Goal: Obtain resource: Download file/media

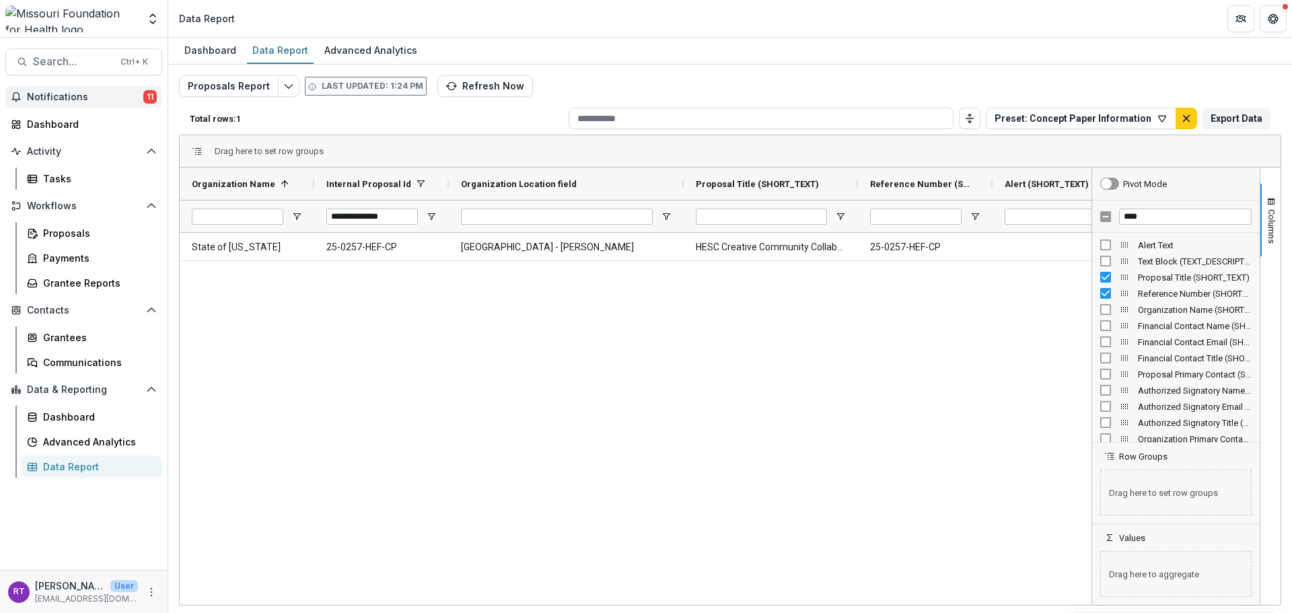
click at [86, 95] on span "Notifications" at bounding box center [85, 97] width 116 height 11
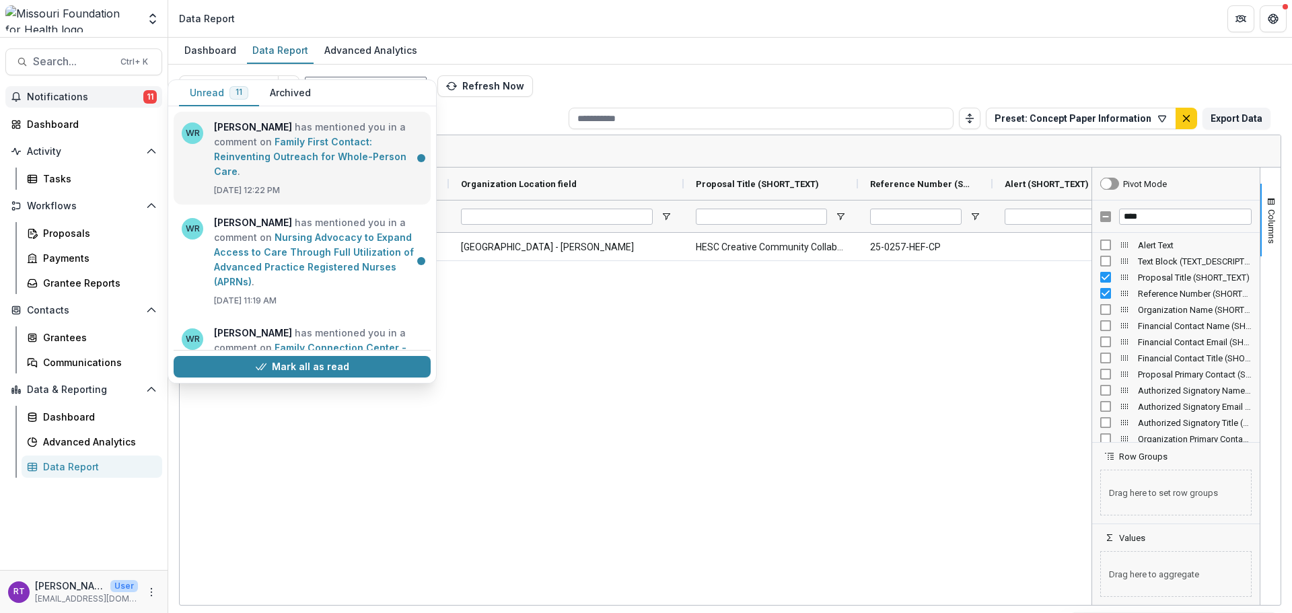
click at [318, 136] on link "Family First Contact: Reinventing Outreach for Whole-Person Care" at bounding box center [310, 156] width 192 height 41
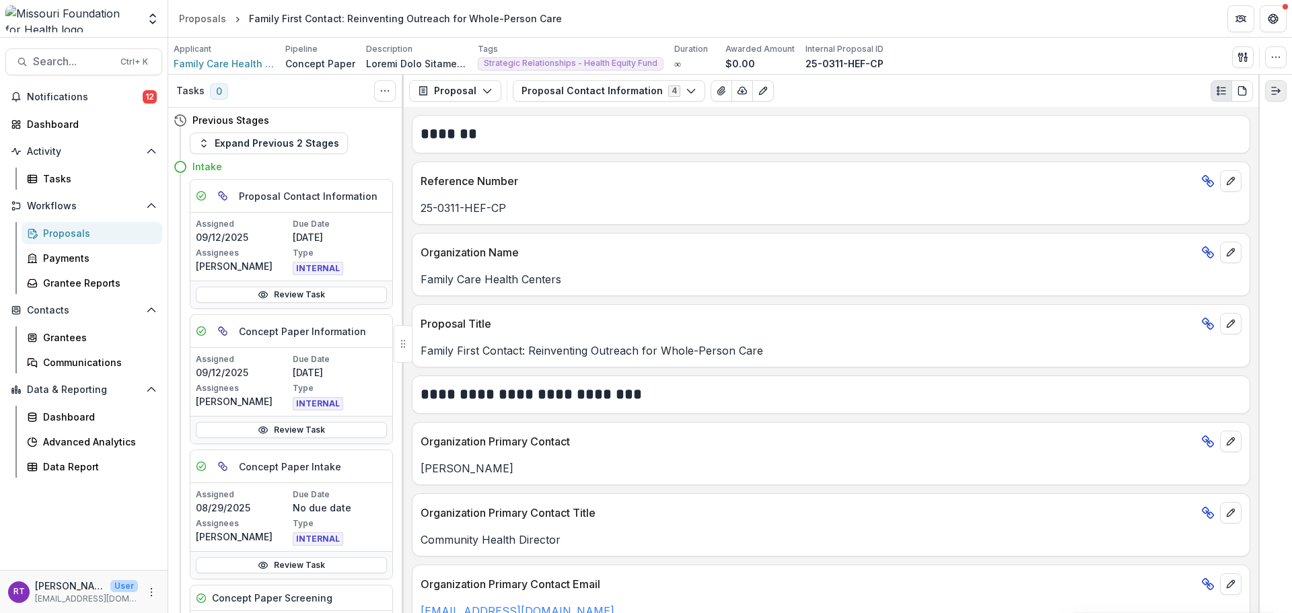
click at [1273, 98] on button "Expand right" at bounding box center [1276, 91] width 22 height 22
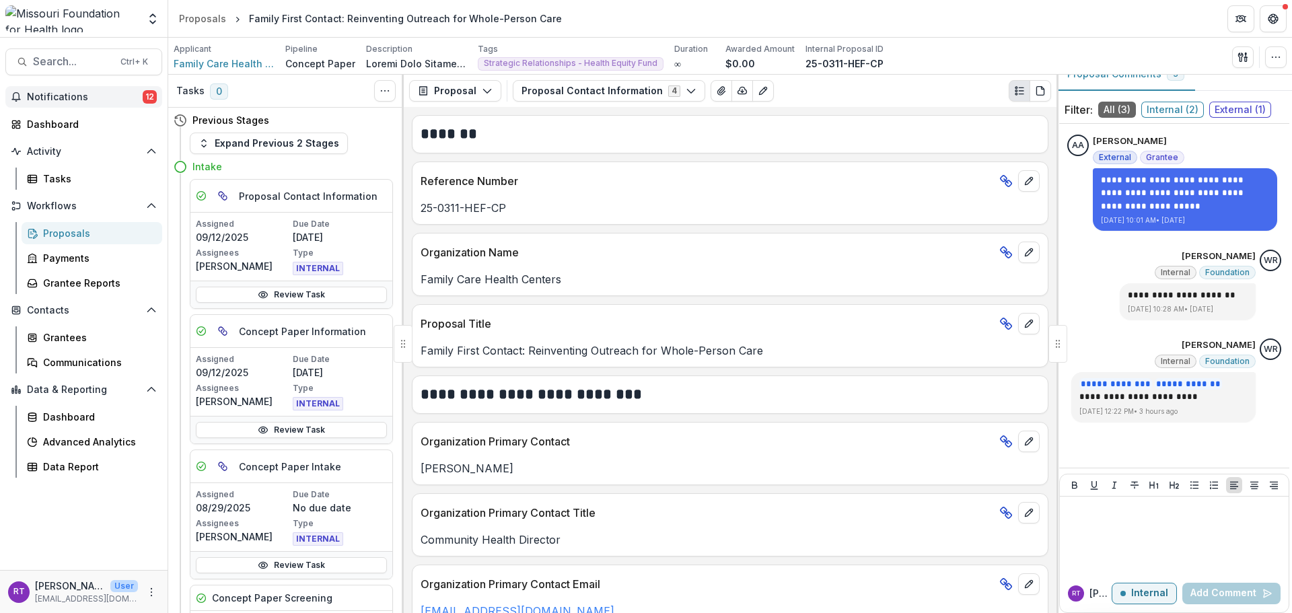
click at [134, 104] on button "Notifications 12" at bounding box center [83, 97] width 157 height 22
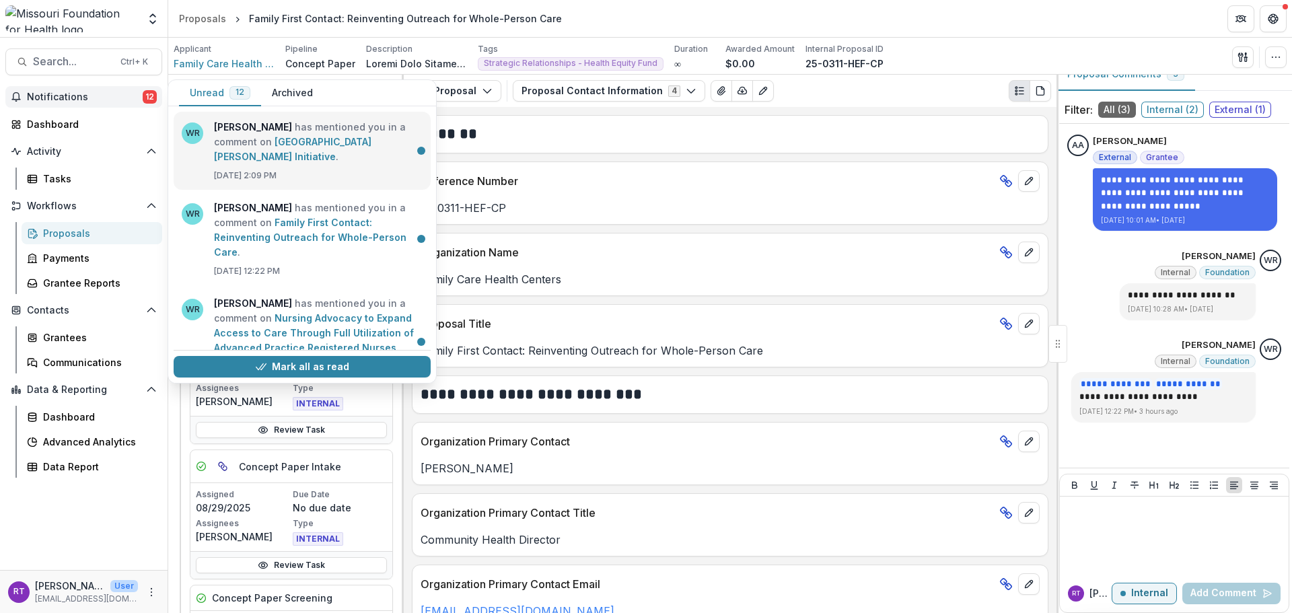
click at [336, 159] on link "[GEOGRAPHIC_DATA][PERSON_NAME] Initiative" at bounding box center [292, 149] width 157 height 26
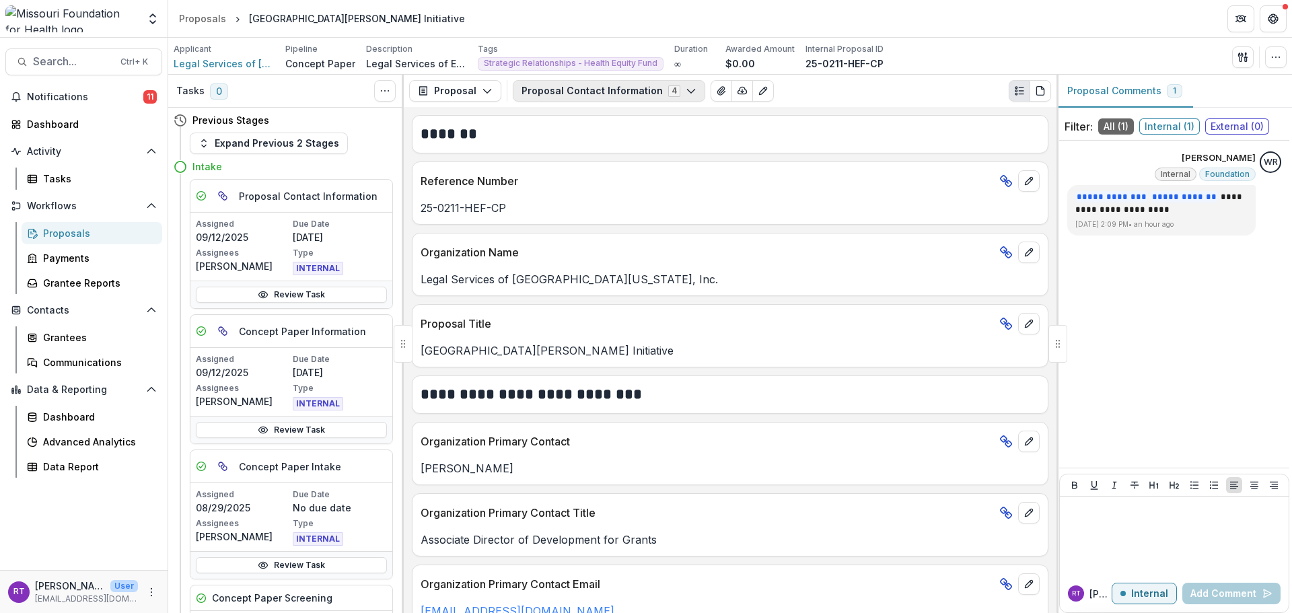
click at [666, 93] on button "Proposal Contact Information 4" at bounding box center [609, 91] width 192 height 22
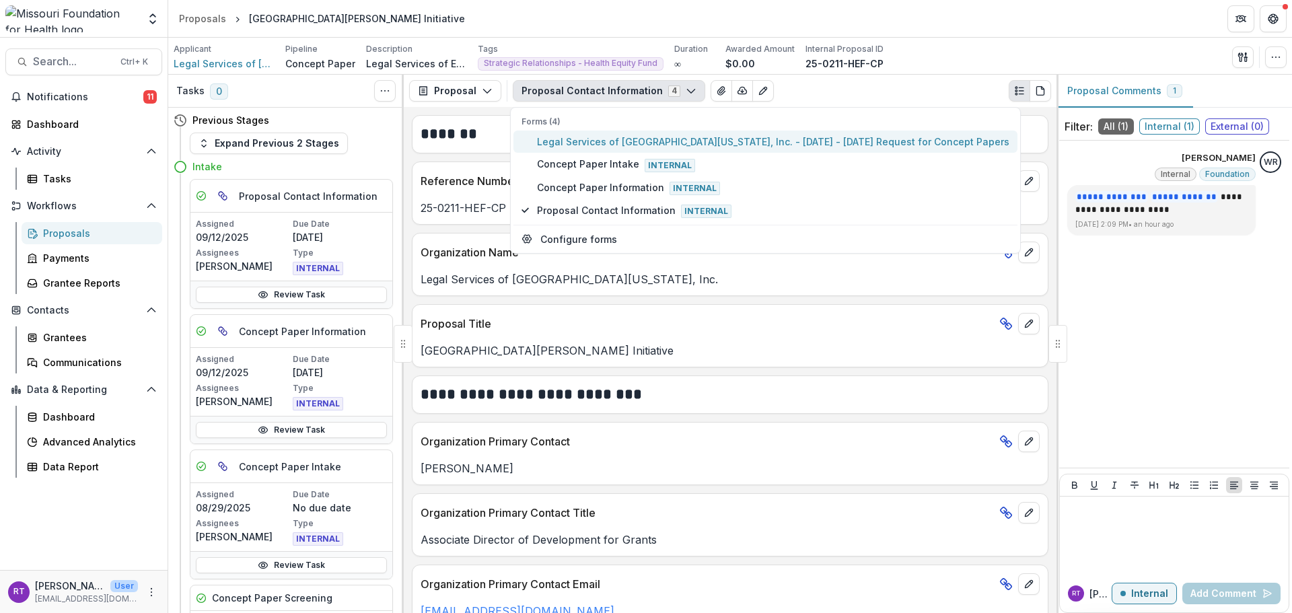
click at [664, 137] on span "Legal Services of [GEOGRAPHIC_DATA][US_STATE], Inc. - [DATE] - [DATE] Request f…" at bounding box center [773, 142] width 472 height 14
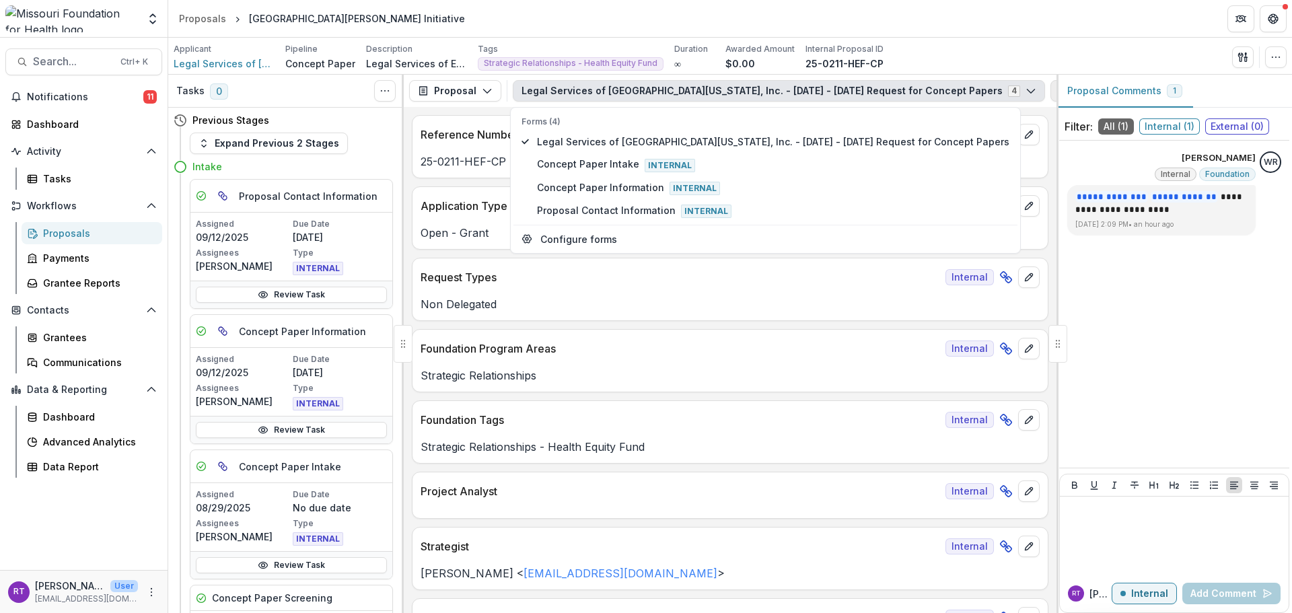
click at [1051, 98] on button "View Attached Files" at bounding box center [1062, 91] width 22 height 22
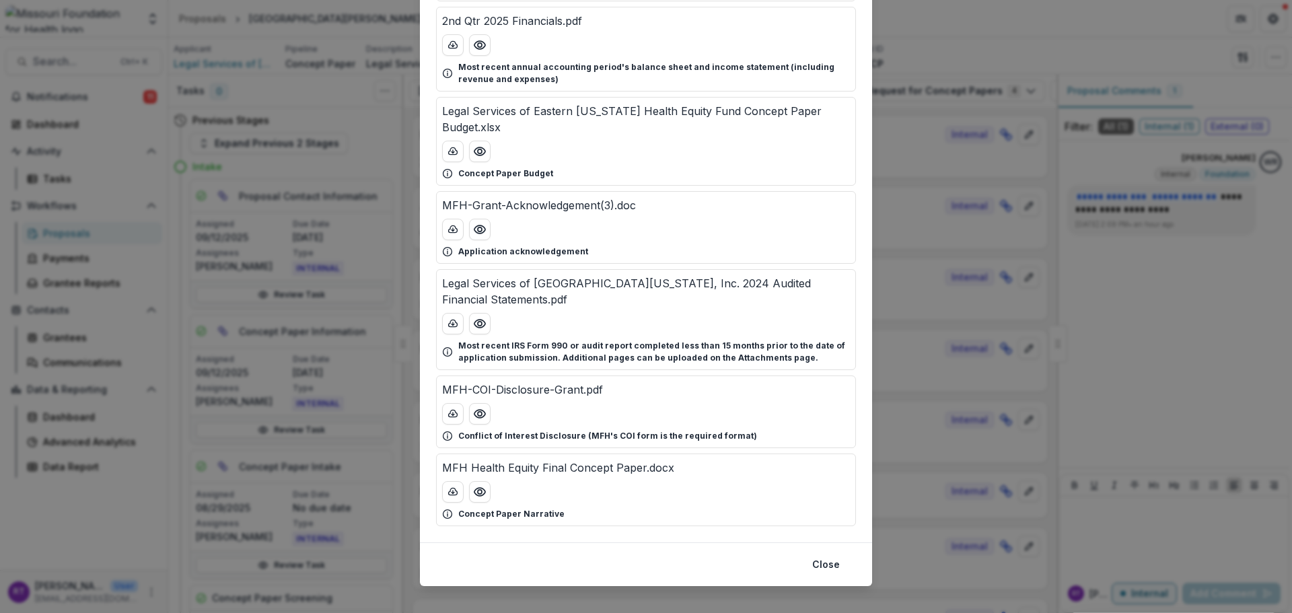
scroll to position [104, 0]
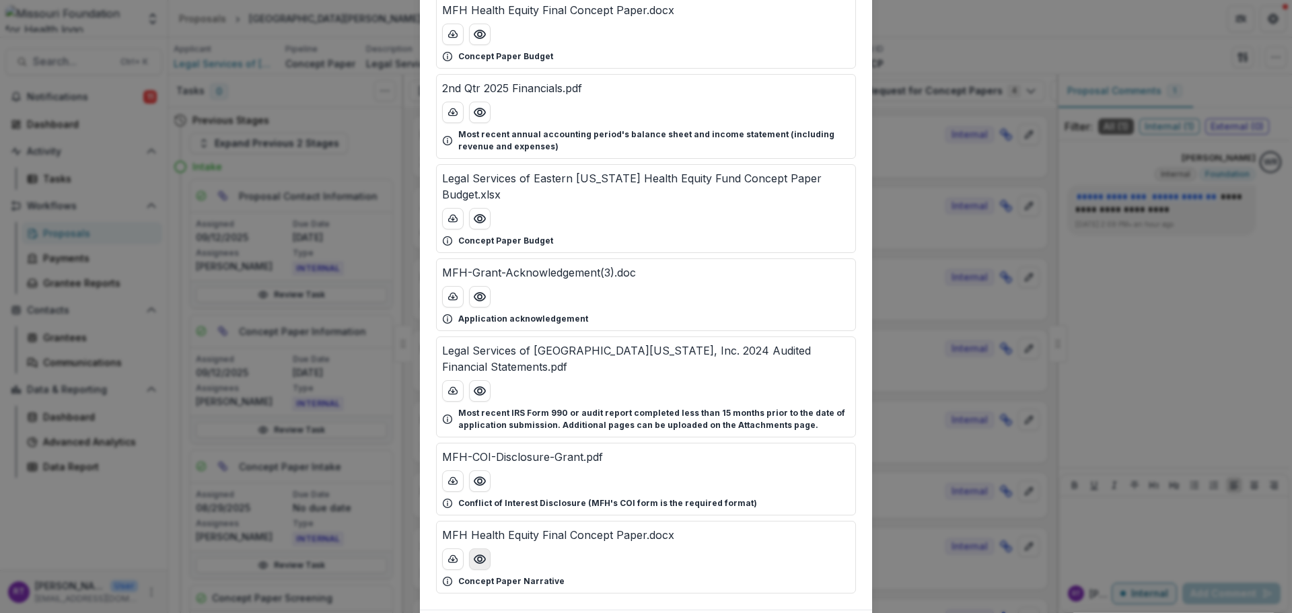
click at [483, 555] on icon "Preview MFH Health Equity Final Concept Paper.docx" at bounding box center [479, 559] width 11 height 8
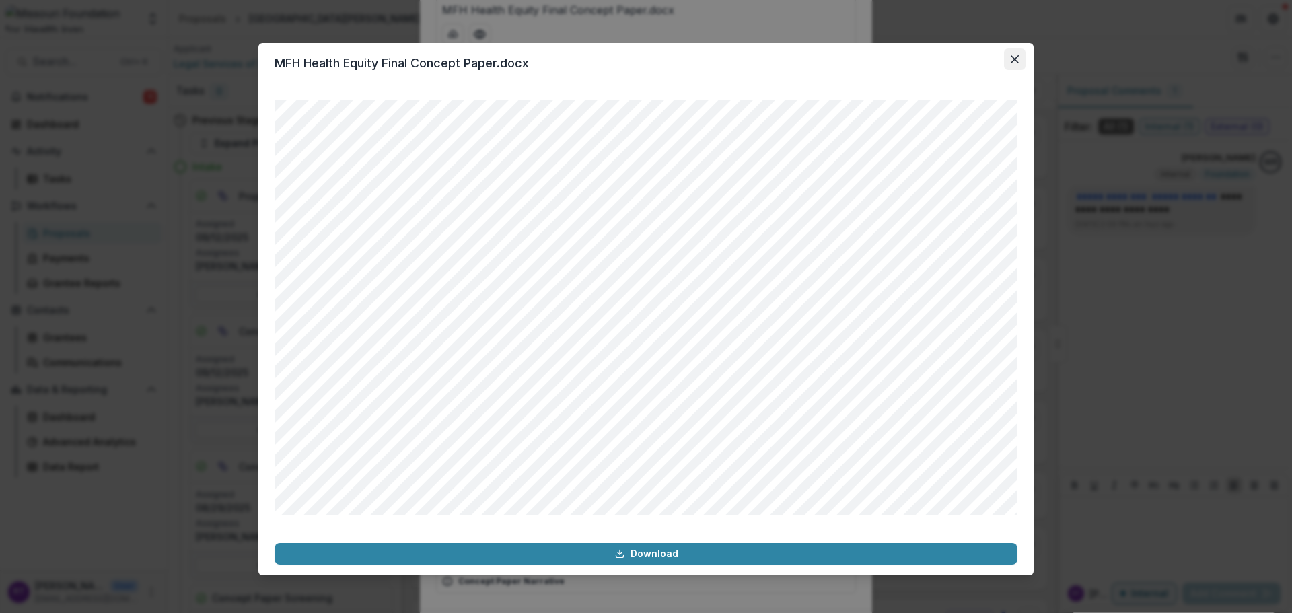
click at [1011, 67] on button "Close" at bounding box center [1015, 59] width 22 height 22
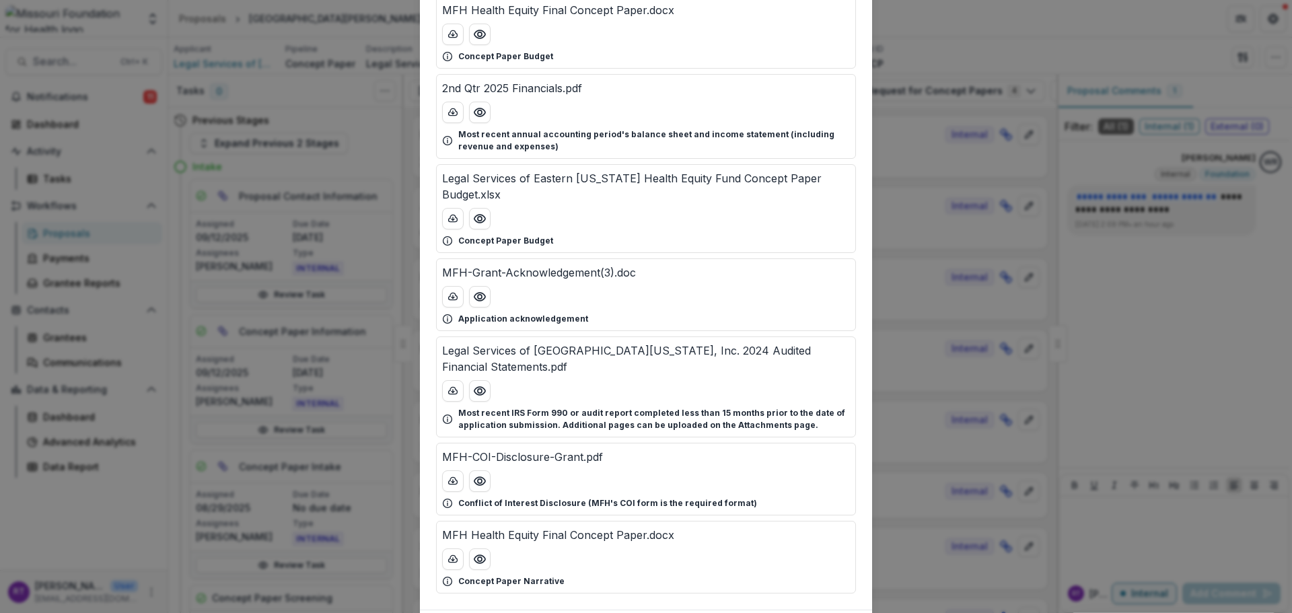
click at [968, 135] on div "Attached Files MFH Health Equity Final Concept Paper.docx Concept Paper Budget …" at bounding box center [646, 306] width 1292 height 613
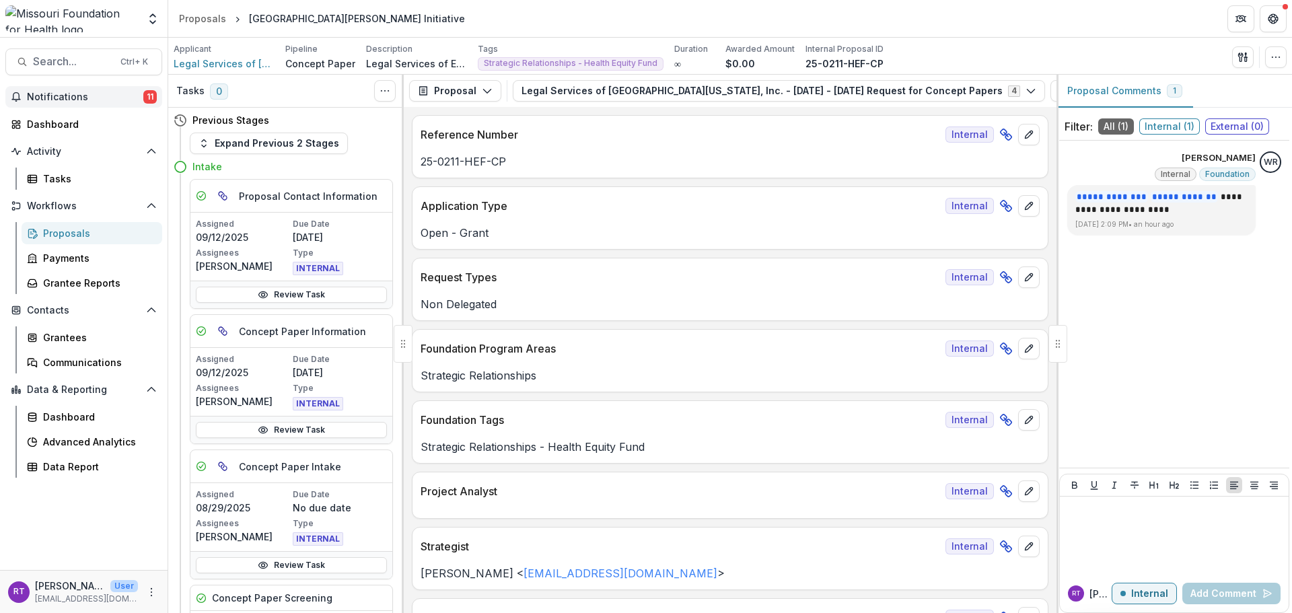
click at [128, 94] on span "Notifications" at bounding box center [85, 97] width 116 height 11
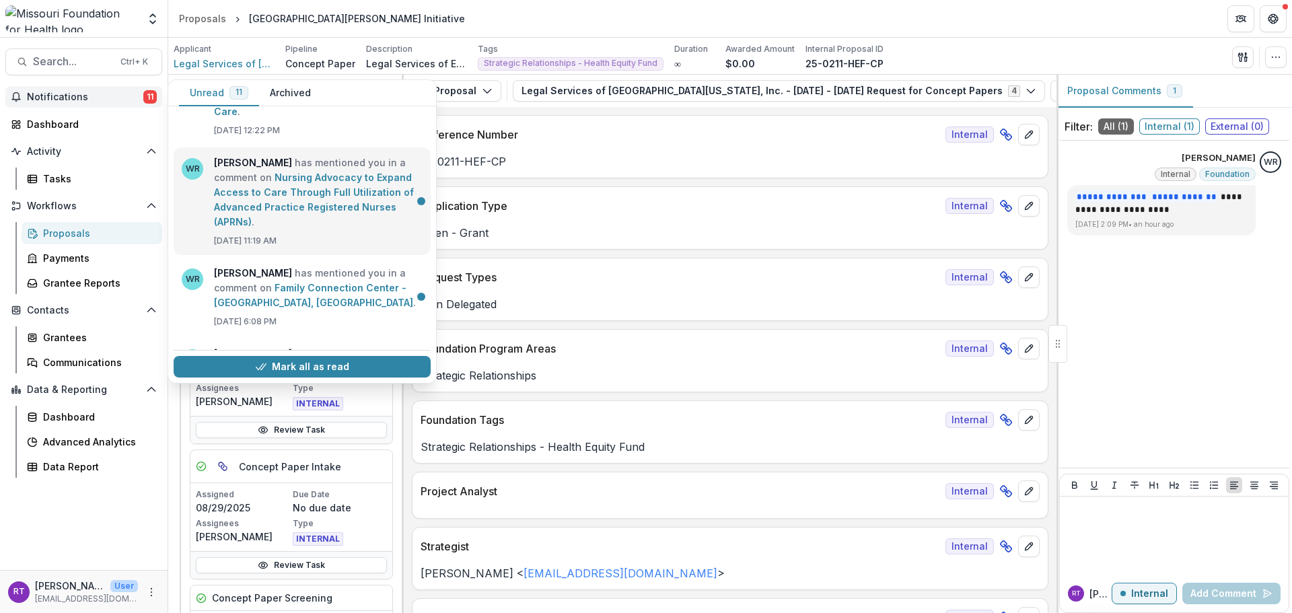
scroll to position [67, 0]
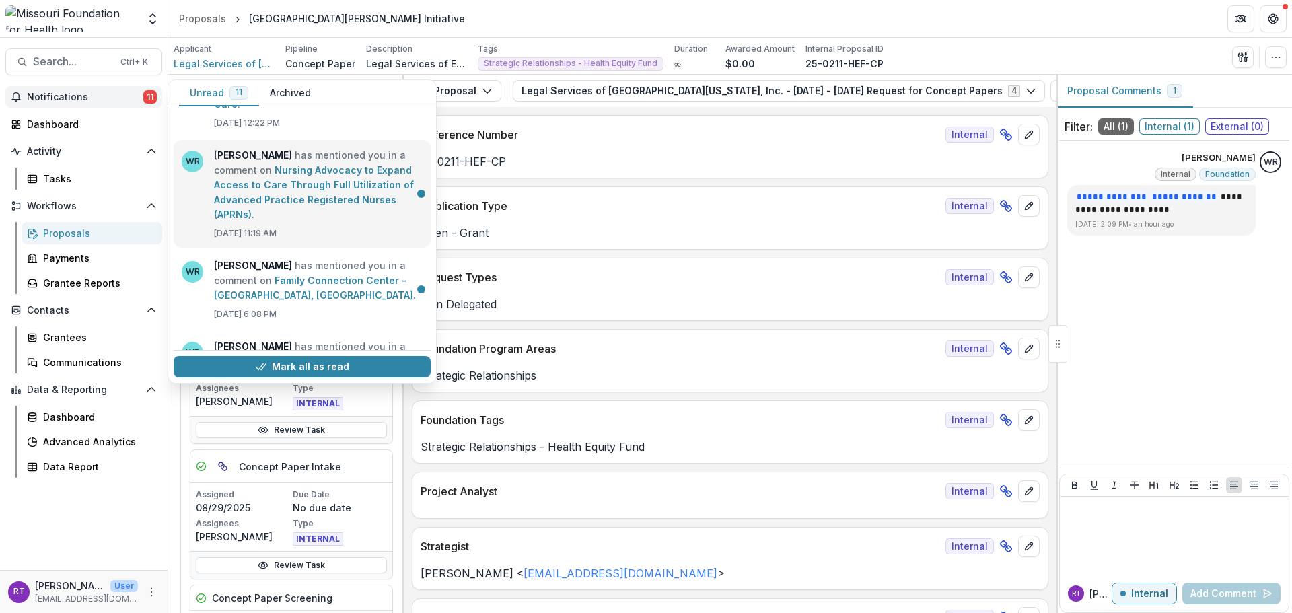
click at [321, 194] on link "Nursing Advocacy to Expand Access to Care Through Full Utilization of Advanced …" at bounding box center [314, 192] width 200 height 56
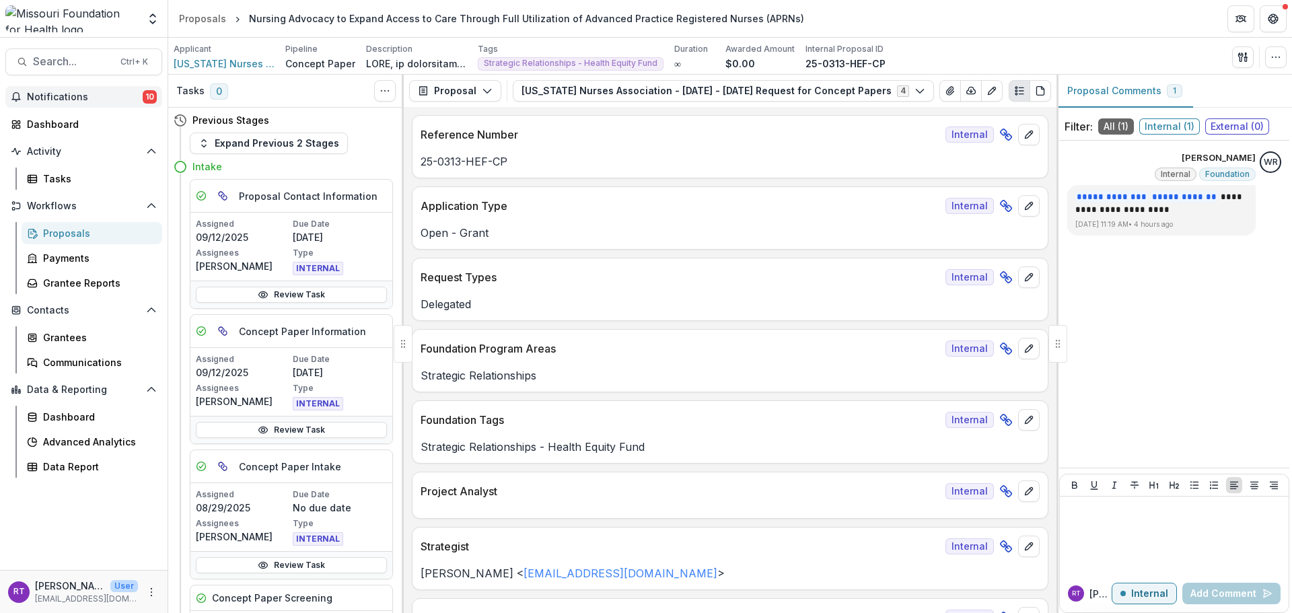
click at [128, 94] on span "Notifications" at bounding box center [85, 97] width 116 height 11
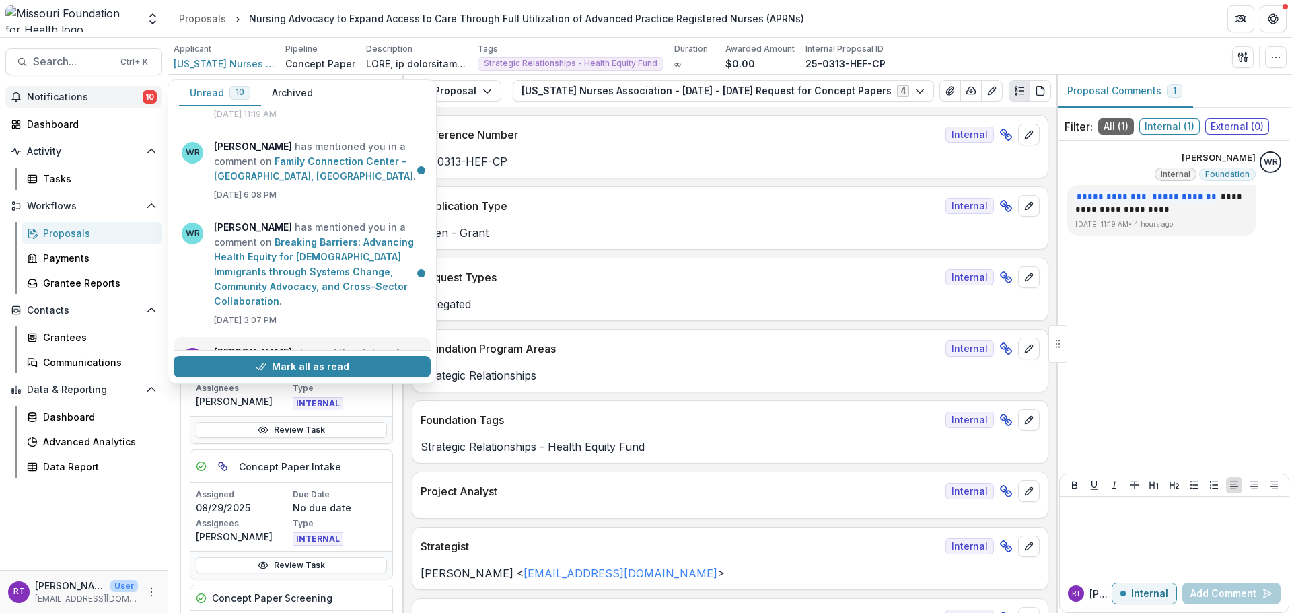
scroll to position [269, 0]
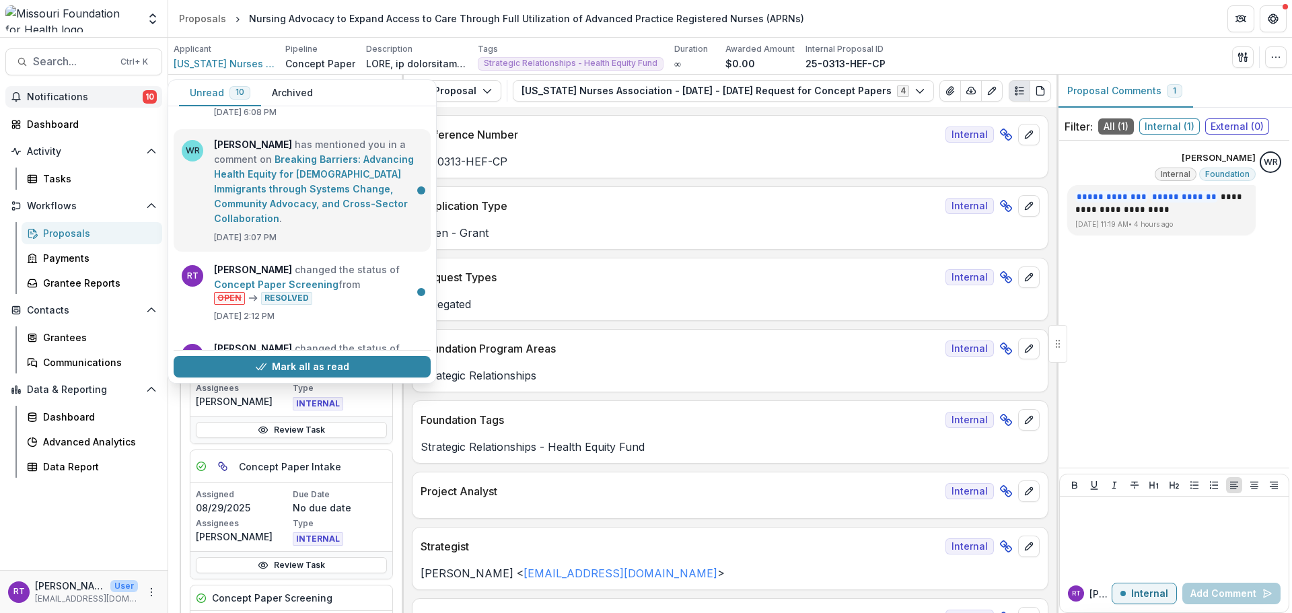
click at [345, 200] on link "Breaking Barriers: Advancing Health Equity for [DEMOGRAPHIC_DATA] Immigrants th…" at bounding box center [314, 188] width 200 height 71
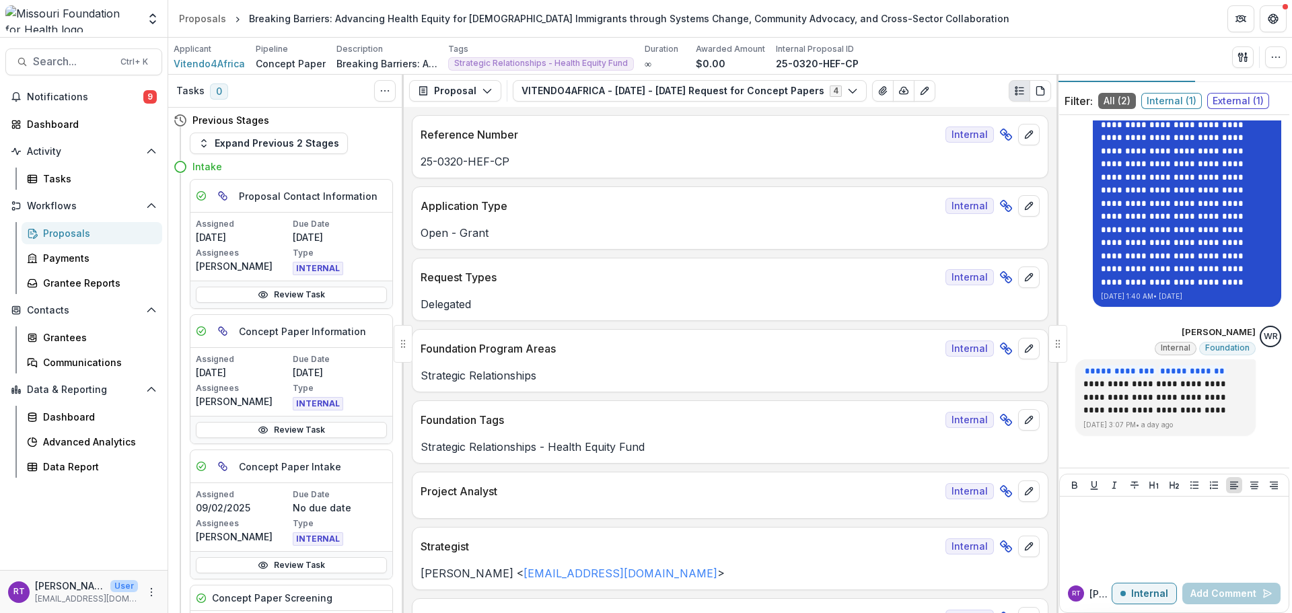
scroll to position [38, 0]
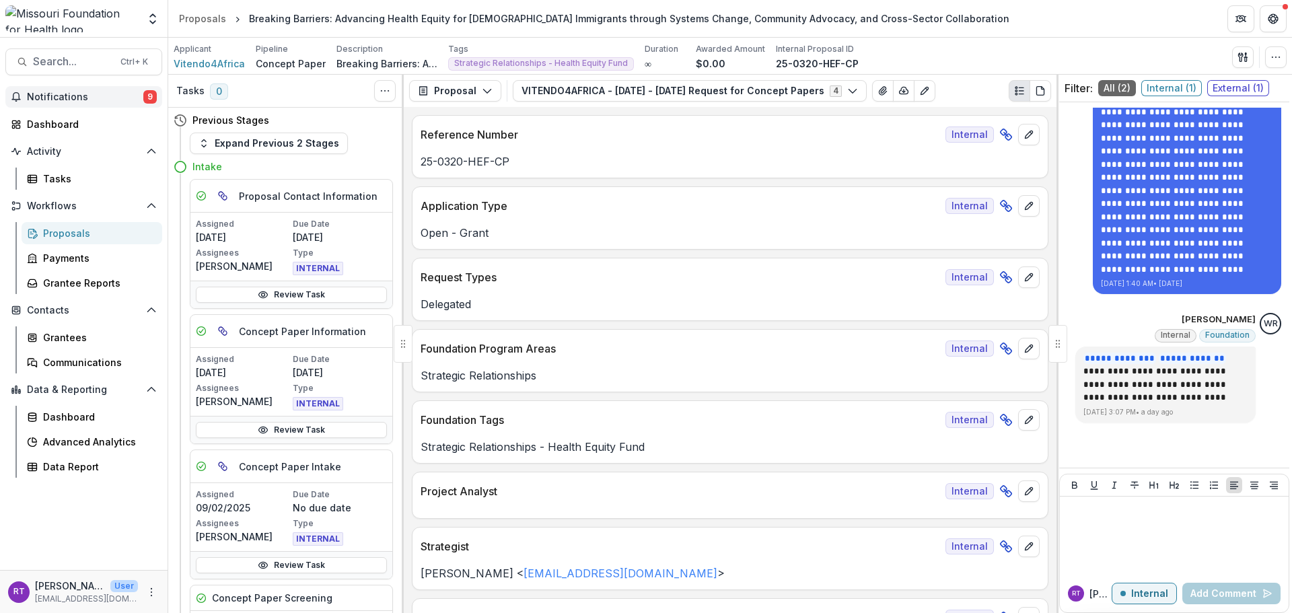
click at [65, 95] on span "Notifications" at bounding box center [85, 97] width 116 height 11
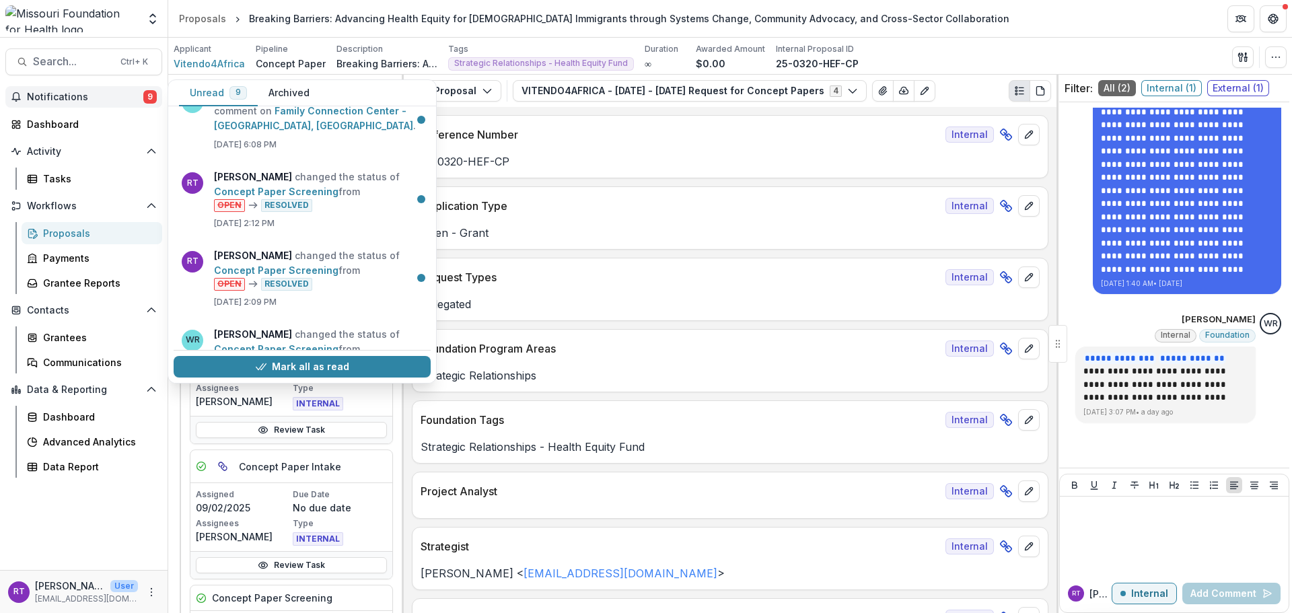
scroll to position [0, 0]
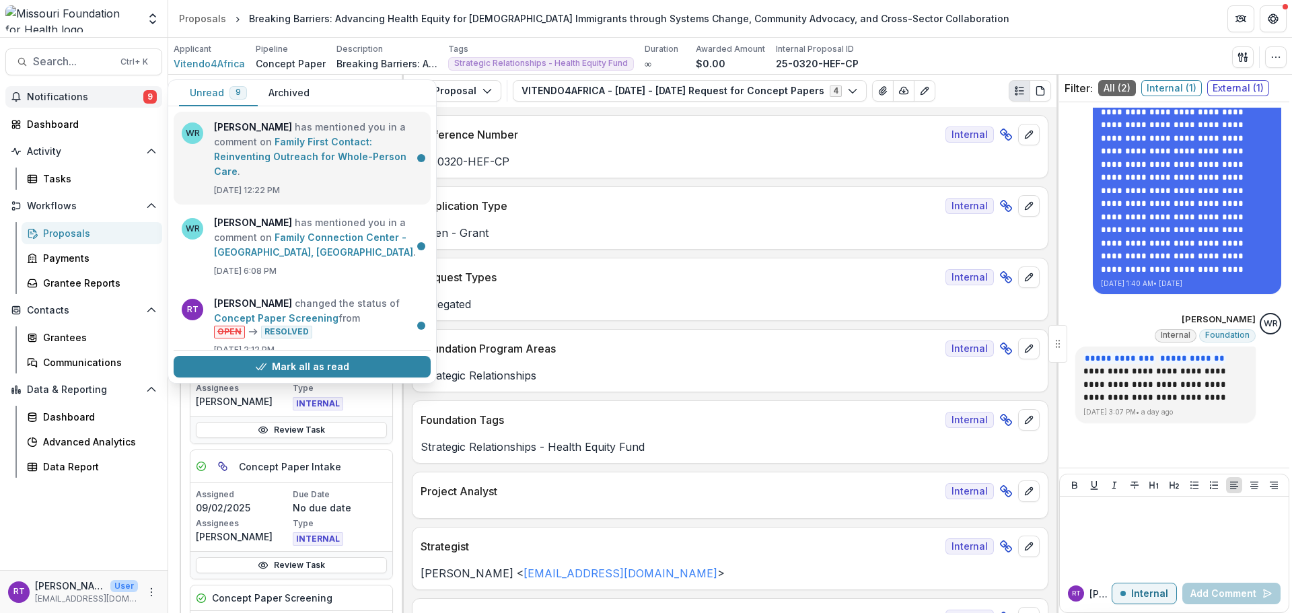
click at [330, 149] on link "Family First Contact: Reinventing Outreach for Whole-Person Care" at bounding box center [310, 156] width 192 height 41
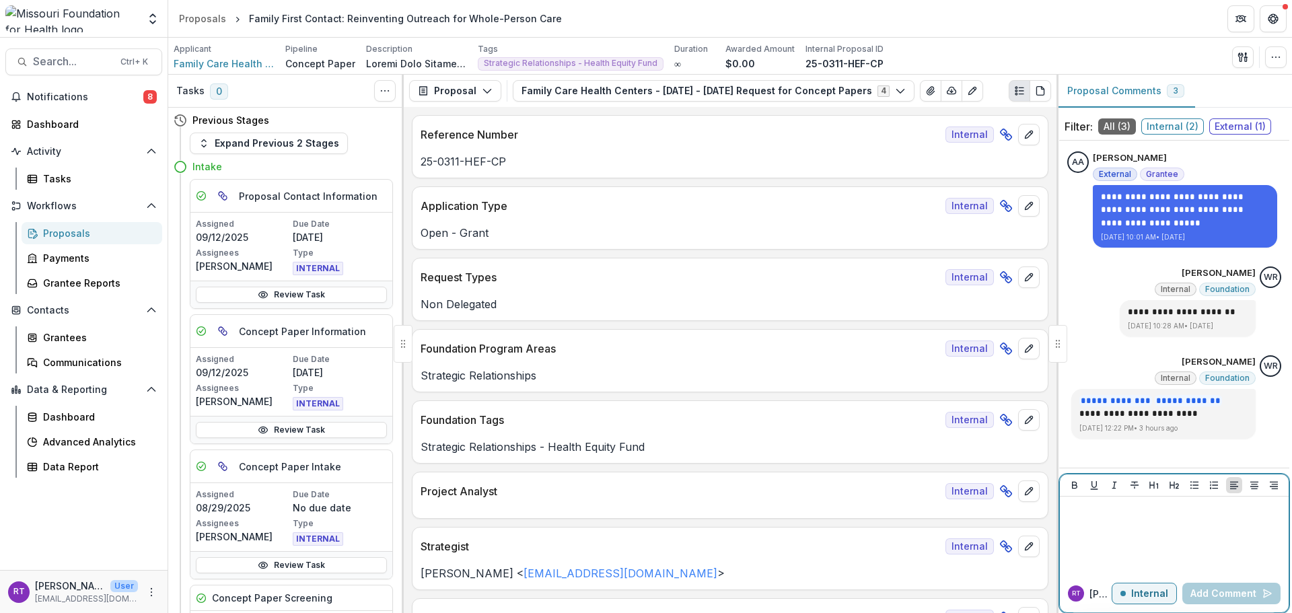
click at [1152, 522] on div at bounding box center [1174, 535] width 218 height 67
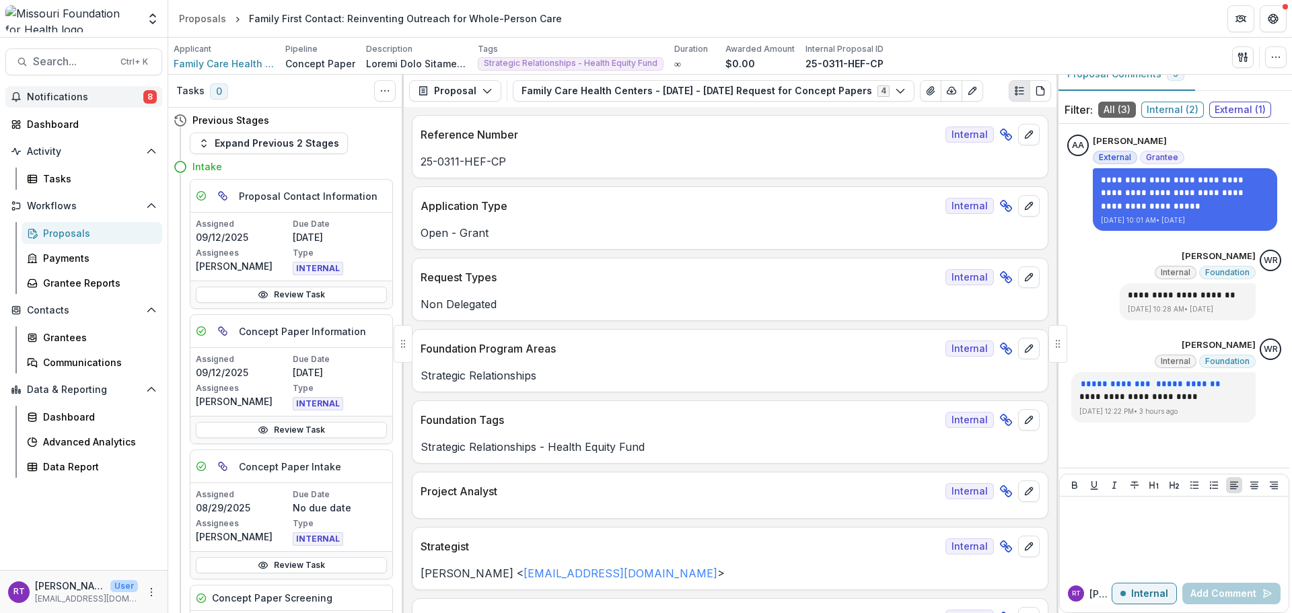
click at [129, 93] on span "Notifications" at bounding box center [85, 97] width 116 height 11
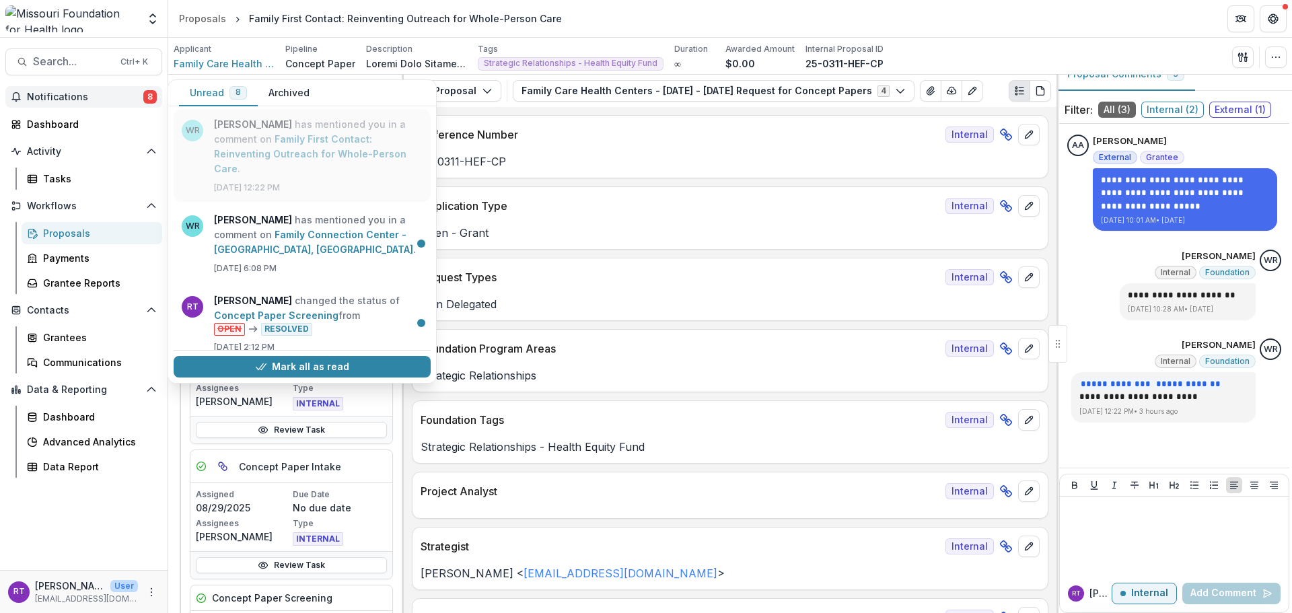
scroll to position [0, 0]
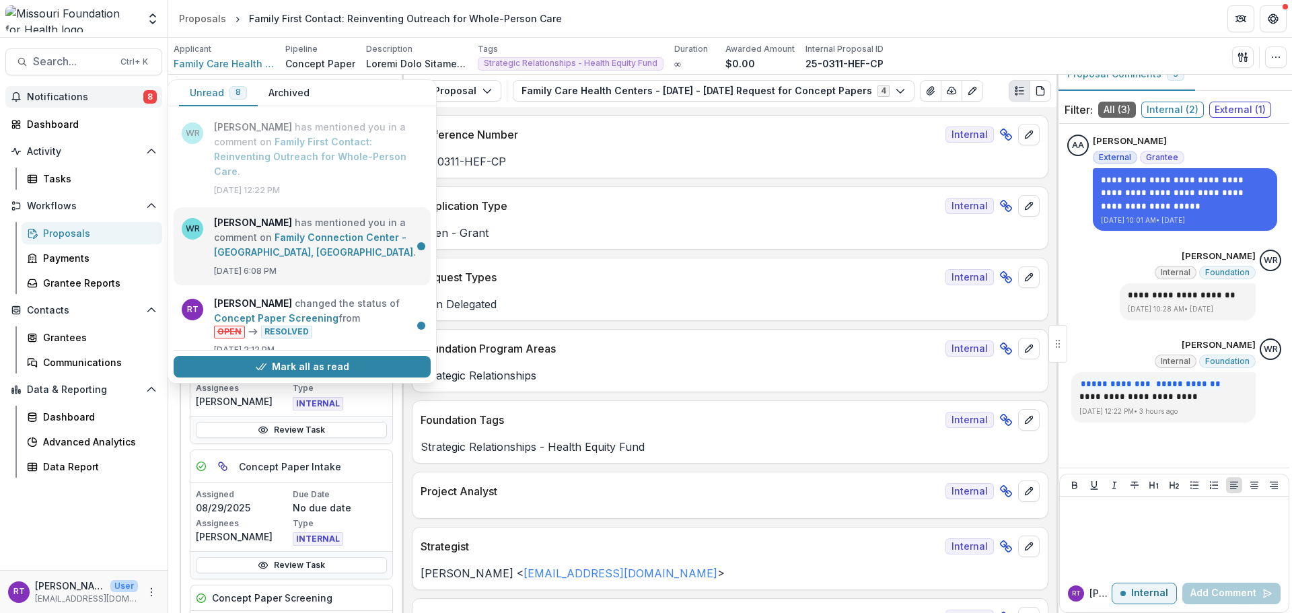
click at [345, 248] on link "Family Connection Center - [GEOGRAPHIC_DATA], [GEOGRAPHIC_DATA]" at bounding box center [313, 245] width 199 height 26
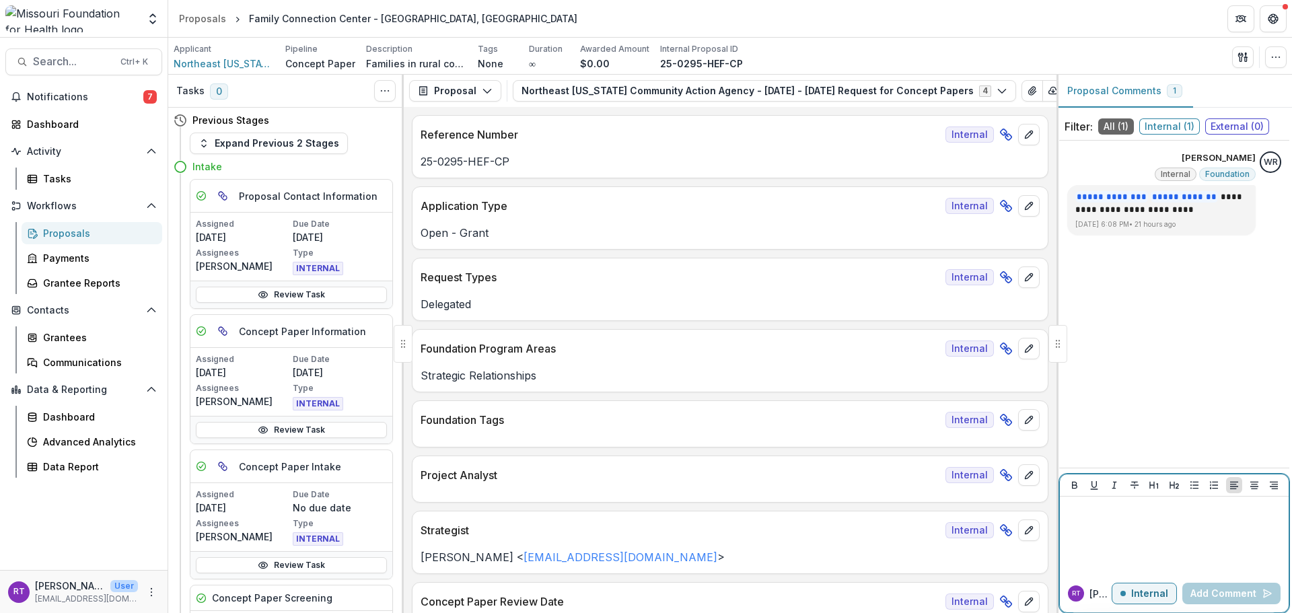
click at [1131, 503] on p at bounding box center [1174, 509] width 218 height 15
click at [116, 100] on span "Notifications" at bounding box center [85, 97] width 116 height 11
click at [502, 20] on header "Proposals Family Connection Center - [GEOGRAPHIC_DATA], [GEOGRAPHIC_DATA]" at bounding box center [730, 18] width 1124 height 37
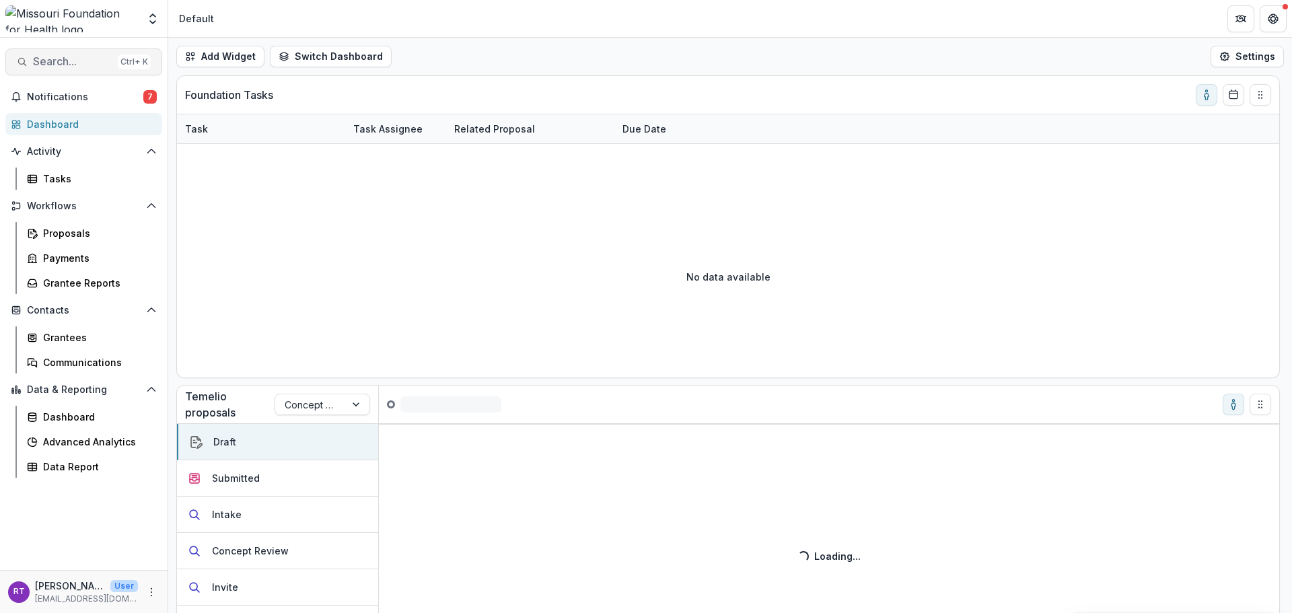
click at [71, 65] on span "Search..." at bounding box center [72, 61] width 79 height 13
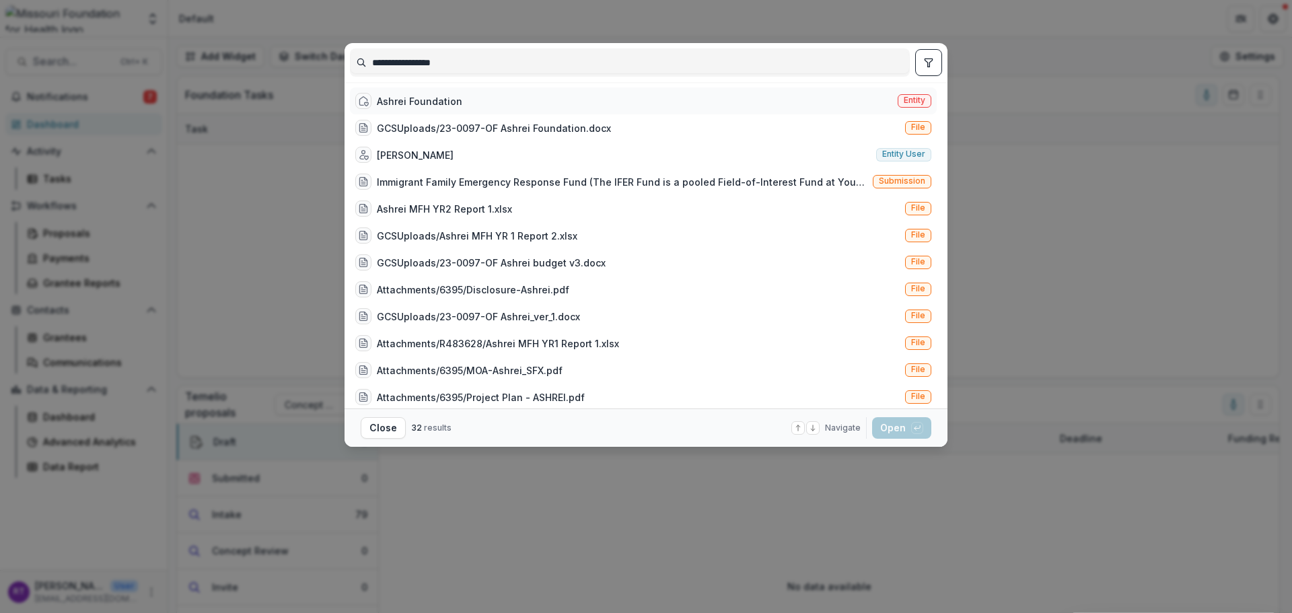
type input "**********"
click at [409, 111] on div "Ashrei Foundation Entity" at bounding box center [643, 100] width 587 height 27
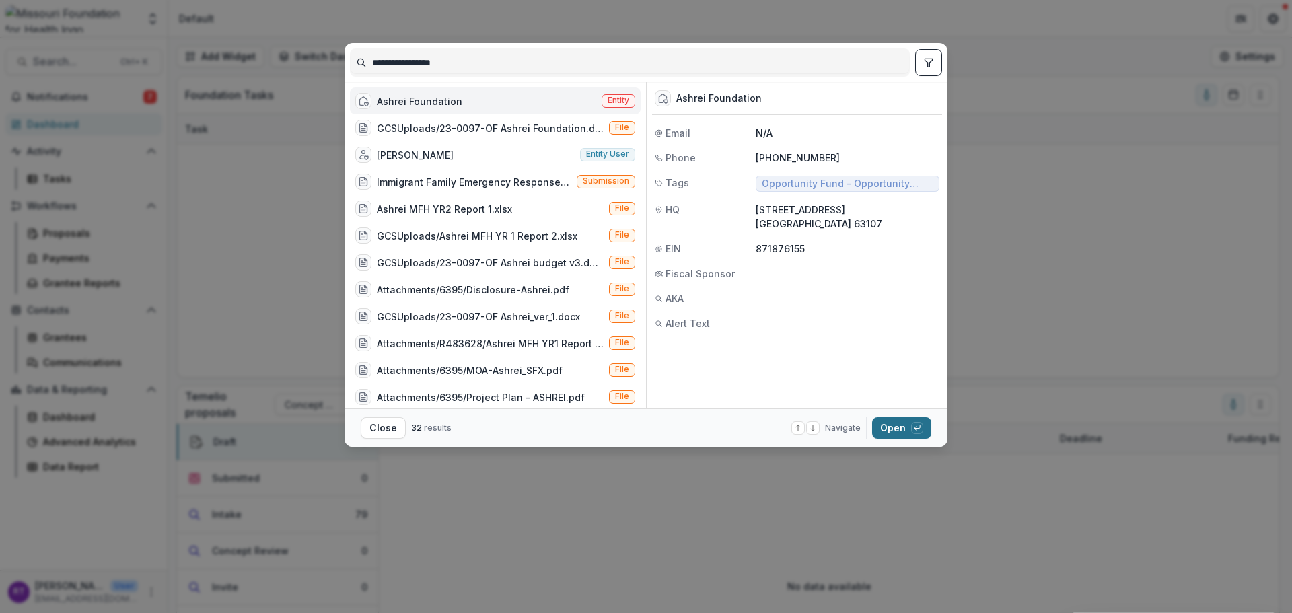
click at [919, 435] on button "Open with enter key" at bounding box center [901, 428] width 59 height 22
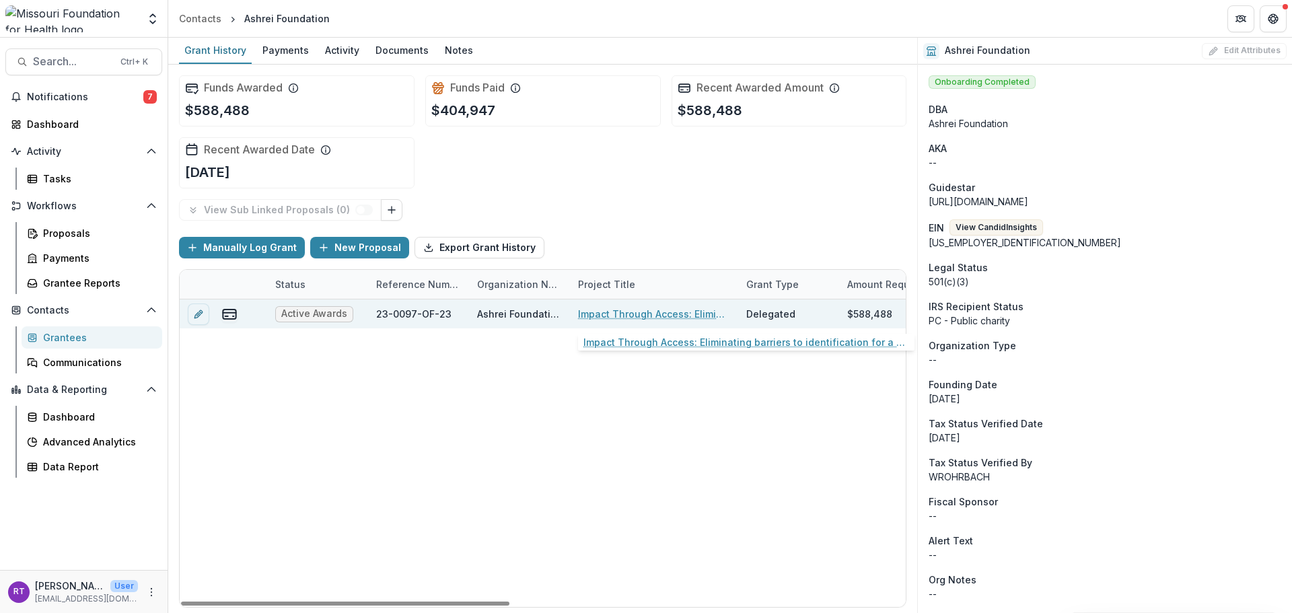
click at [647, 318] on link "Impact Through Access: Eliminating barriers to identification for a healthier M…" at bounding box center [654, 314] width 152 height 14
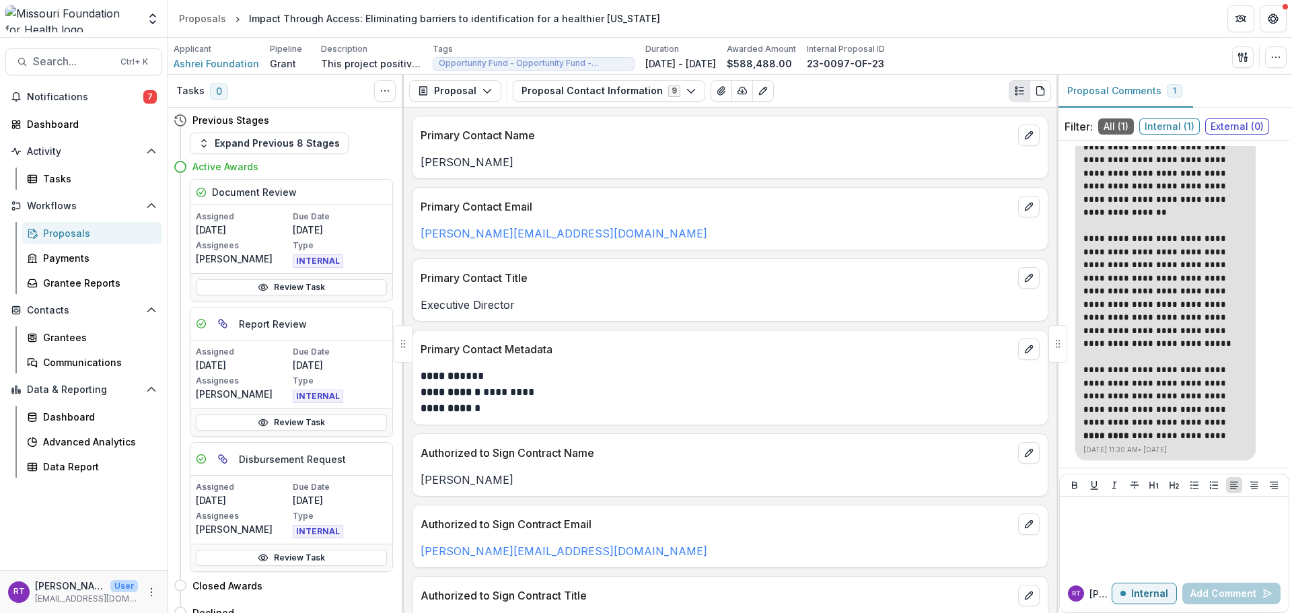
scroll to position [38, 0]
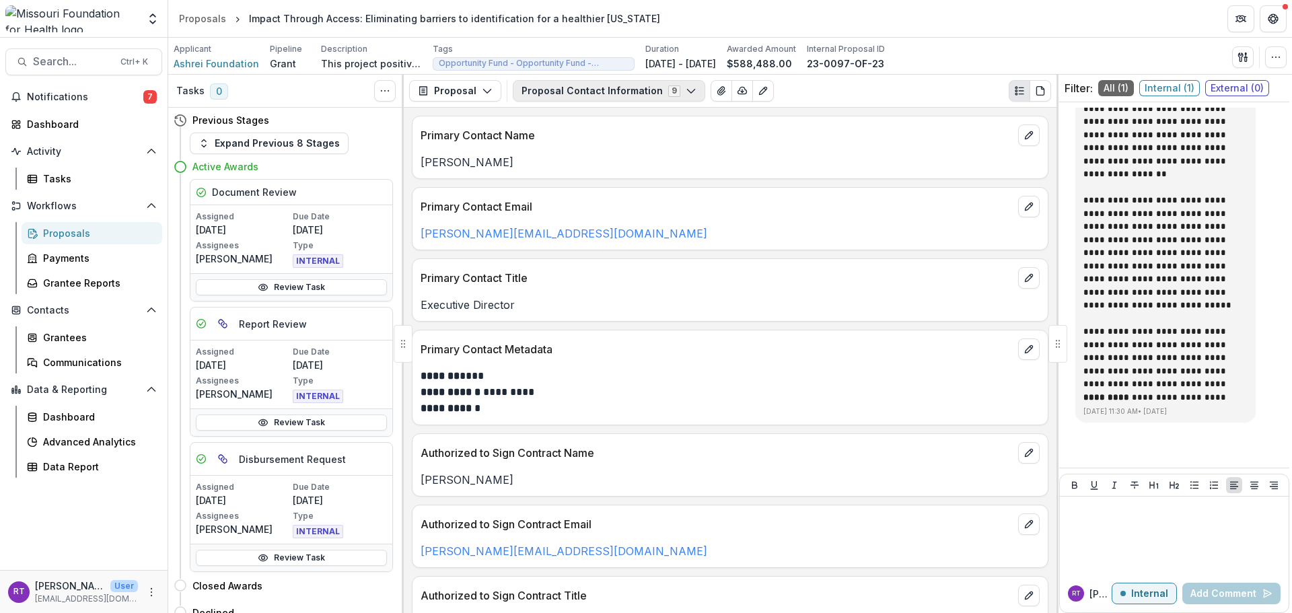
click at [621, 90] on button "Proposal Contact Information 9" at bounding box center [609, 91] width 192 height 22
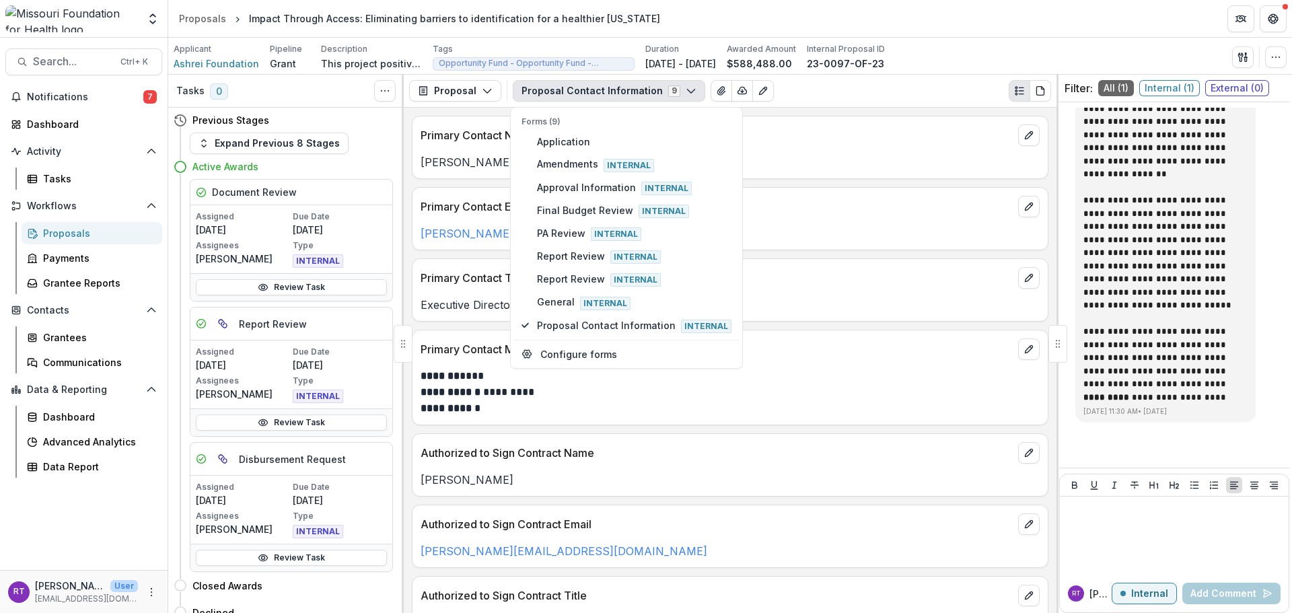
click at [808, 93] on div "Proposal Contact Information 9 Forms (9) Application Amendments Internal Approv…" at bounding box center [782, 91] width 538 height 22
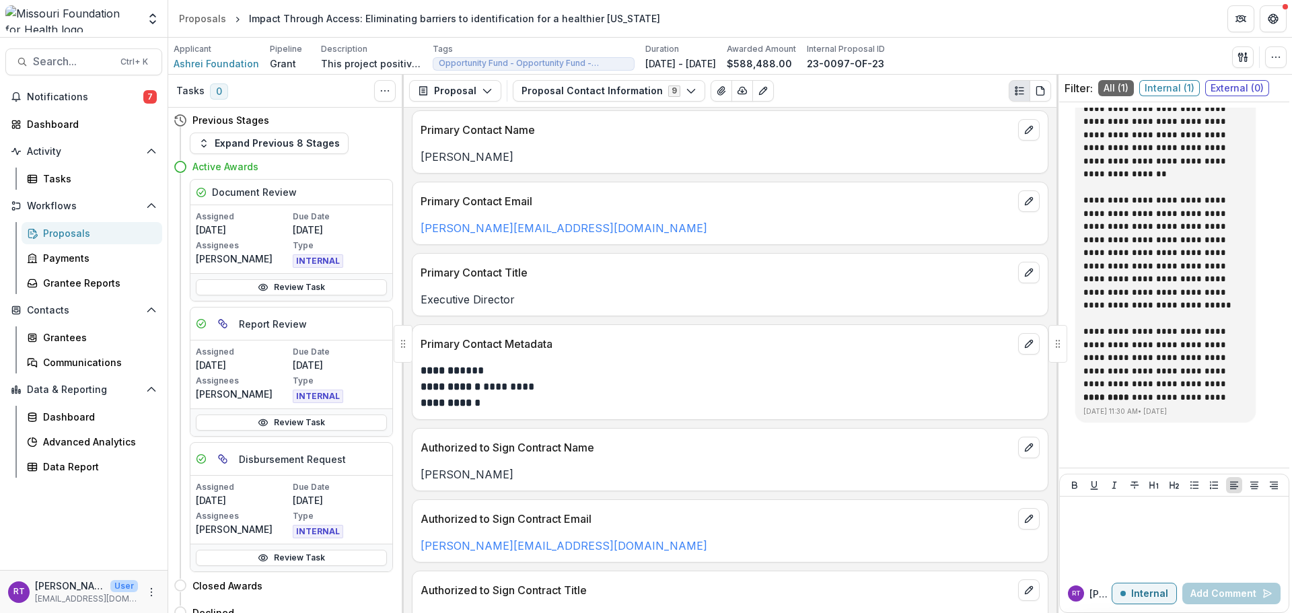
scroll to position [0, 0]
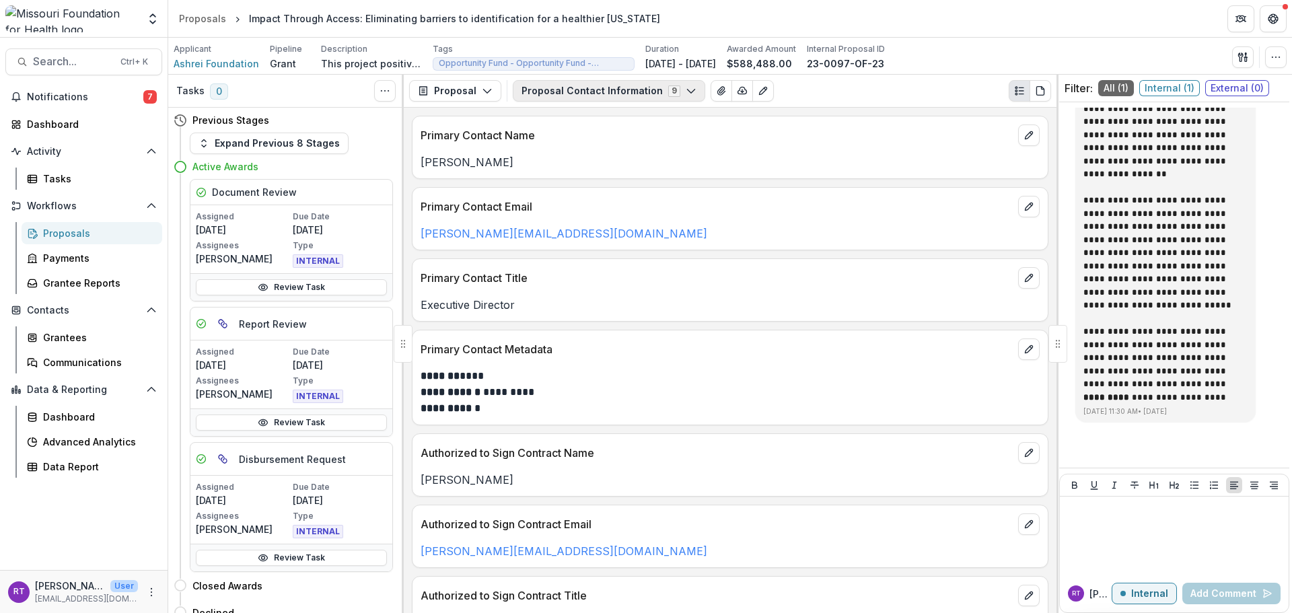
click at [661, 96] on button "Proposal Contact Information 9" at bounding box center [609, 91] width 192 height 22
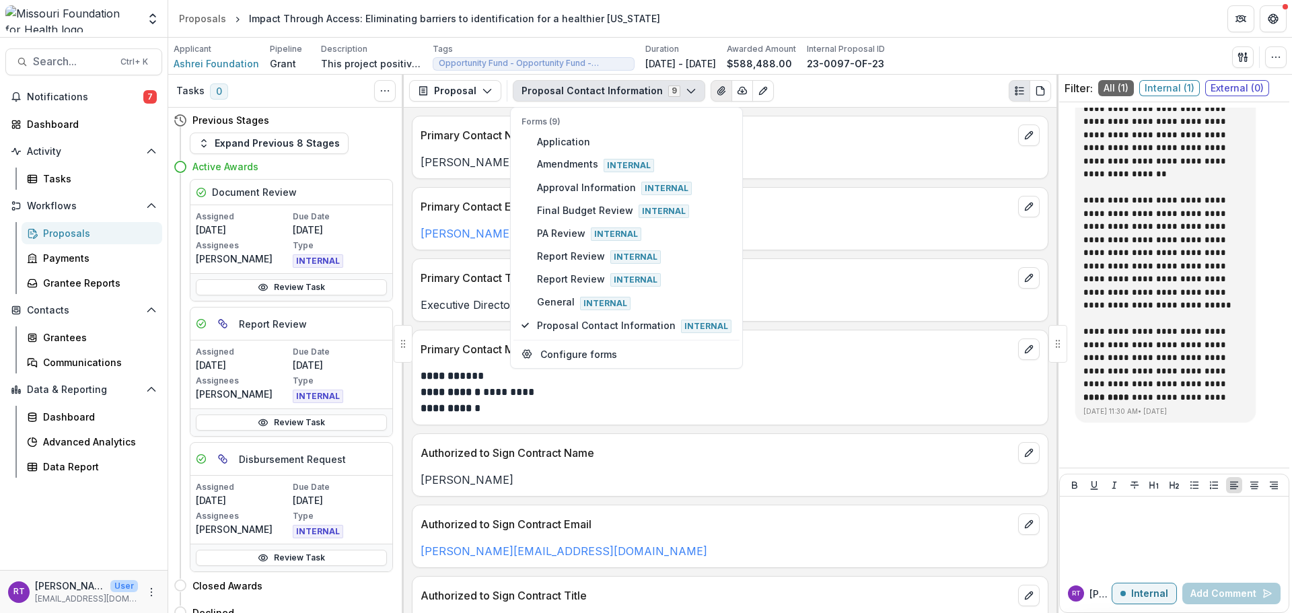
click at [717, 94] on icon "View Attached Files" at bounding box center [720, 91] width 7 height 8
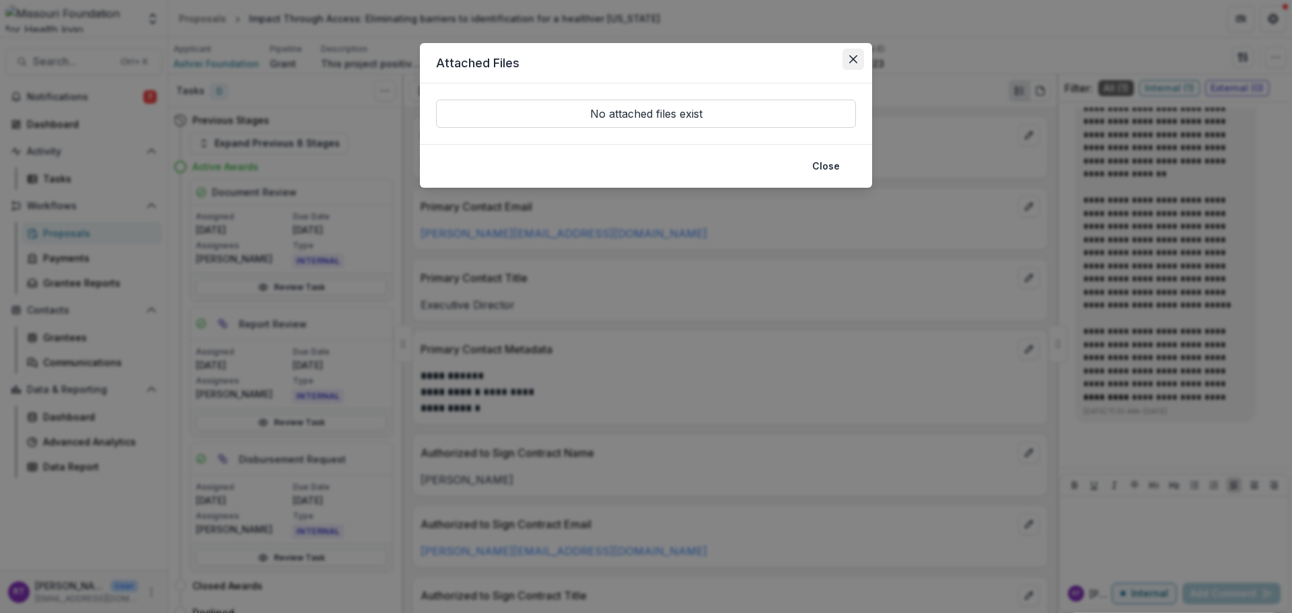
click at [863, 52] on button "Close" at bounding box center [854, 59] width 22 height 22
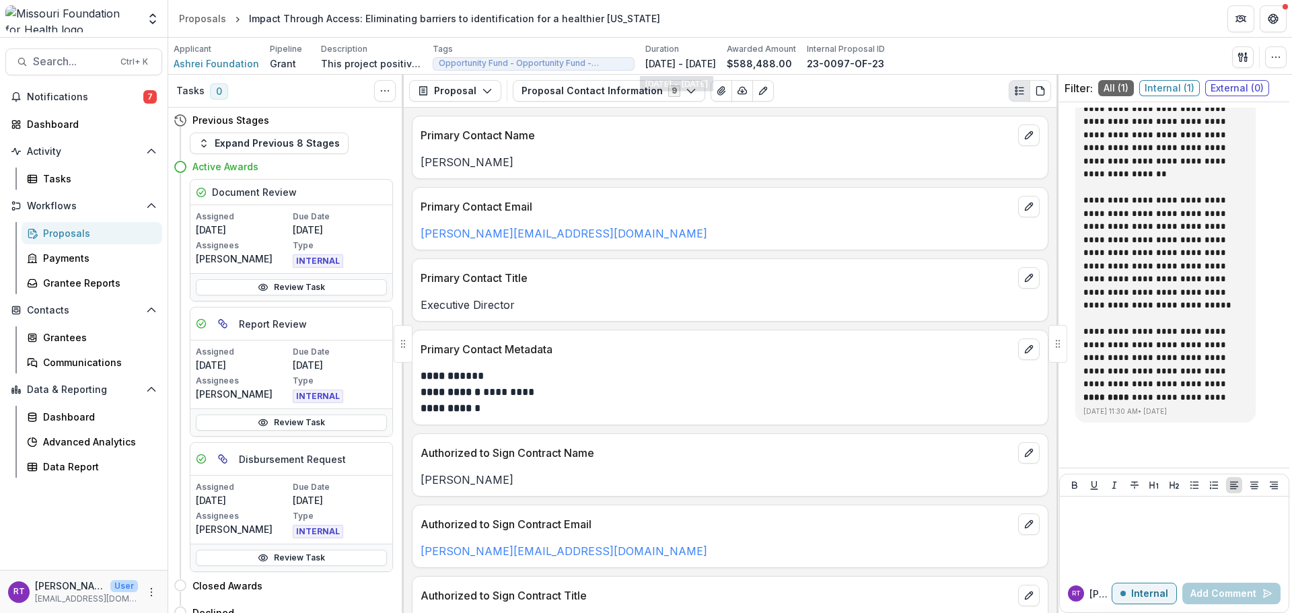
click at [658, 75] on div "Proposal Proposal Payments Reports Grant Agreements Board Summaries Bank Detail…" at bounding box center [730, 91] width 653 height 33
click at [655, 81] on button "Proposal Contact Information 9" at bounding box center [609, 91] width 192 height 22
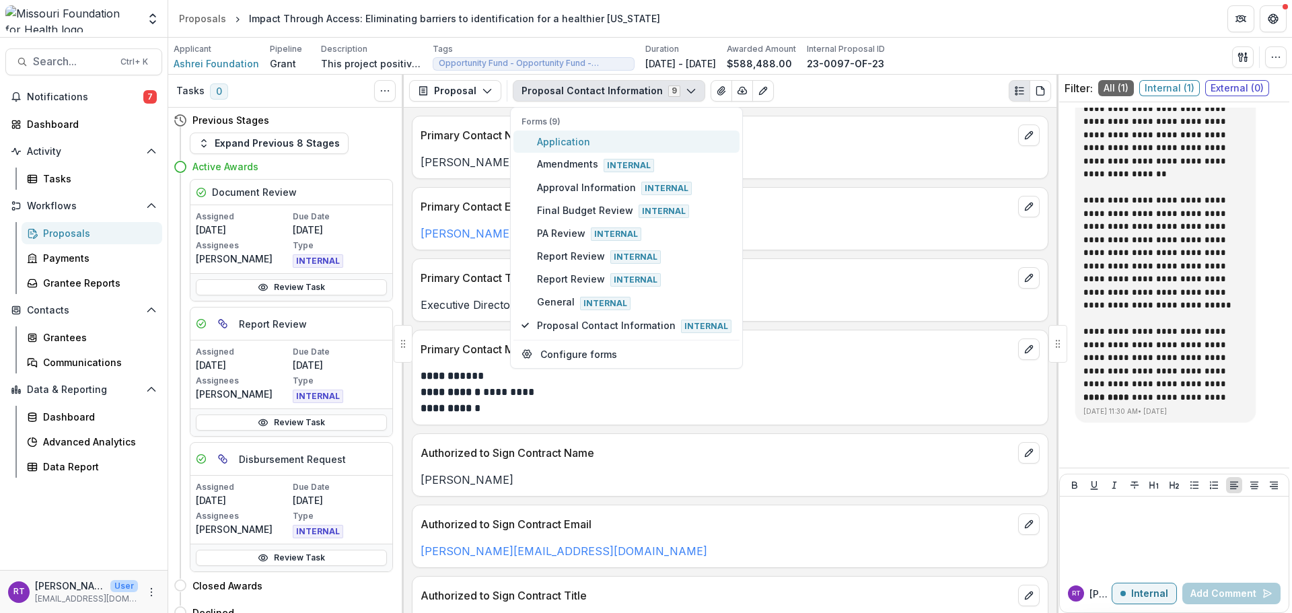
click at [647, 147] on span "Application" at bounding box center [634, 142] width 194 height 14
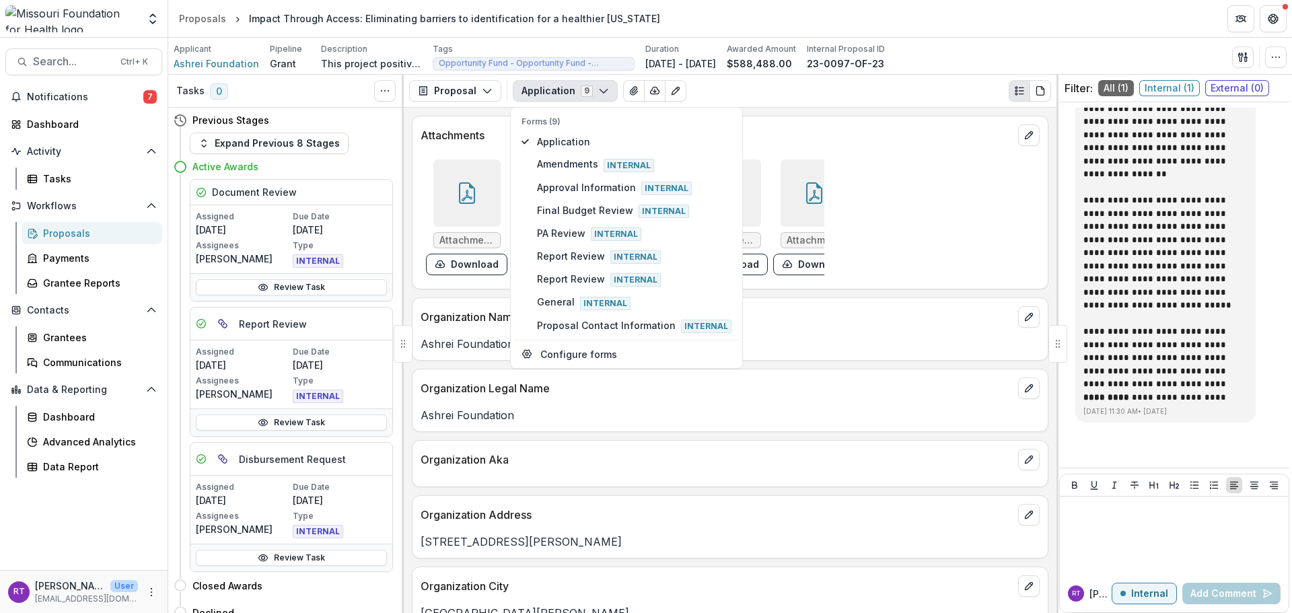
click at [772, 138] on p "Attachments" at bounding box center [717, 135] width 592 height 16
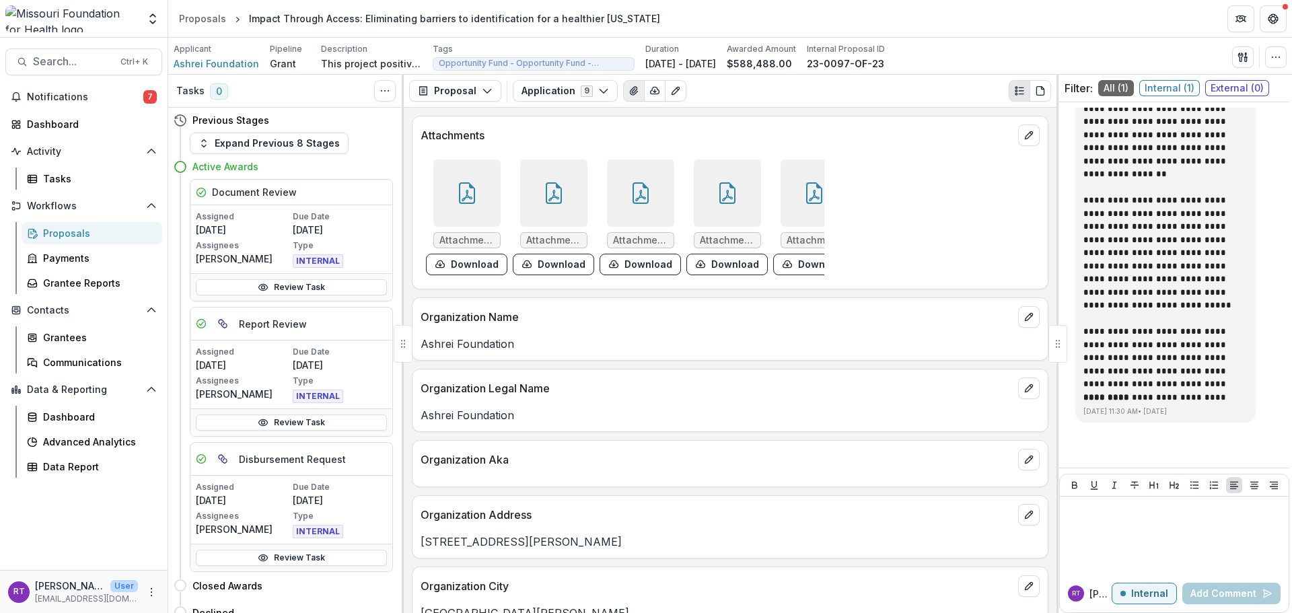
click at [623, 86] on button "View Attached Files" at bounding box center [634, 91] width 22 height 22
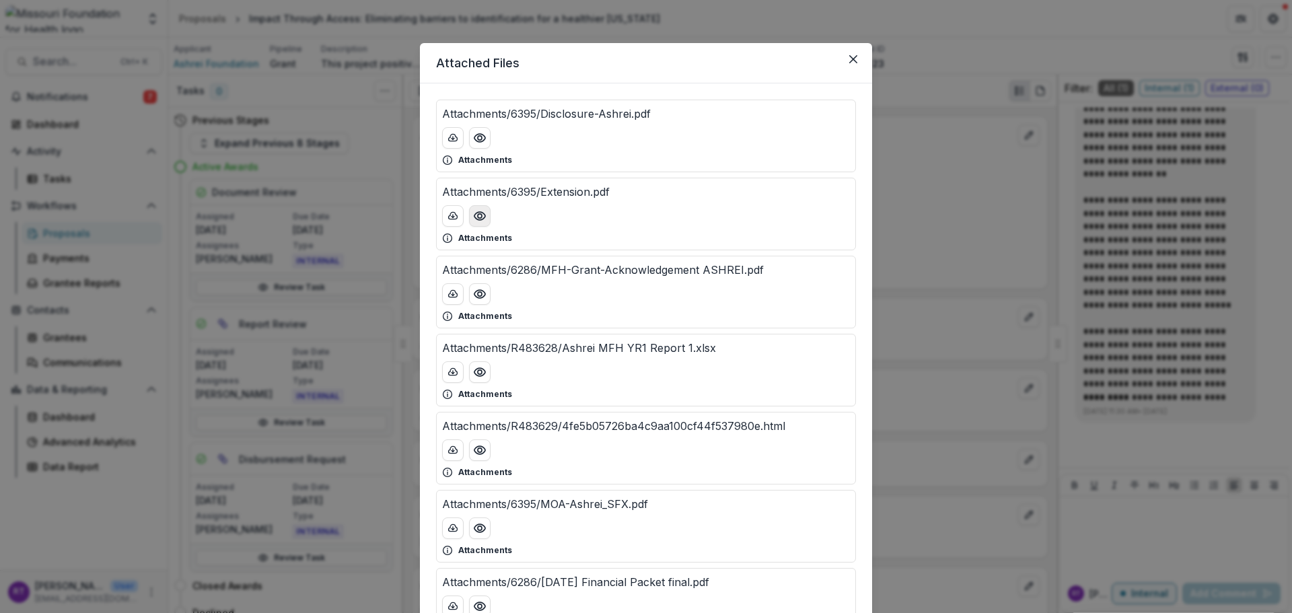
click at [474, 217] on icon "Preview Attachments/6395/Extension.pdf" at bounding box center [479, 215] width 13 height 13
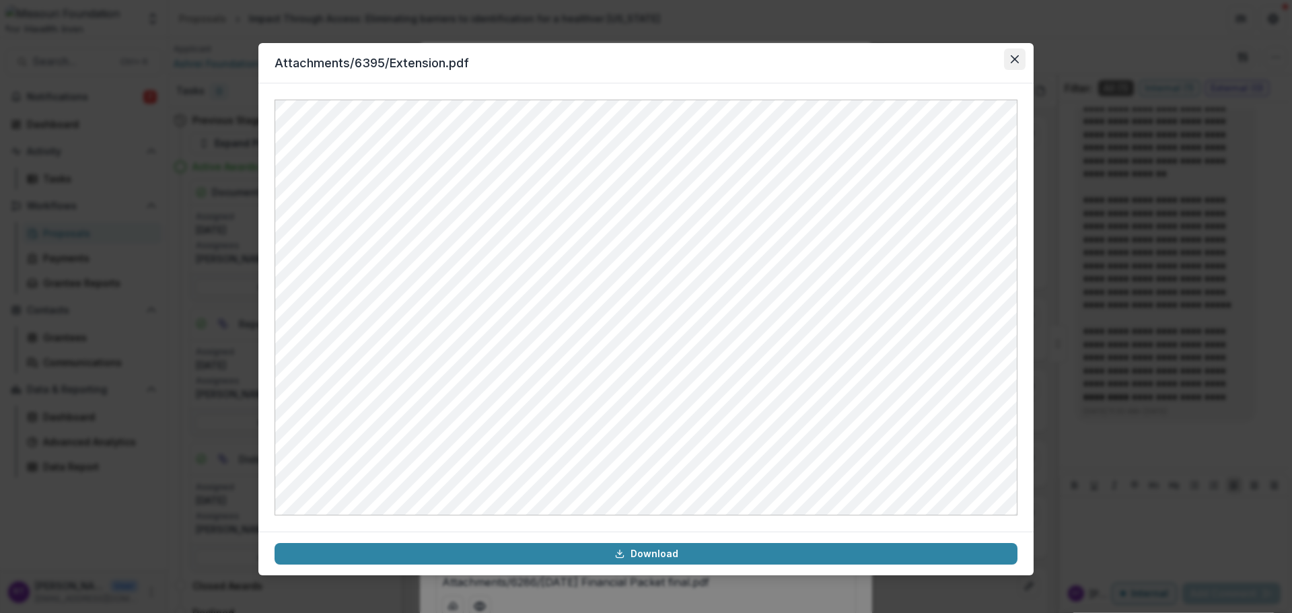
click at [1014, 65] on button "Close" at bounding box center [1015, 59] width 22 height 22
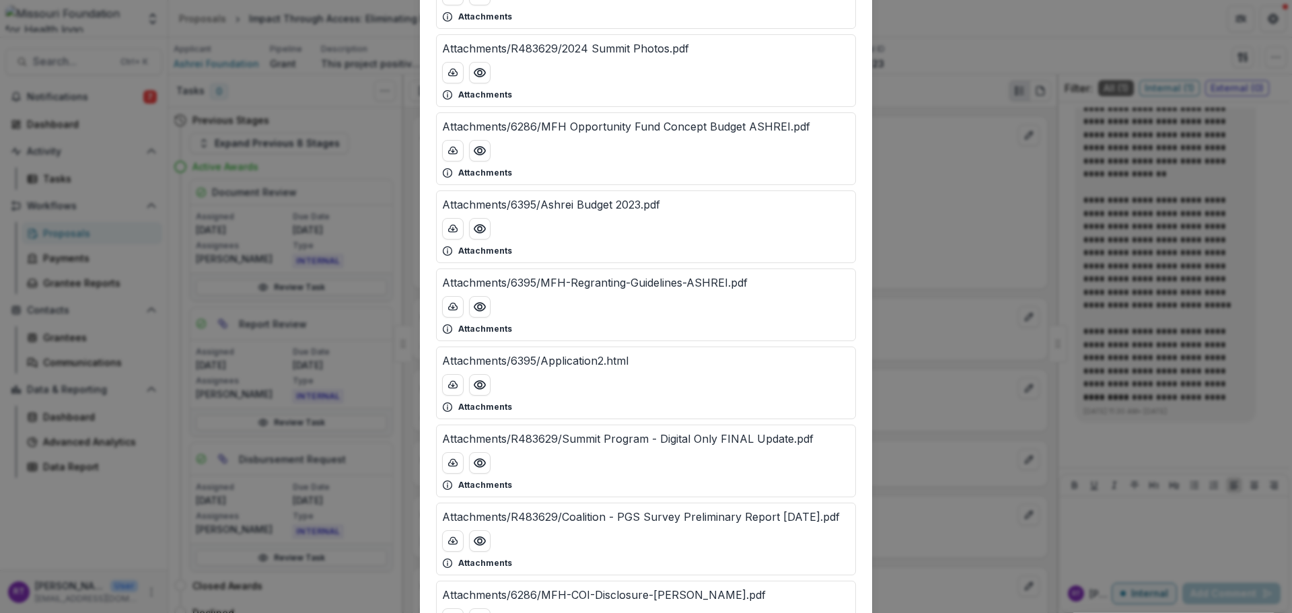
scroll to position [942, 0]
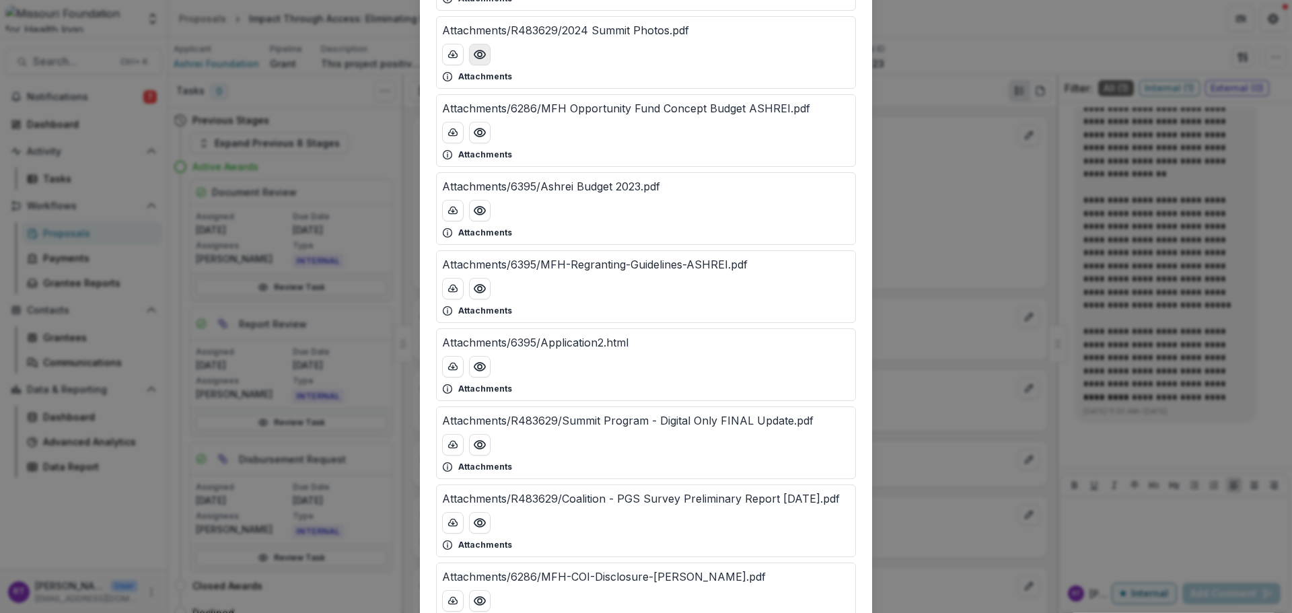
click at [473, 55] on icon "Preview Attachments/R483629/2024 Summit Photos.pdf" at bounding box center [479, 54] width 13 height 13
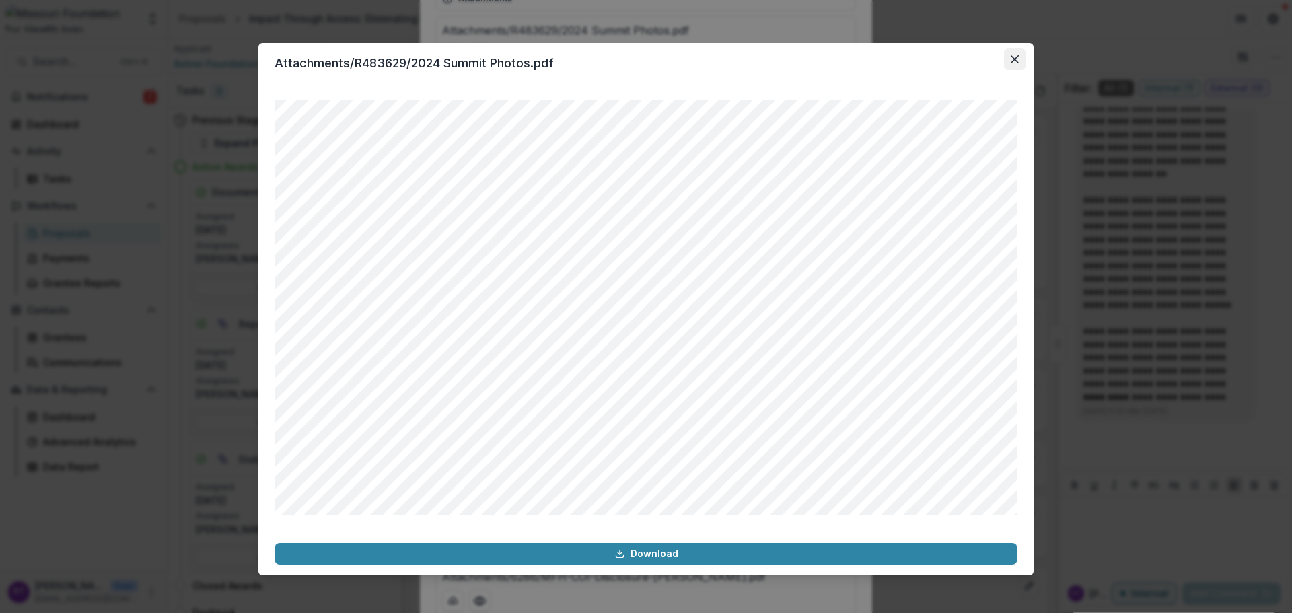
click at [1008, 63] on button "Close" at bounding box center [1015, 59] width 22 height 22
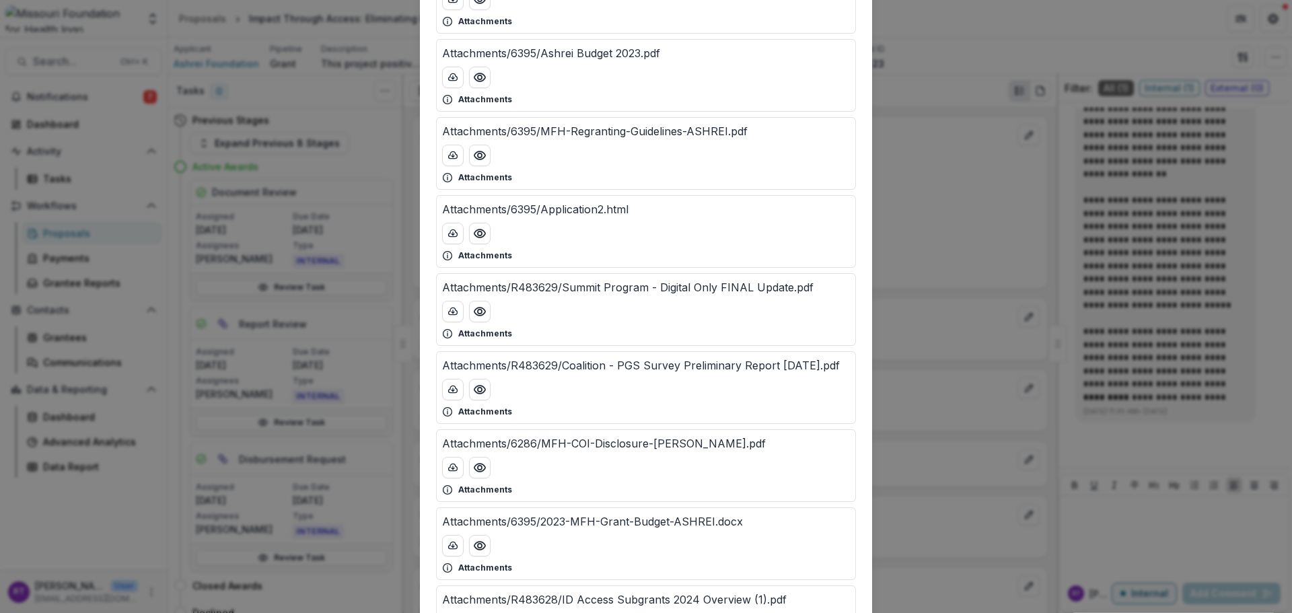
scroll to position [1077, 0]
click at [474, 81] on icon "Preview Attachments/6395/Ashrei Budget 2023.pdf" at bounding box center [479, 75] width 13 height 13
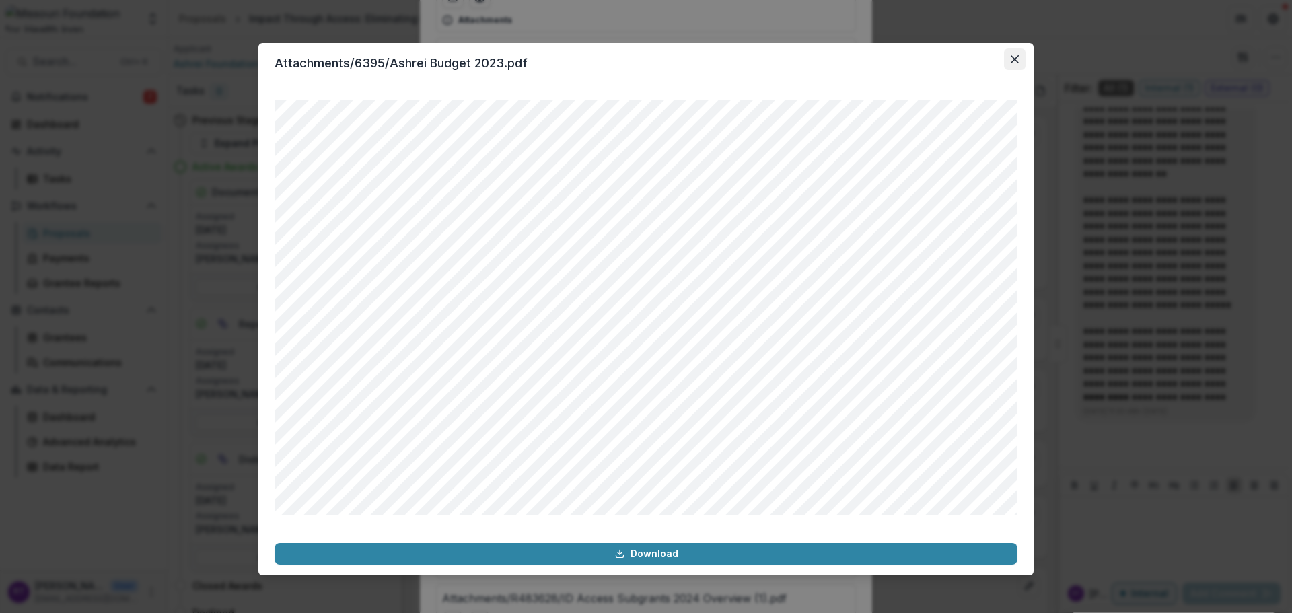
click at [1016, 58] on icon "Close" at bounding box center [1015, 59] width 8 height 8
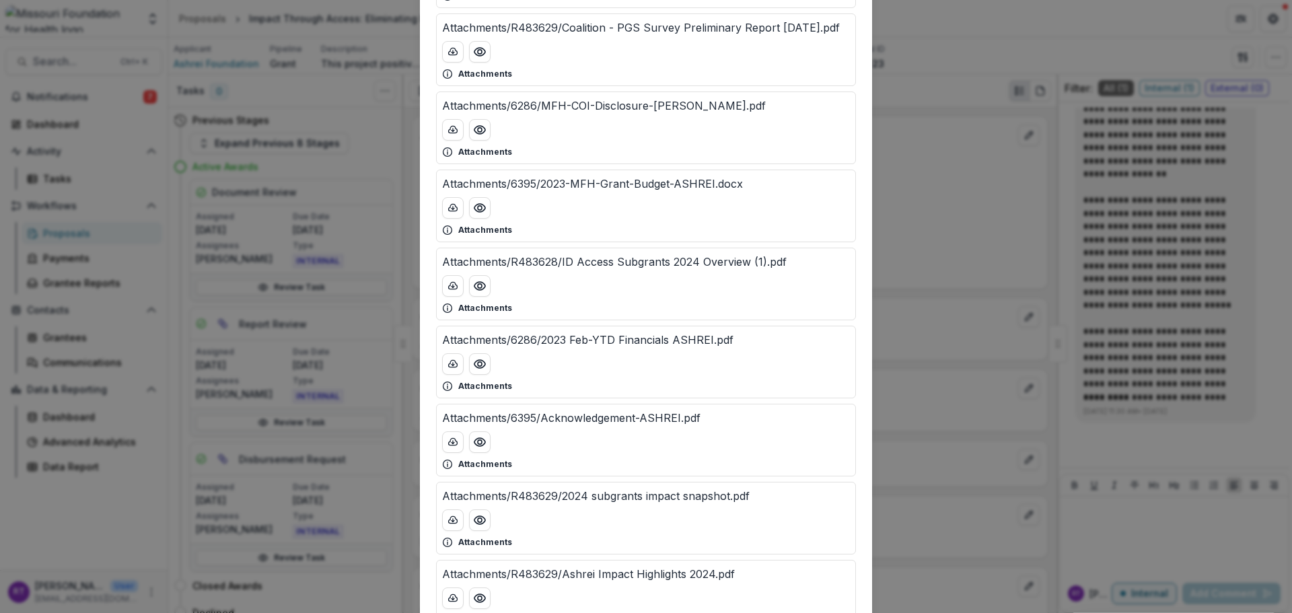
scroll to position [1346, 0]
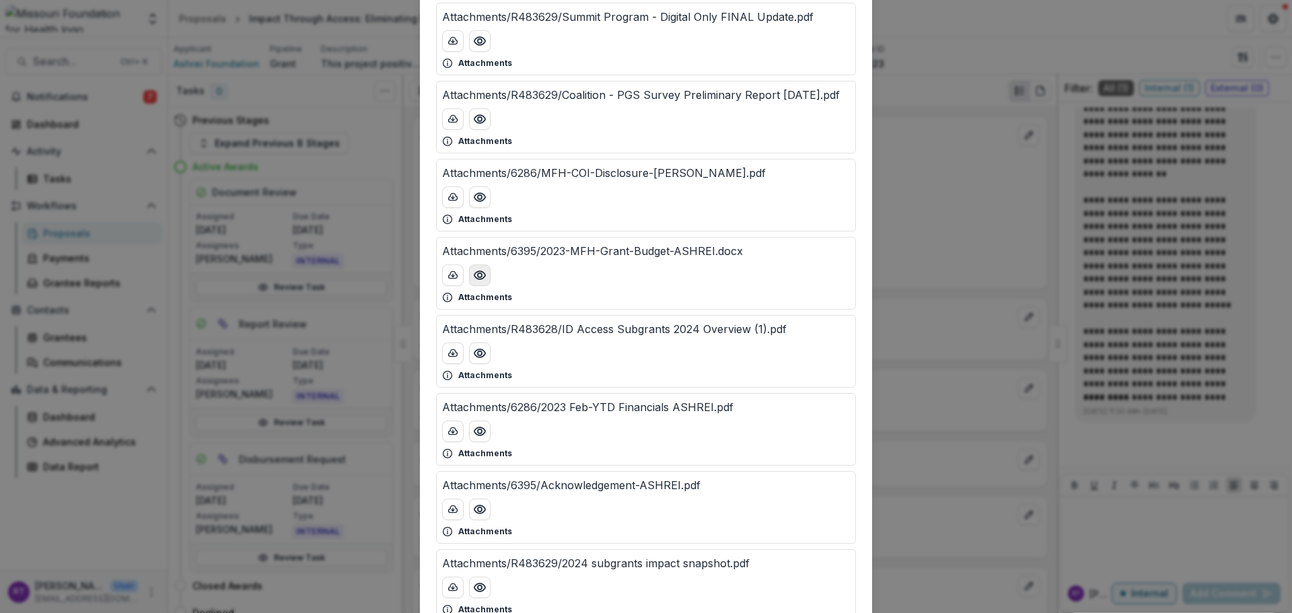
click at [485, 279] on button "Preview Attachments/6395/2023-MFH-Grant-Budget-ASHREI.docx" at bounding box center [480, 275] width 22 height 22
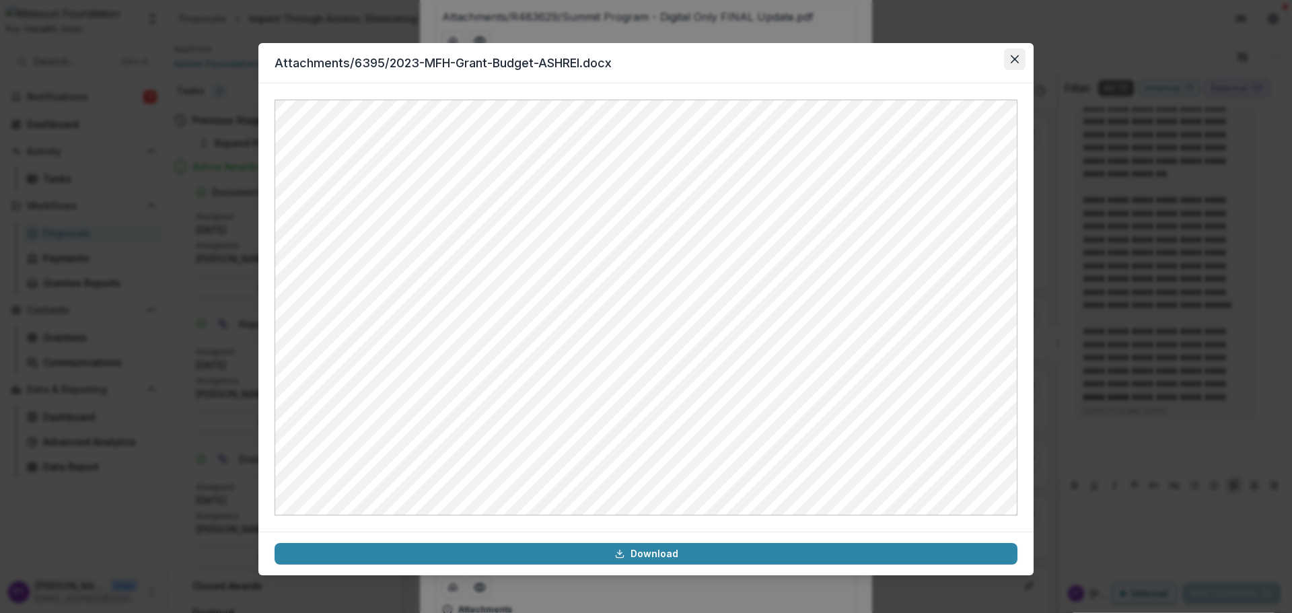
click at [1011, 59] on icon "Close" at bounding box center [1015, 59] width 8 height 8
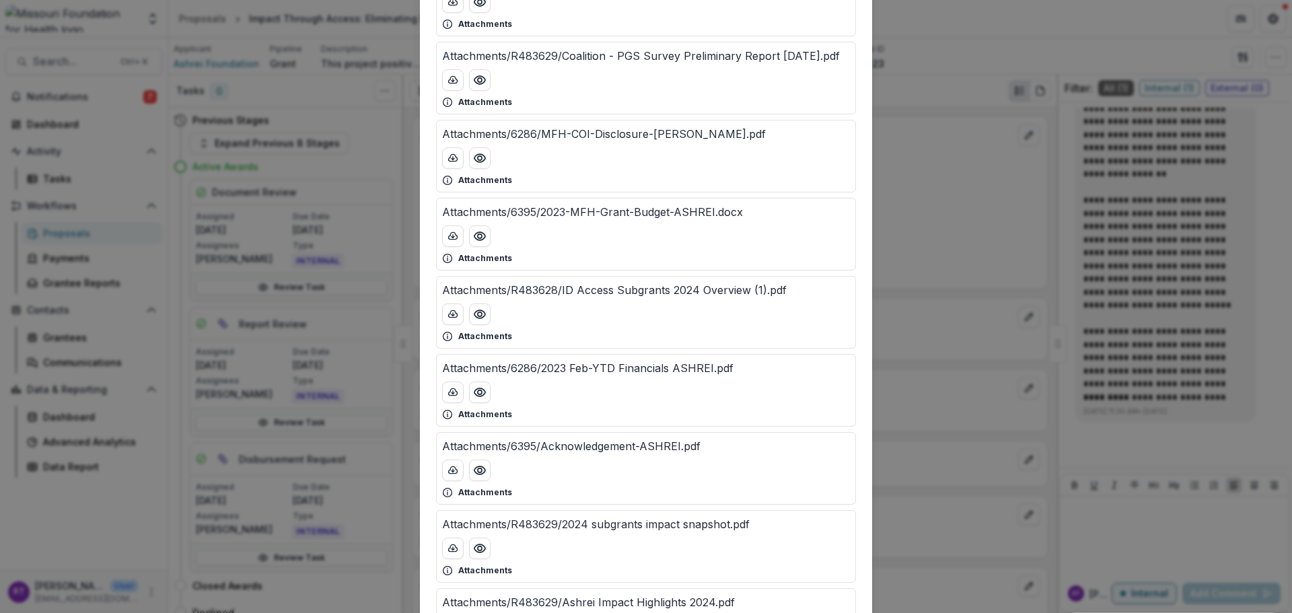
scroll to position [1413, 0]
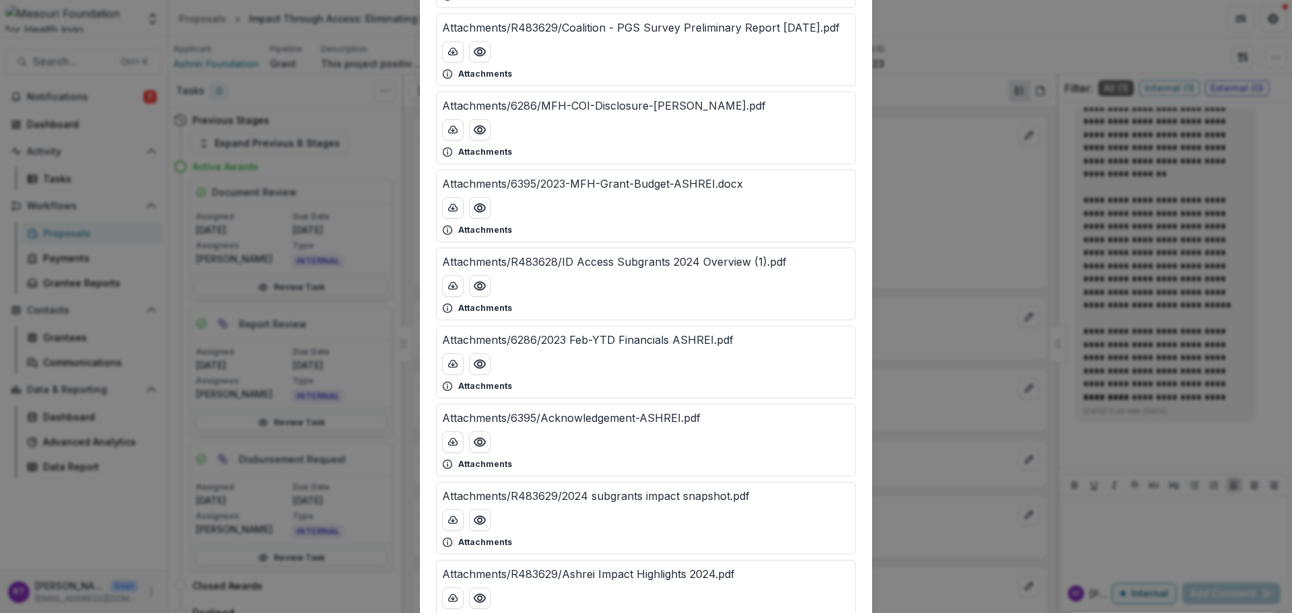
click at [890, 157] on div "Attached Files Attachments/6395/Disclosure-Ashrei.pdf Attachments Attachments/6…" at bounding box center [646, 306] width 1292 height 613
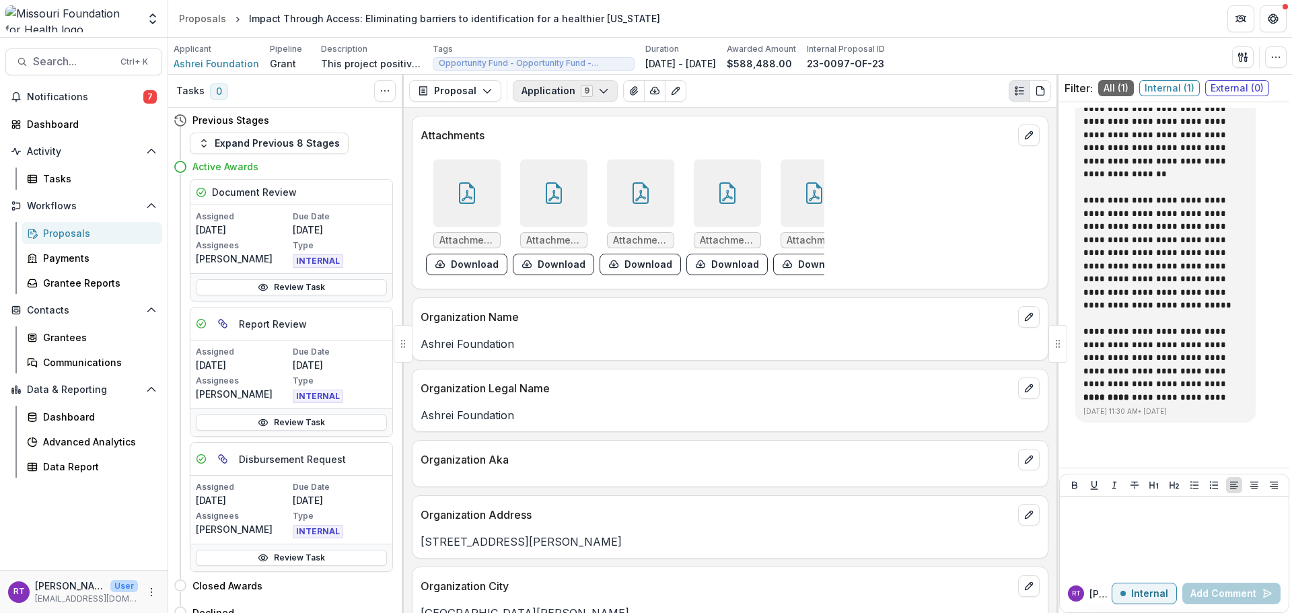
click at [540, 94] on button "Application 9" at bounding box center [565, 91] width 105 height 22
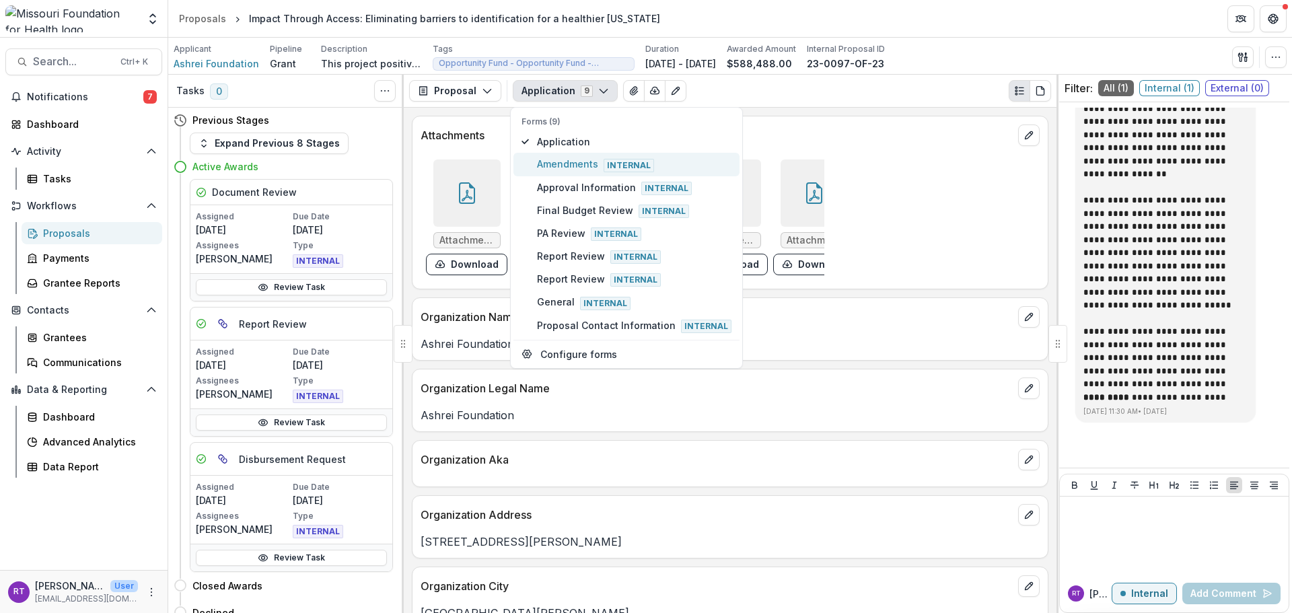
click at [628, 163] on span "Internal" at bounding box center [629, 165] width 50 height 13
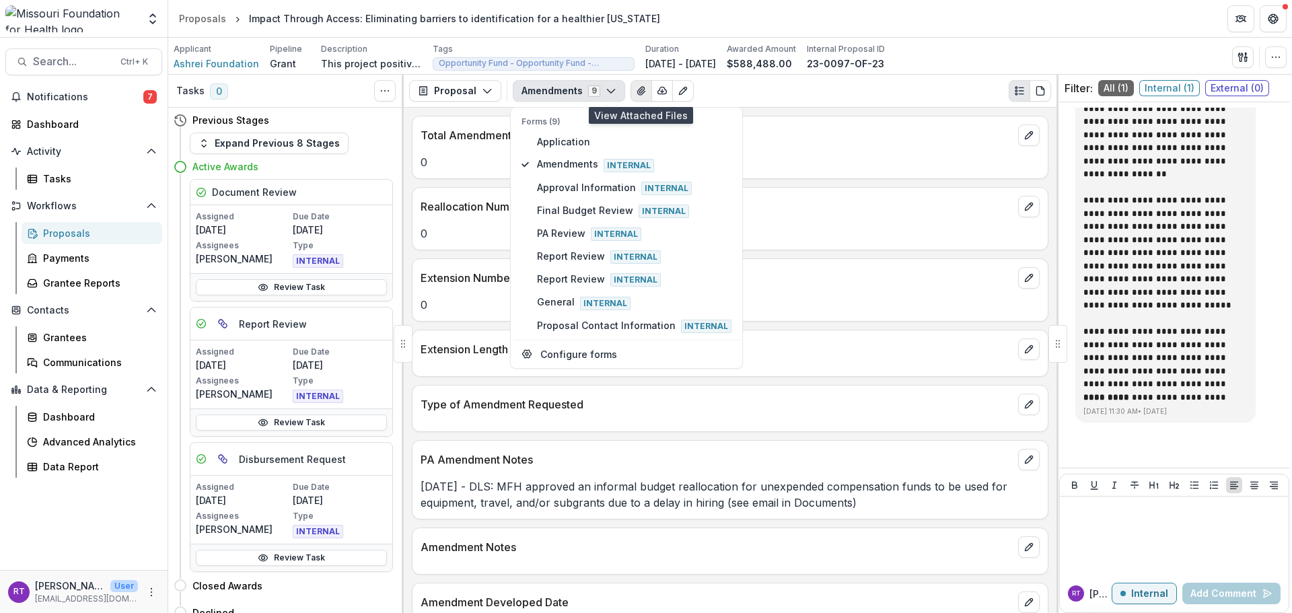
click at [637, 89] on icon "View Attached Files" at bounding box center [640, 91] width 7 height 8
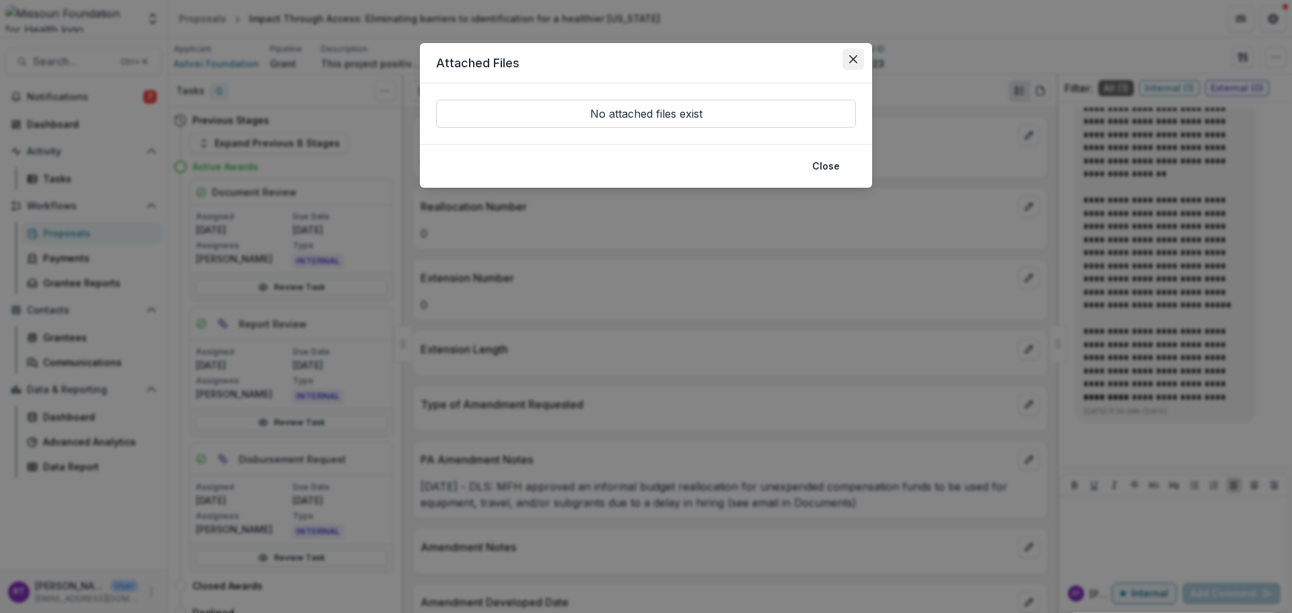
click at [860, 56] on button "Close" at bounding box center [854, 59] width 22 height 22
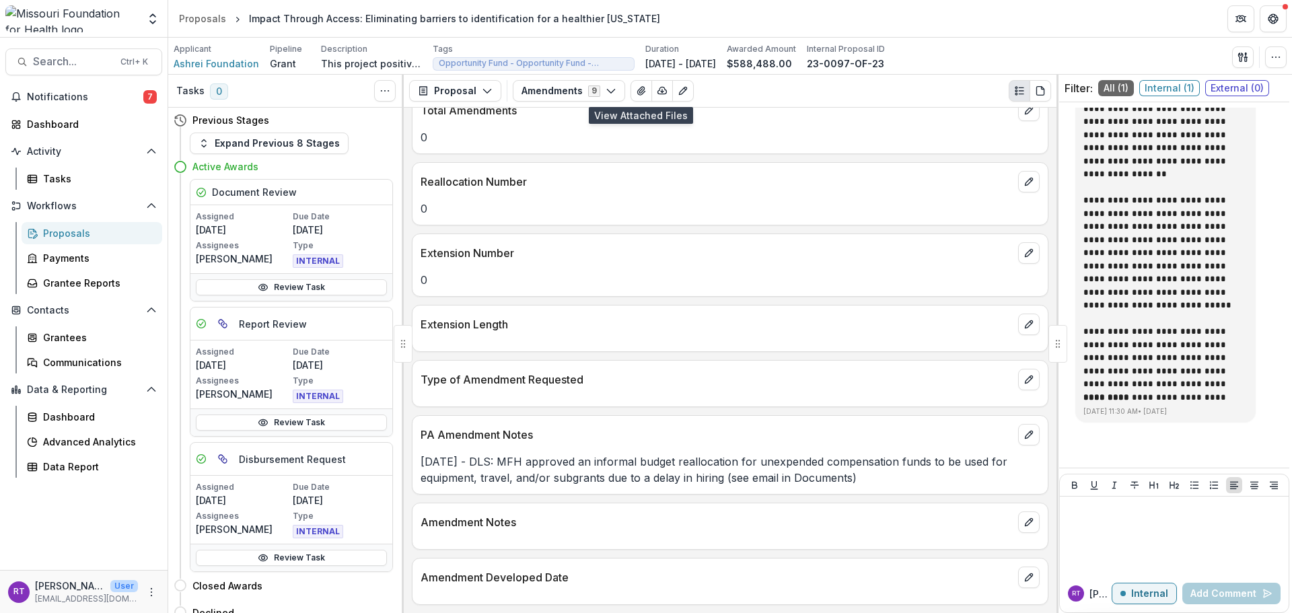
scroll to position [0, 0]
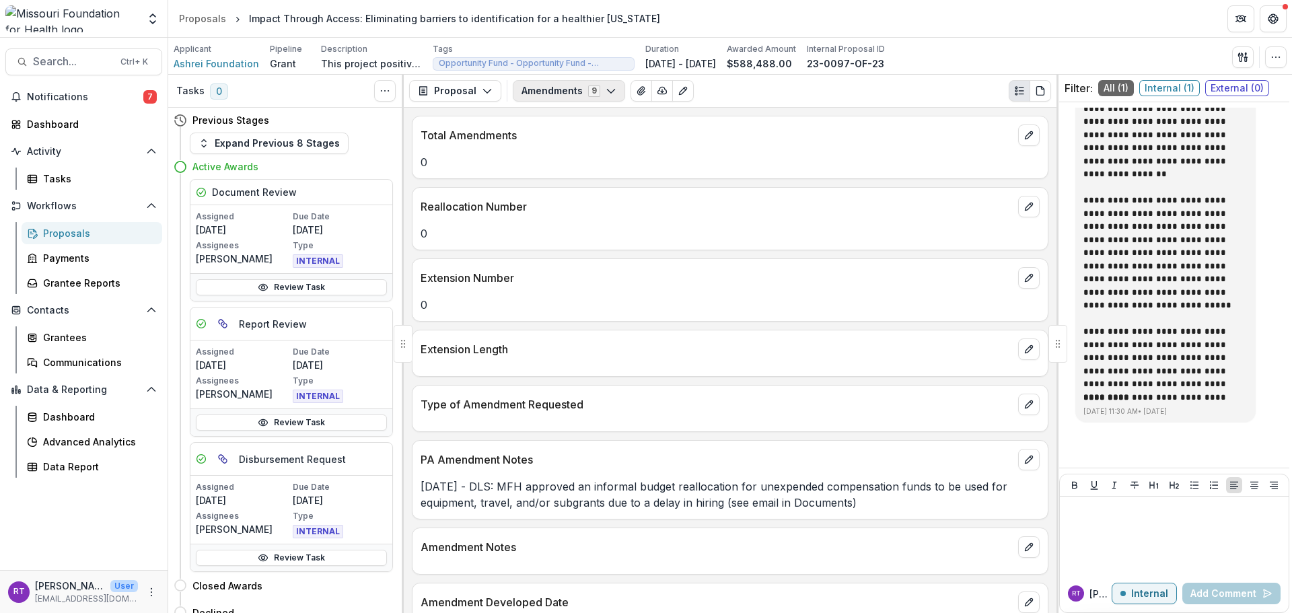
click at [595, 100] on button "Amendments 9" at bounding box center [569, 91] width 112 height 22
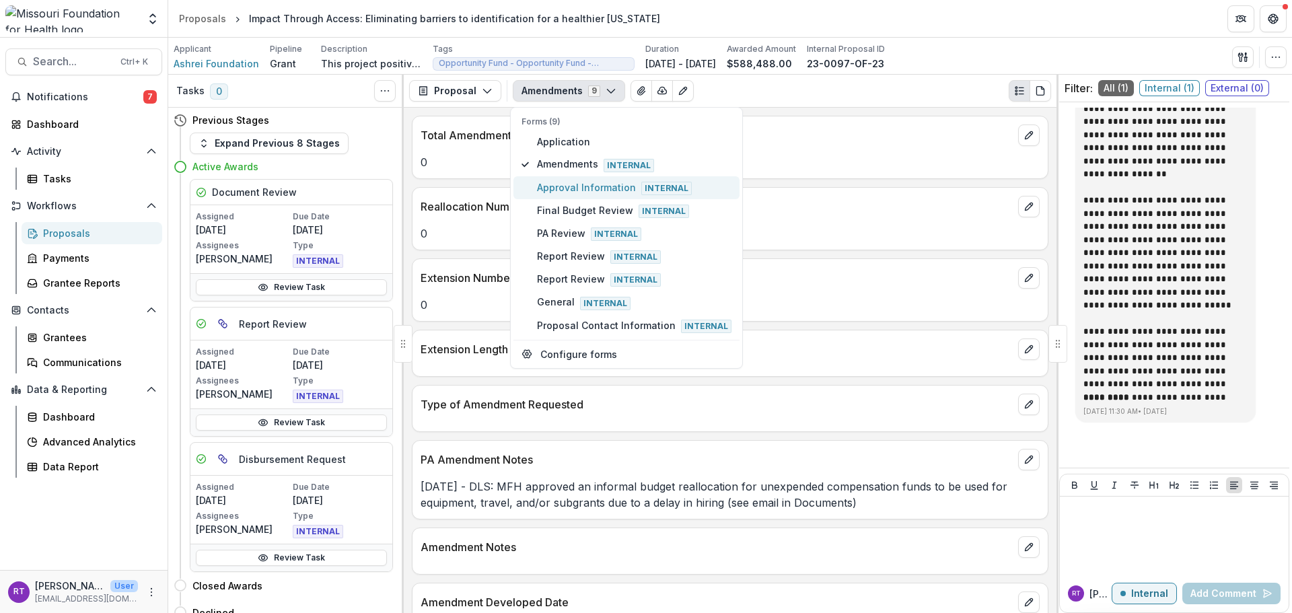
click at [666, 191] on span "Internal" at bounding box center [666, 188] width 50 height 13
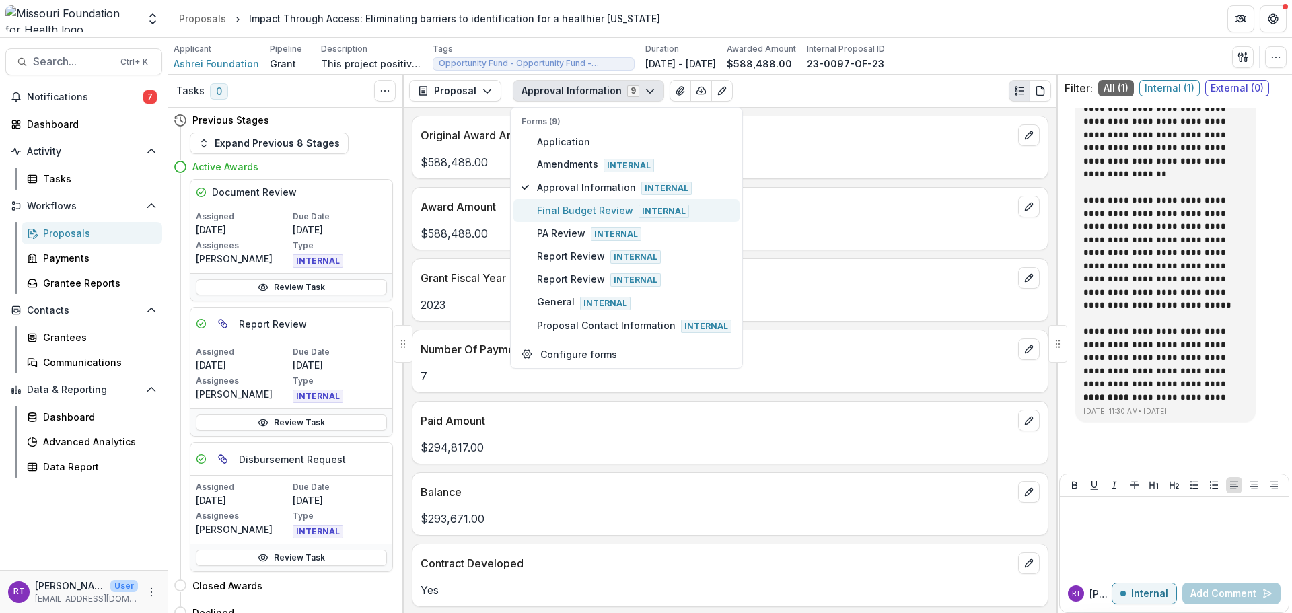
click at [595, 214] on span "Final Budget Review Internal" at bounding box center [634, 210] width 194 height 15
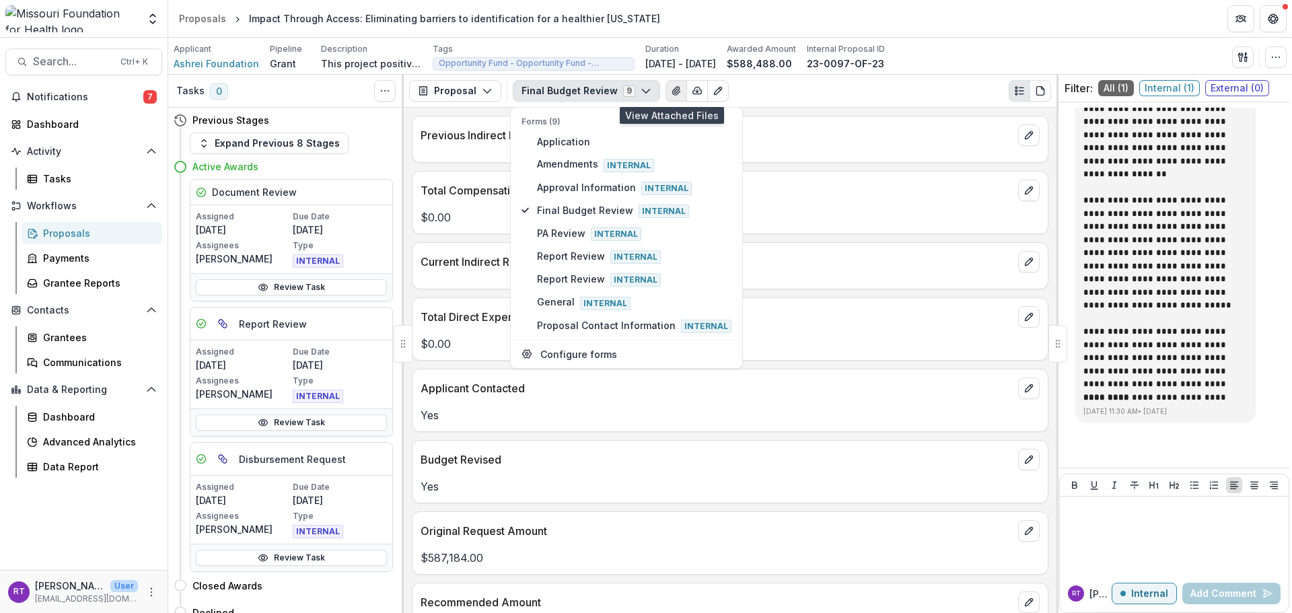
click at [672, 93] on icon "View Attached Files" at bounding box center [675, 91] width 7 height 8
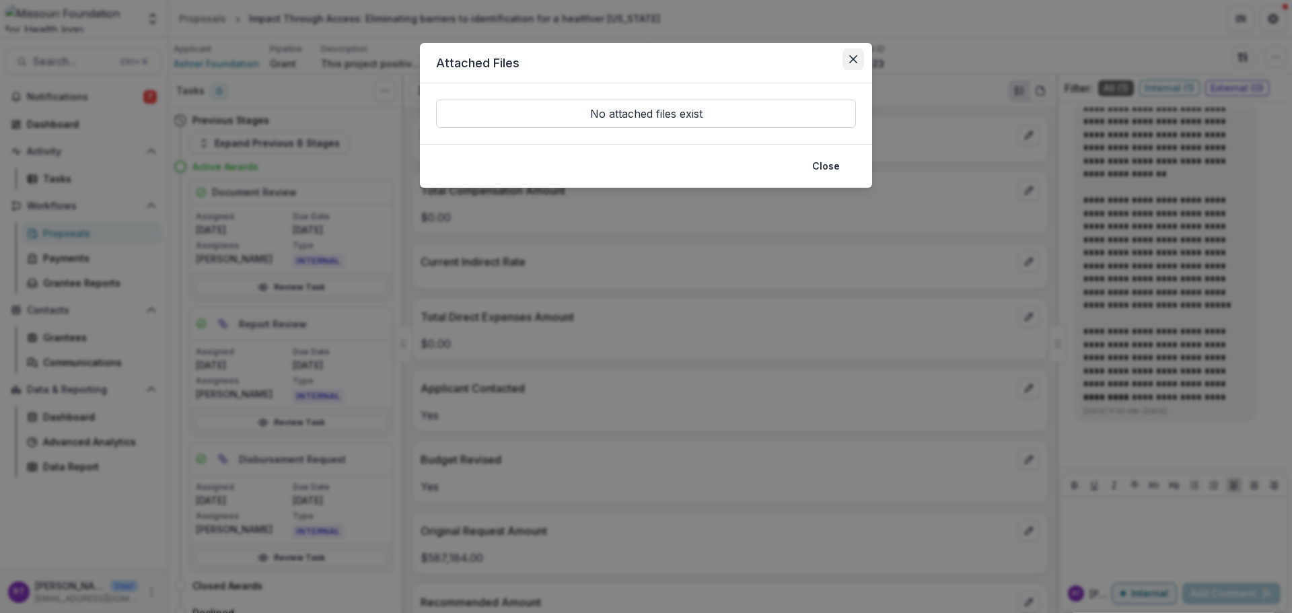
click at [857, 62] on icon "Close" at bounding box center [853, 59] width 8 height 8
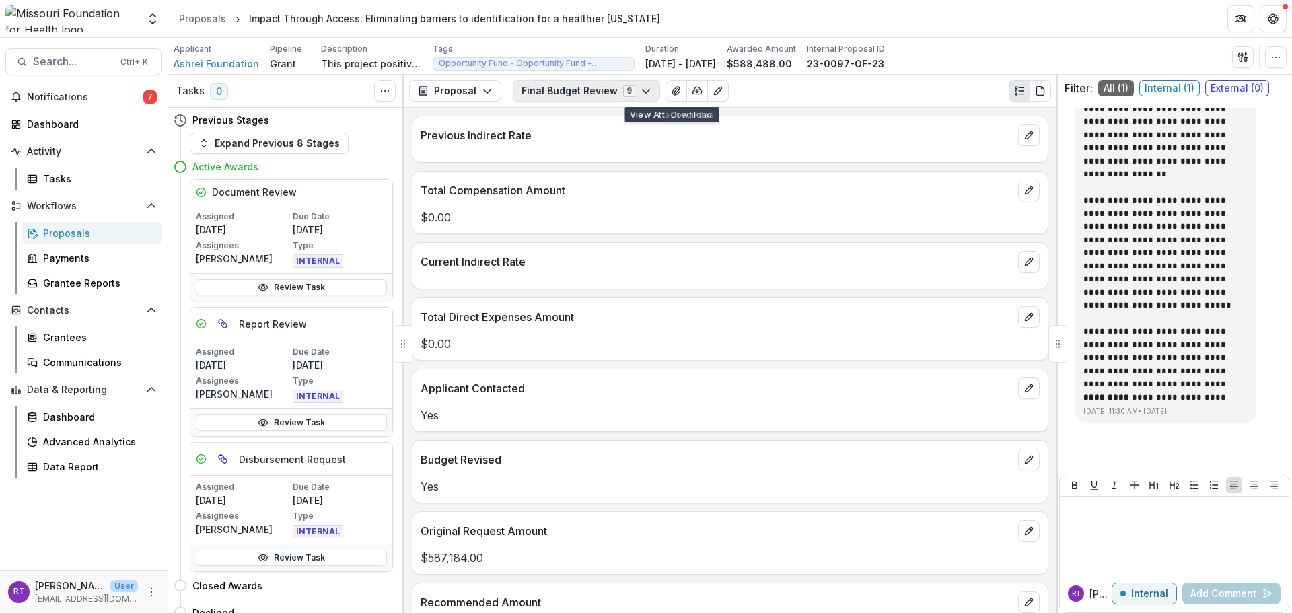
click at [628, 91] on button "Final Budget Review 9" at bounding box center [586, 91] width 147 height 22
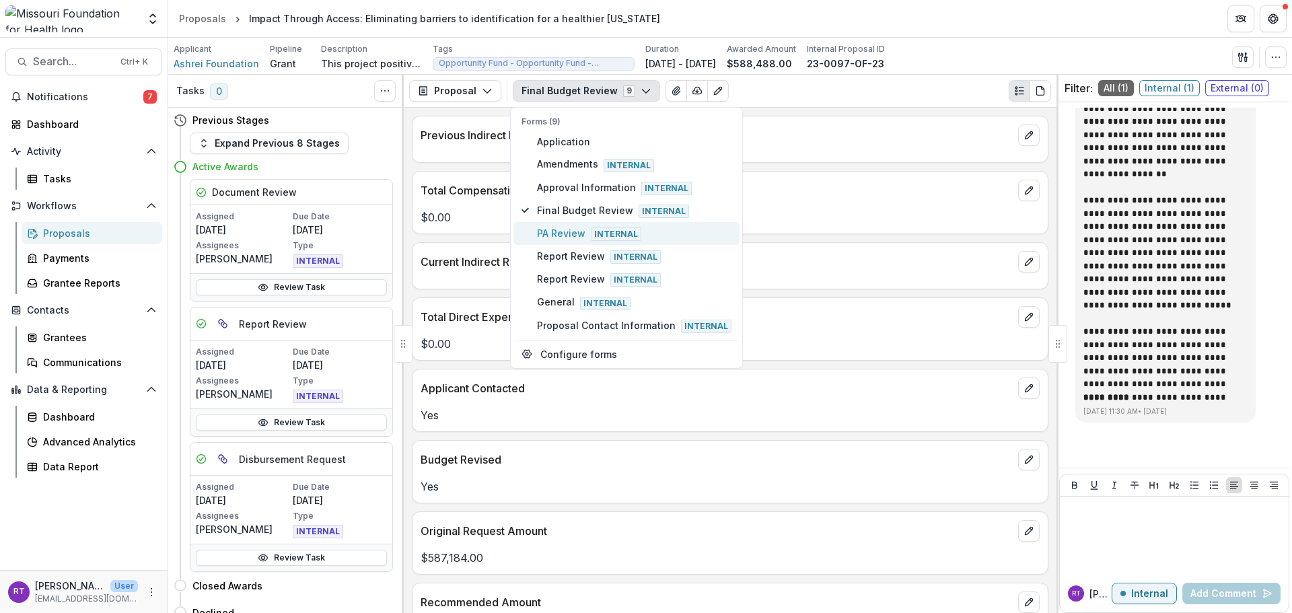
click at [642, 234] on span "PA Review Internal" at bounding box center [634, 233] width 194 height 15
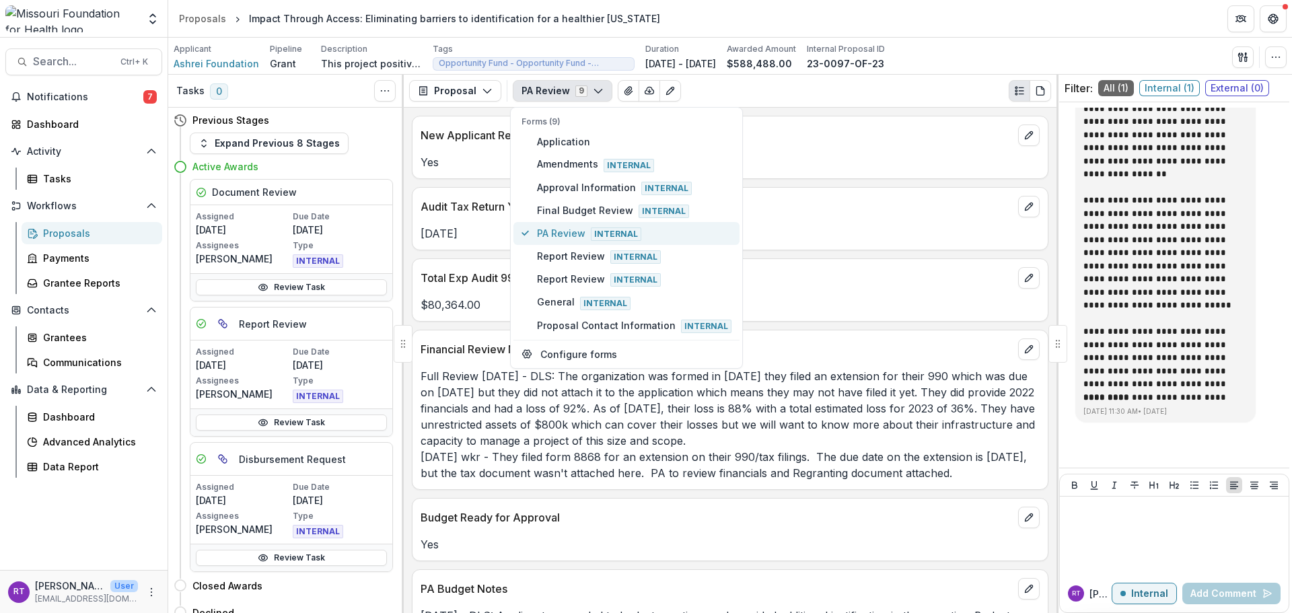
click at [647, 236] on span "PA Review Internal" at bounding box center [634, 233] width 194 height 15
click at [643, 247] on button "Report Review Internal" at bounding box center [626, 256] width 226 height 23
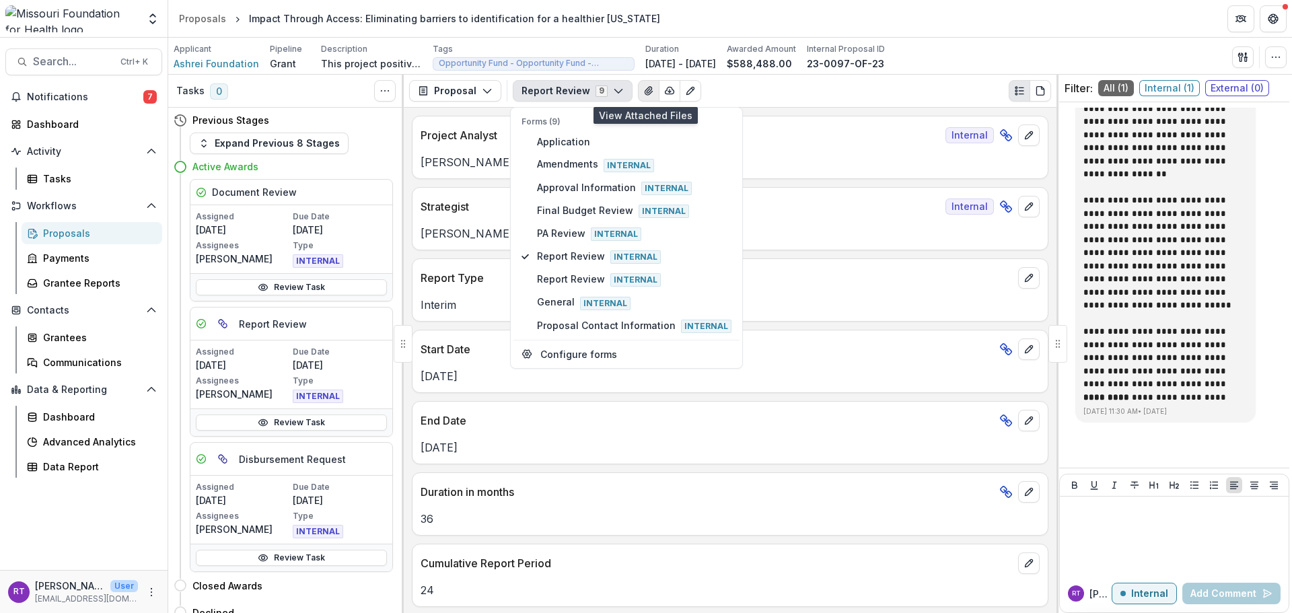
click at [643, 92] on icon "View Attached Files" at bounding box center [648, 90] width 11 height 11
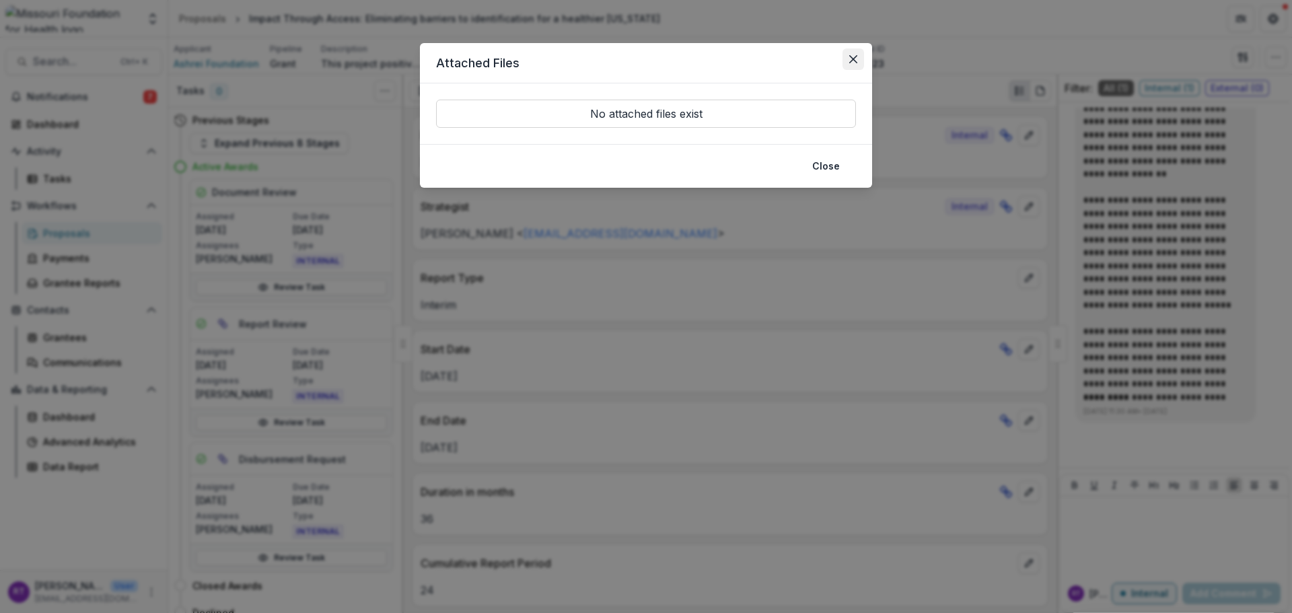
click at [851, 63] on button "Close" at bounding box center [854, 59] width 22 height 22
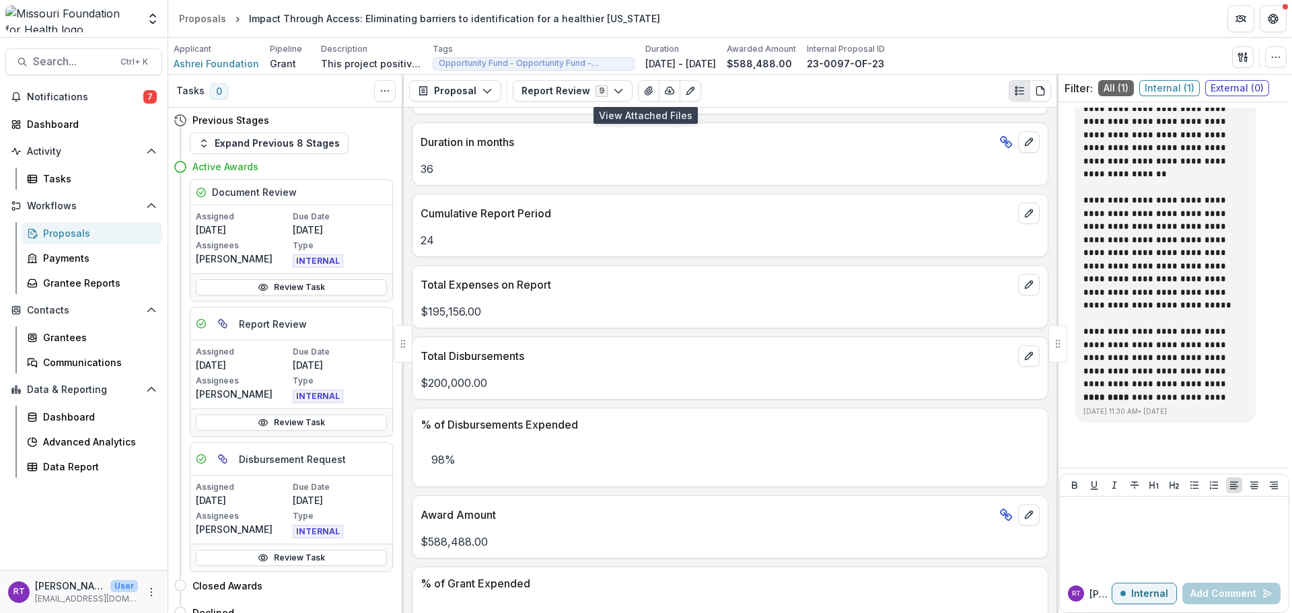
scroll to position [7, 0]
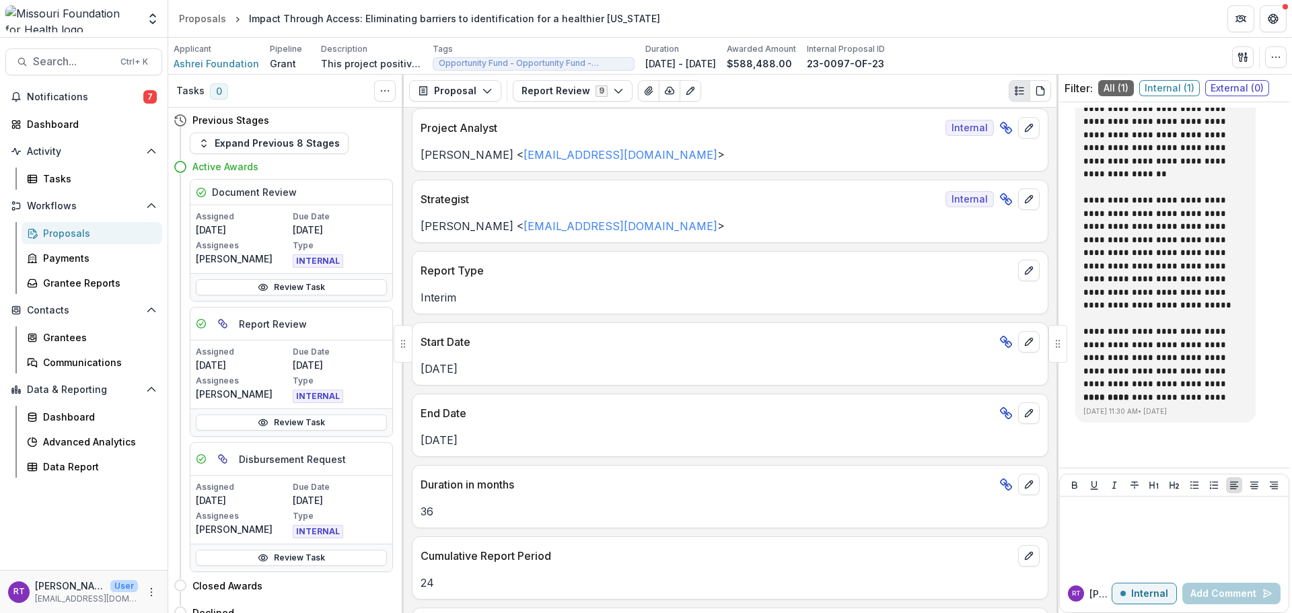
click at [579, 77] on div "Proposal Proposal Payments Reports Grant Agreements Board Summaries Bank Detail…" at bounding box center [730, 91] width 653 height 33
click at [580, 85] on button "Report Review 9" at bounding box center [573, 91] width 120 height 22
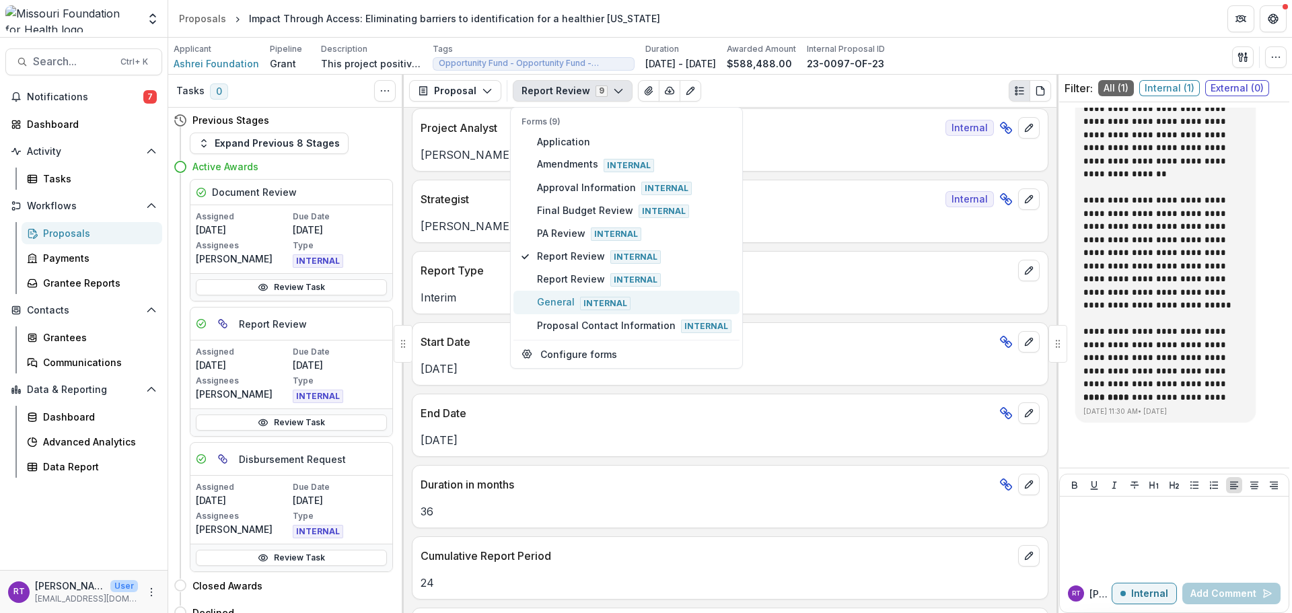
click at [626, 291] on button "General Internal" at bounding box center [626, 302] width 226 height 23
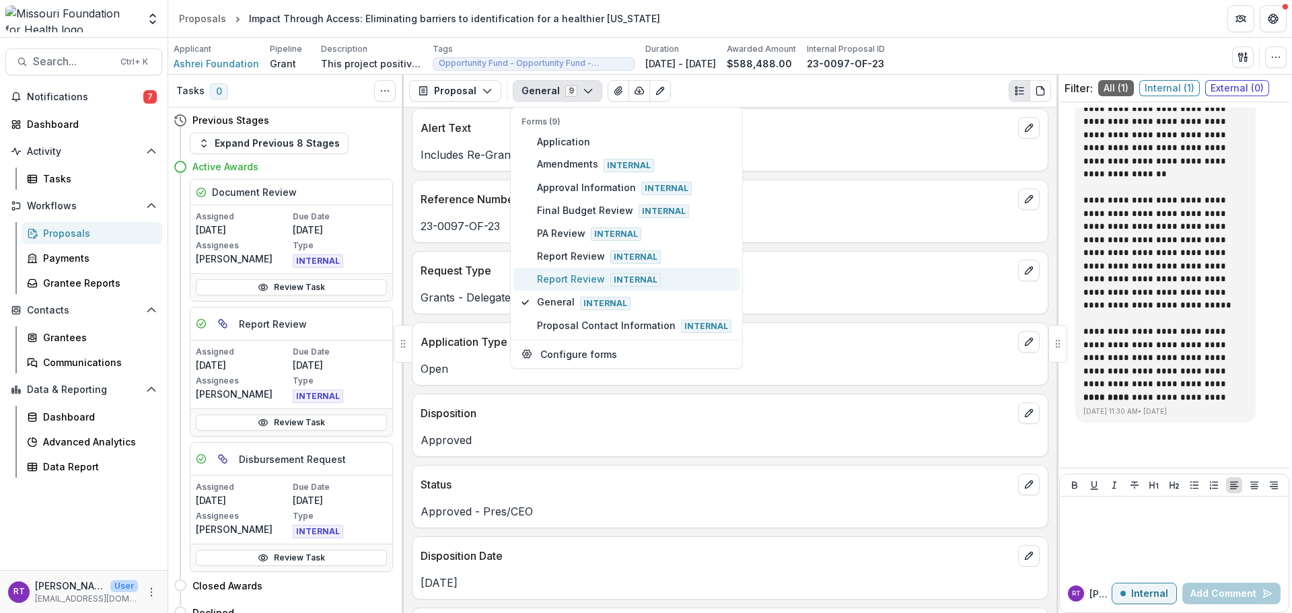
click at [618, 279] on span "Internal" at bounding box center [635, 279] width 50 height 13
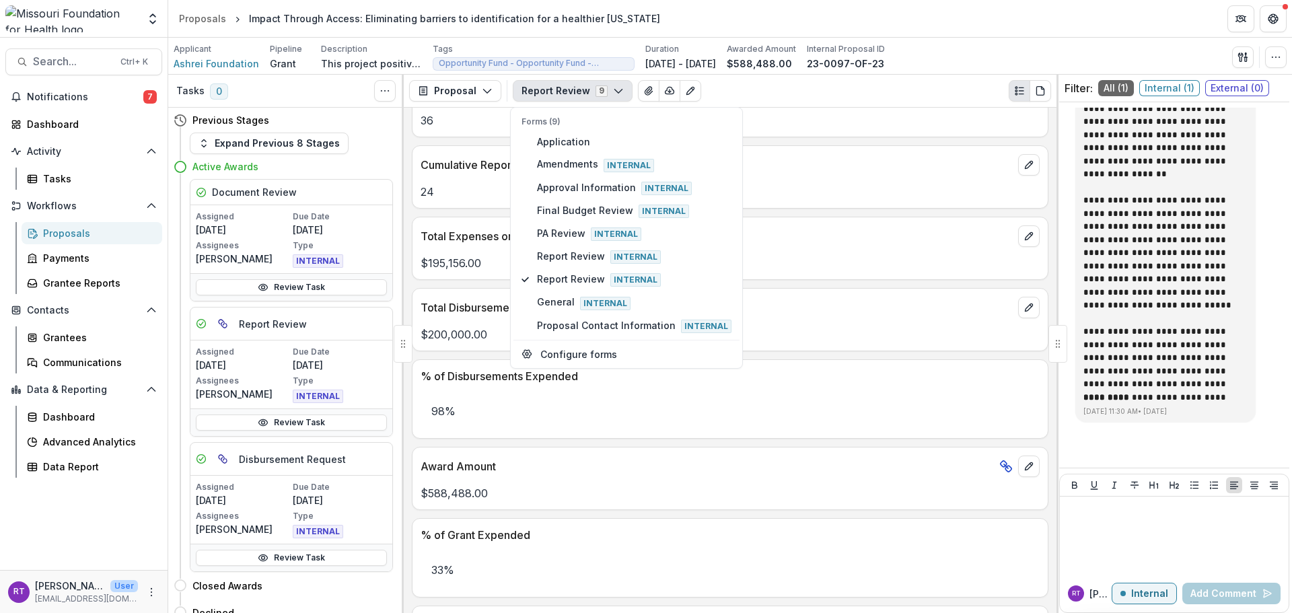
scroll to position [344, 0]
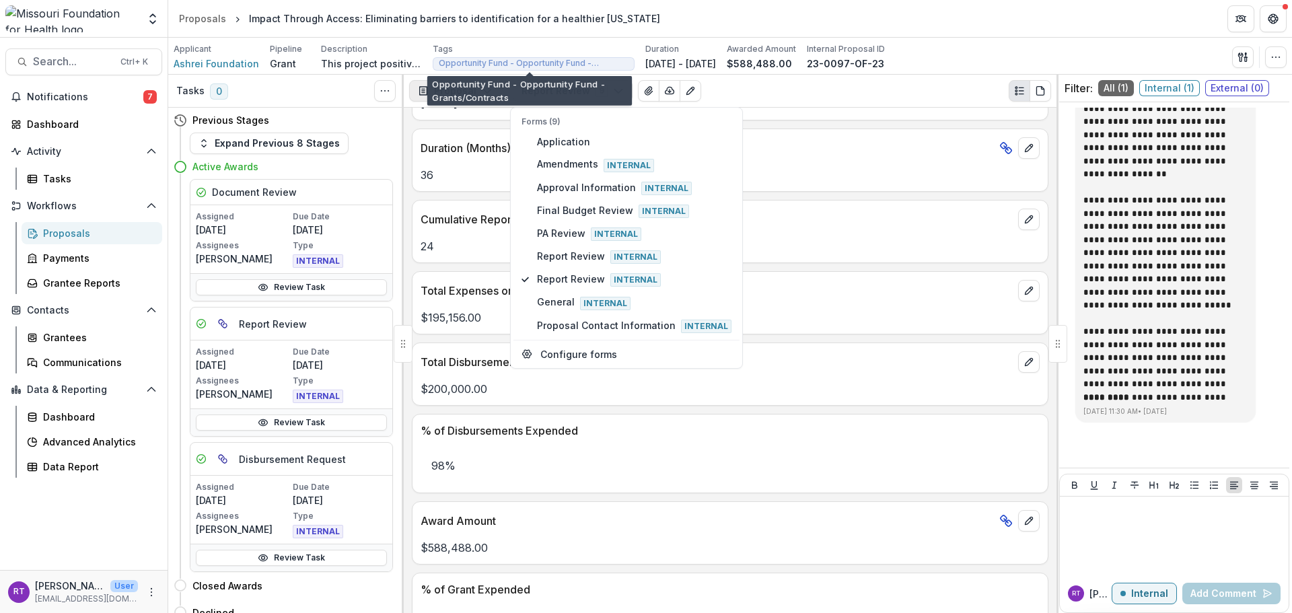
click at [469, 81] on button "Proposal" at bounding box center [455, 91] width 92 height 22
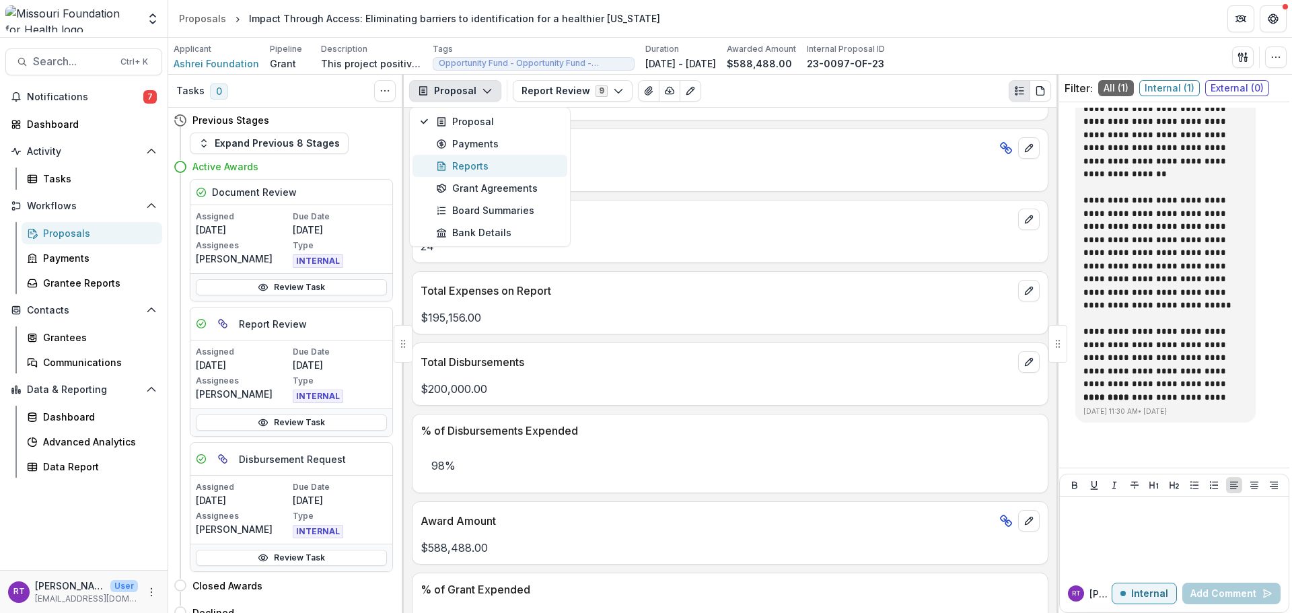
click at [490, 170] on div "Reports" at bounding box center [497, 166] width 123 height 14
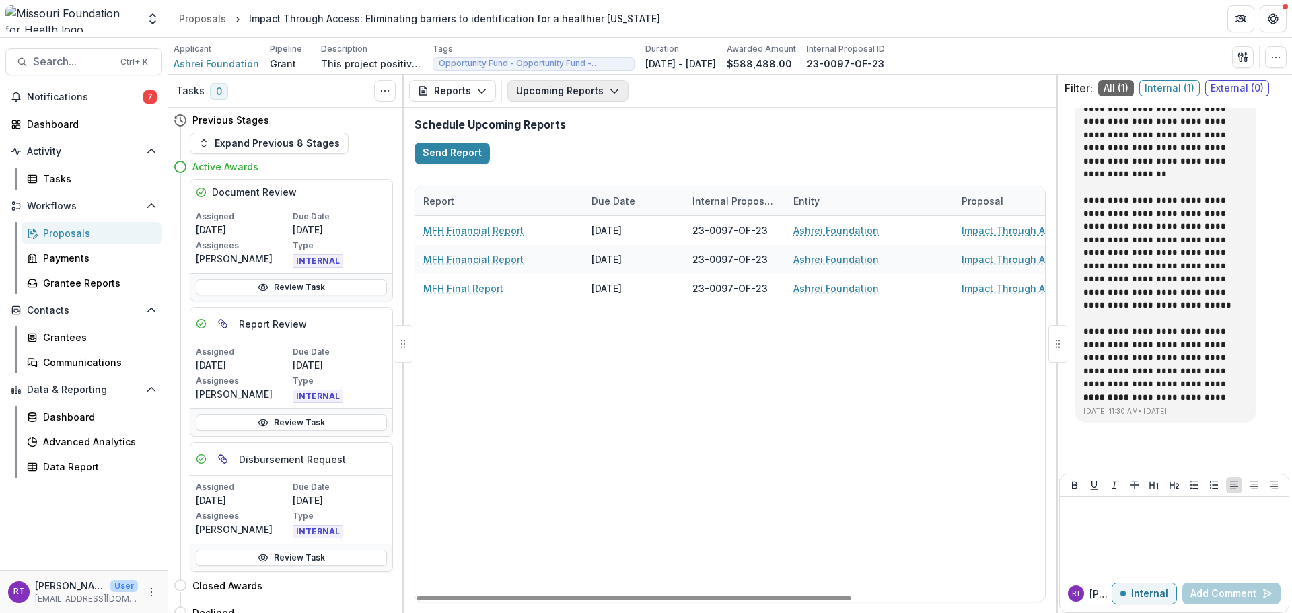
click at [550, 94] on button "Upcoming Reports" at bounding box center [567, 91] width 121 height 22
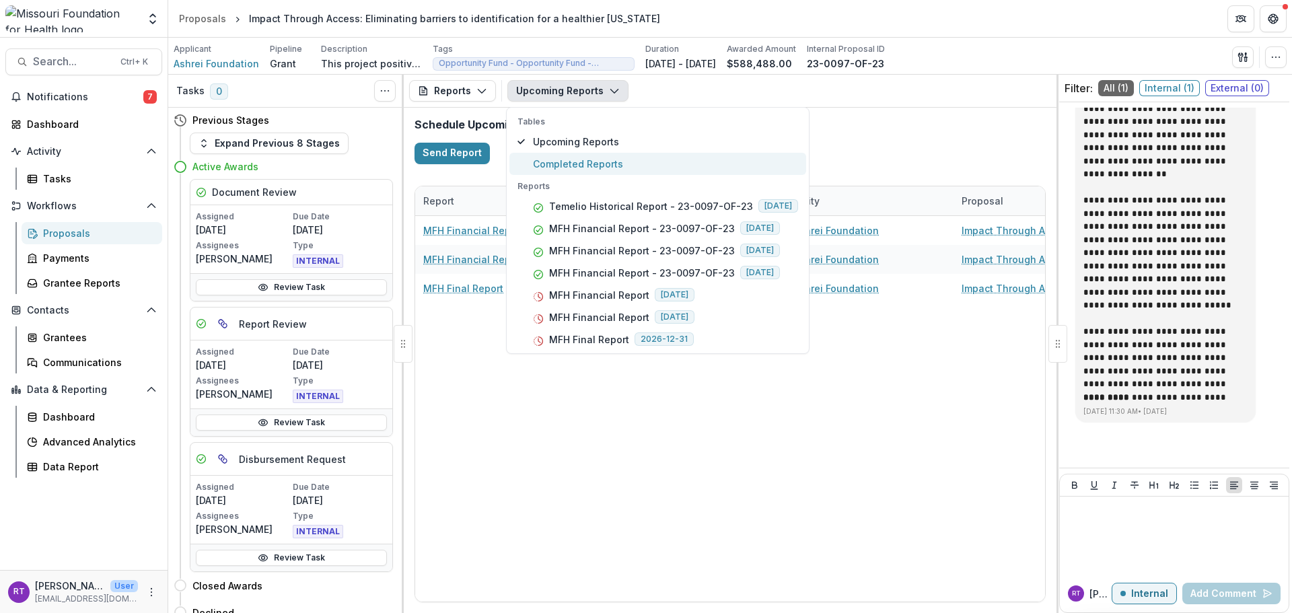
click at [576, 166] on span "Completed Reports" at bounding box center [665, 164] width 265 height 14
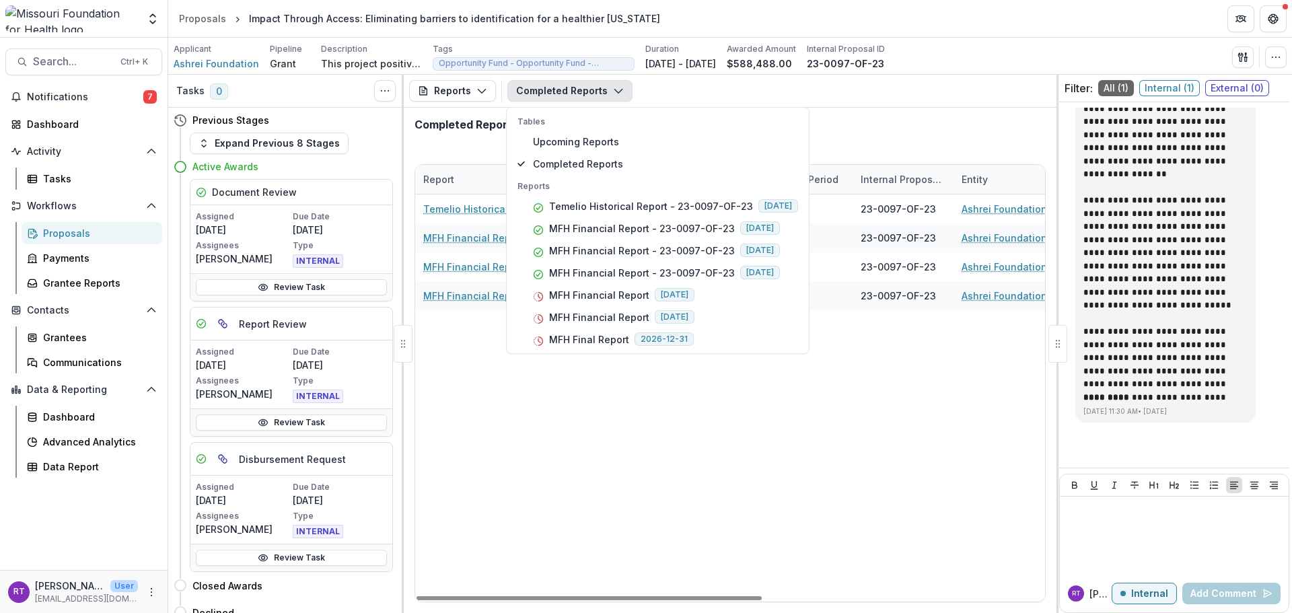
click at [804, 441] on div "Temelio Historical Report - 23-0097-OF-23 06/08/2025 23-0097-OF-23 Ashrei Found…" at bounding box center [987, 397] width 1144 height 407
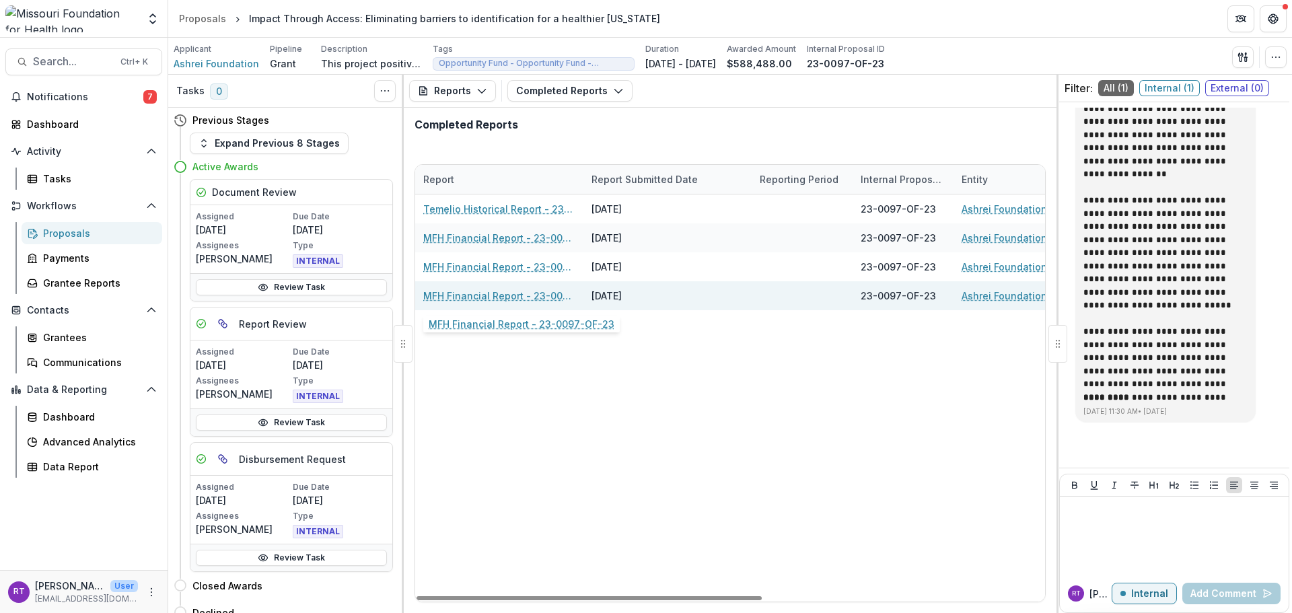
click at [551, 293] on link "MFH Financial Report - 23-0097-OF-23" at bounding box center [499, 296] width 152 height 14
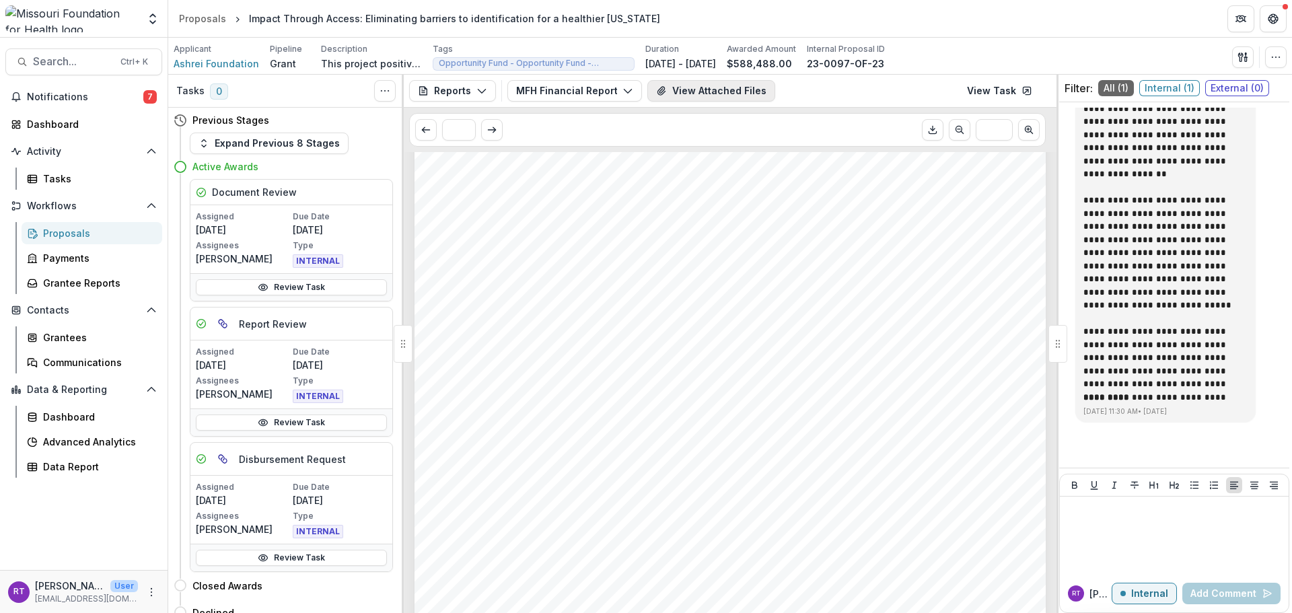
scroll to position [135, 0]
click at [717, 90] on button "View Attached Files" at bounding box center [711, 91] width 128 height 22
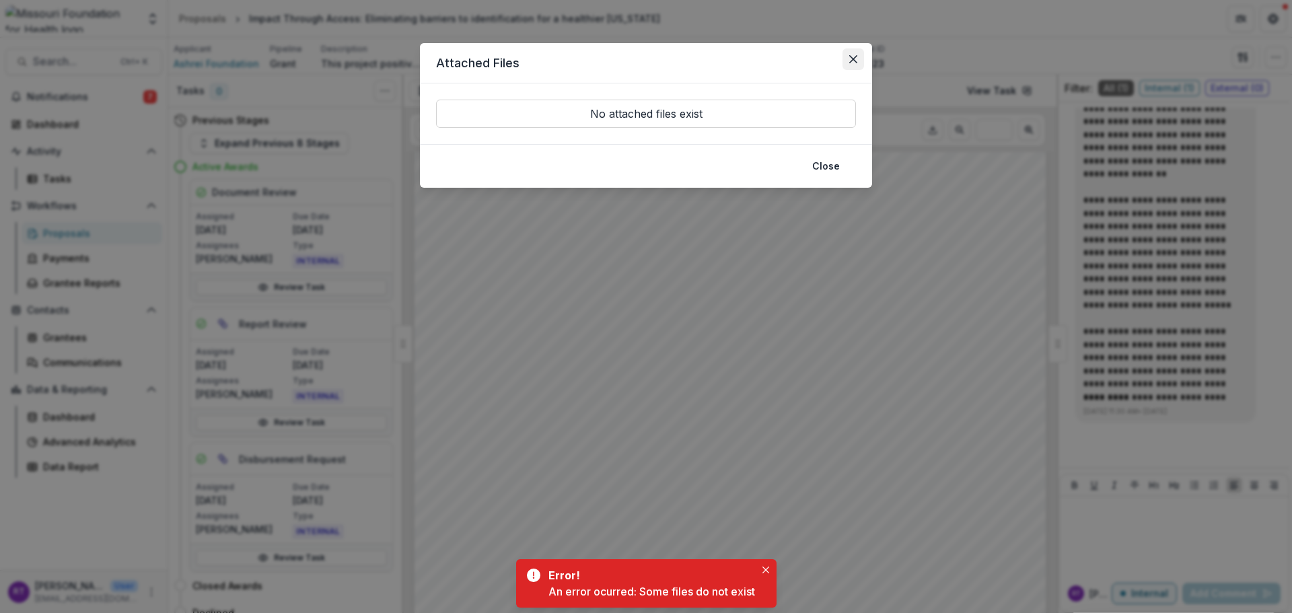
click at [851, 59] on icon "Close" at bounding box center [853, 59] width 8 height 8
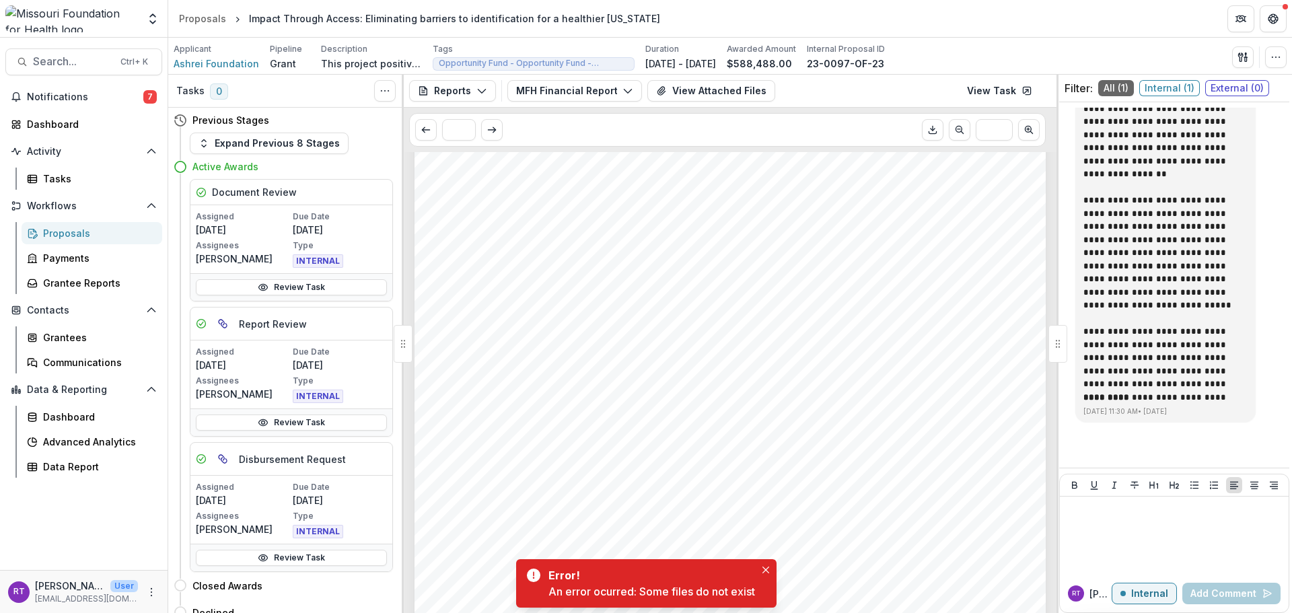
scroll to position [0, 0]
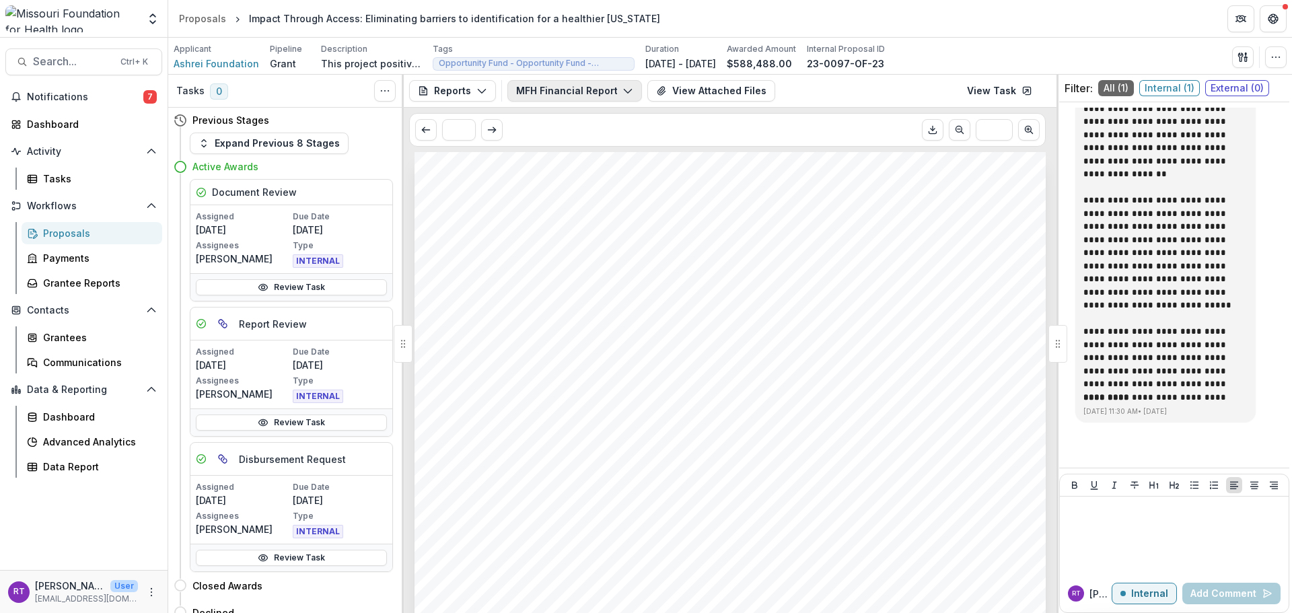
click at [601, 95] on button "MFH Financial Report - 23-0097-OF-23" at bounding box center [574, 91] width 135 height 22
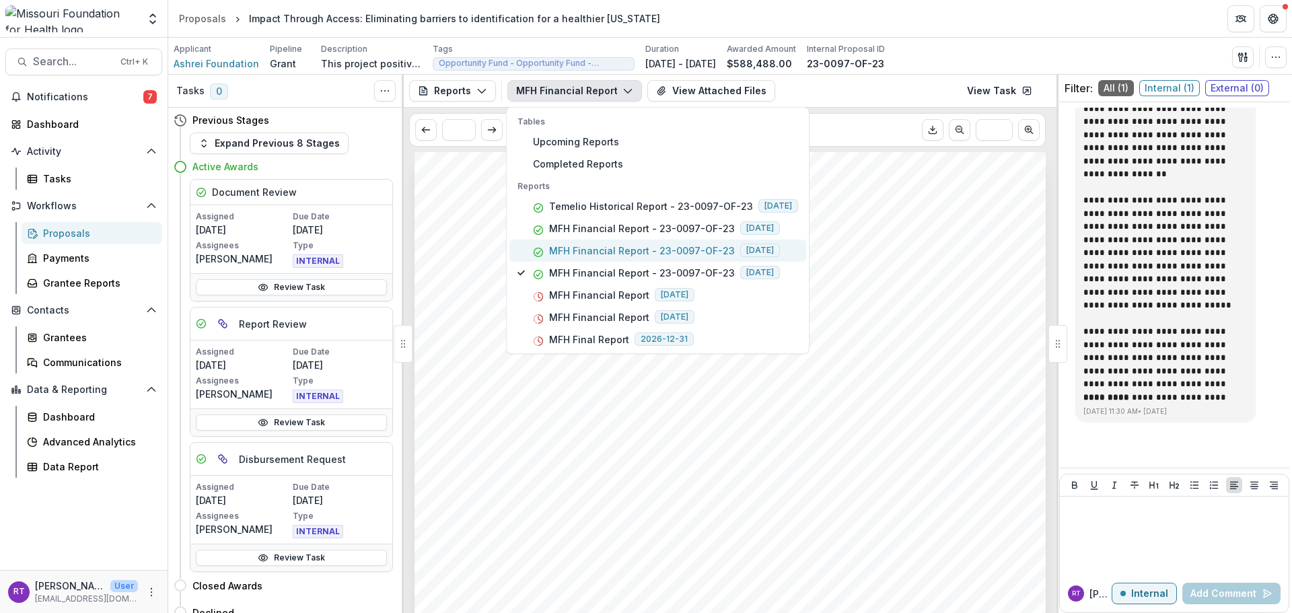
click at [637, 256] on p "MFH Financial Report - 23-0097-OF-23" at bounding box center [642, 251] width 186 height 14
click at [888, 201] on div "Submission Responses Schedule Date 12/15/2024 Done Date 12/13/2024 Type Return …" at bounding box center [730, 598] width 631 height 893
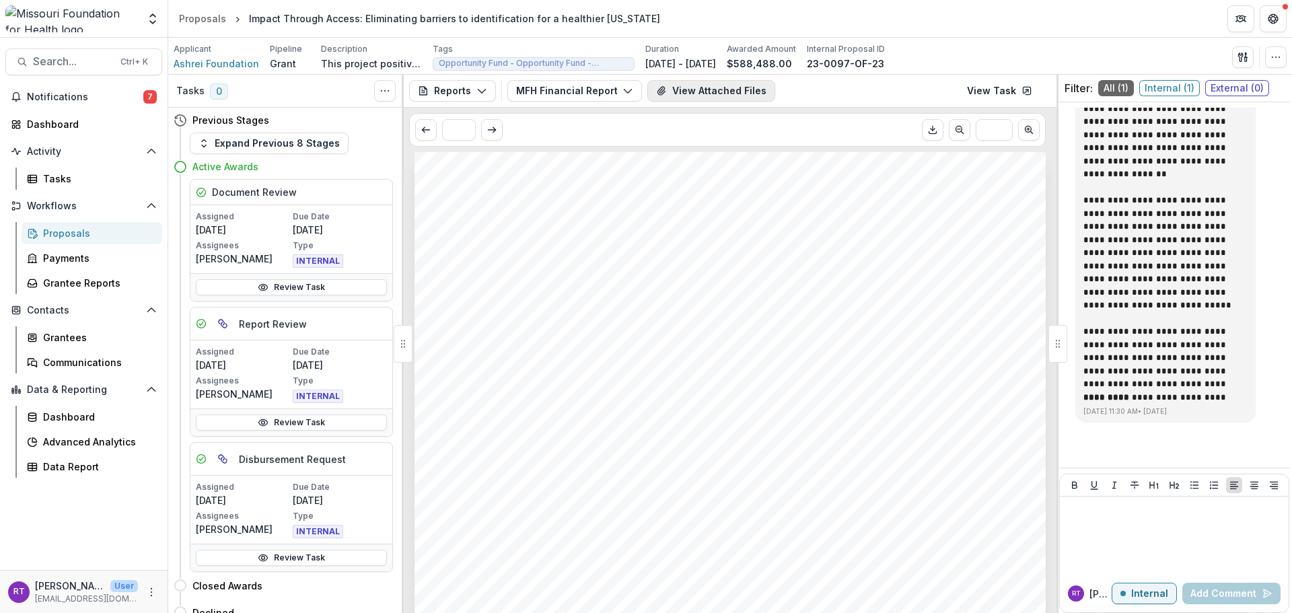
click at [743, 92] on button "View Attached Files" at bounding box center [711, 91] width 128 height 22
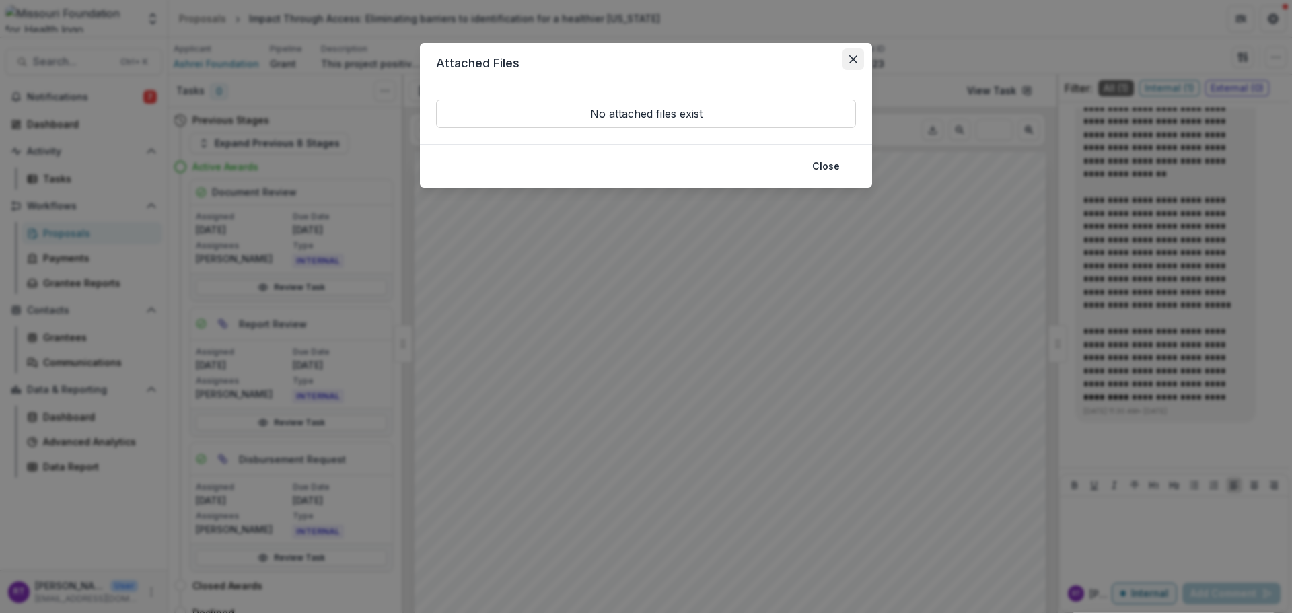
click at [856, 50] on button "Close" at bounding box center [854, 59] width 22 height 22
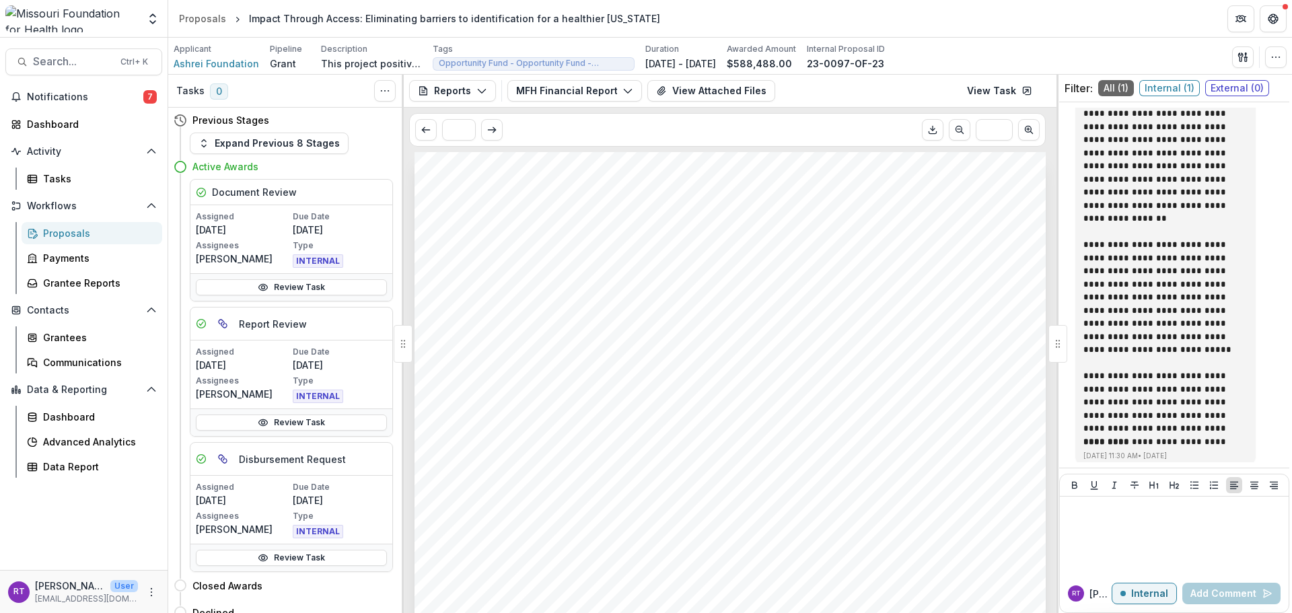
scroll to position [114, 0]
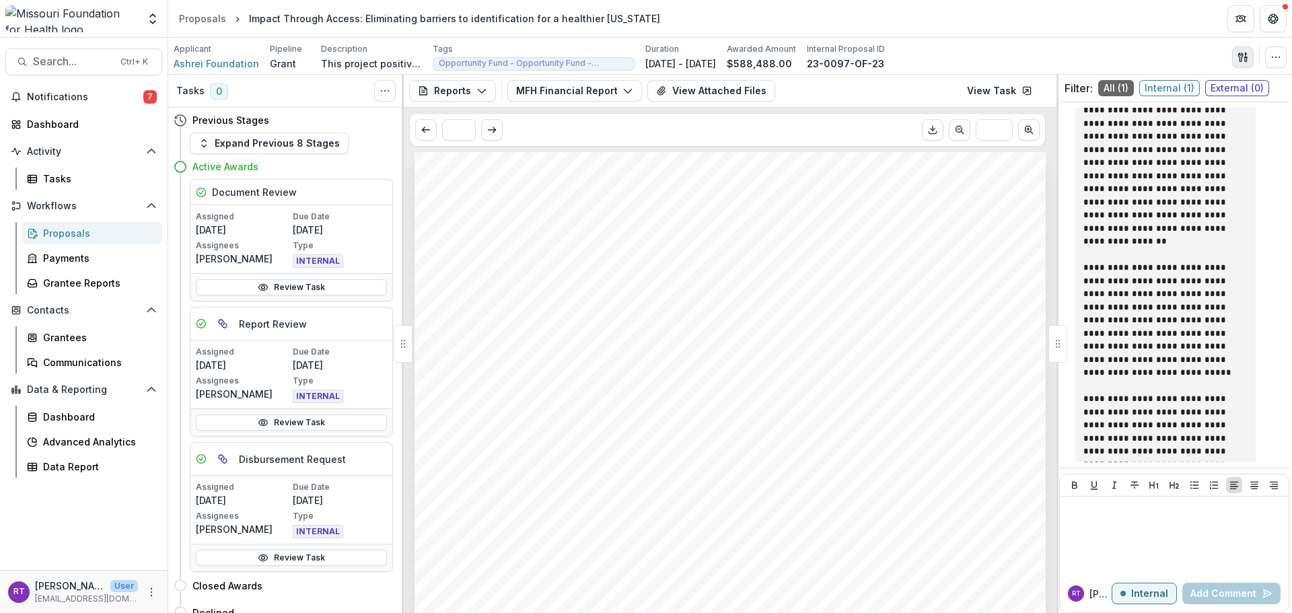
click at [1247, 61] on icon "button" at bounding box center [1246, 59] width 2 height 4
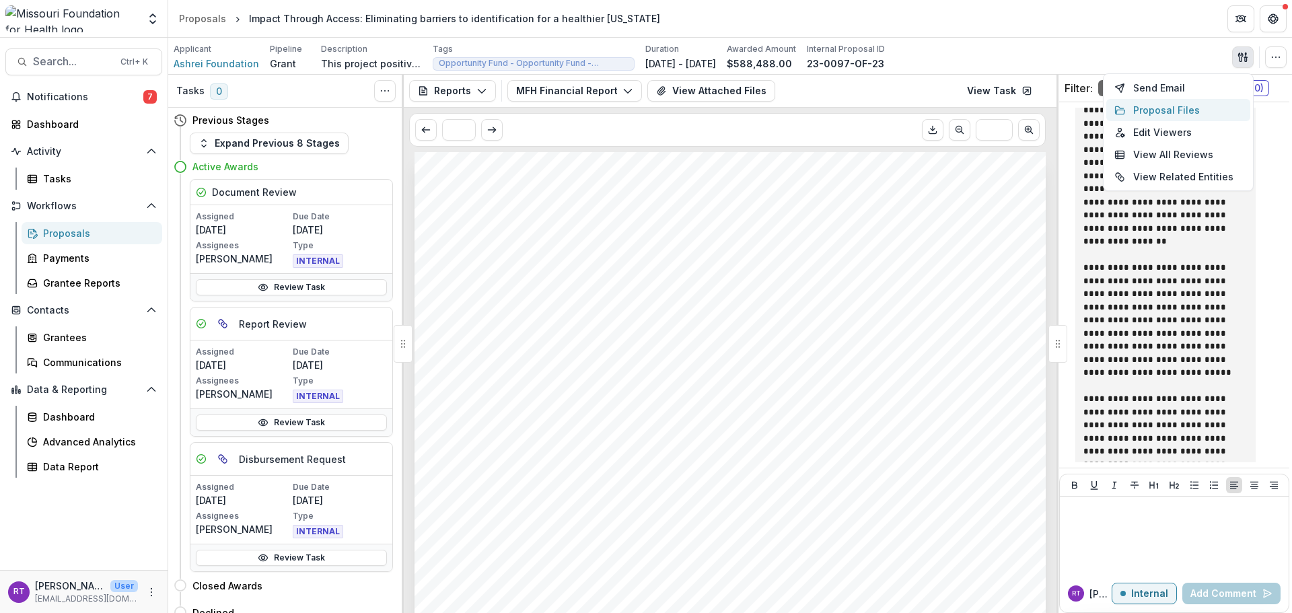
click at [1195, 106] on button "Proposal Files" at bounding box center [1178, 110] width 144 height 22
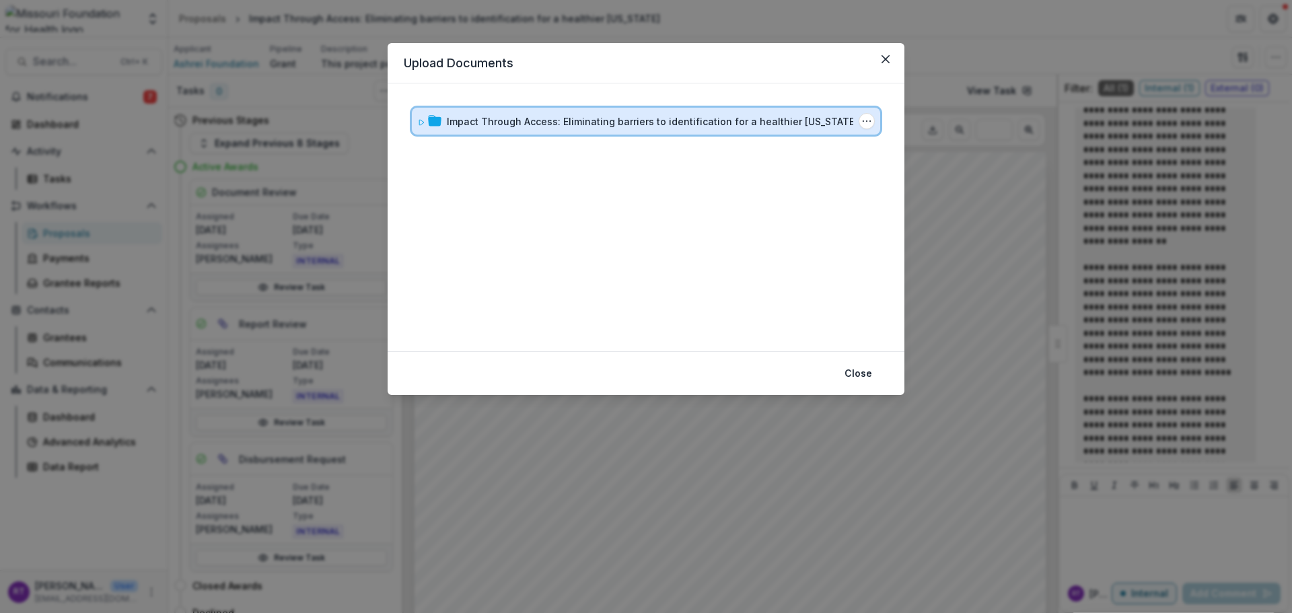
click at [430, 125] on icon at bounding box center [434, 120] width 13 height 11
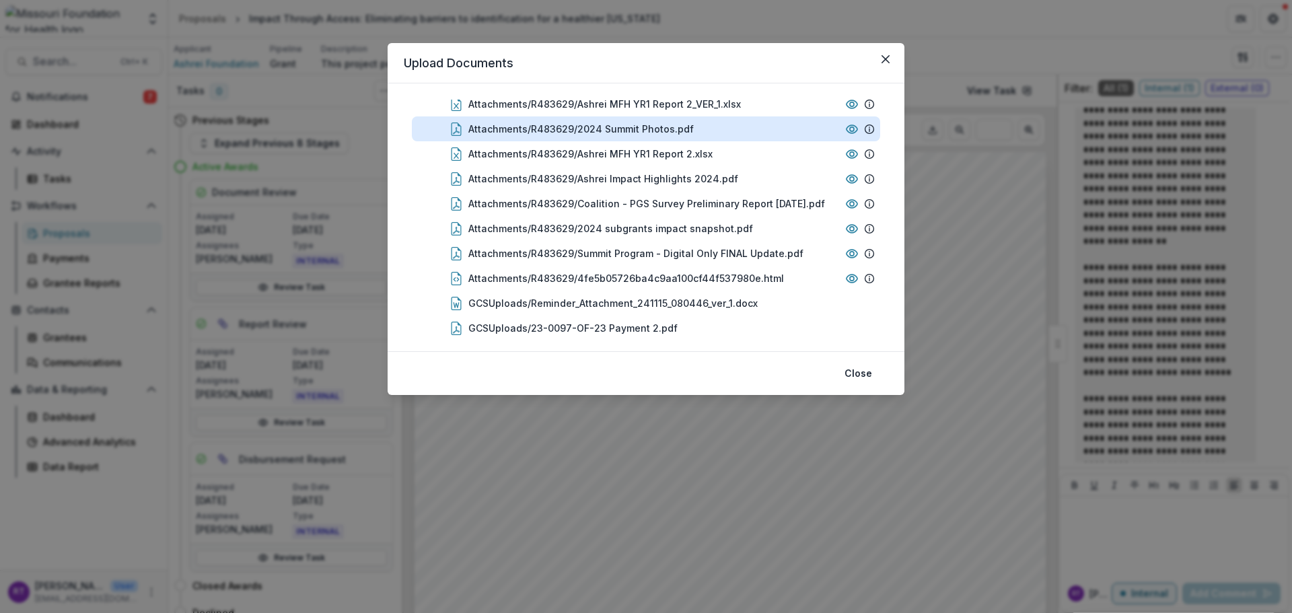
scroll to position [0, 0]
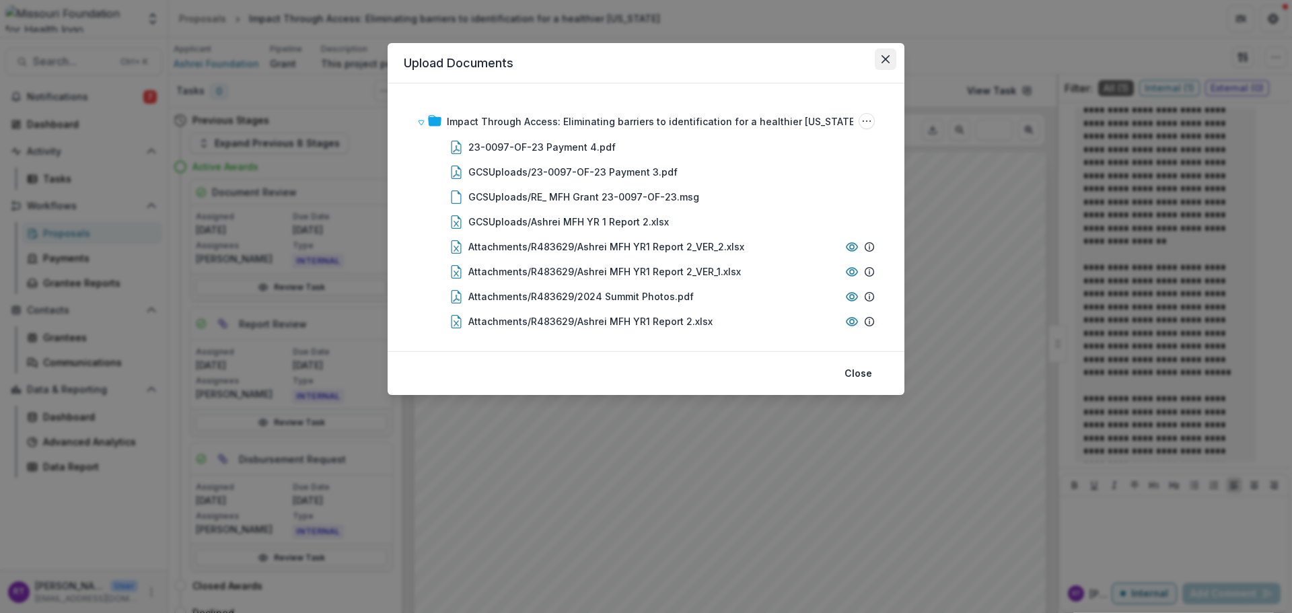
click at [883, 57] on icon "Close" at bounding box center [886, 59] width 8 height 8
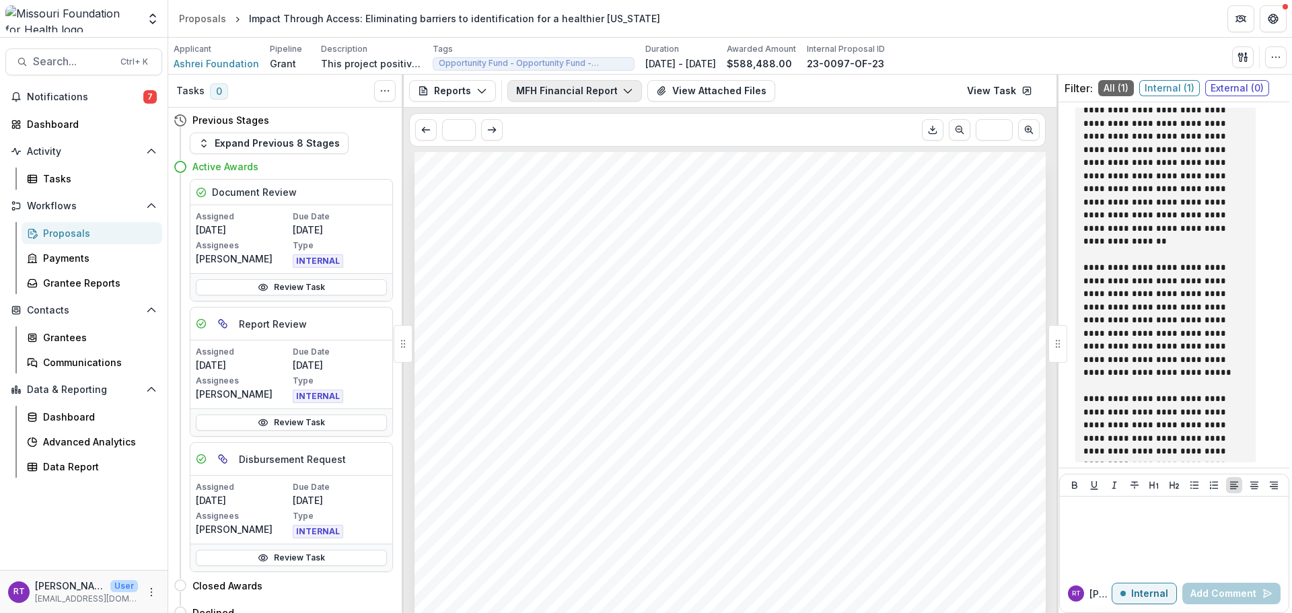
click at [620, 92] on button "MFH Financial Report - 23-0097-OF-23" at bounding box center [574, 91] width 135 height 22
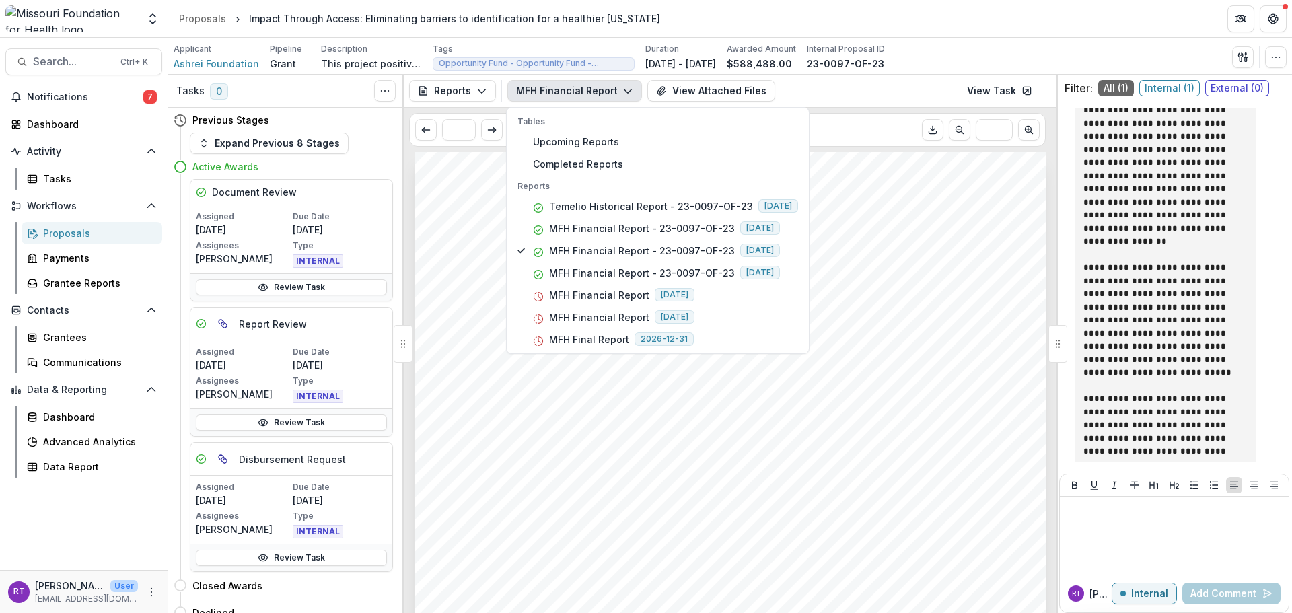
click at [902, 245] on div "Submission Responses Schedule Date 12/15/2024 Done Date 12/13/2024 Type Return …" at bounding box center [730, 598] width 631 height 893
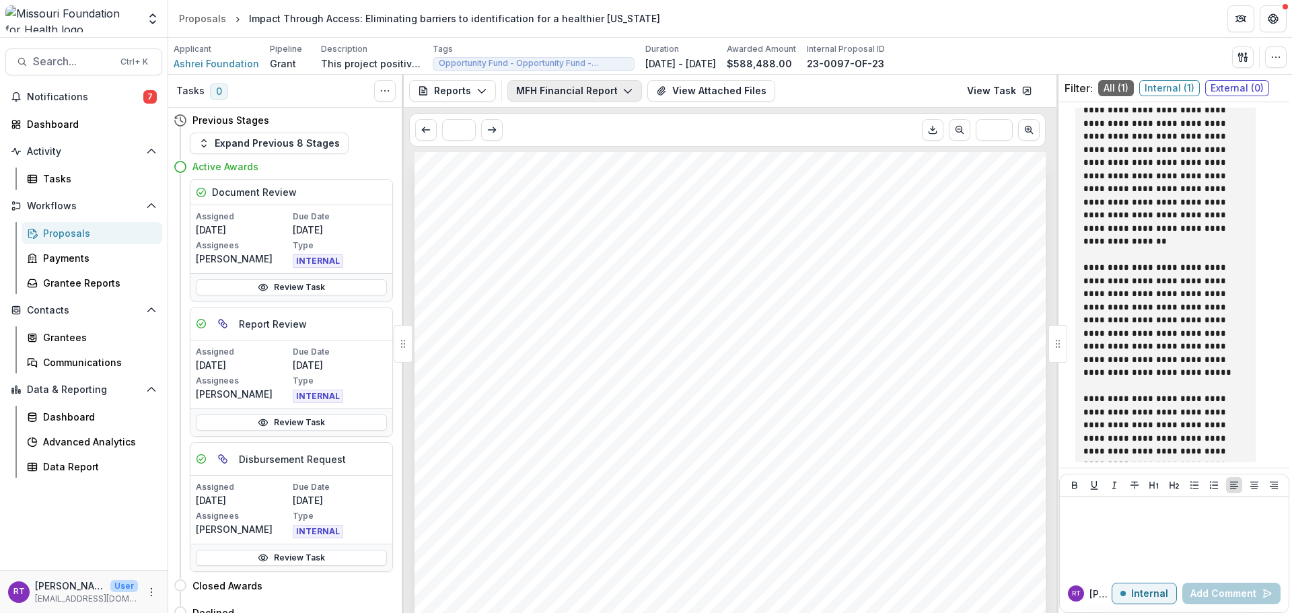
click at [620, 84] on button "MFH Financial Report - 23-0097-OF-23" at bounding box center [574, 91] width 135 height 22
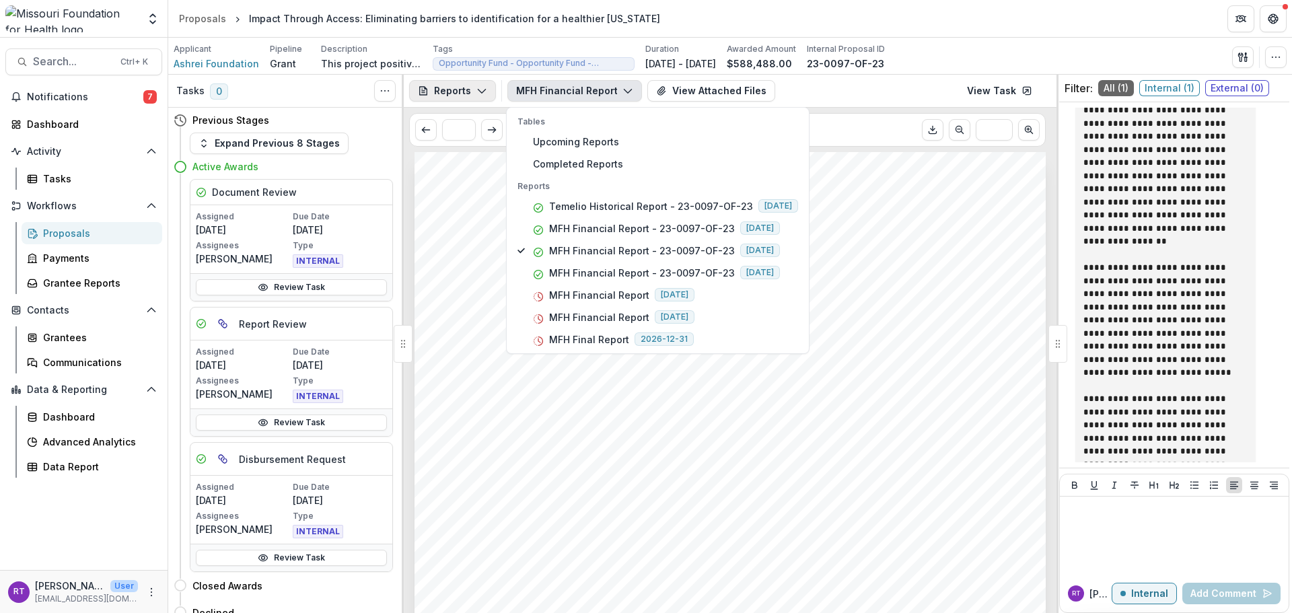
click at [461, 92] on button "Reports" at bounding box center [452, 91] width 87 height 22
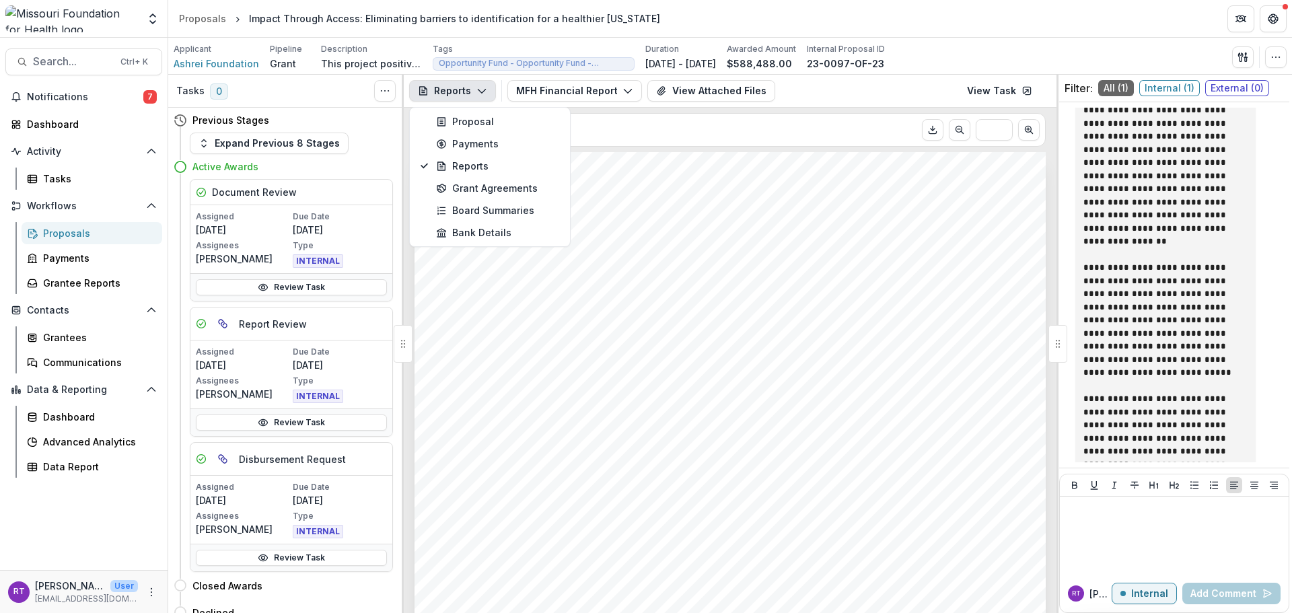
click at [462, 96] on button "Reports" at bounding box center [452, 91] width 87 height 22
click at [557, 103] on div "Reports Proposal Payments Reports Grant Agreements Board Summaries Bank Details…" at bounding box center [730, 91] width 653 height 33
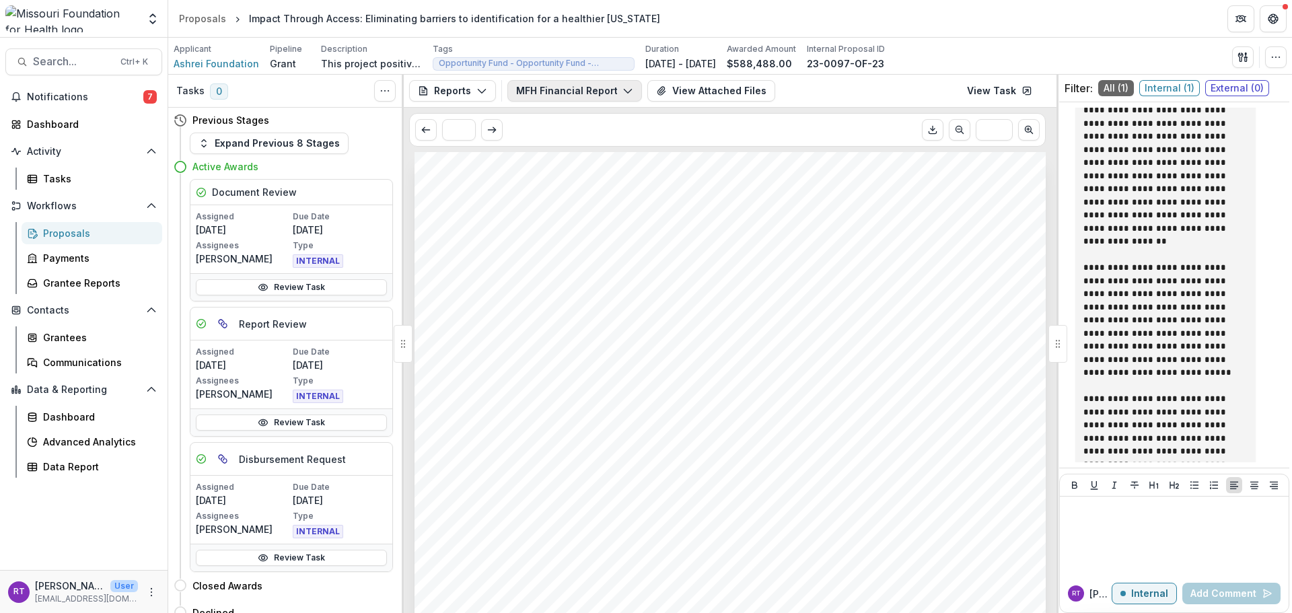
click at [563, 94] on button "MFH Financial Report - 23-0097-OF-23" at bounding box center [574, 91] width 135 height 22
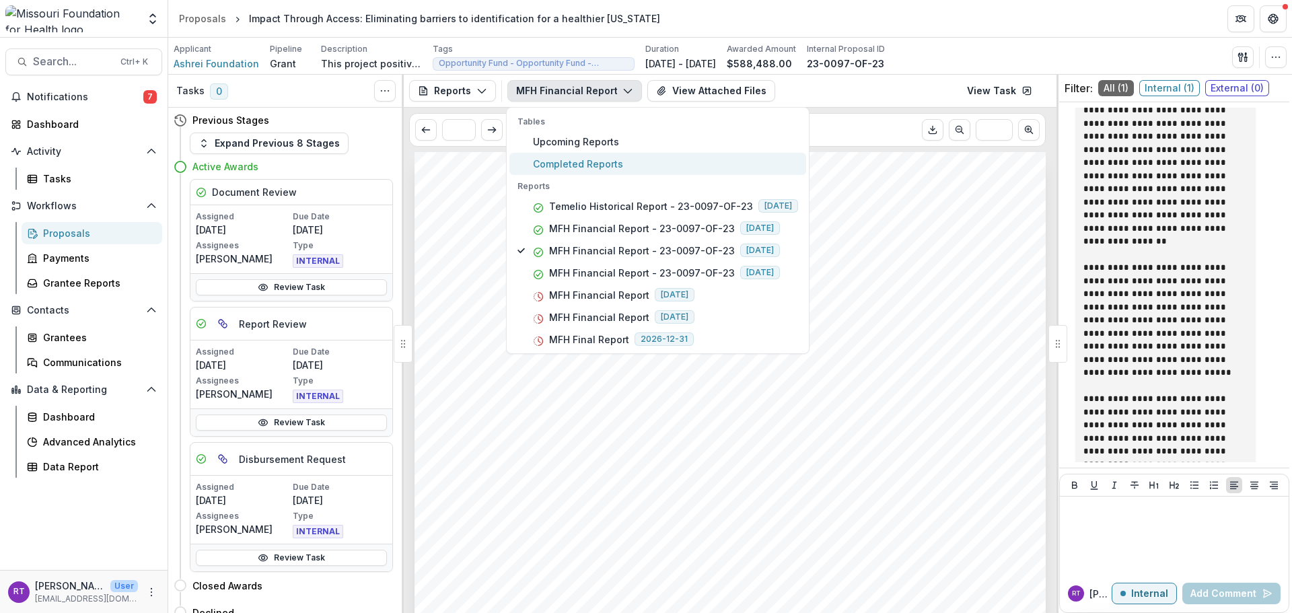
click at [586, 172] on button "Completed Reports" at bounding box center [657, 164] width 297 height 22
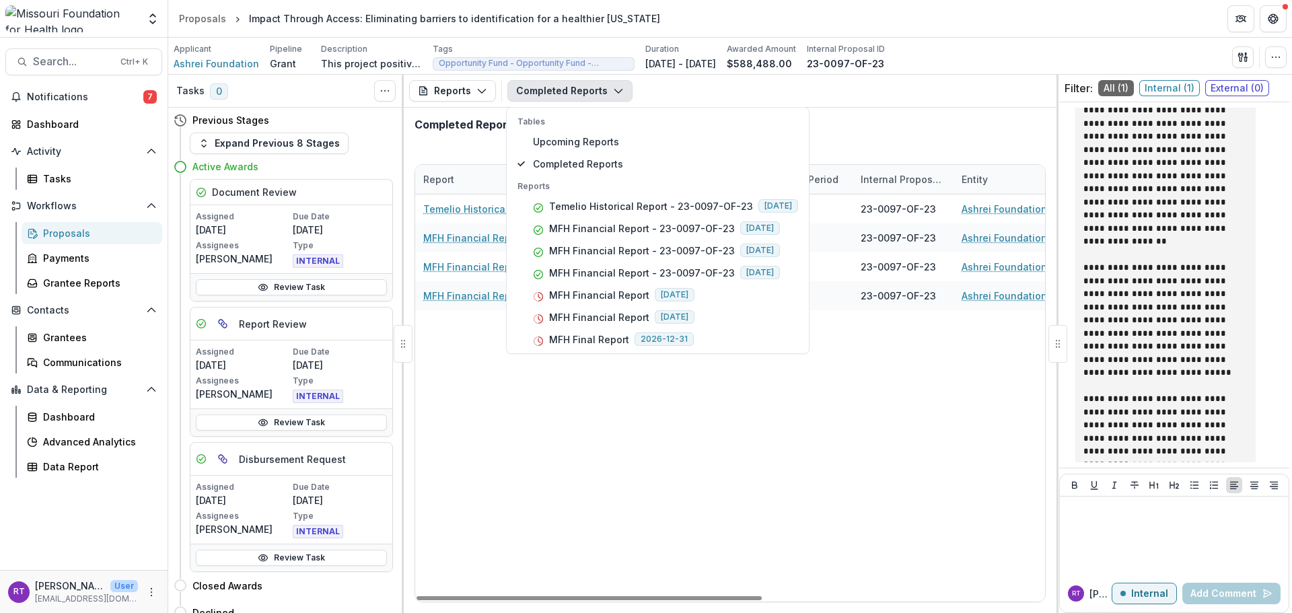
click at [830, 447] on div "Temelio Historical Report - 23-0097-OF-23 06/08/2025 23-0097-OF-23 Ashrei Found…" at bounding box center [987, 397] width 1144 height 407
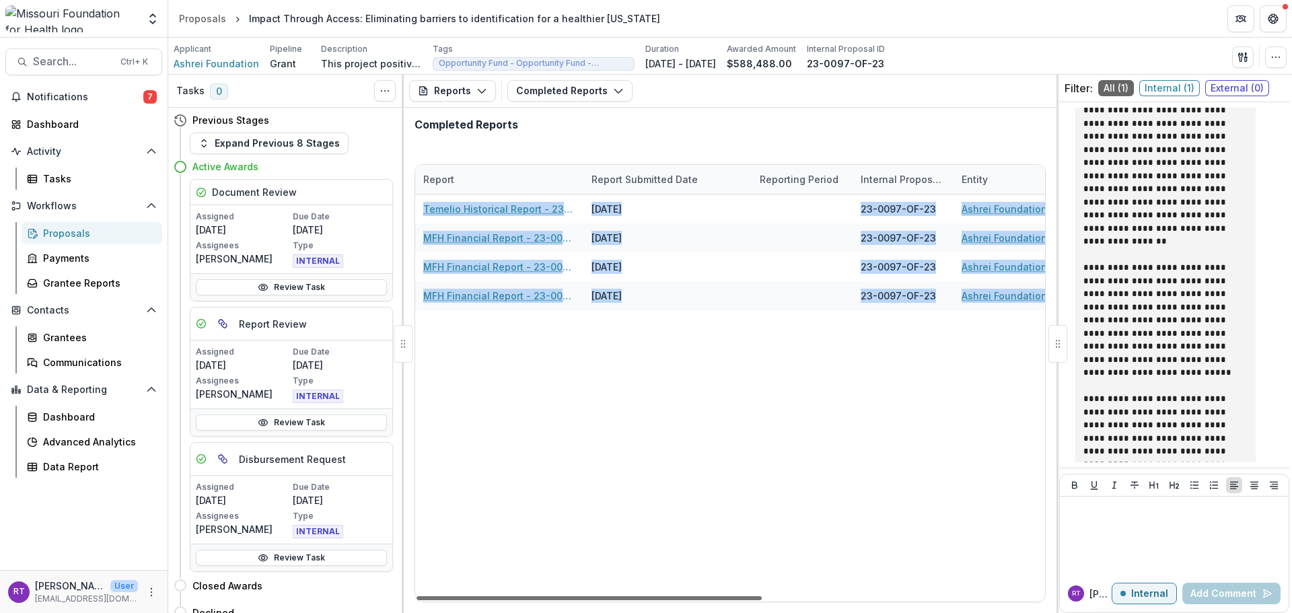
drag, startPoint x: 658, startPoint y: 590, endPoint x: 719, endPoint y: 601, distance: 62.2
click at [719, 601] on div "Report Report Submitted Date Reporting Period Internal Proposal ID Entity Propo…" at bounding box center [730, 383] width 630 height 437
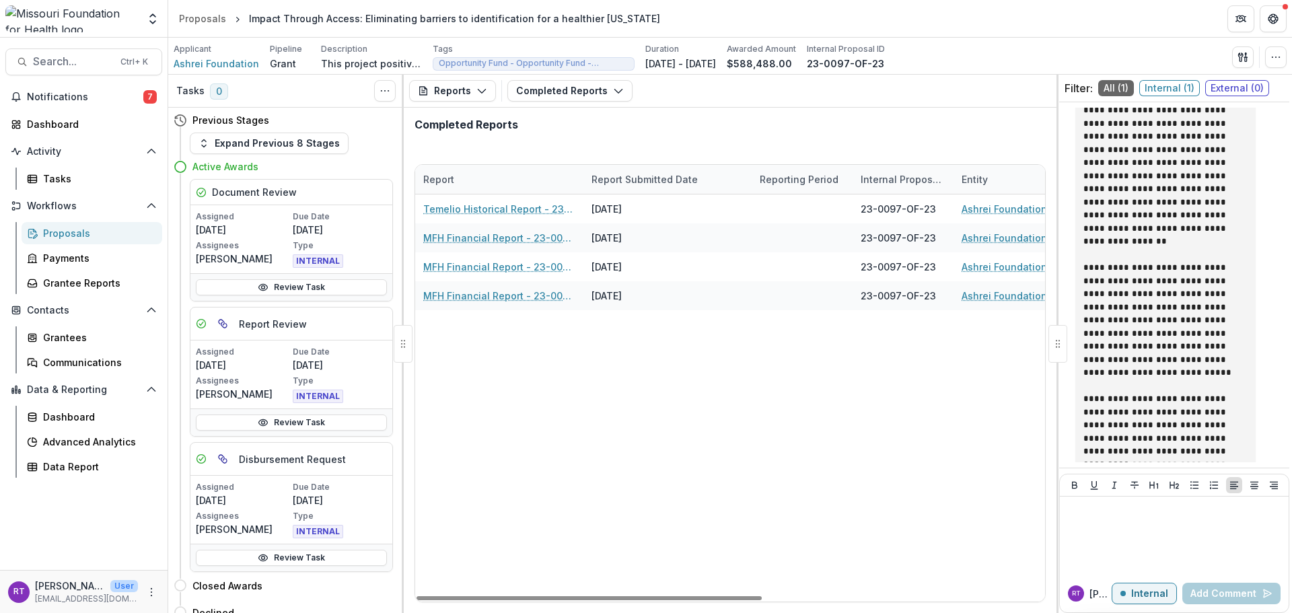
click at [613, 493] on div "Temelio Historical Report - 23-0097-OF-23 06/08/2025 23-0097-OF-23 Ashrei Found…" at bounding box center [987, 397] width 1144 height 407
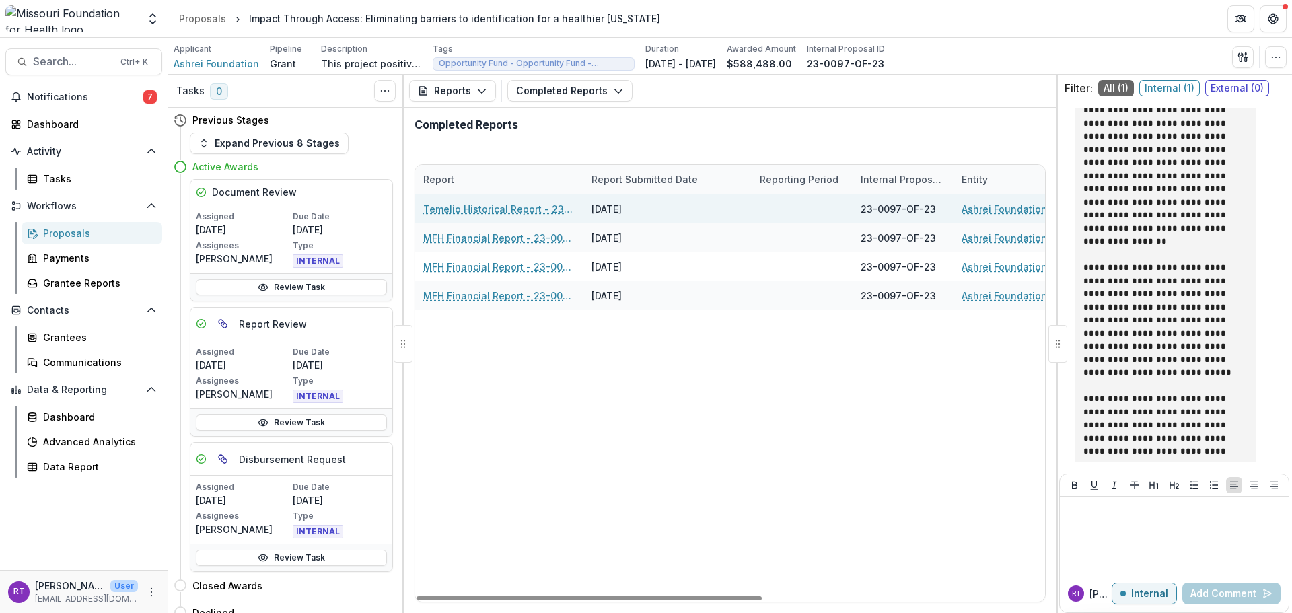
click at [536, 211] on link "Temelio Historical Report - 23-0097-OF-23" at bounding box center [499, 209] width 152 height 14
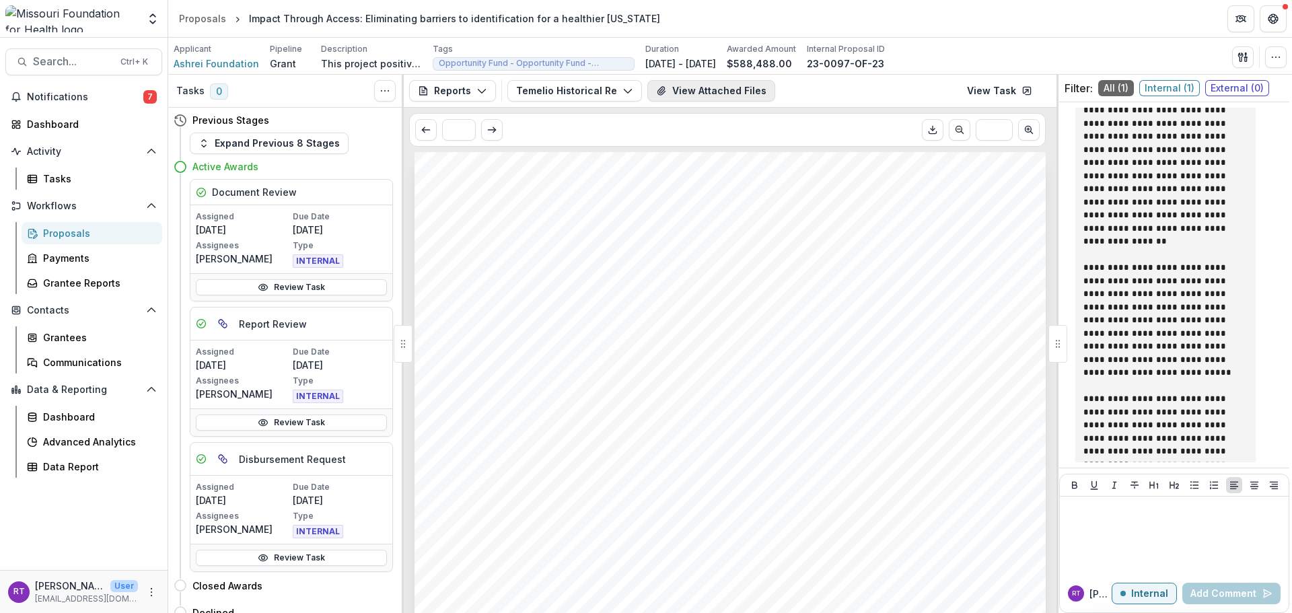
click at [758, 92] on button "View Attached Files" at bounding box center [711, 91] width 128 height 22
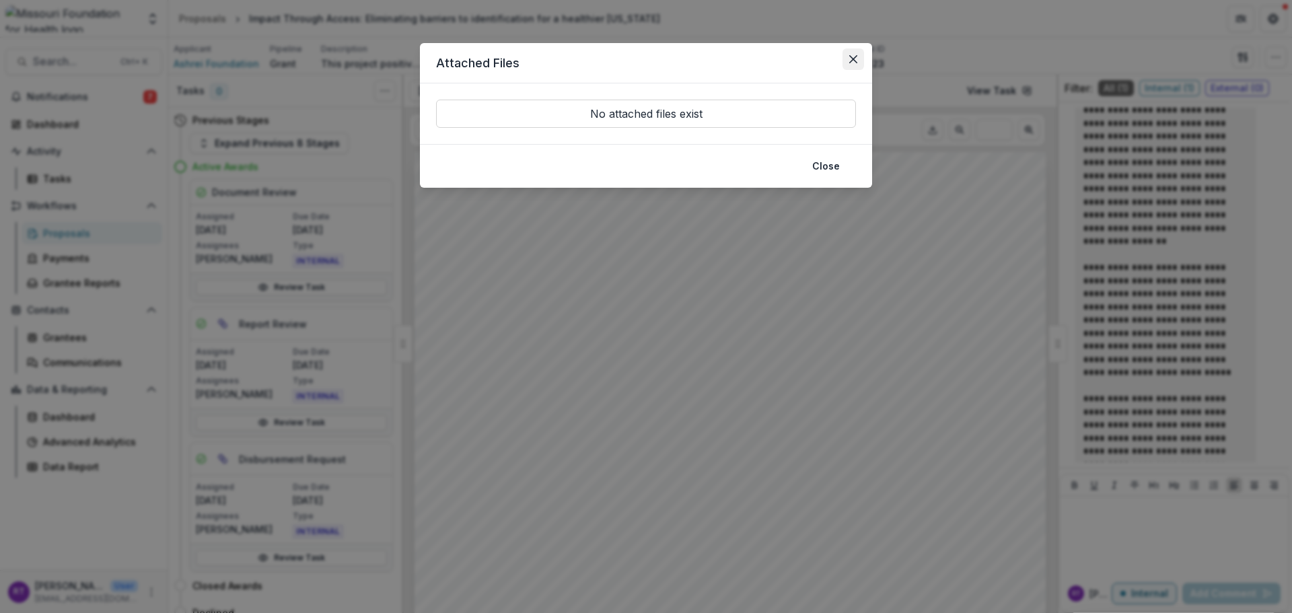
click at [845, 60] on button "Close" at bounding box center [854, 59] width 22 height 22
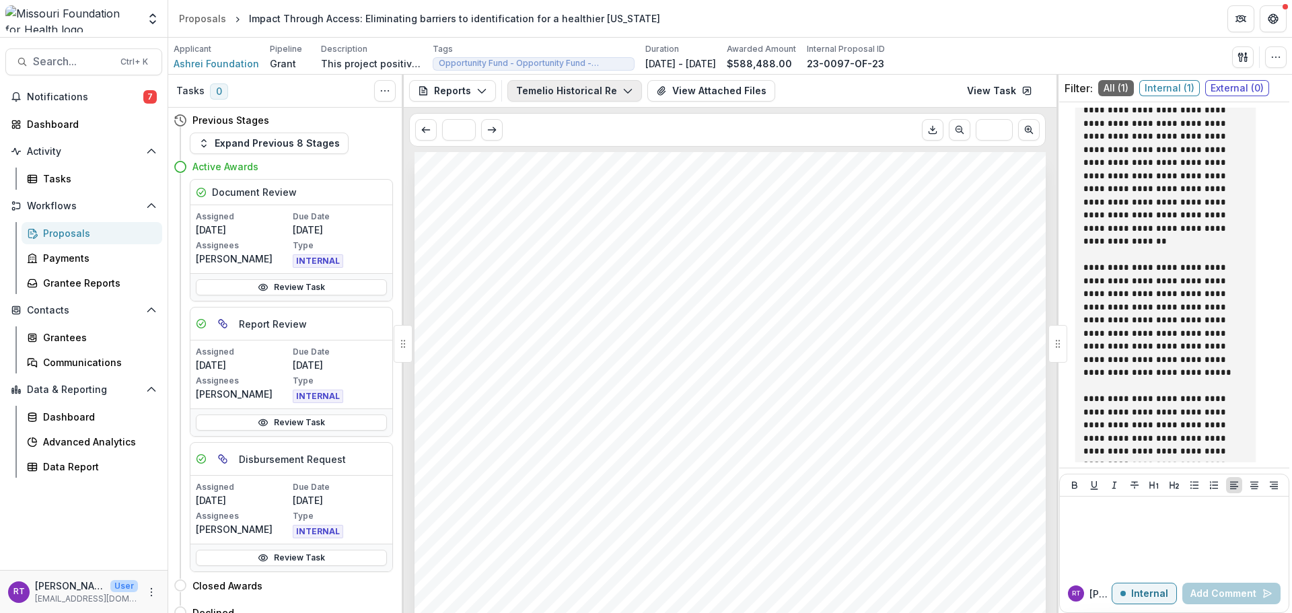
click at [627, 91] on icon "button" at bounding box center [628, 90] width 11 height 11
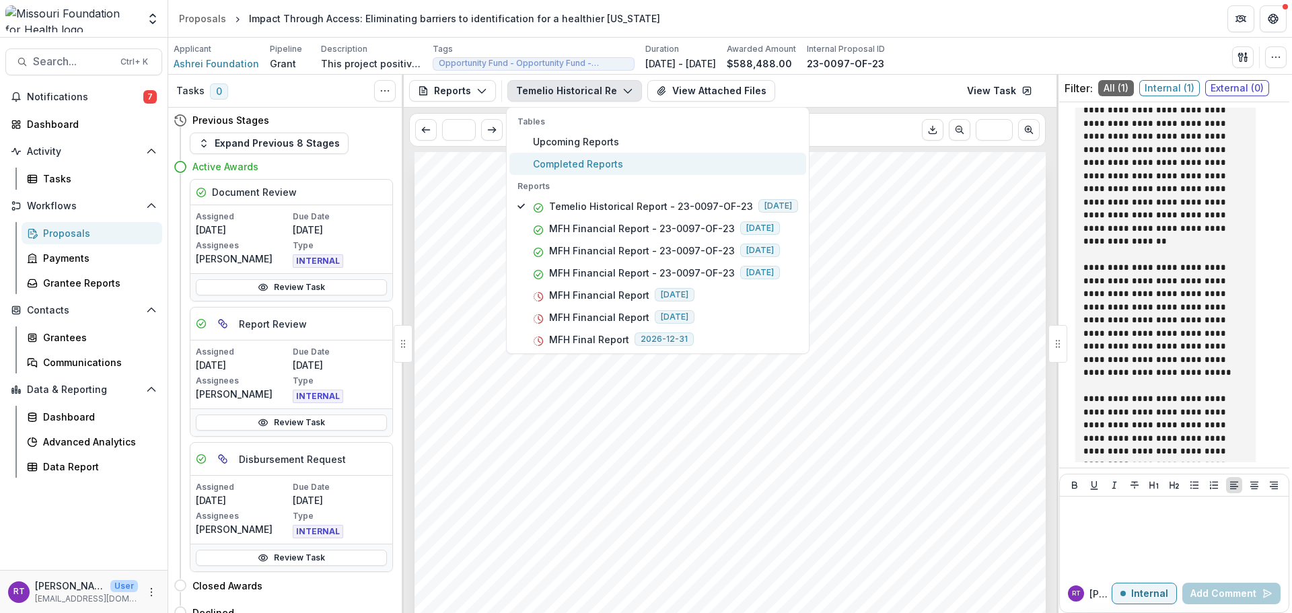
click at [608, 159] on span "Completed Reports" at bounding box center [665, 164] width 265 height 14
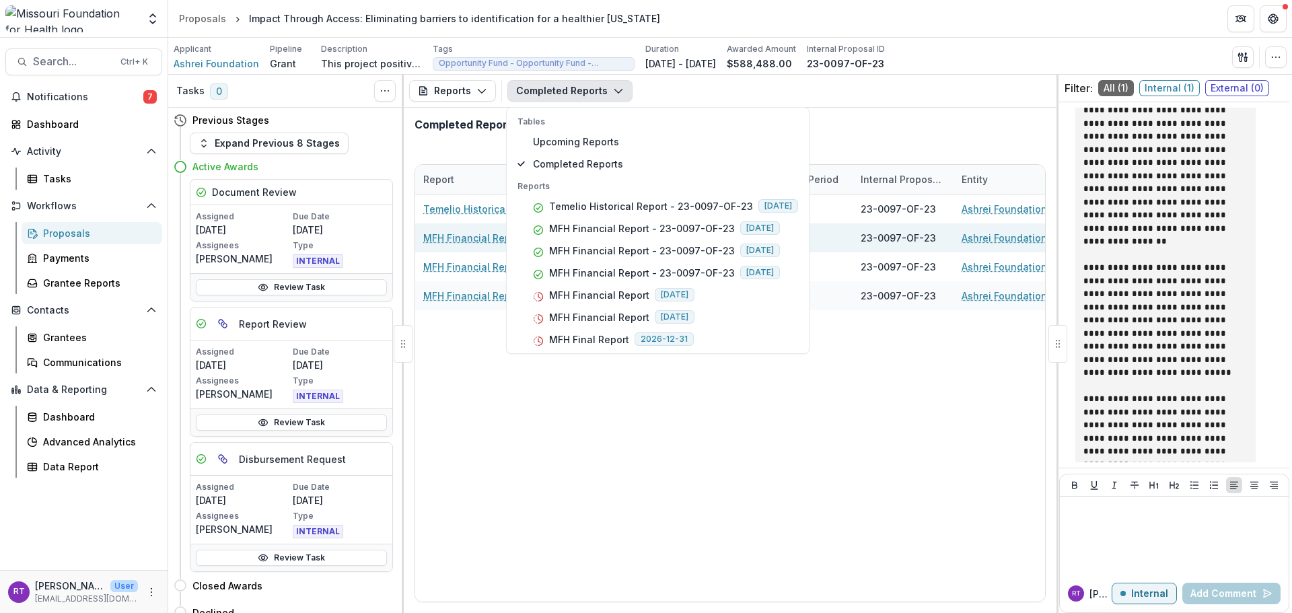
click at [499, 241] on link "MFH Financial Report - 23-0097-OF-23" at bounding box center [499, 238] width 152 height 14
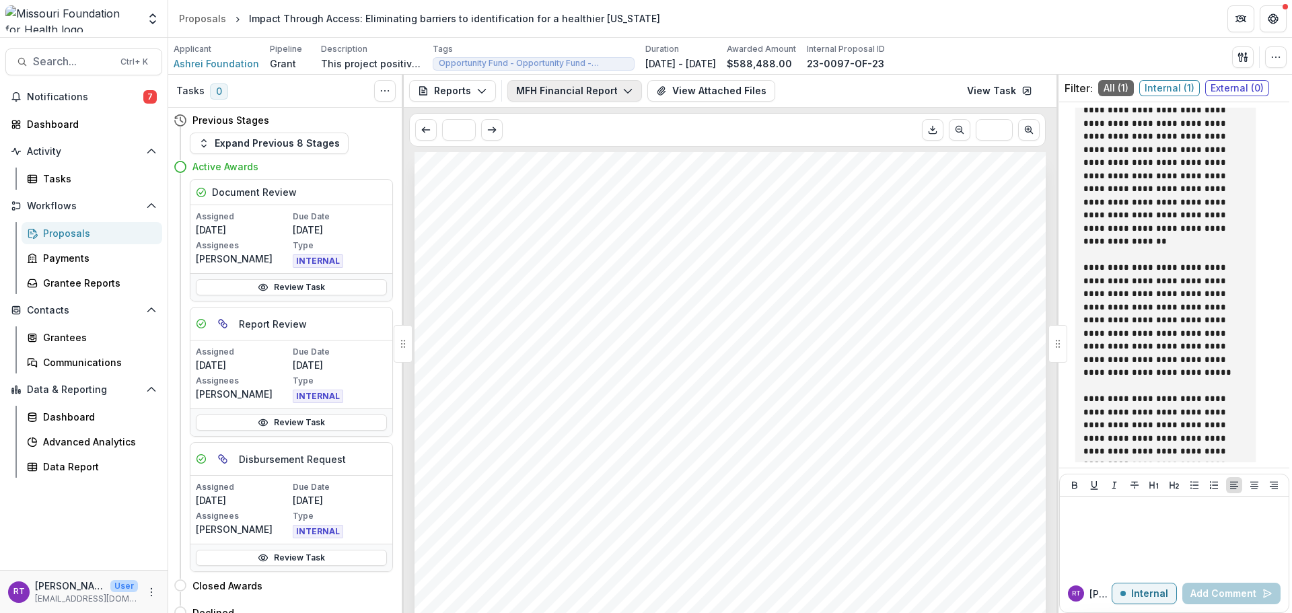
click at [595, 96] on button "MFH Financial Report - 23-0097-OF-23" at bounding box center [574, 91] width 135 height 22
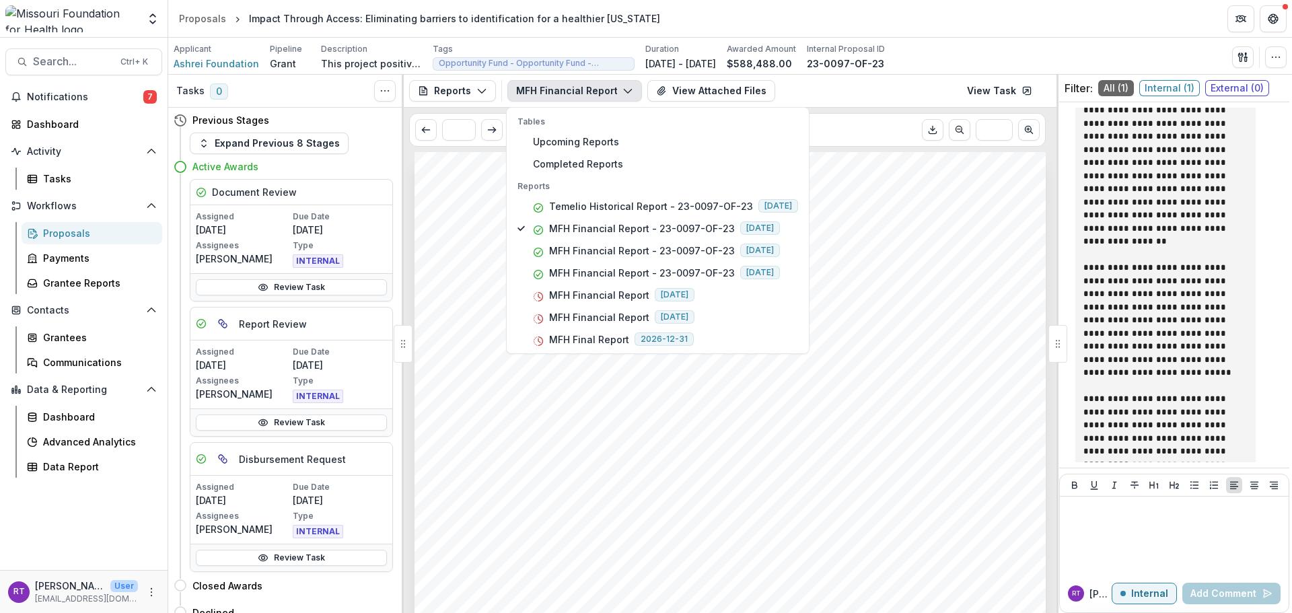
click at [857, 388] on div "Submission Responses Schedule Date 6/15/2024 Done Date 6/18/2024 Type Return of…" at bounding box center [730, 598] width 631 height 893
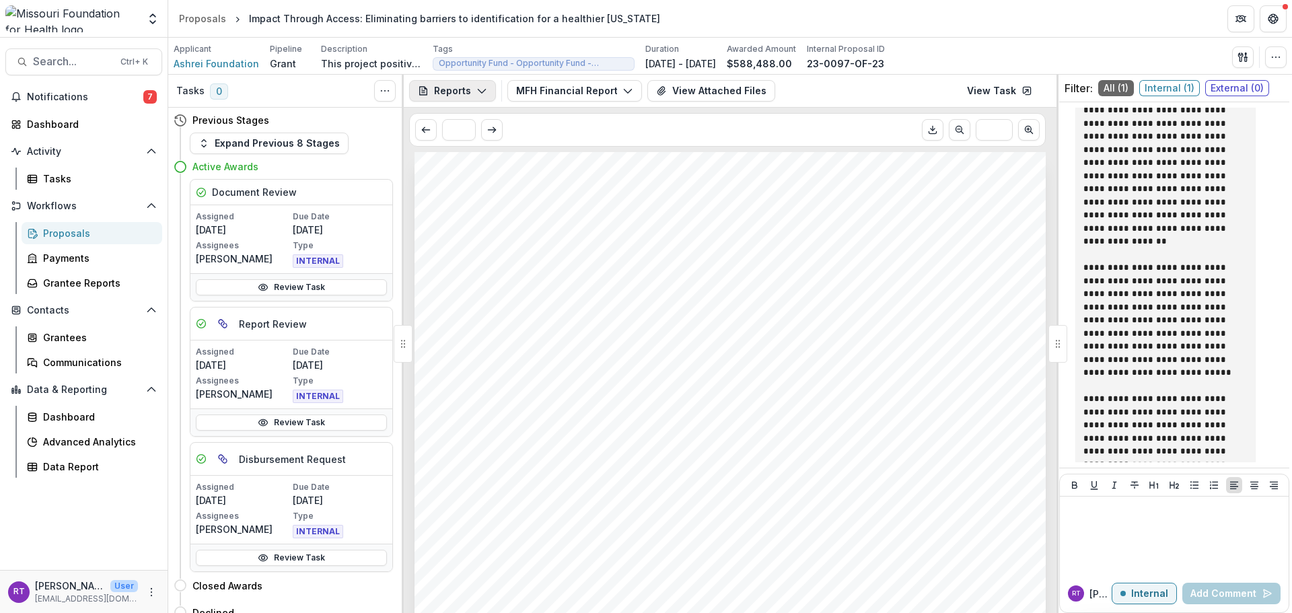
click at [484, 96] on icon "button" at bounding box center [481, 90] width 11 height 11
click at [519, 234] on div "Bank Details" at bounding box center [497, 232] width 123 height 14
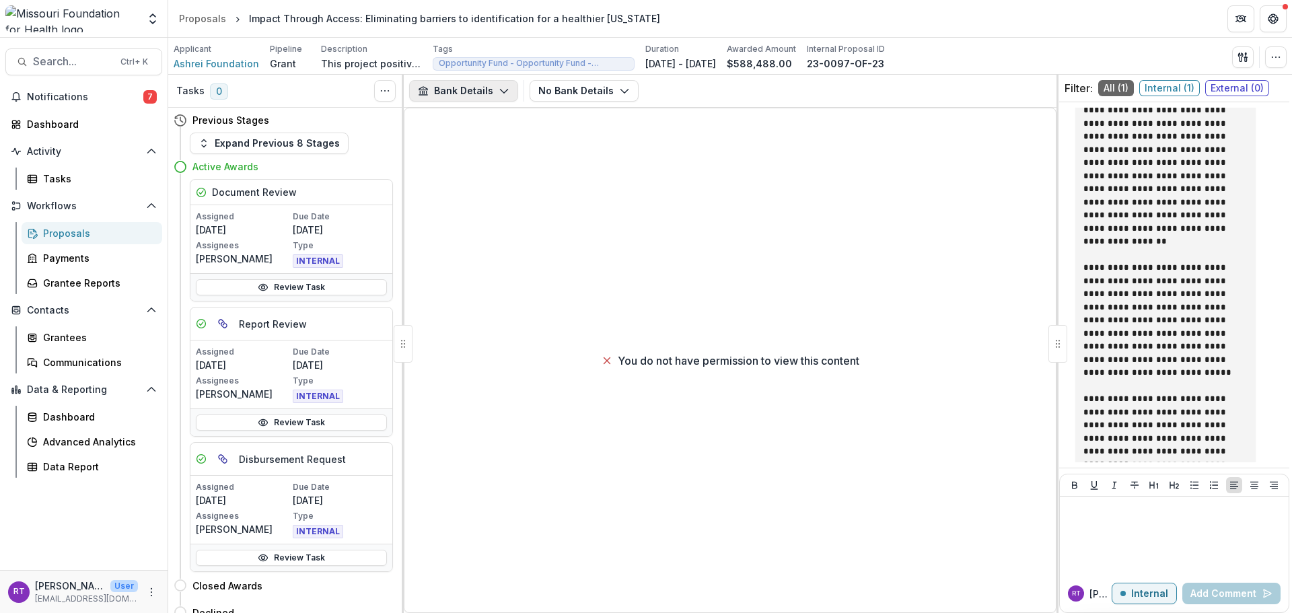
click at [489, 87] on button "Bank Details" at bounding box center [463, 91] width 109 height 22
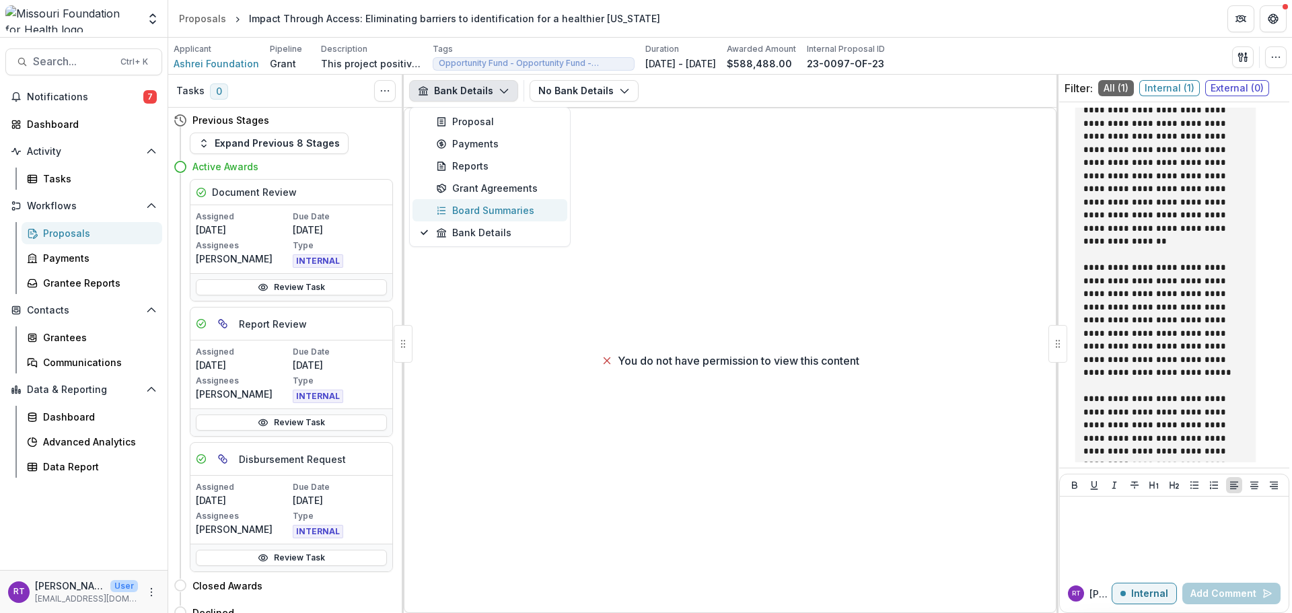
click at [513, 206] on div "Board Summaries" at bounding box center [497, 210] width 123 height 14
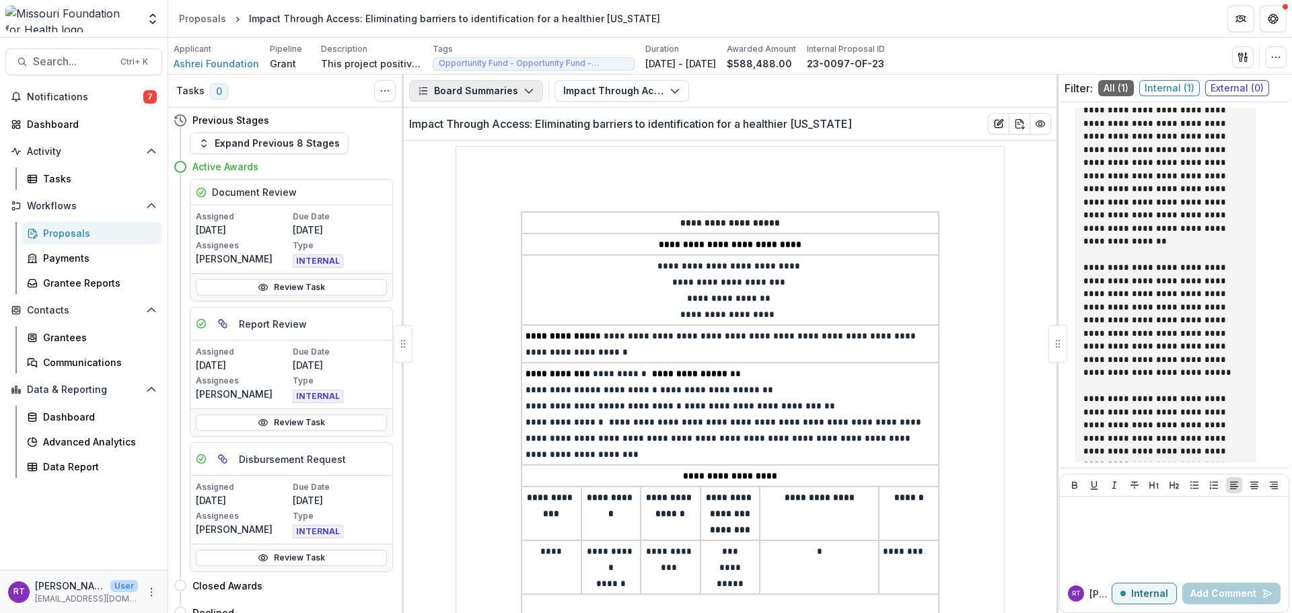
click at [439, 96] on button "Board Summaries" at bounding box center [476, 91] width 134 height 22
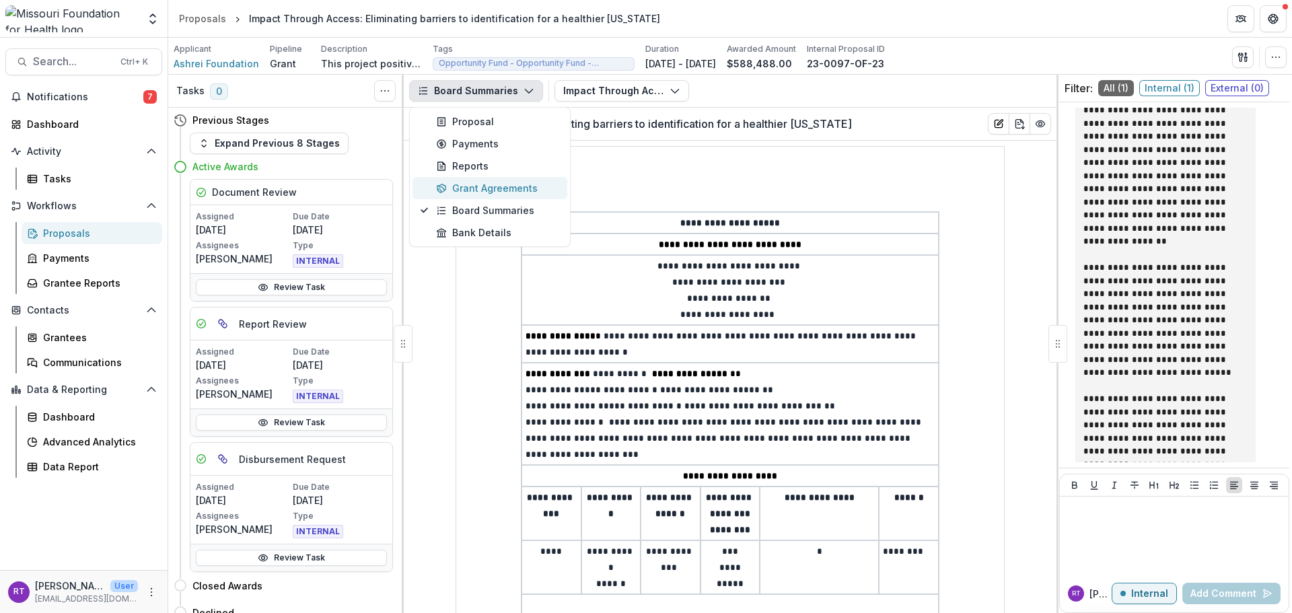
click at [505, 190] on div "Grant Agreements" at bounding box center [497, 188] width 123 height 14
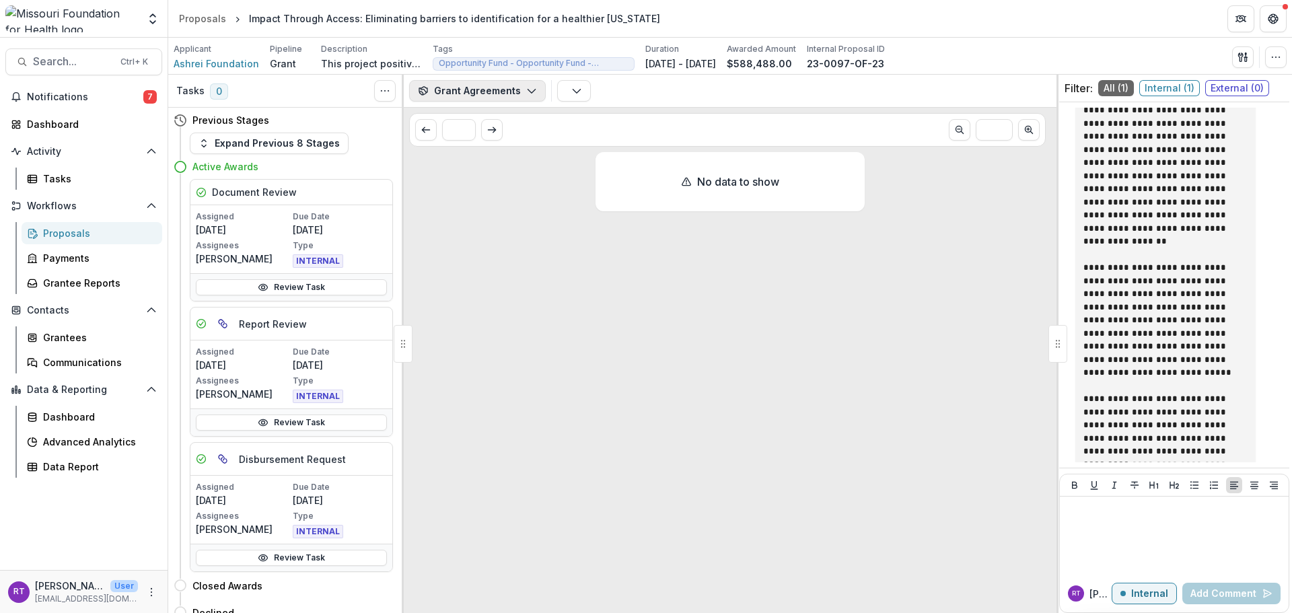
click at [493, 94] on button "Grant Agreements" at bounding box center [477, 91] width 137 height 22
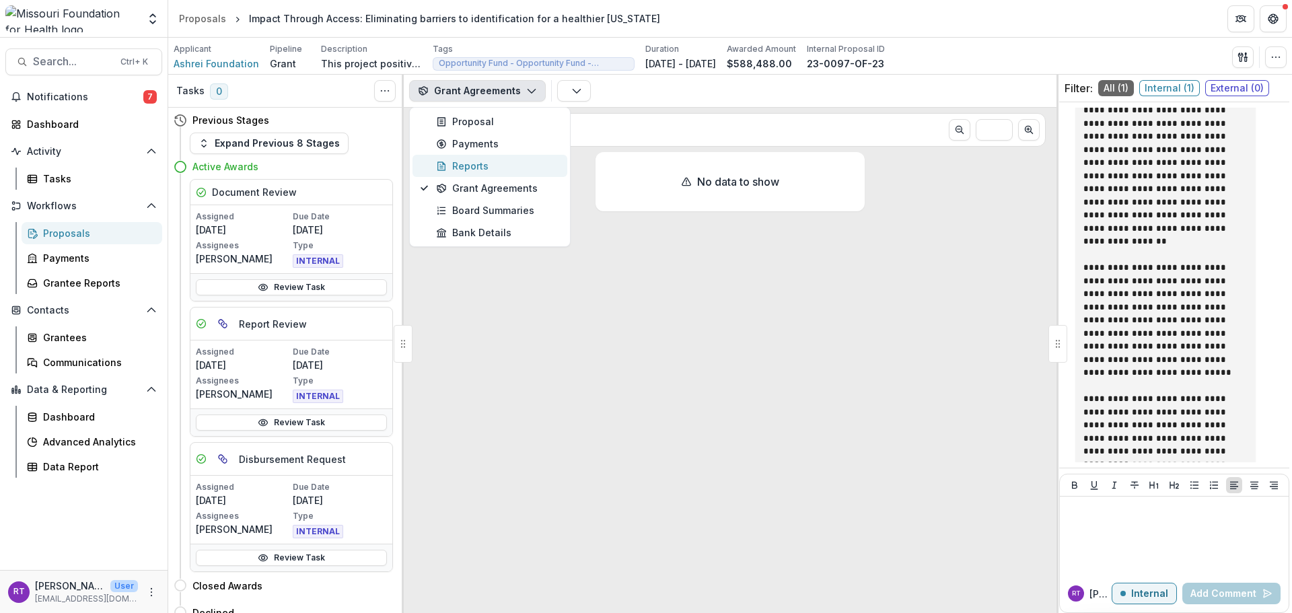
click at [516, 165] on div "Reports" at bounding box center [497, 166] width 123 height 14
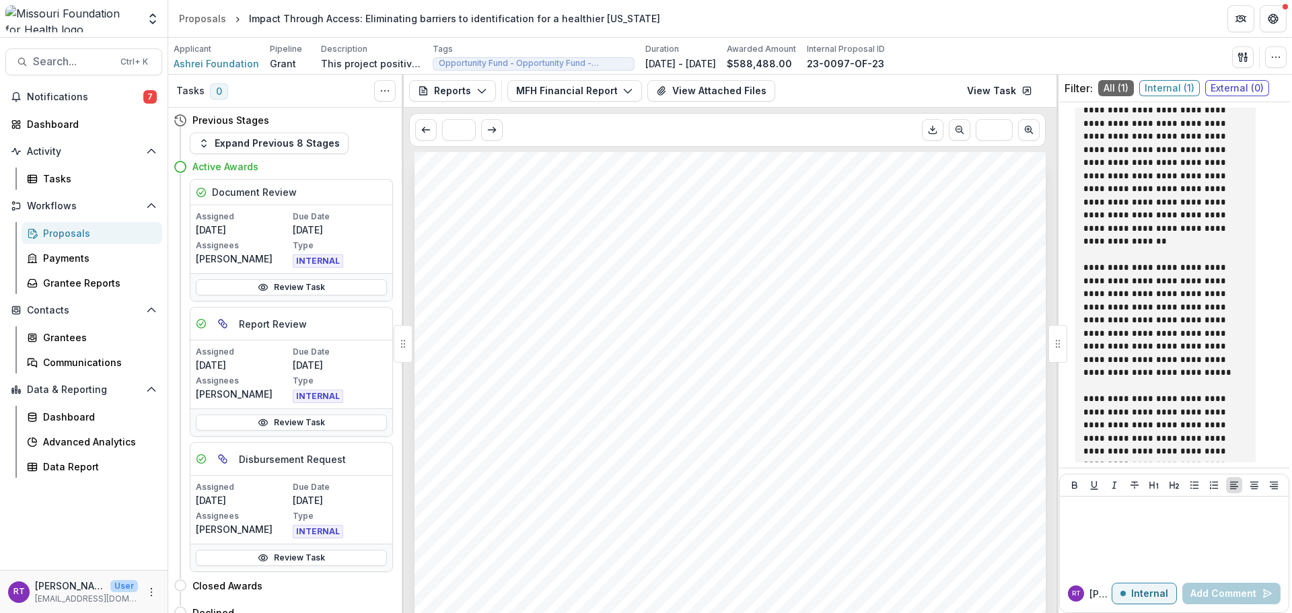
click at [479, 103] on div "Reports Proposal Payments Reports Grant Agreements Board Summaries Bank Details…" at bounding box center [730, 91] width 653 height 33
click at [478, 98] on button "Reports" at bounding box center [452, 91] width 87 height 22
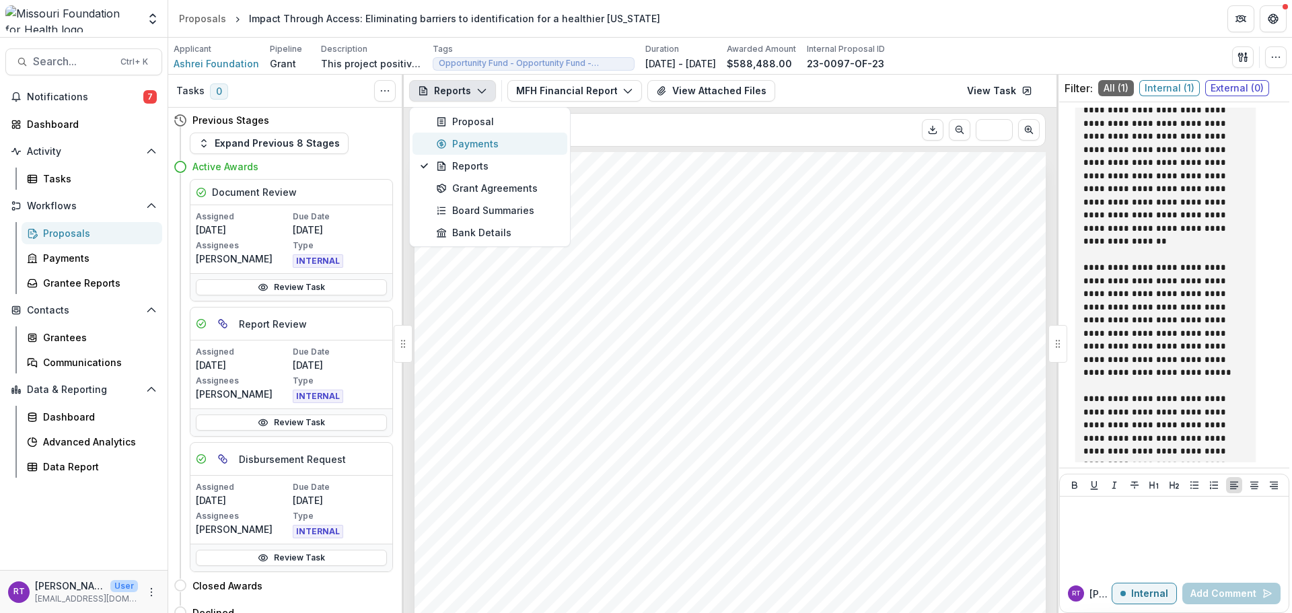
click at [494, 134] on button "Payments" at bounding box center [490, 144] width 155 height 22
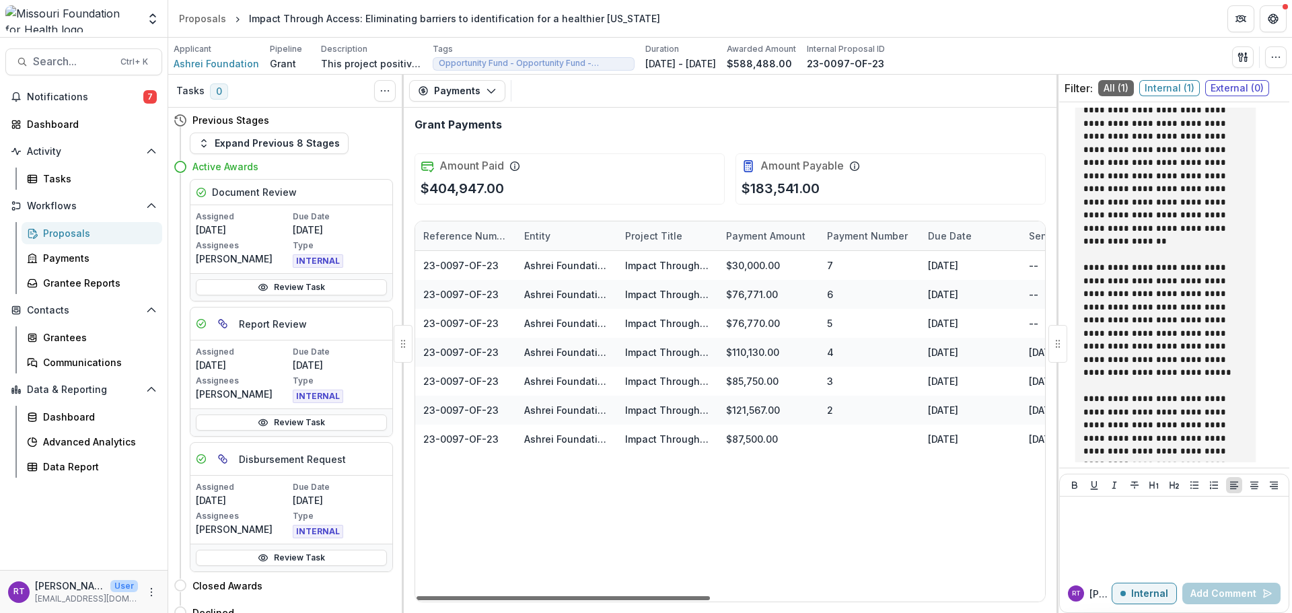
drag, startPoint x: 652, startPoint y: 601, endPoint x: 518, endPoint y: 580, distance: 135.5
click at [518, 596] on div at bounding box center [563, 598] width 293 height 4
click at [490, 95] on icon "button" at bounding box center [491, 90] width 11 height 11
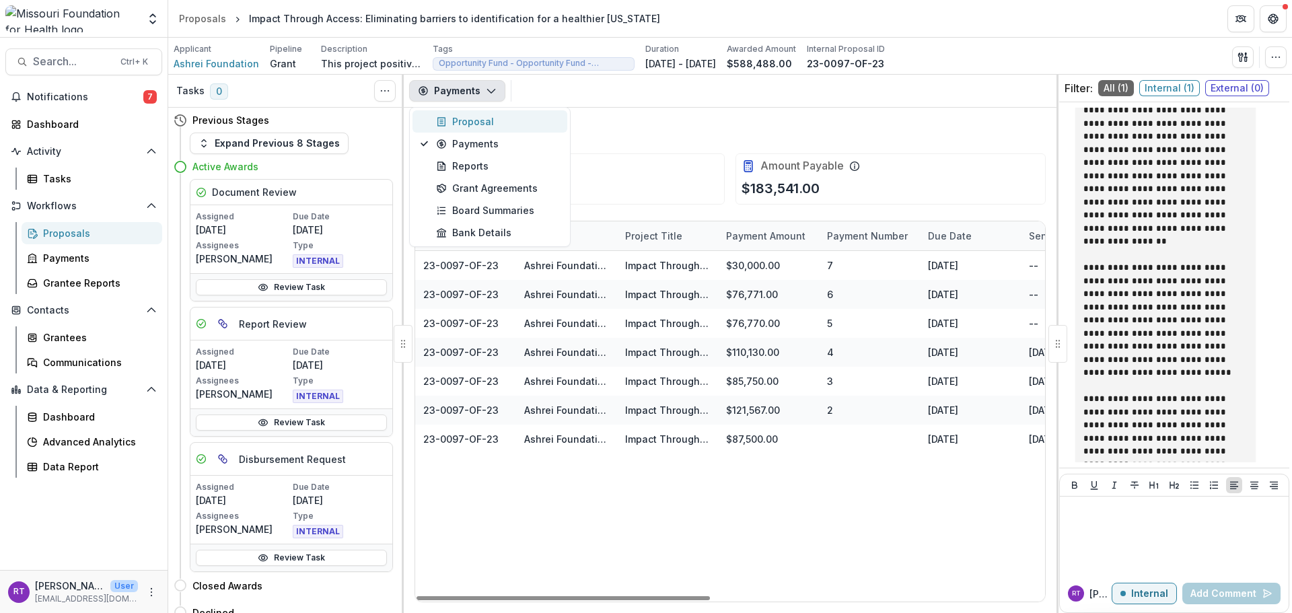
click at [507, 131] on button "Proposal" at bounding box center [490, 121] width 155 height 22
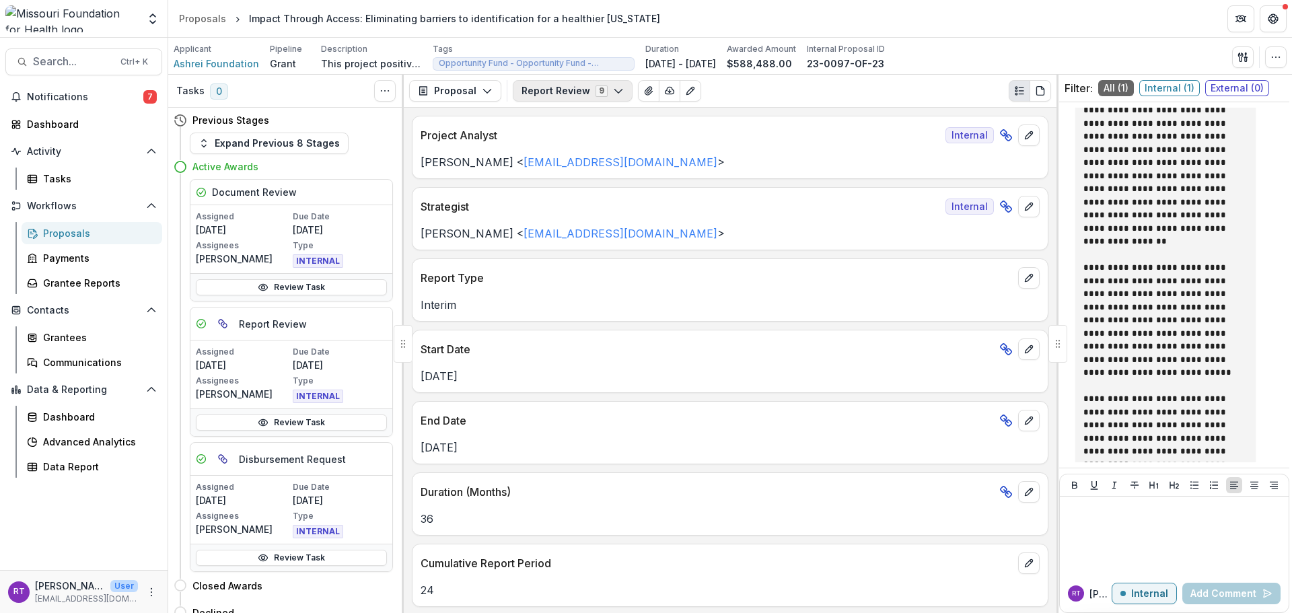
click at [613, 91] on icon "button" at bounding box center [618, 90] width 11 height 11
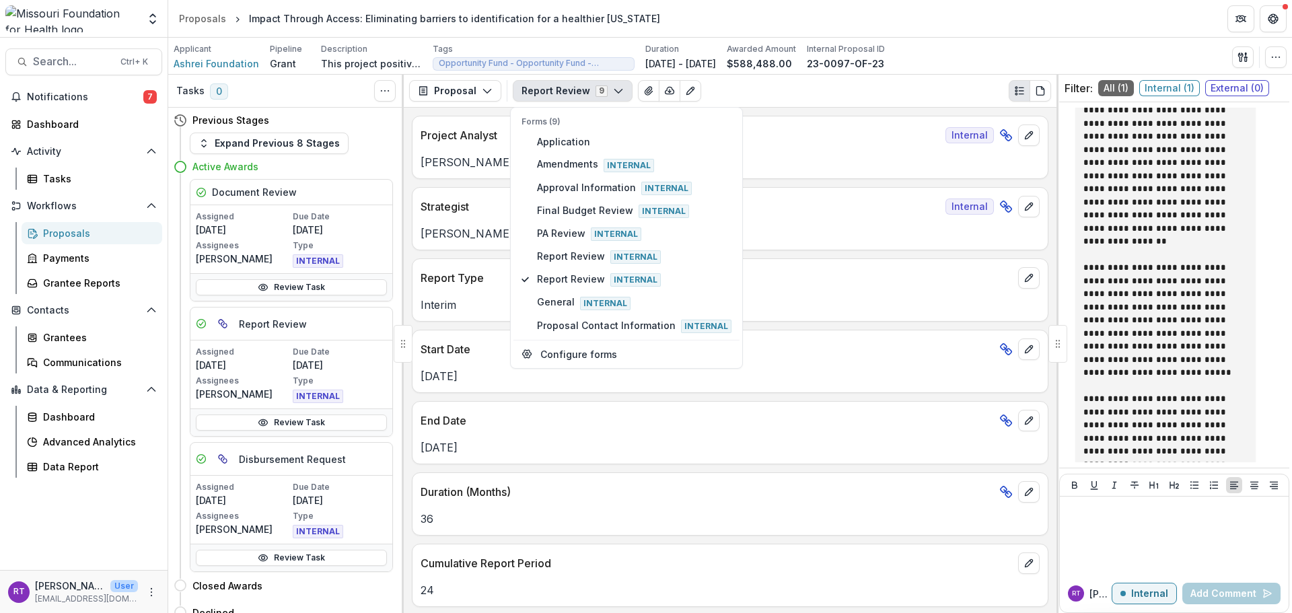
click at [785, 112] on div "Project Analyst Internal Deena Lauver Scotti < dlauverscotti@mffh.org > Strateg…" at bounding box center [730, 360] width 653 height 505
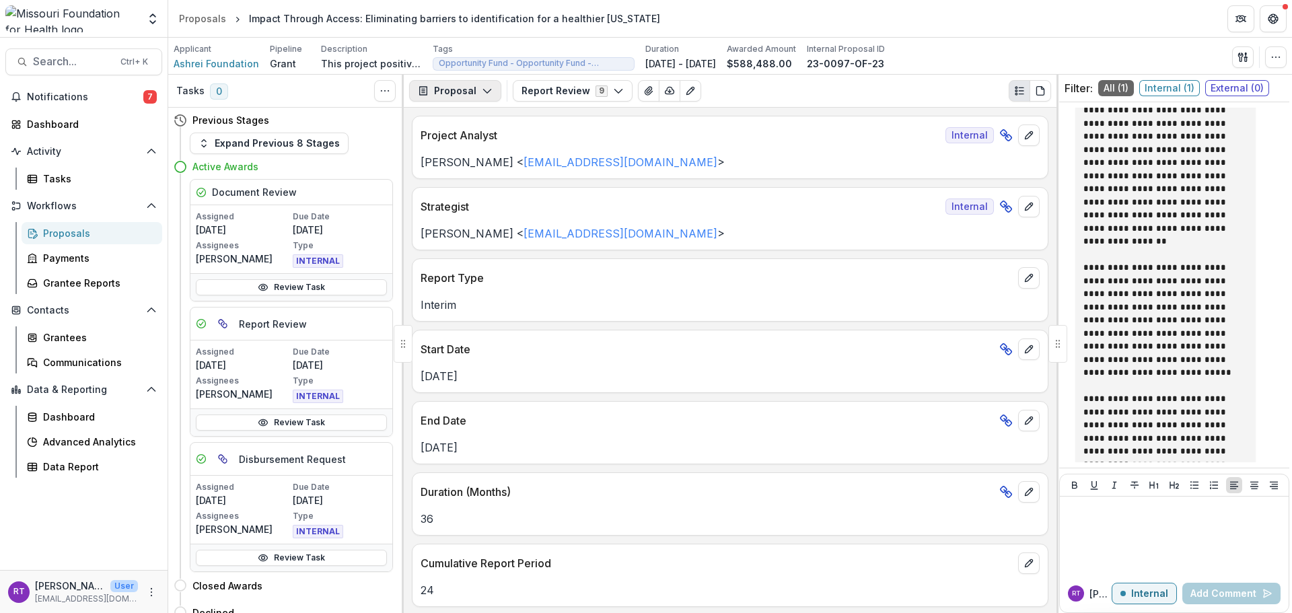
click at [499, 89] on button "Proposal" at bounding box center [455, 91] width 92 height 22
click at [508, 164] on div "Reports" at bounding box center [497, 166] width 123 height 14
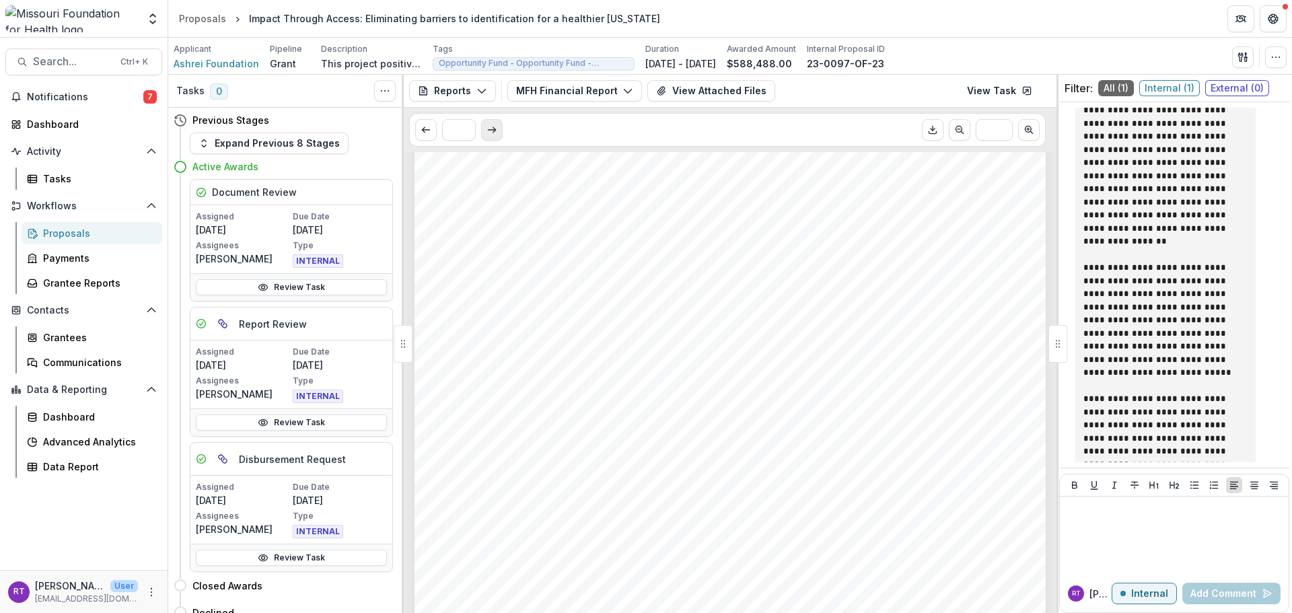
click at [497, 137] on button "Scroll to next page" at bounding box center [492, 130] width 22 height 22
click at [480, 137] on div "*" at bounding box center [458, 130] width 87 height 22
click at [432, 128] on button "Scroll to previous page" at bounding box center [426, 130] width 22 height 22
type input "*"
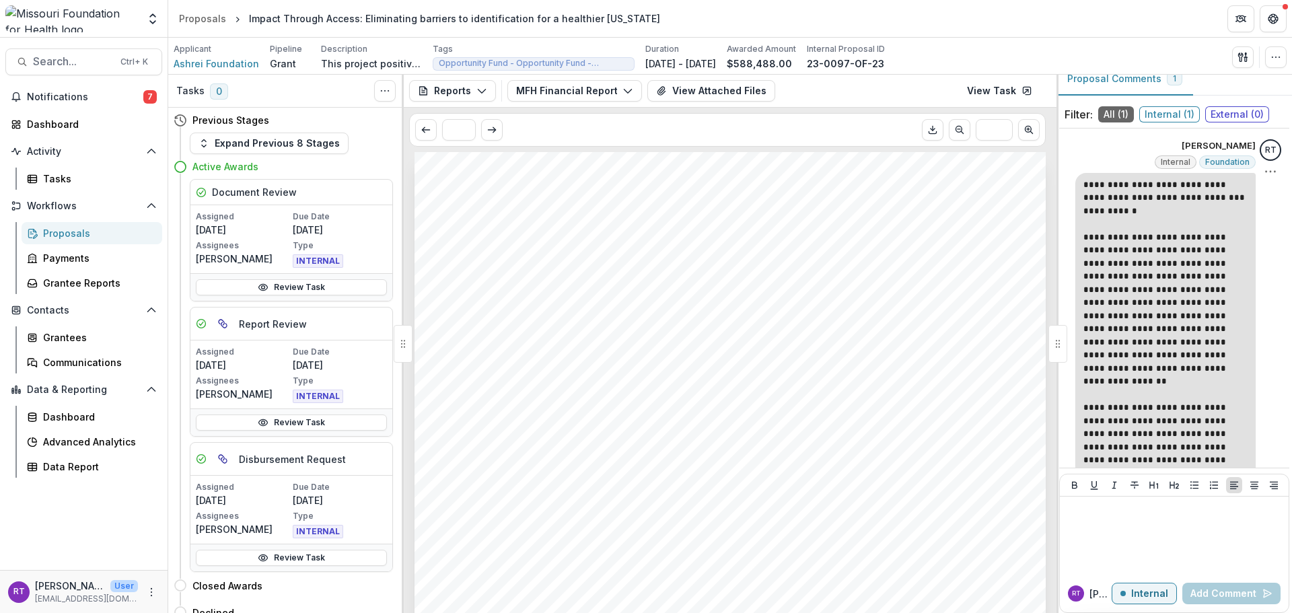
scroll to position [0, 0]
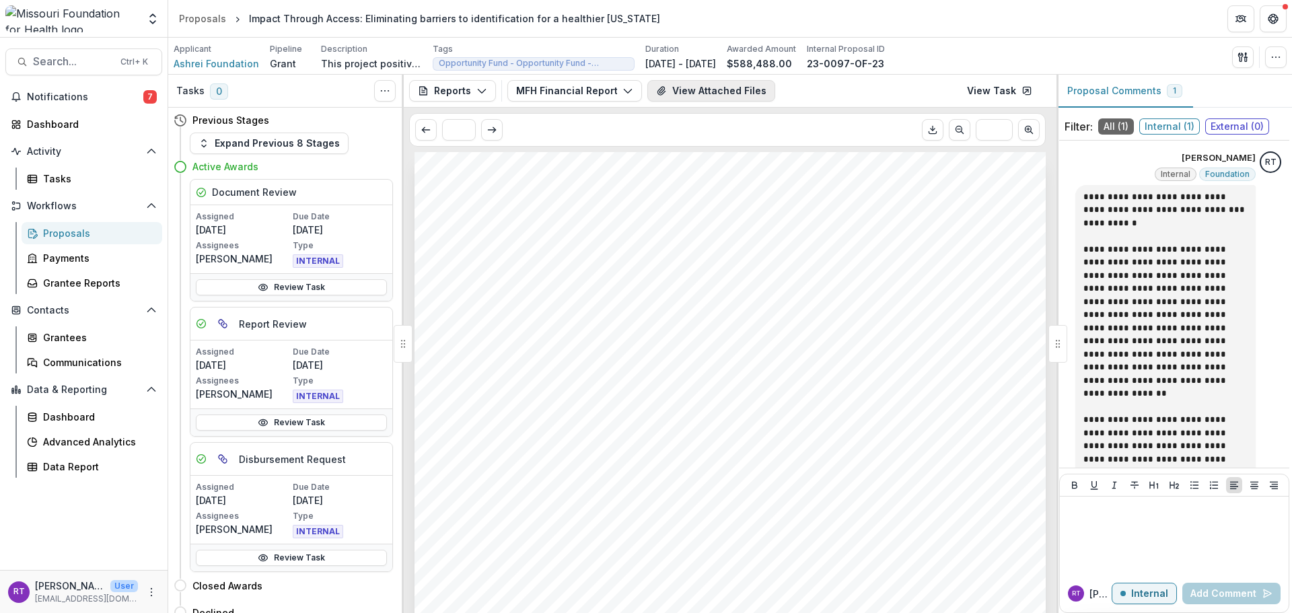
click at [734, 96] on button "View Attached Files" at bounding box center [711, 91] width 128 height 22
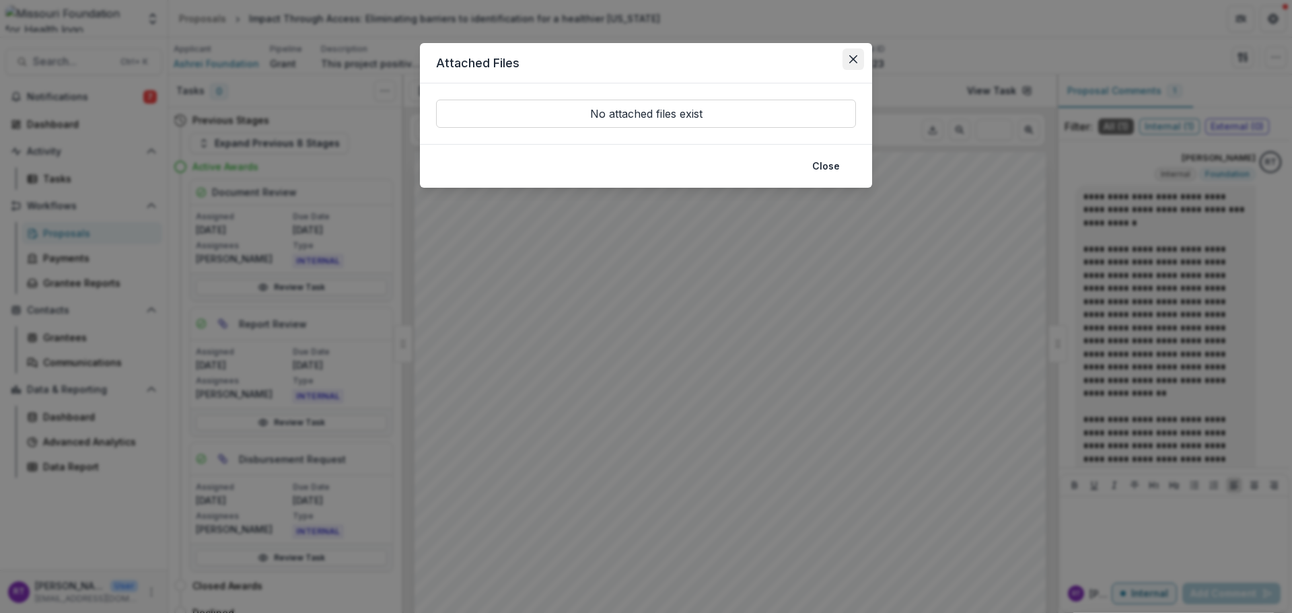
click at [853, 52] on button "Close" at bounding box center [854, 59] width 22 height 22
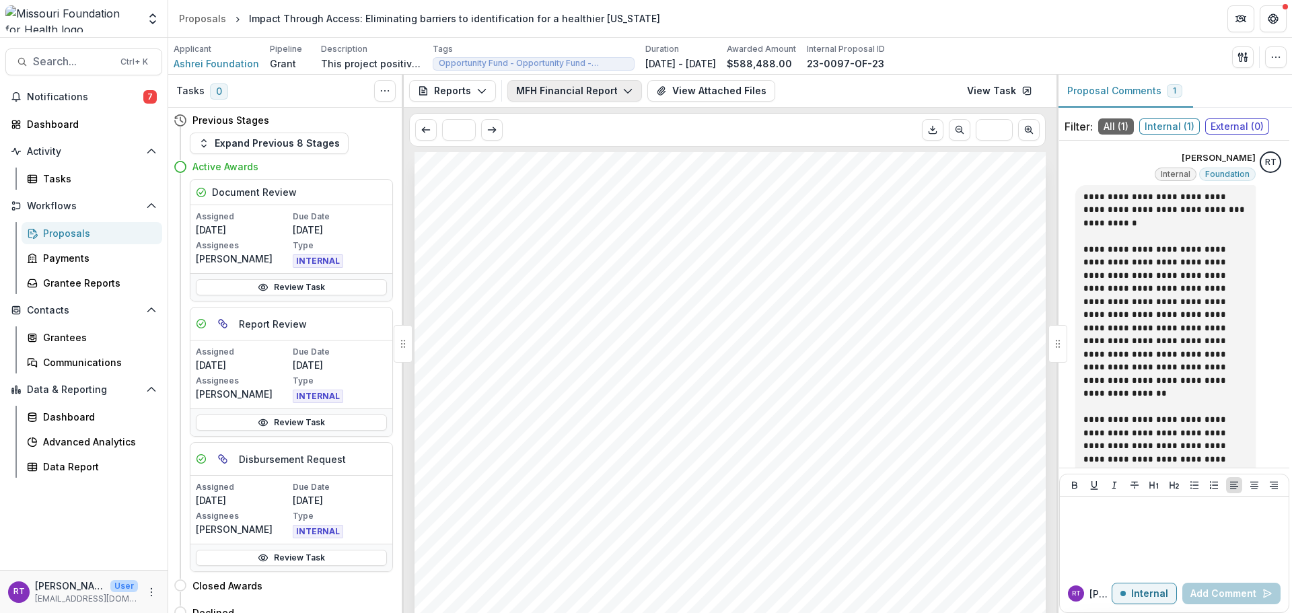
click at [609, 95] on button "MFH Financial Report - 23-0097-OF-23" at bounding box center [574, 91] width 135 height 22
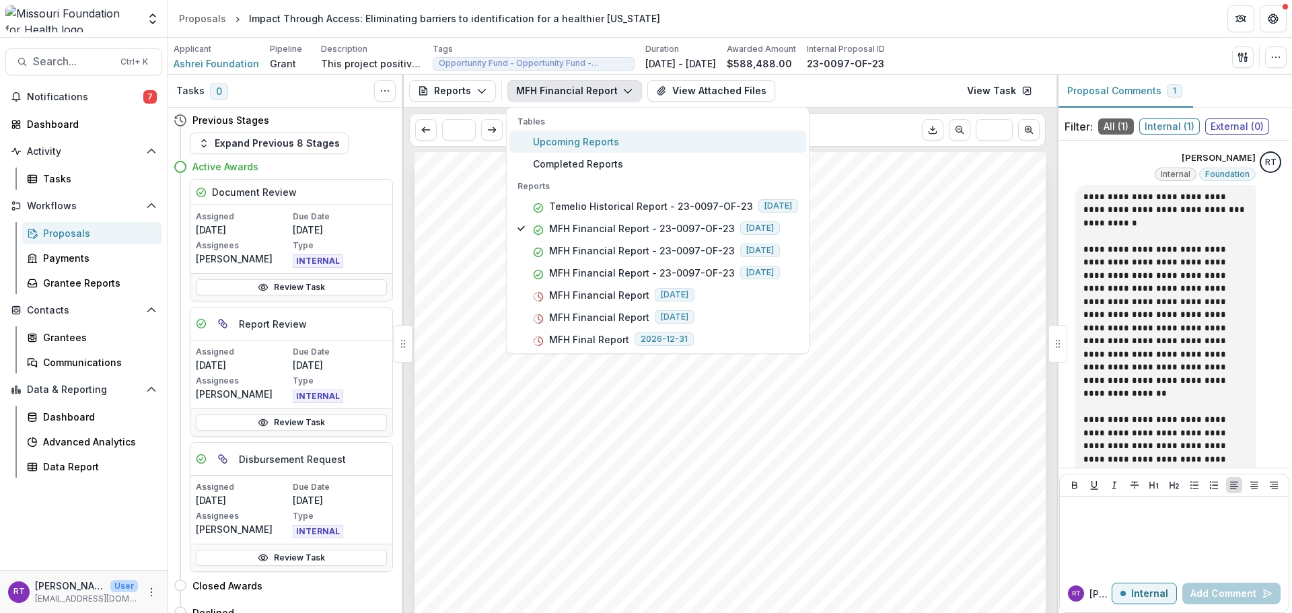
click at [609, 143] on span "Upcoming Reports" at bounding box center [665, 142] width 265 height 14
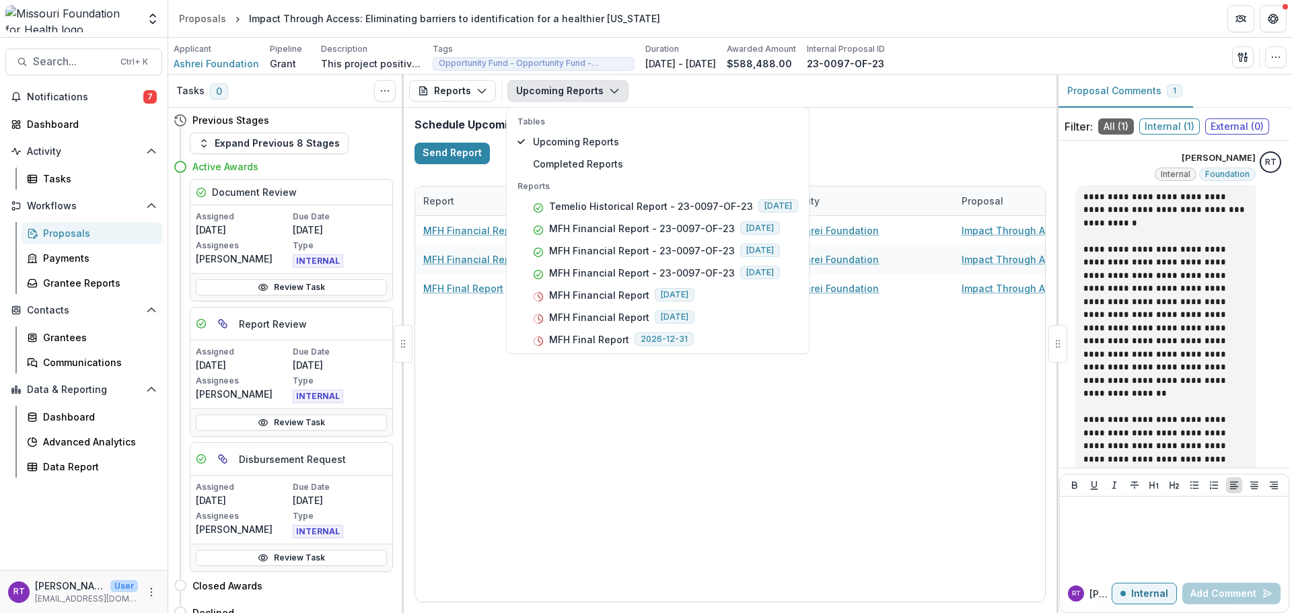
click at [625, 87] on div "Upcoming Reports Tables Upcoming Reports Completed Reports Reports Temelio Hist…" at bounding box center [779, 91] width 544 height 22
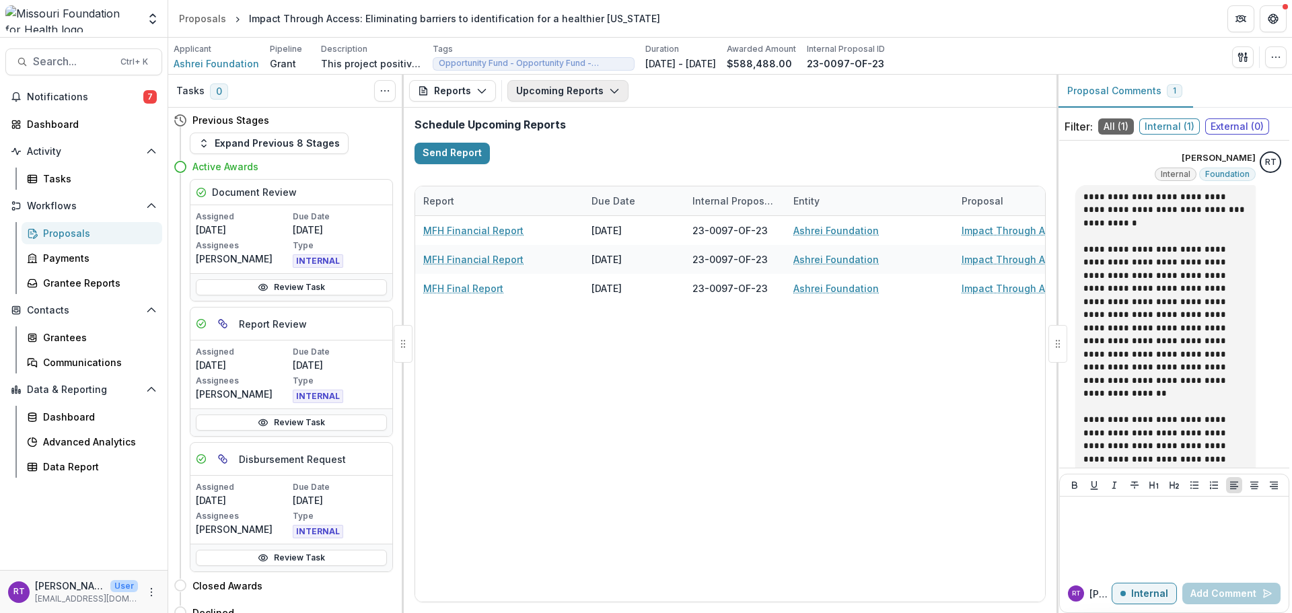
click at [605, 98] on button "Upcoming Reports" at bounding box center [567, 91] width 121 height 22
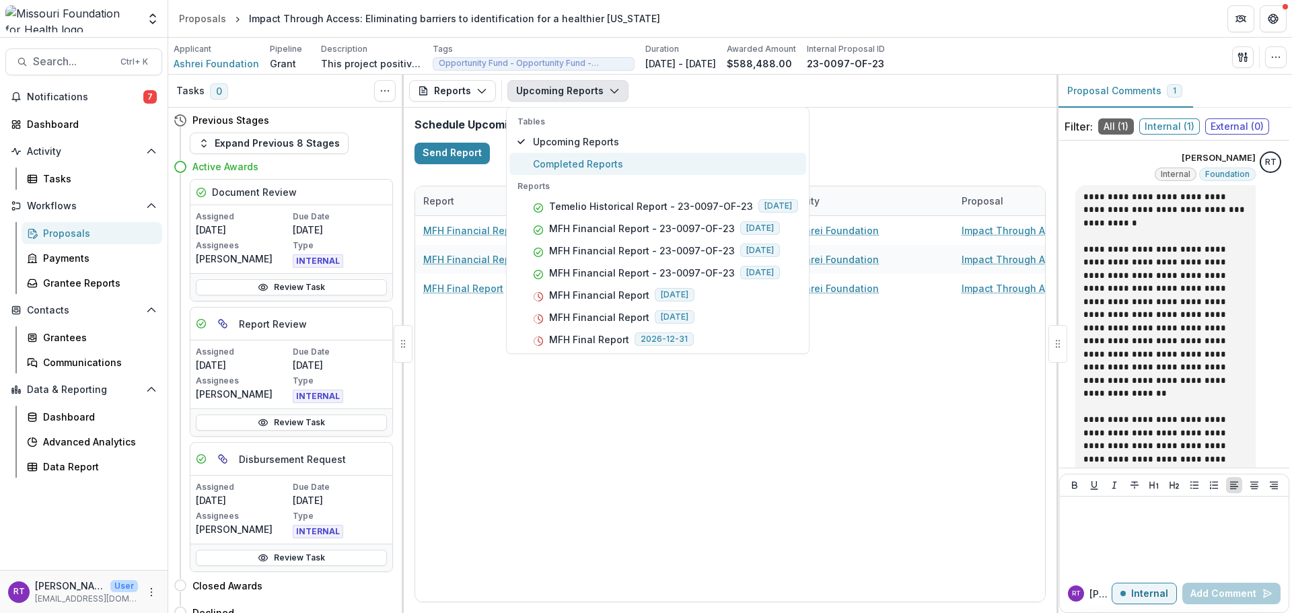
click at [594, 162] on span "Completed Reports" at bounding box center [665, 164] width 265 height 14
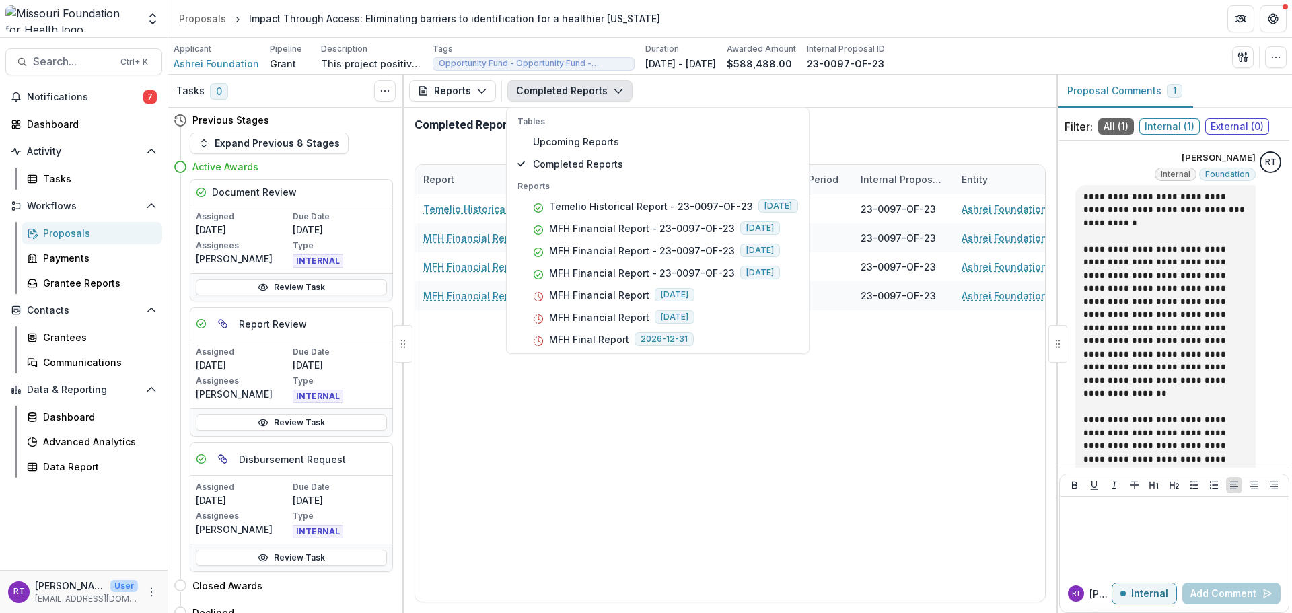
click at [656, 93] on div "Completed Reports Tables Upcoming Reports Completed Reports Reports Temelio His…" at bounding box center [779, 91] width 544 height 22
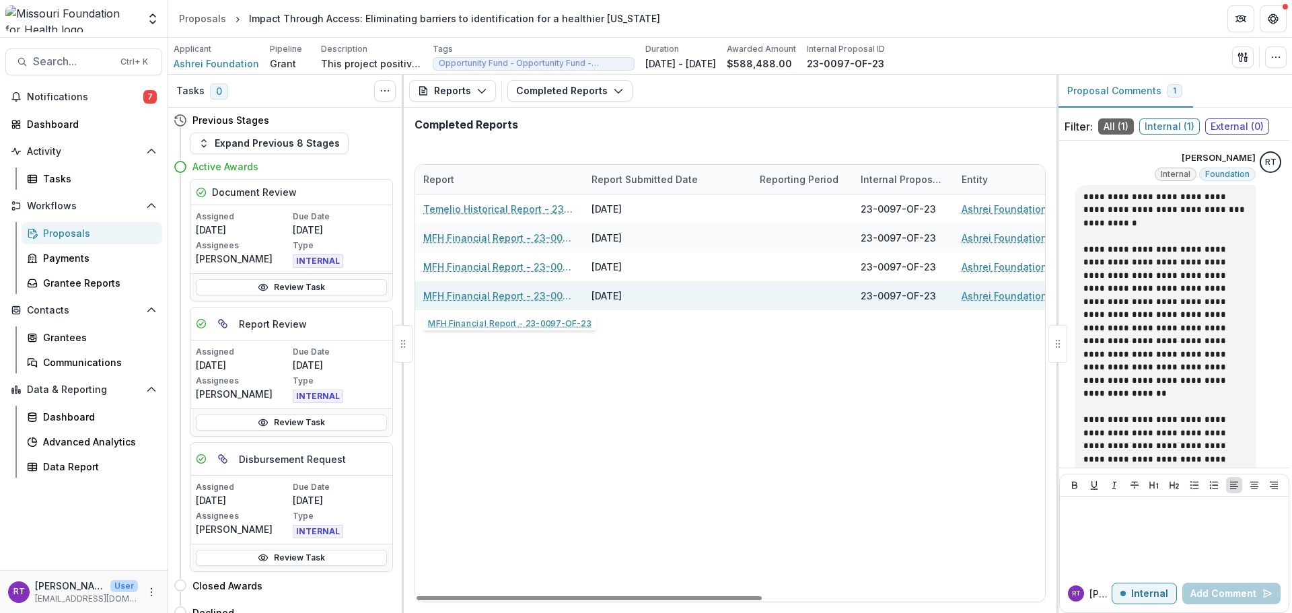
click at [536, 294] on link "MFH Financial Report - 23-0097-OF-23" at bounding box center [499, 296] width 152 height 14
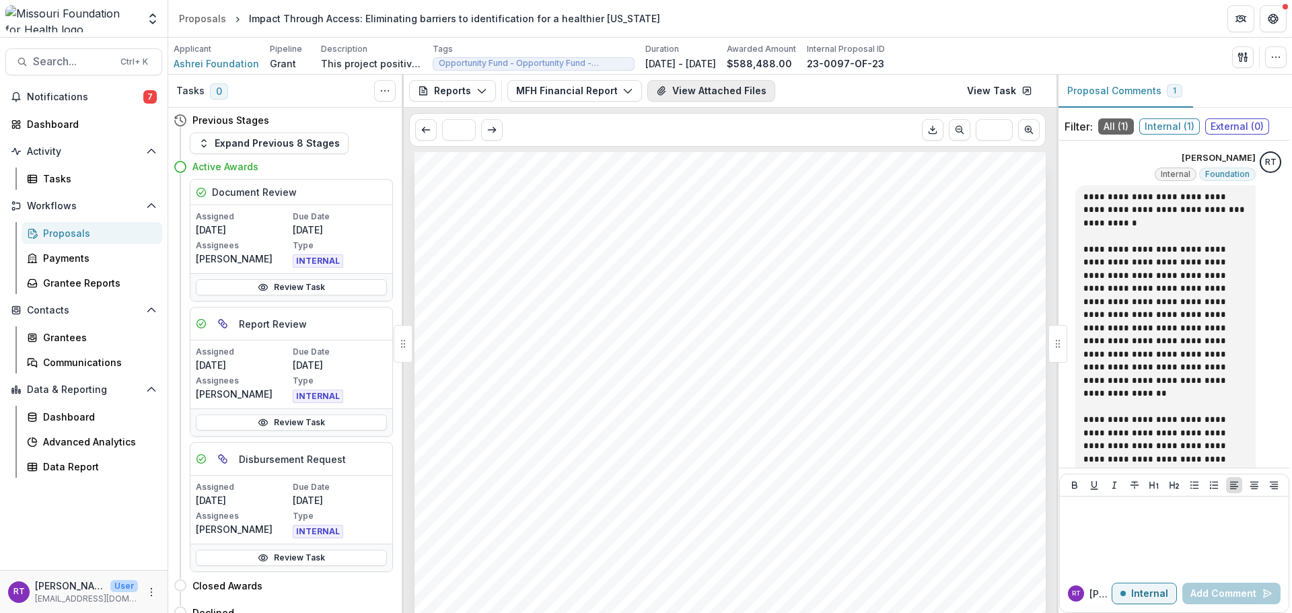
click at [696, 98] on button "View Attached Files" at bounding box center [711, 91] width 128 height 22
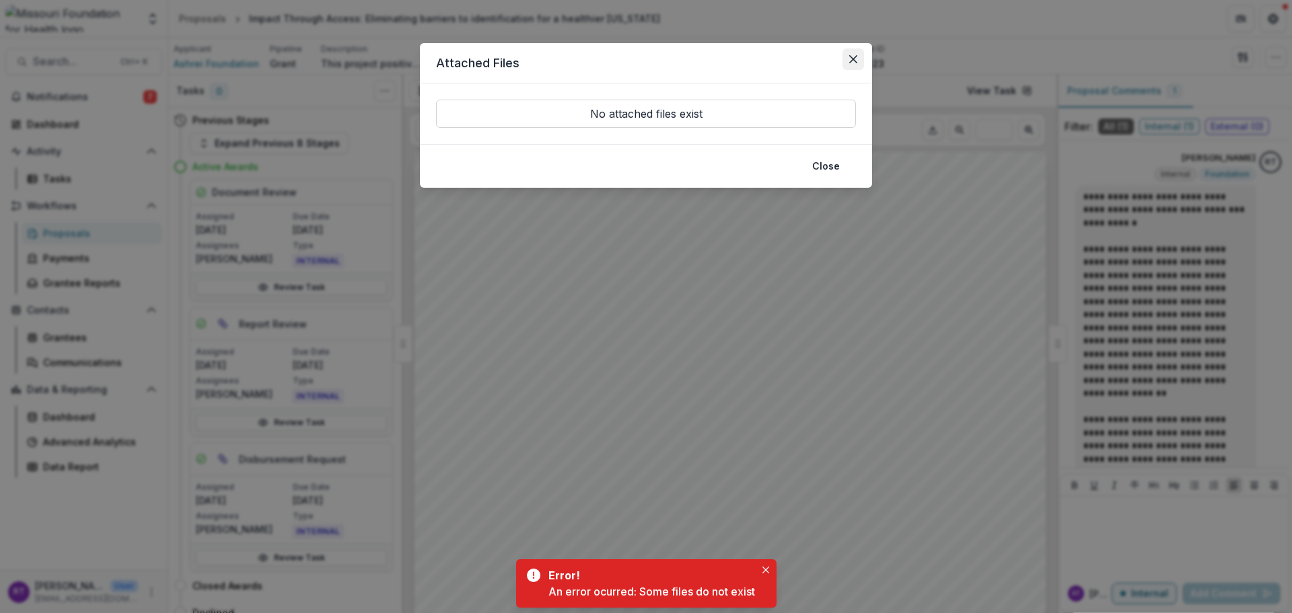
click at [851, 62] on icon "Close" at bounding box center [853, 59] width 8 height 8
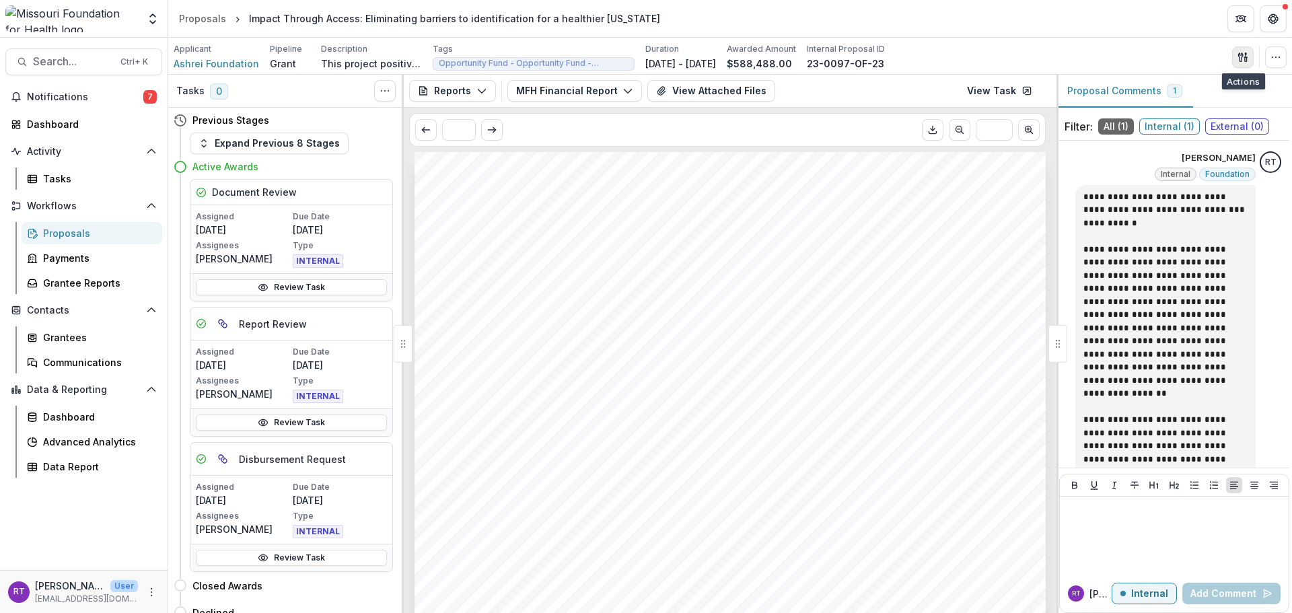
click at [1250, 59] on button "button" at bounding box center [1243, 57] width 22 height 22
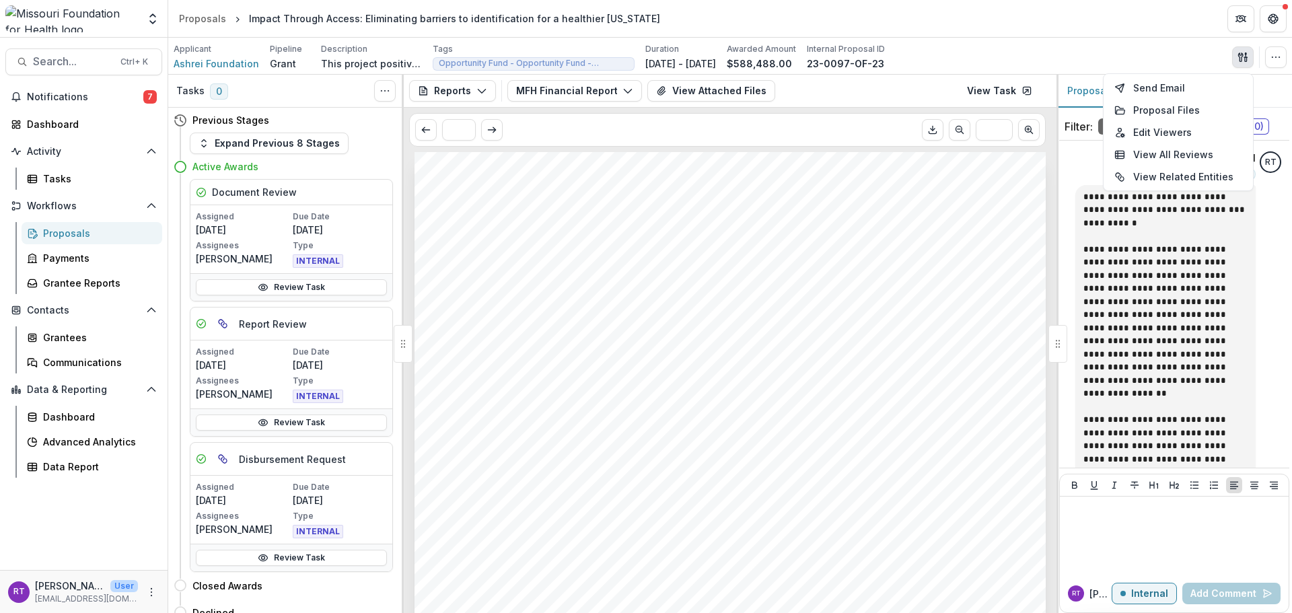
click at [1152, 53] on div "Applicant Ashrei Foundation Pipeline Grant Description This project positively …" at bounding box center [730, 57] width 1113 height 28
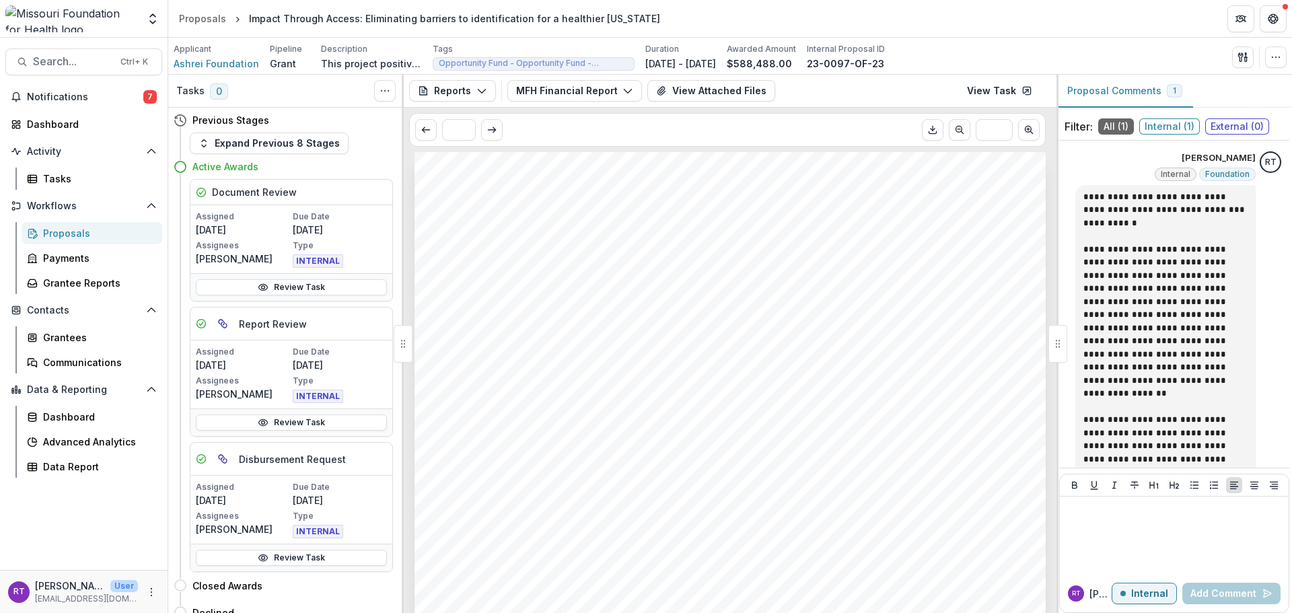
click at [723, 79] on div "Reports Proposal Payments Reports Grant Agreements Board Summaries Bank Details…" at bounding box center [730, 91] width 653 height 33
click at [593, 85] on button "MFH Financial Report - 23-0097-OF-23" at bounding box center [574, 91] width 135 height 22
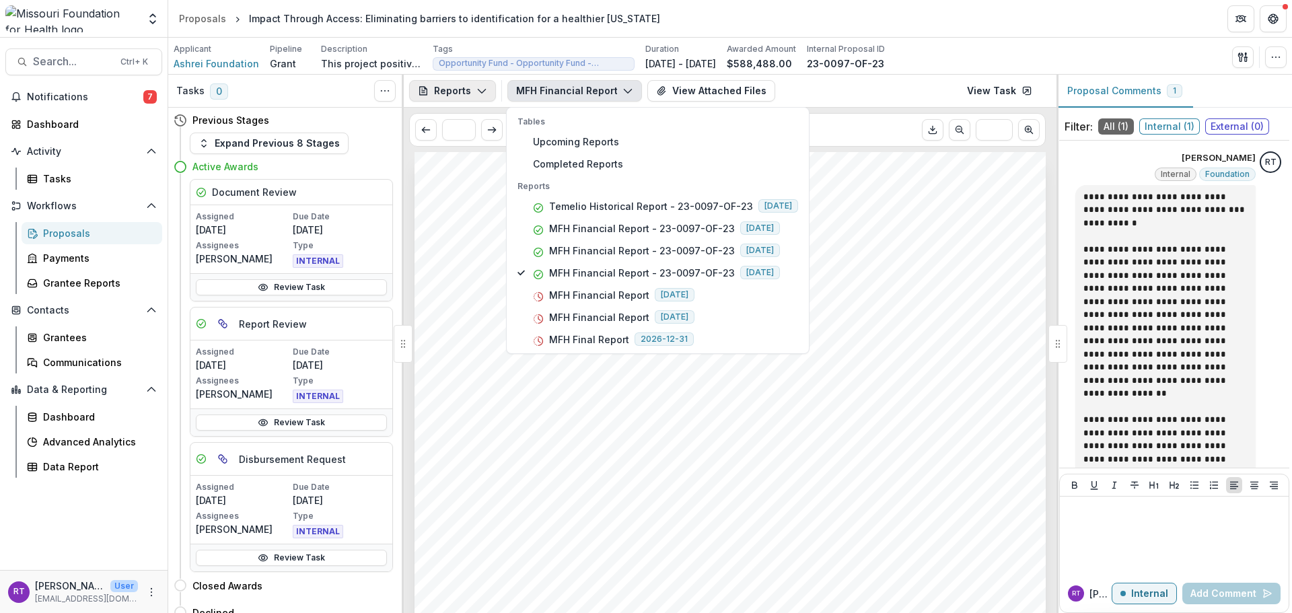
click at [468, 87] on button "Reports" at bounding box center [452, 91] width 87 height 22
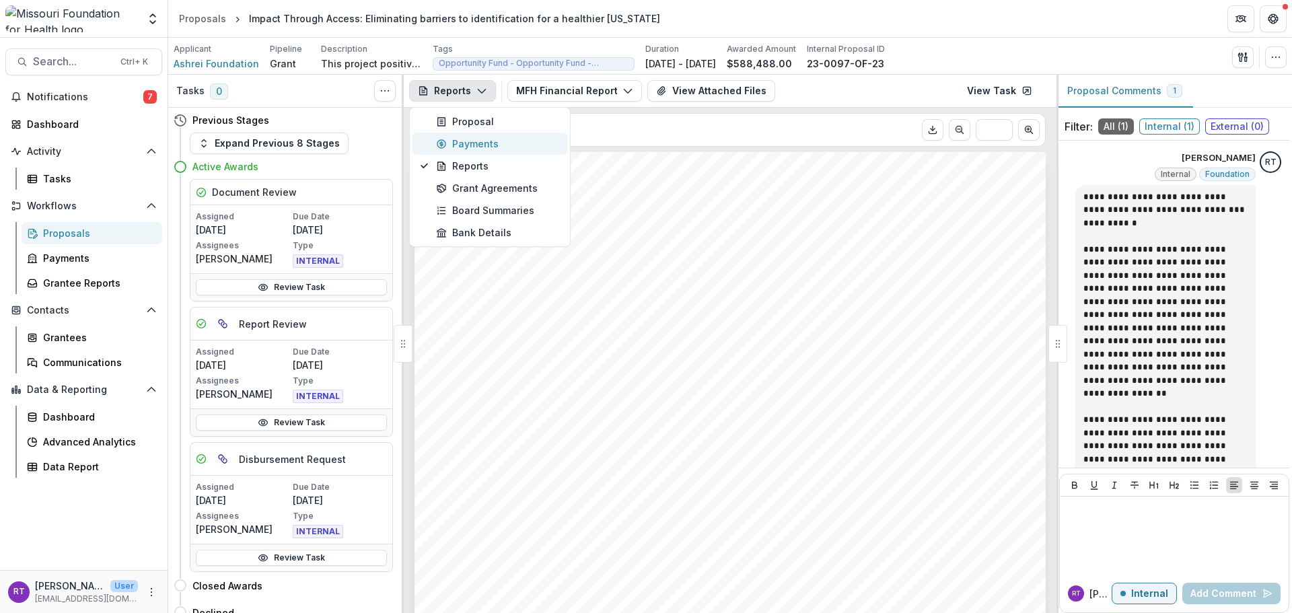
click at [497, 151] on button "Payments" at bounding box center [490, 144] width 155 height 22
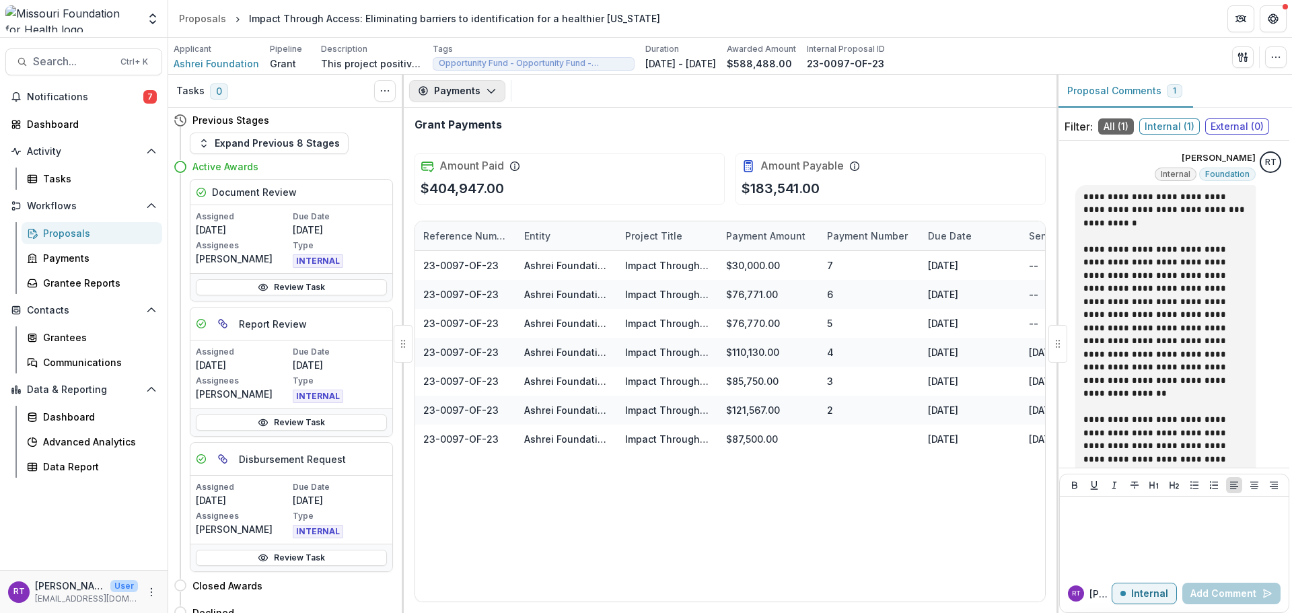
click at [468, 92] on button "Payments" at bounding box center [457, 91] width 96 height 22
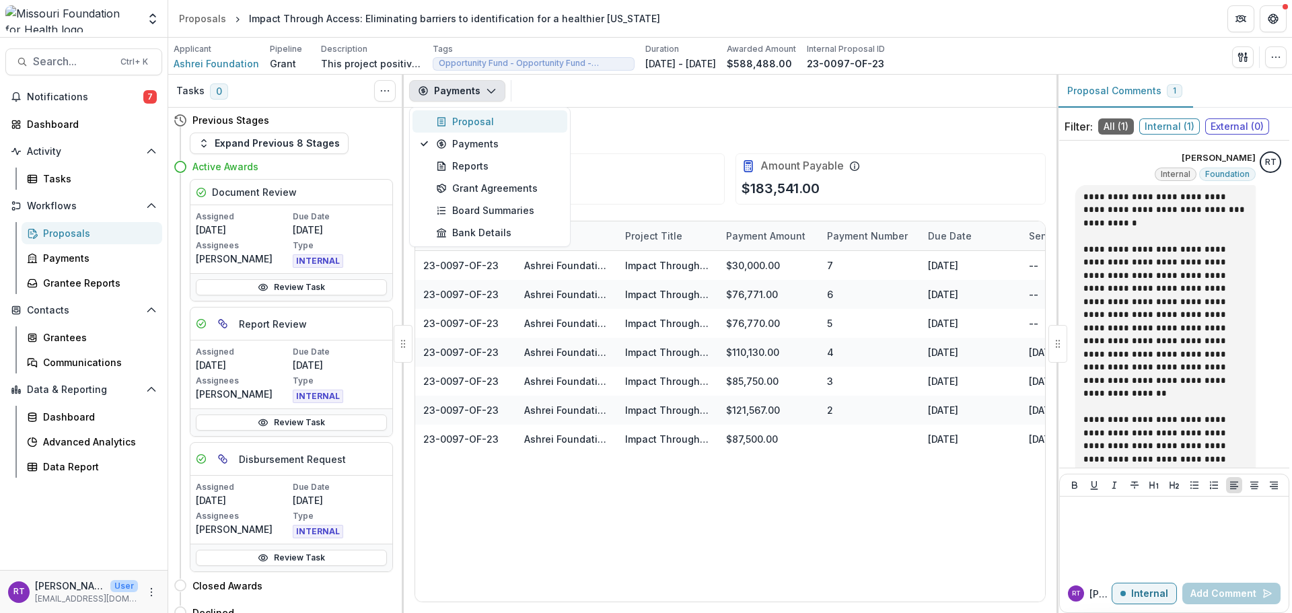
click at [485, 127] on div "Proposal" at bounding box center [497, 121] width 123 height 14
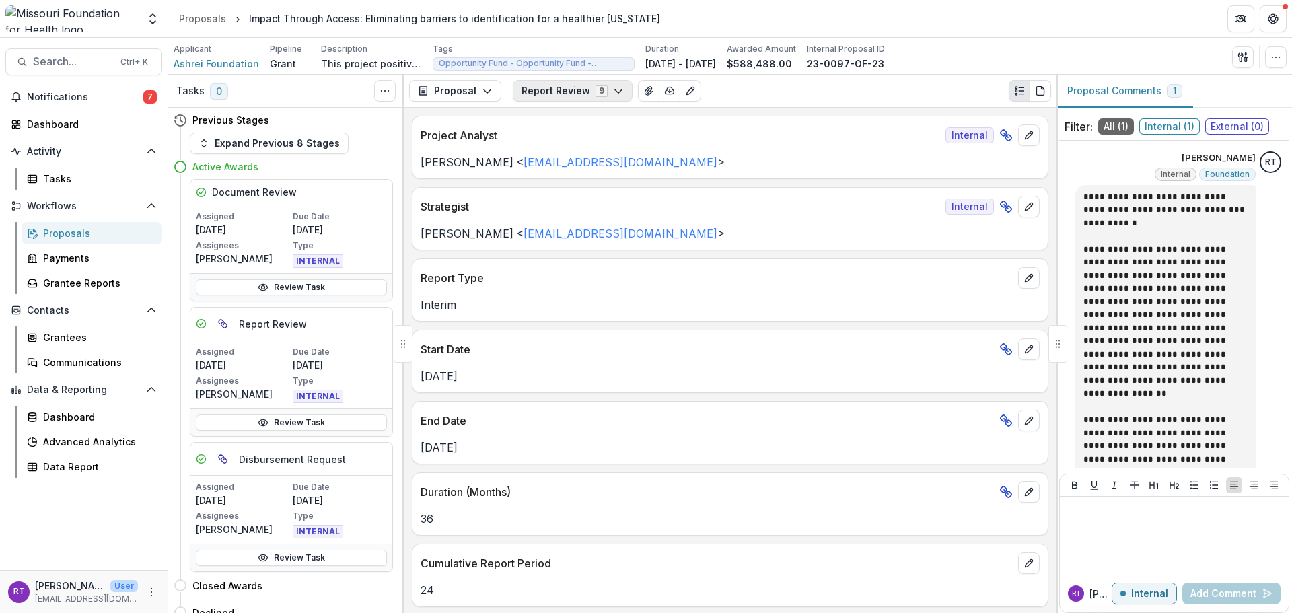
click at [620, 90] on button "Report Review 9" at bounding box center [573, 91] width 120 height 22
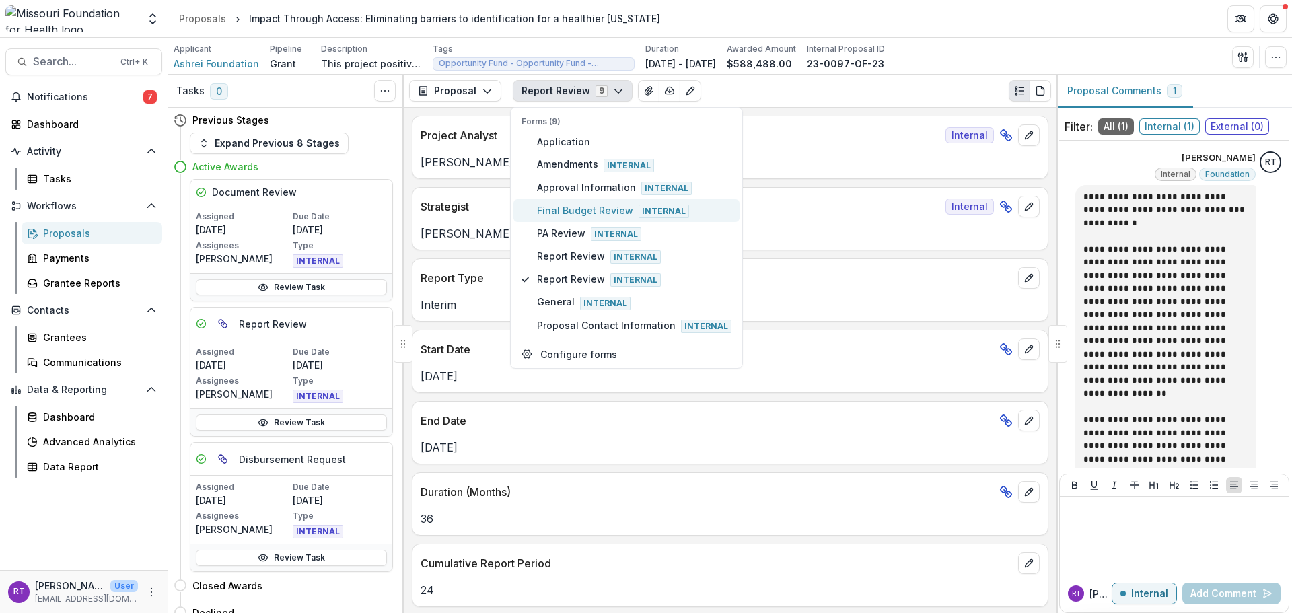
click at [629, 207] on span "Final Budget Review Internal" at bounding box center [634, 210] width 194 height 15
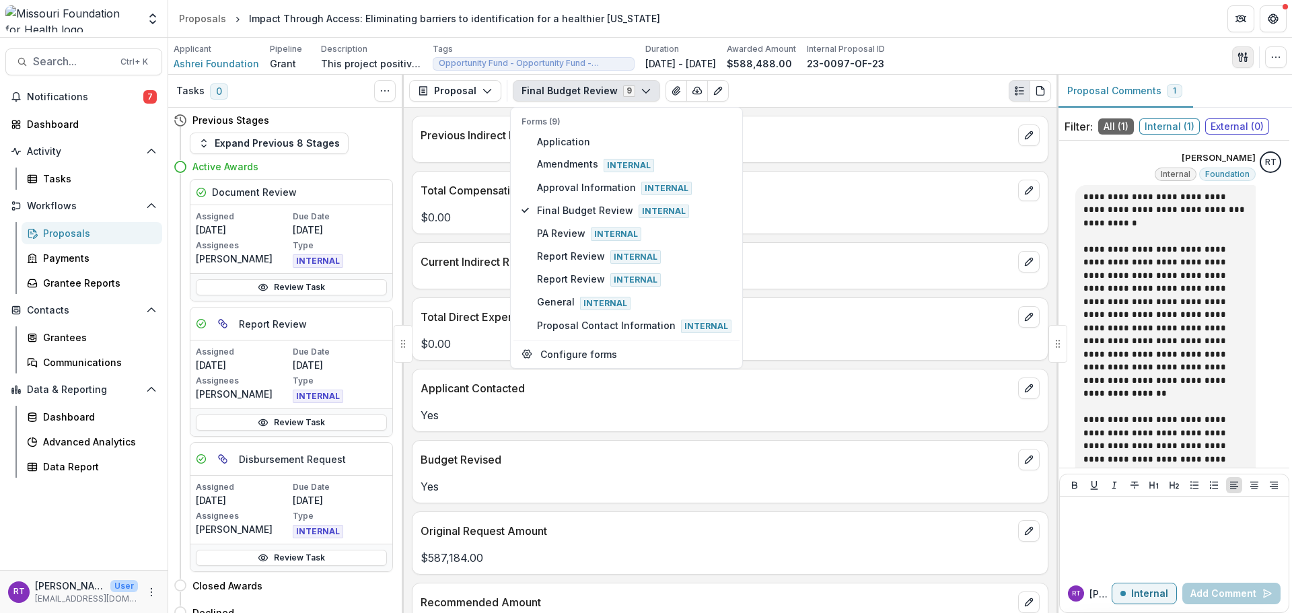
click at [1238, 55] on icon "button" at bounding box center [1240, 56] width 5 height 9
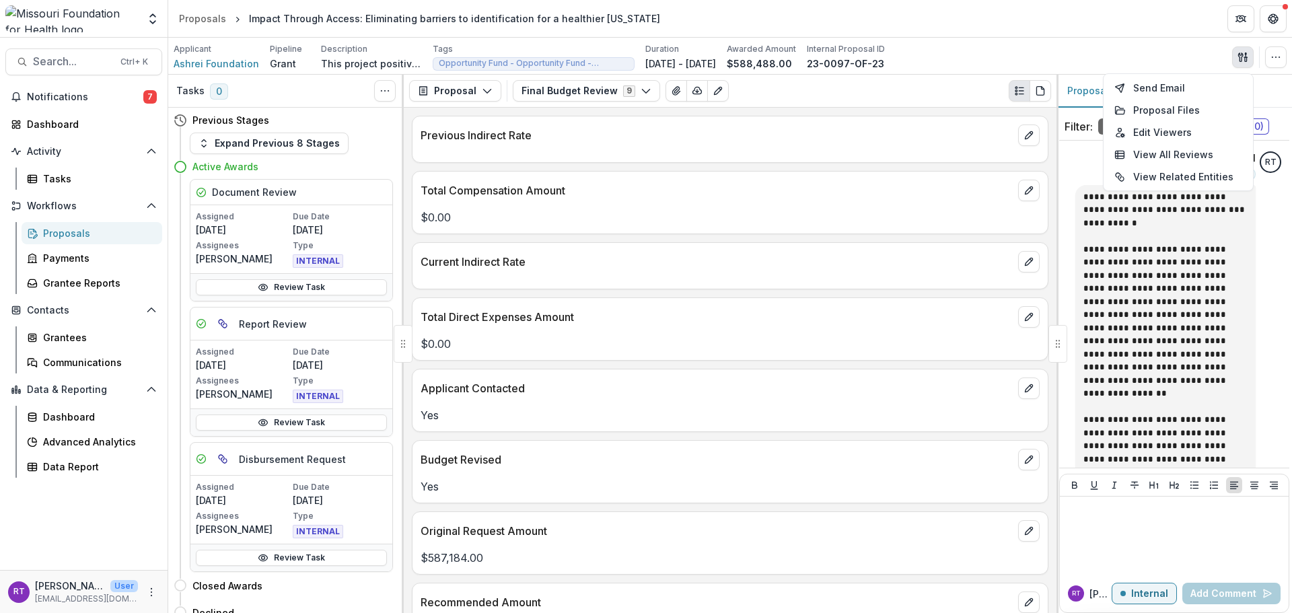
click at [676, 104] on div "Proposal Proposal Payments Reports Grant Agreements Board Summaries Bank Detail…" at bounding box center [730, 91] width 653 height 33
click at [673, 98] on button "View Attached Files" at bounding box center [677, 91] width 22 height 22
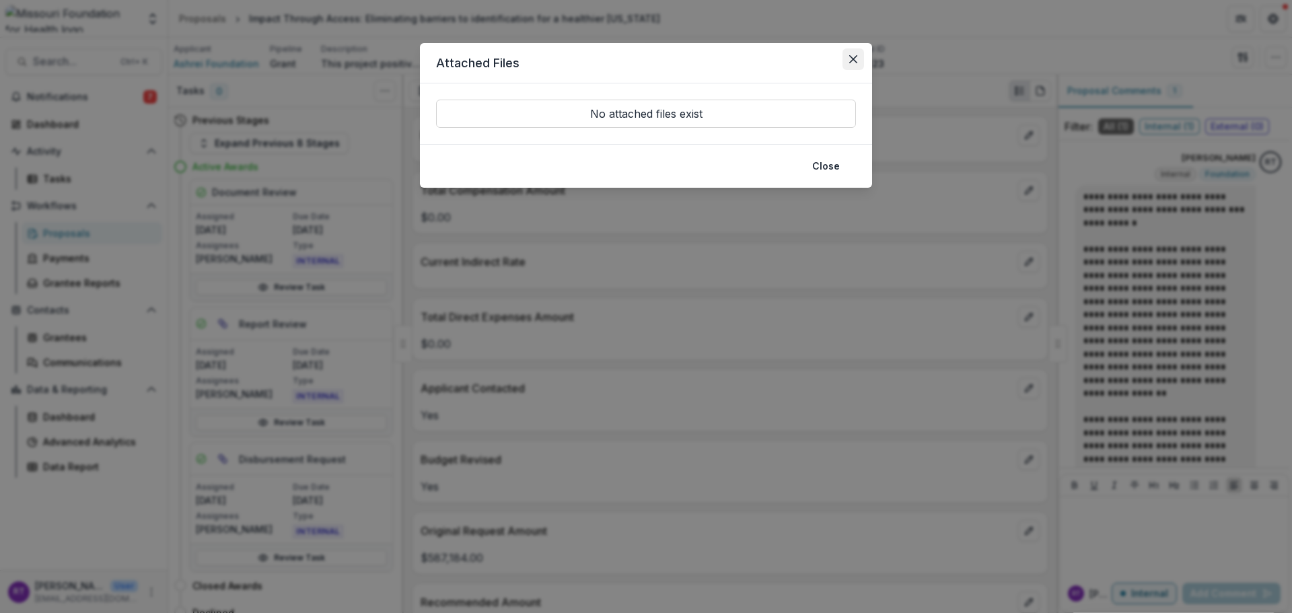
click at [855, 55] on icon "Close" at bounding box center [853, 59] width 8 height 8
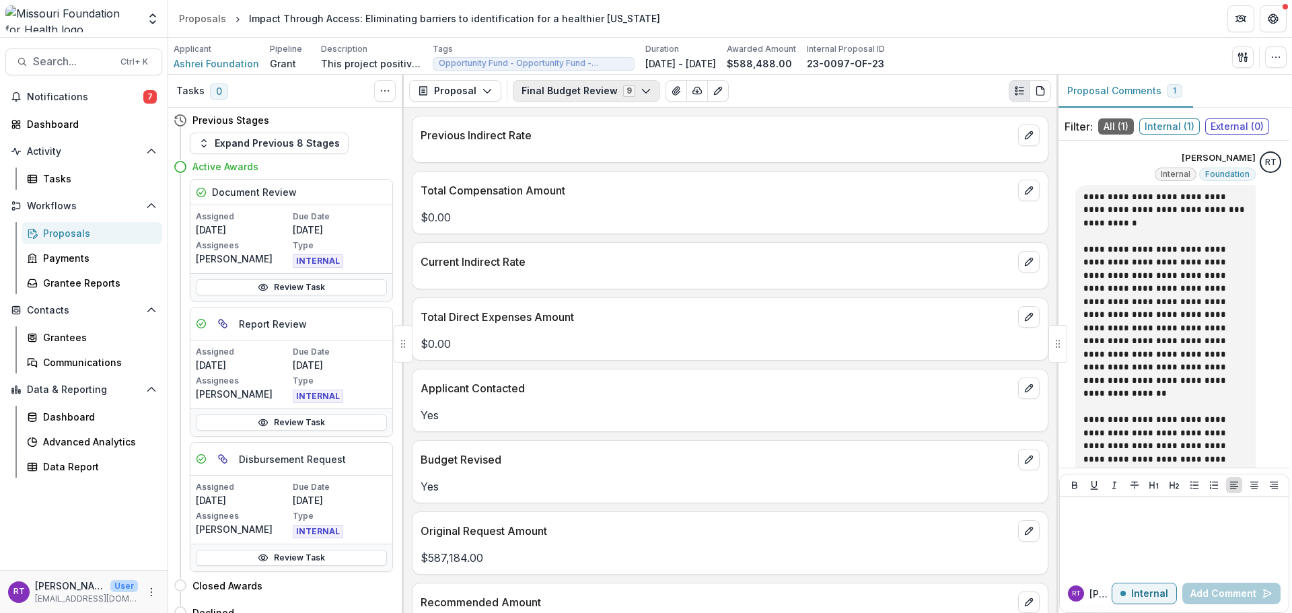
click at [530, 102] on div "Proposal Proposal Payments Reports Grant Agreements Board Summaries Bank Detail…" at bounding box center [730, 91] width 653 height 33
click at [560, 81] on button "Final Budget Review 9" at bounding box center [586, 91] width 147 height 22
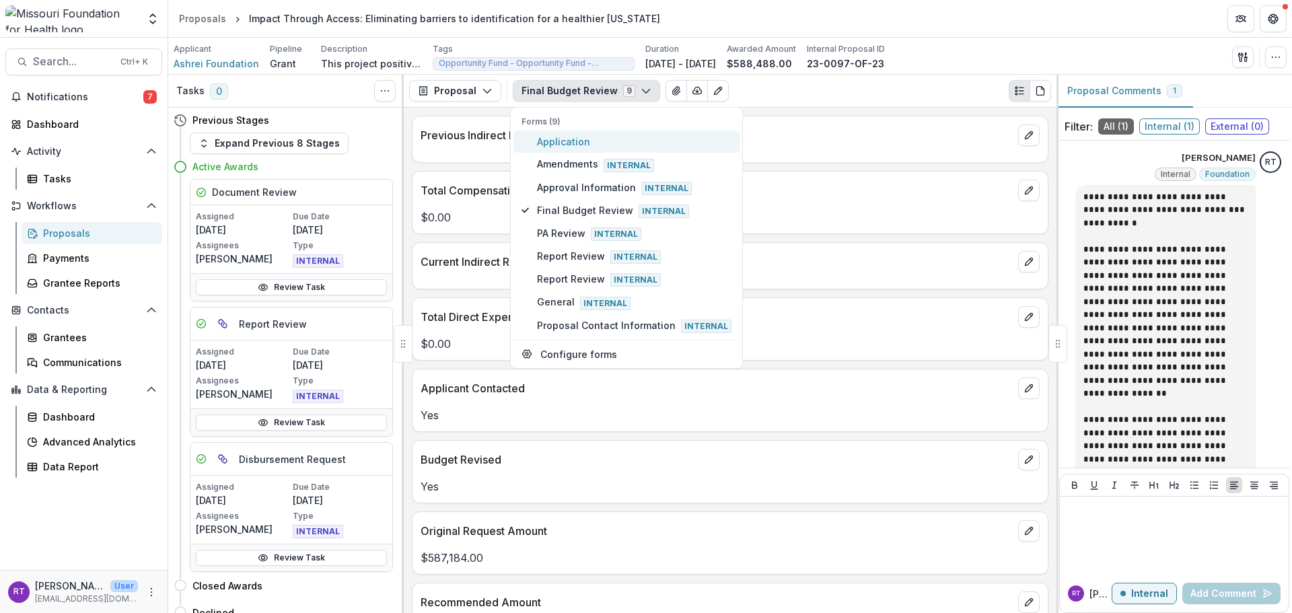
click at [574, 138] on span "Application" at bounding box center [634, 142] width 194 height 14
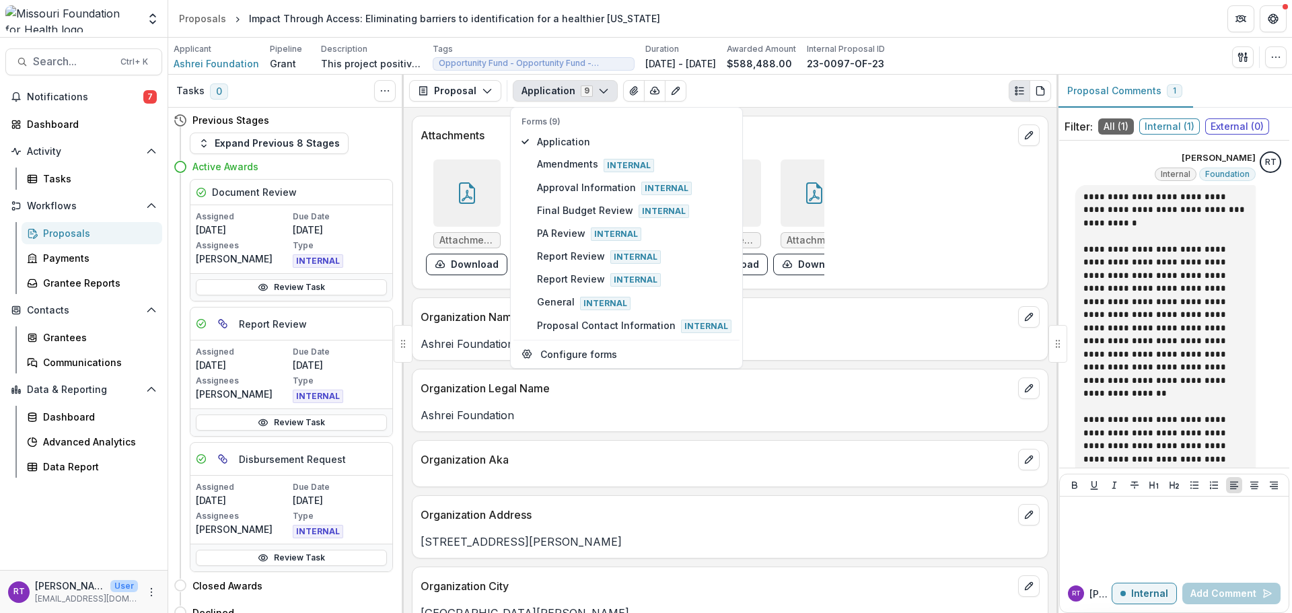
click at [762, 101] on div "Application 9 Forms (9) Application Amendments Internal Approval Information In…" at bounding box center [782, 91] width 538 height 22
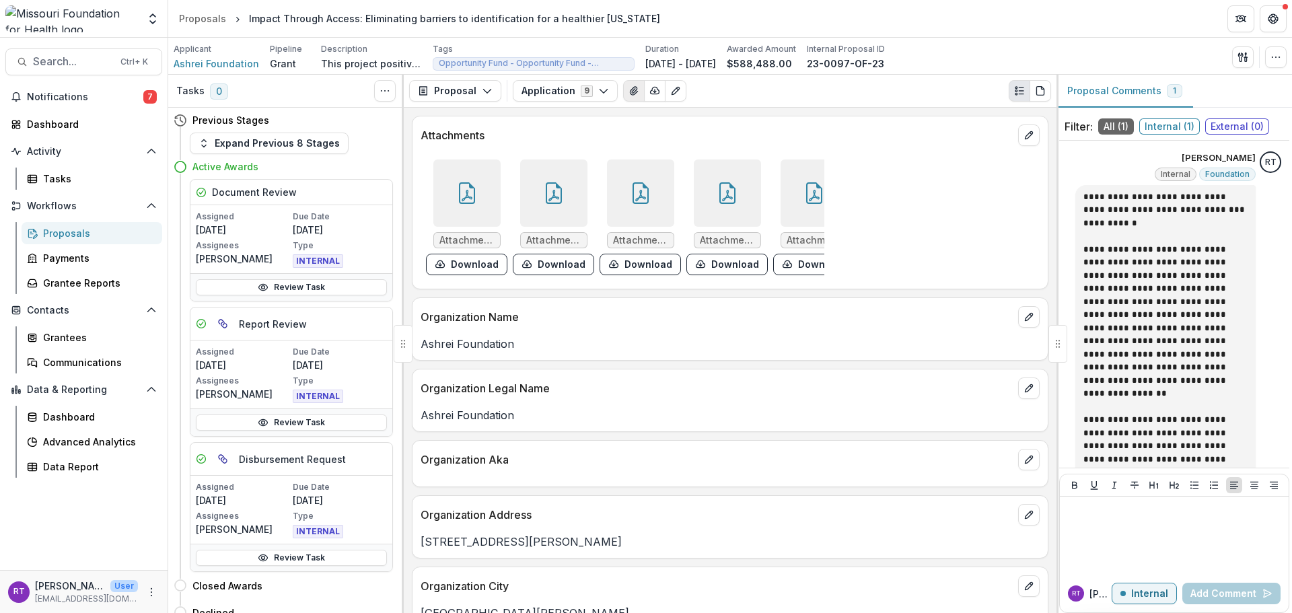
click at [629, 90] on icon "View Attached Files" at bounding box center [634, 90] width 11 height 11
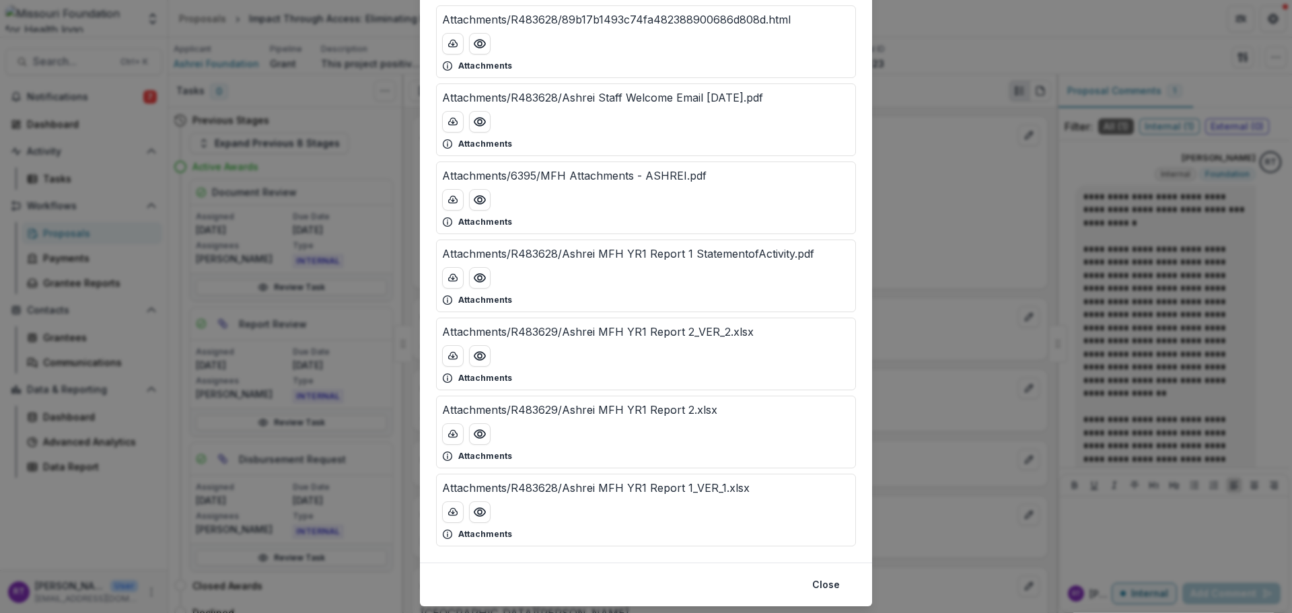
scroll to position [2316, 0]
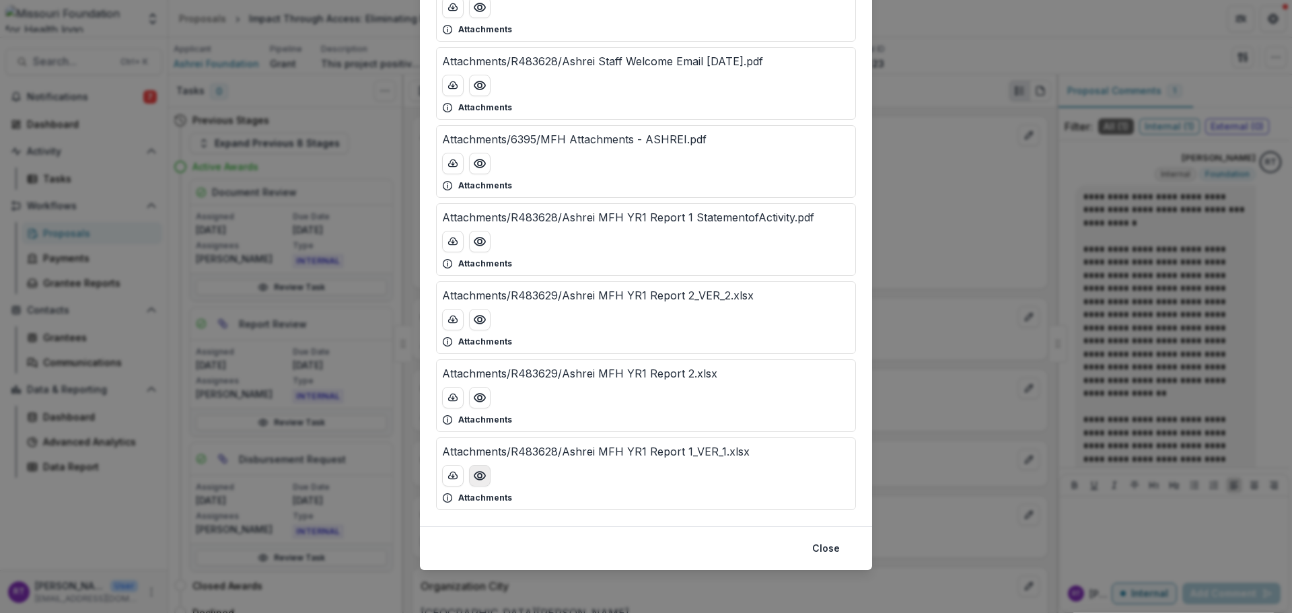
click at [480, 483] on button "Preview Attachments/R483628/Ashrei MFH YR1 Report 1_VER_1.xlsx" at bounding box center [480, 476] width 22 height 22
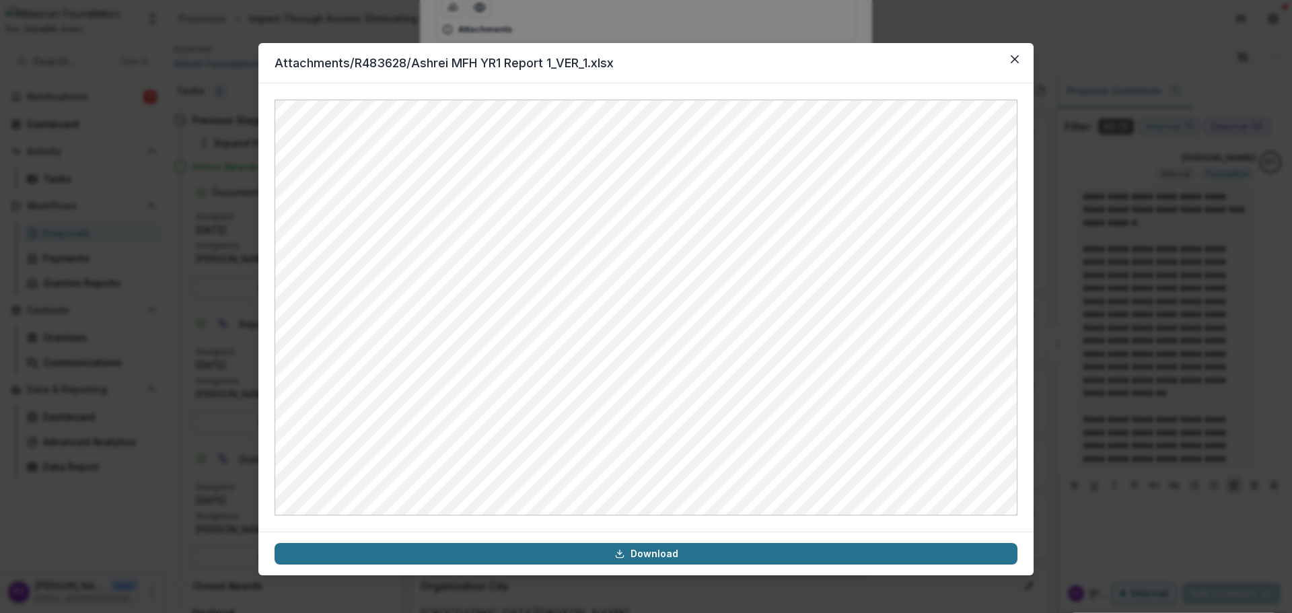
click at [707, 553] on link "Download" at bounding box center [646, 554] width 743 height 22
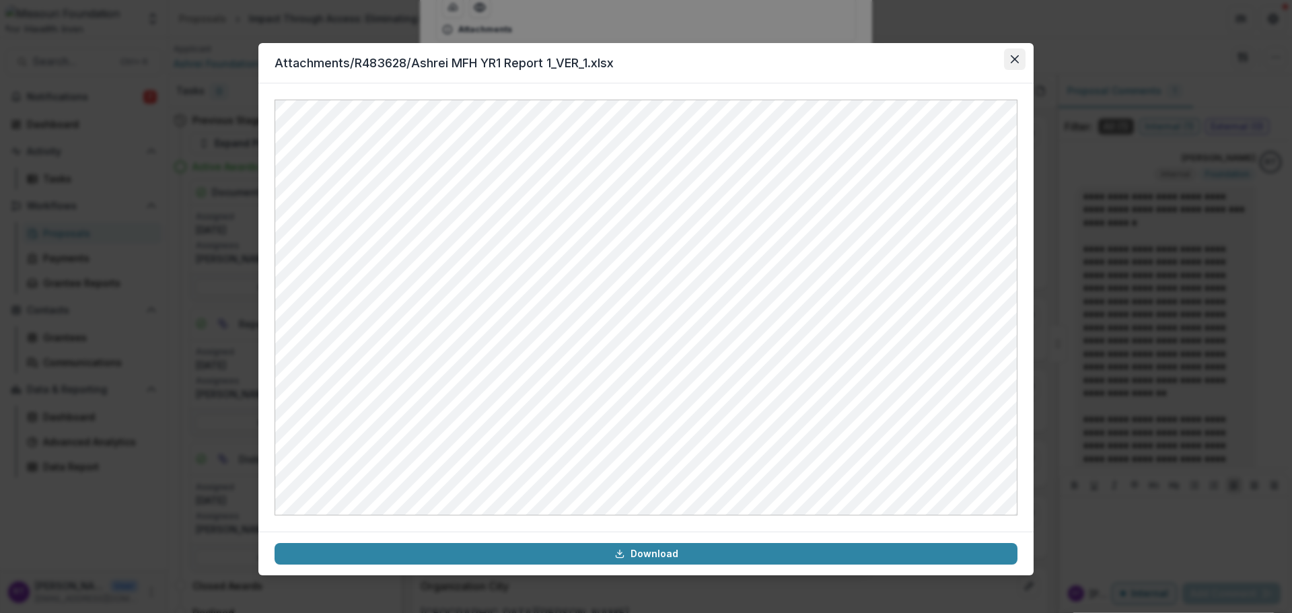
click at [1023, 55] on button "Close" at bounding box center [1015, 59] width 22 height 22
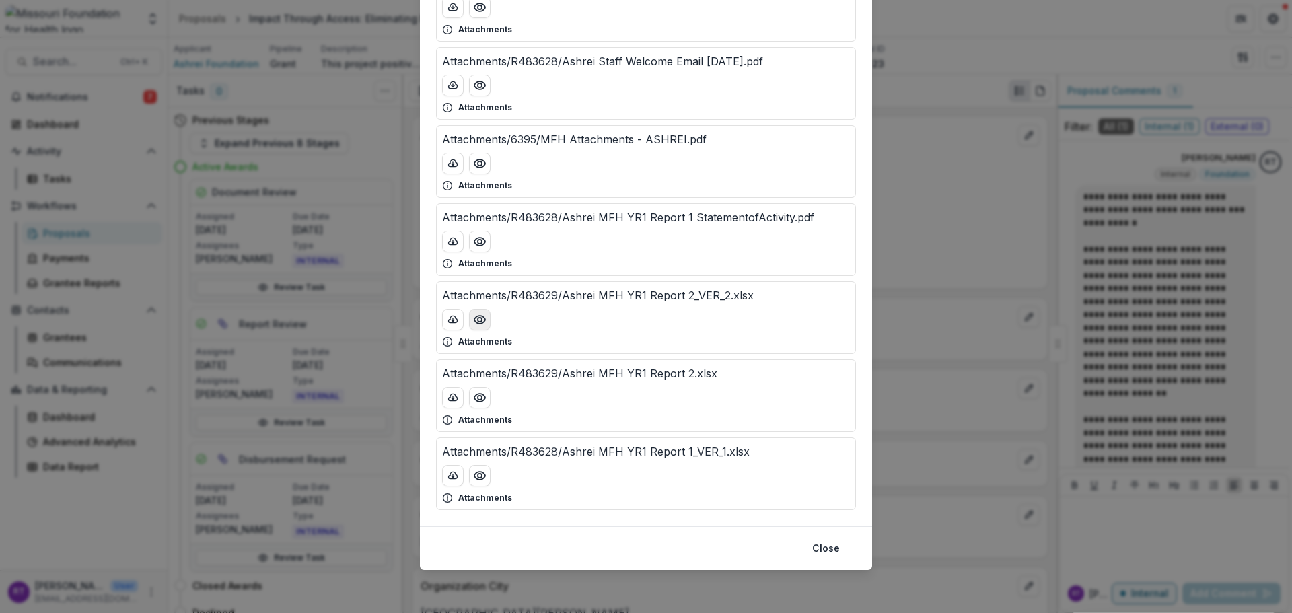
click at [481, 324] on icon "Preview Attachments/R483629/Ashrei MFH YR1 Report 2_VER_2.xlsx" at bounding box center [479, 319] width 13 height 13
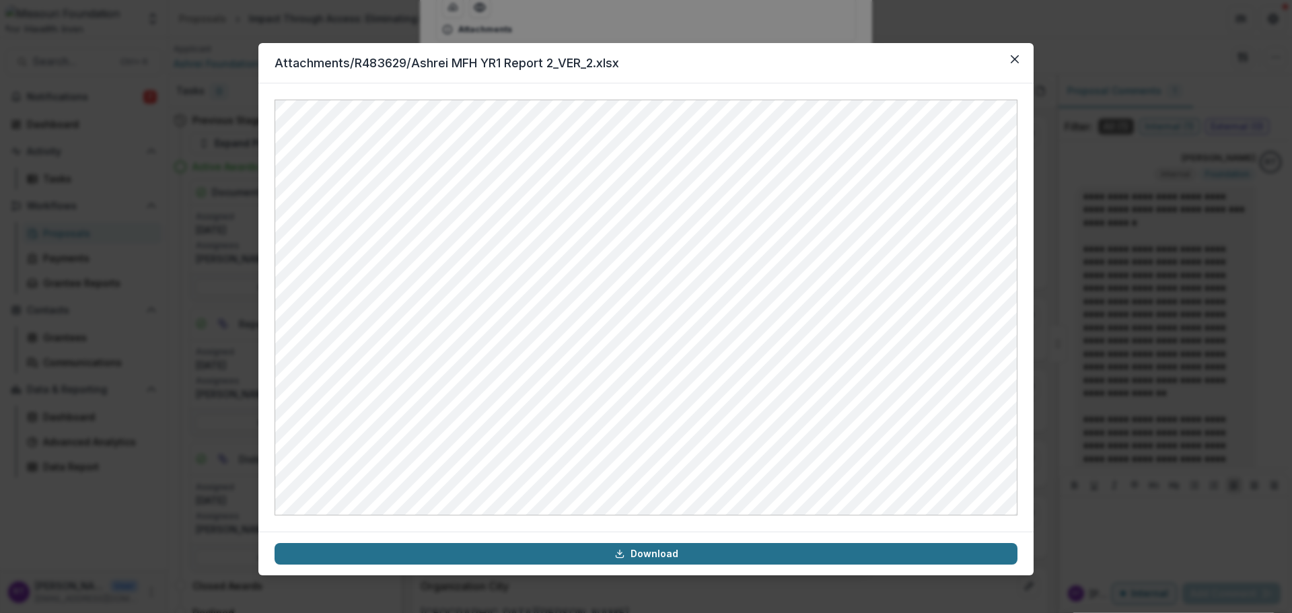
click at [701, 548] on link "Download" at bounding box center [646, 554] width 743 height 22
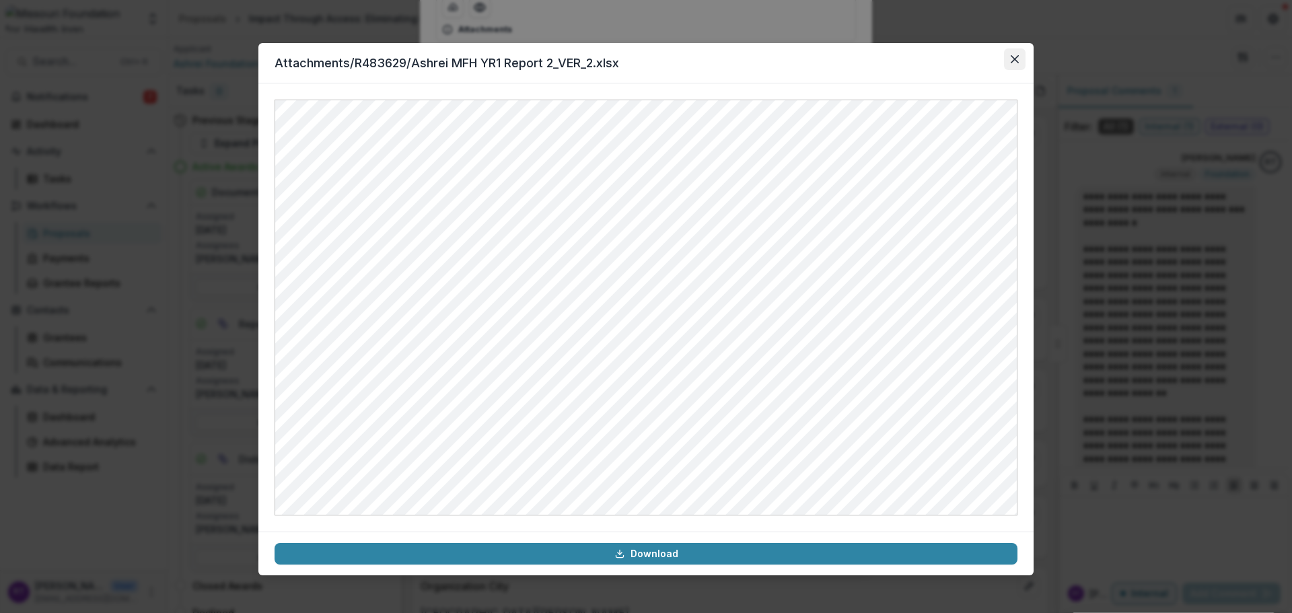
click at [1005, 54] on button "Close" at bounding box center [1015, 59] width 22 height 22
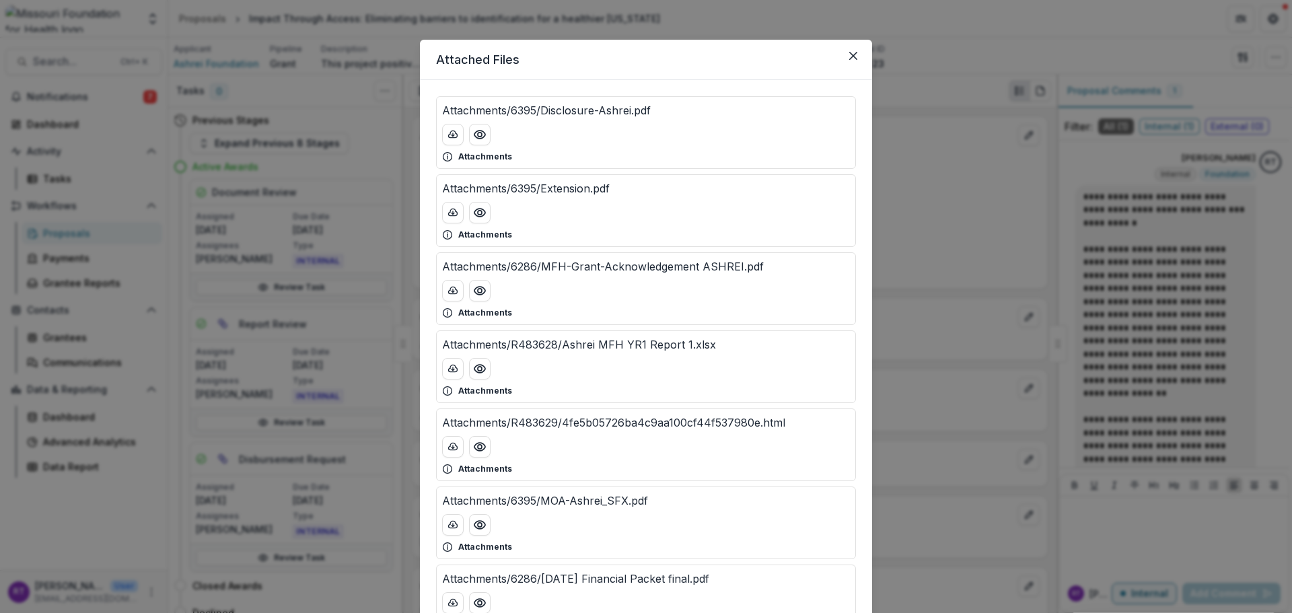
scroll to position [0, 0]
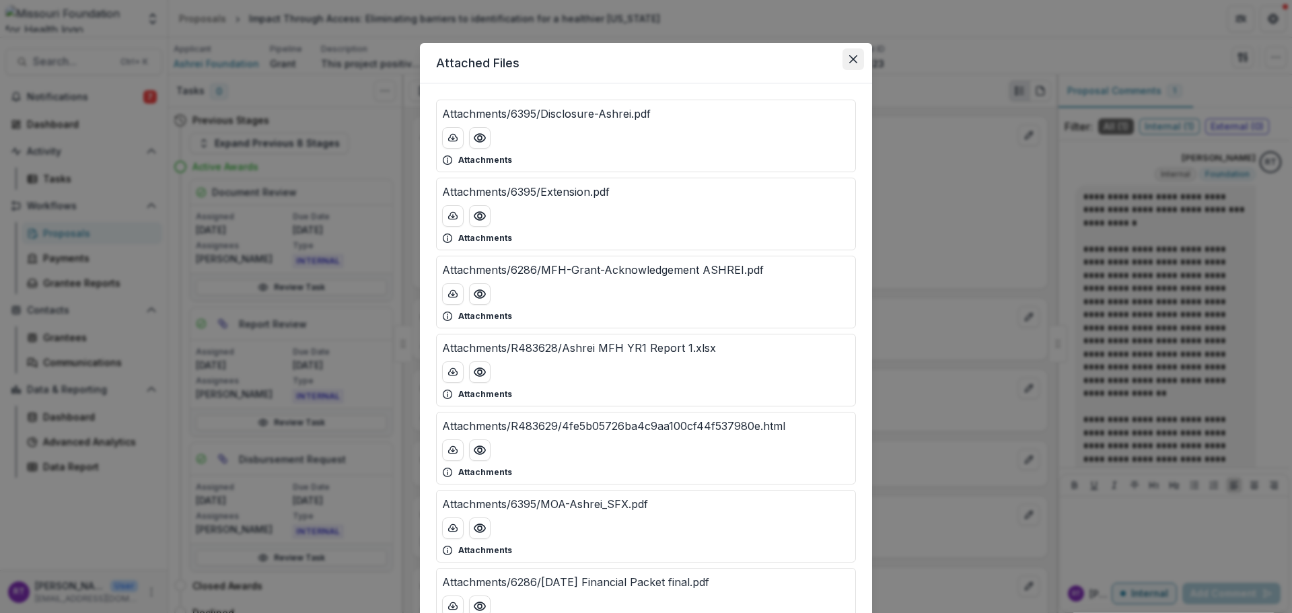
click at [850, 60] on icon "Close" at bounding box center [853, 59] width 8 height 8
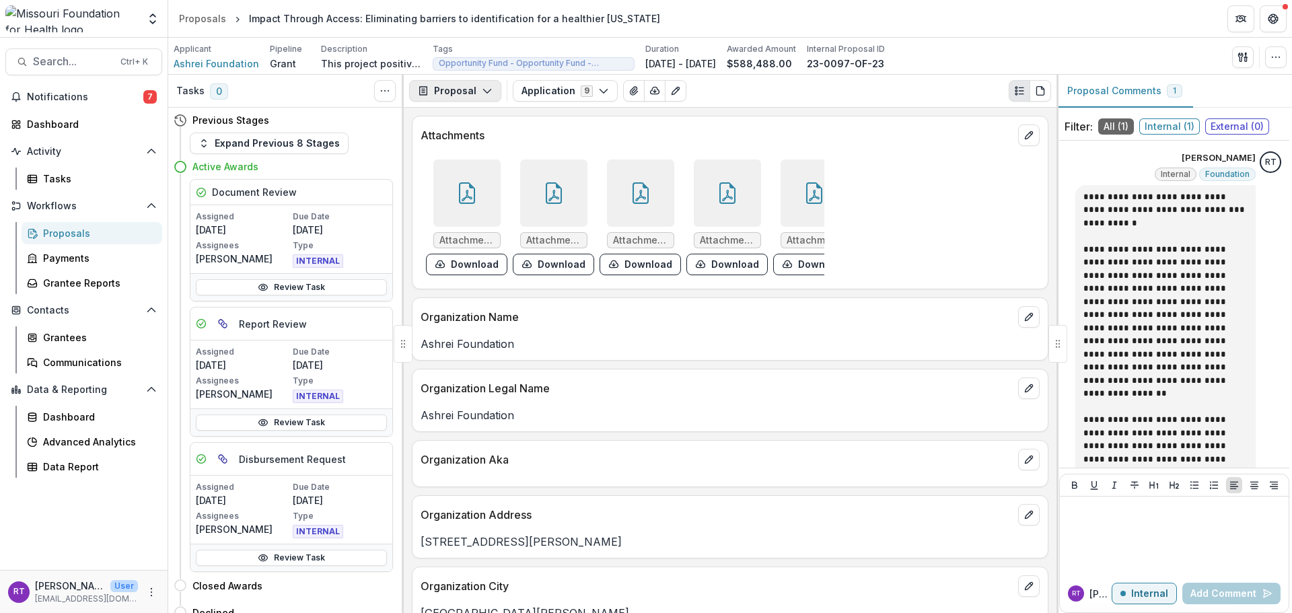
click at [465, 87] on button "Proposal" at bounding box center [455, 91] width 92 height 22
click at [523, 162] on div "Reports" at bounding box center [497, 166] width 123 height 14
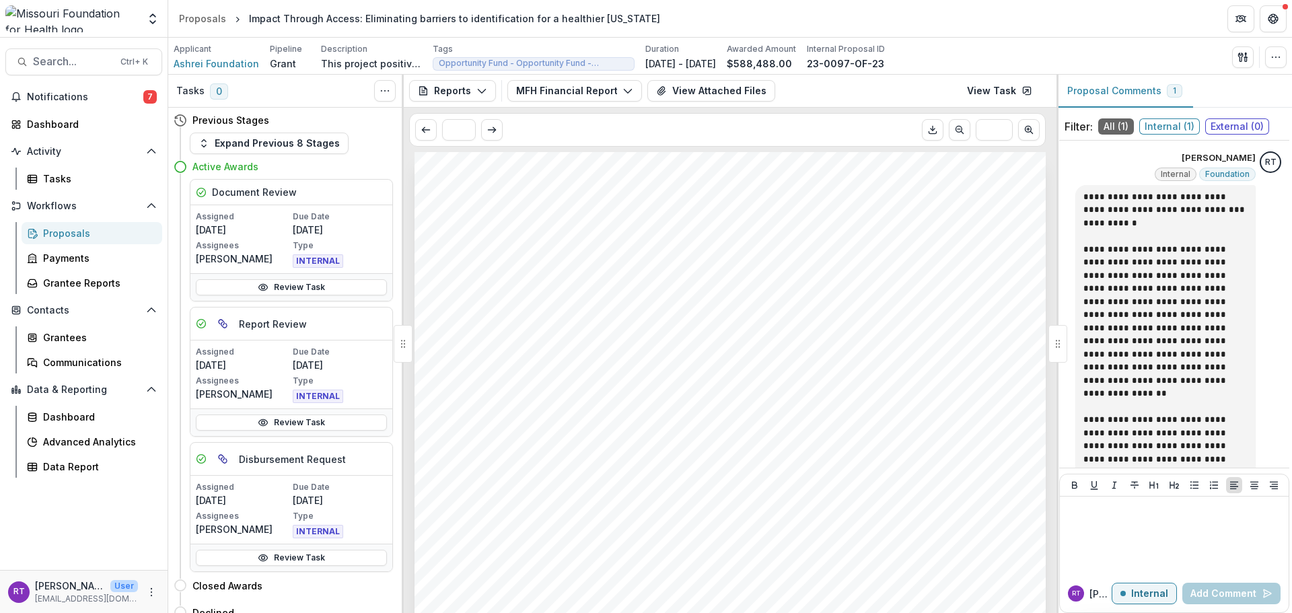
click at [221, 55] on div "Applicant Ashrei Foundation" at bounding box center [216, 57] width 85 height 28
click at [224, 70] on span "Ashrei Foundation" at bounding box center [216, 64] width 85 height 14
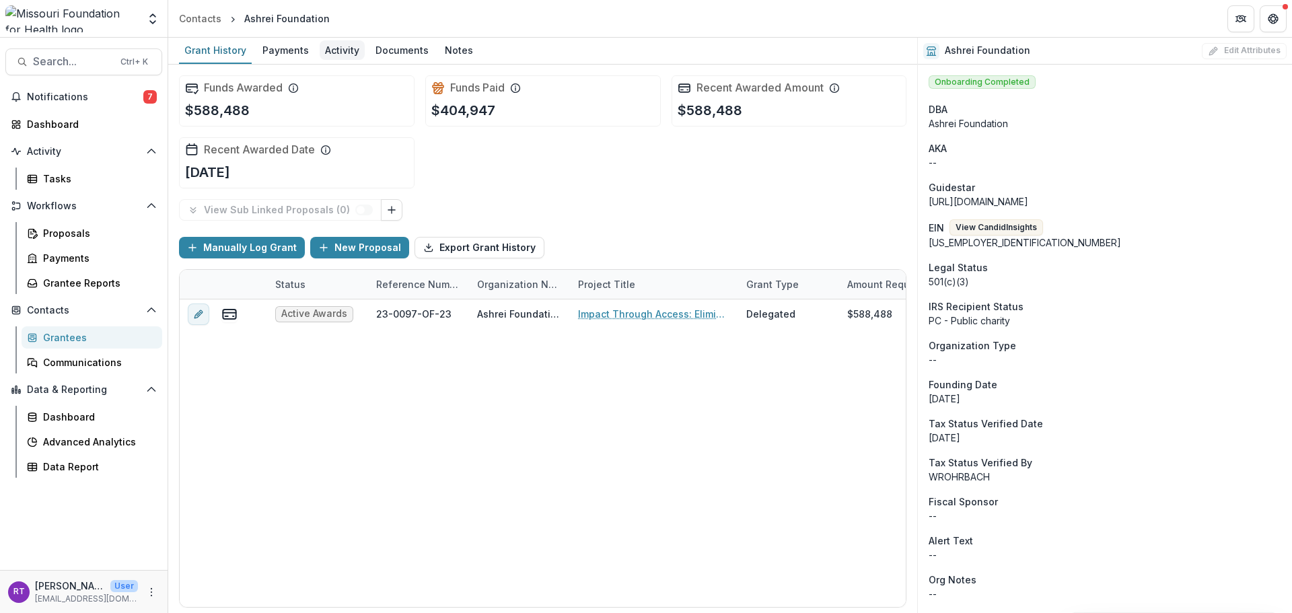
click at [338, 54] on div "Activity" at bounding box center [342, 50] width 45 height 20
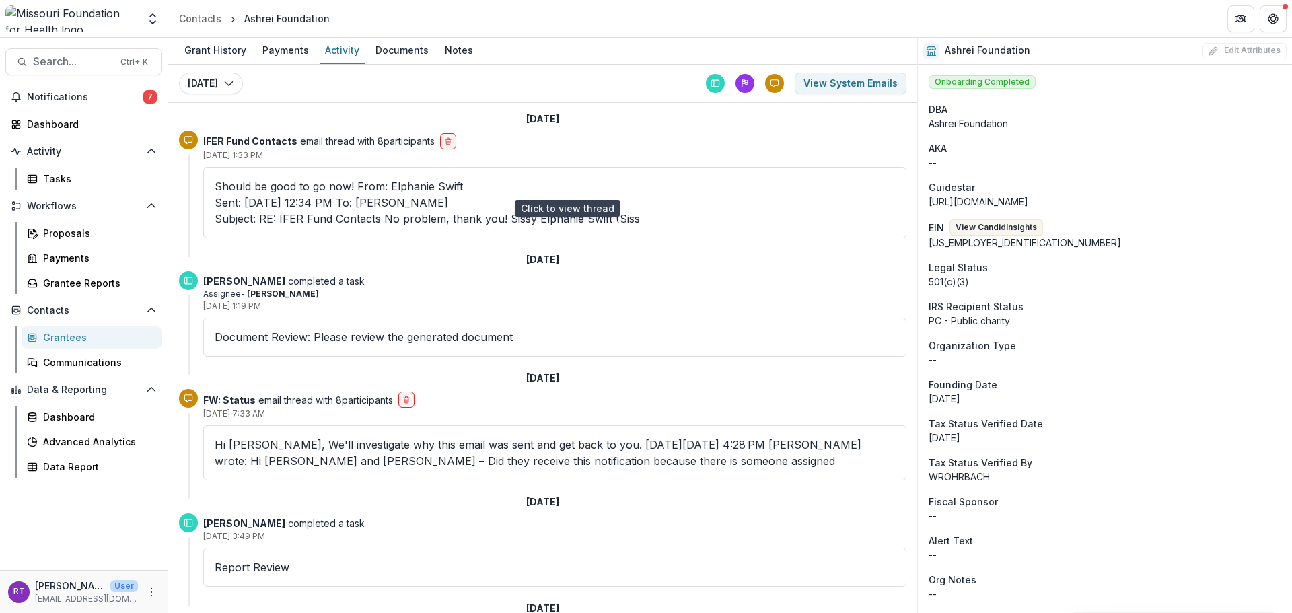
click at [476, 194] on eswift\@youthbridge\ "Sent: Tuesday, July 15, 2025 12:34 PM To: Deena Lauver Scotti Subject: RE: IFER…" at bounding box center [555, 210] width 680 height 32
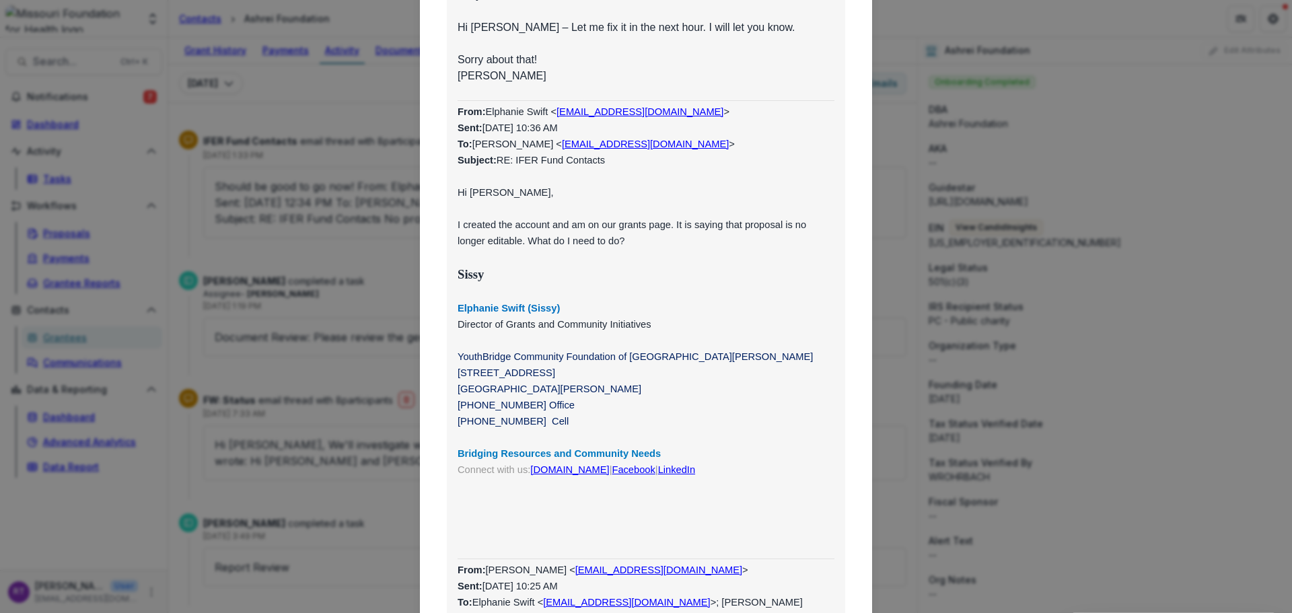
scroll to position [673, 0]
click at [361, 129] on div "Viewing Thread To: Elphanie Swift <eswift@youthbridge.org> Jul 15, 2025, 1:33 P…" at bounding box center [646, 306] width 1292 height 613
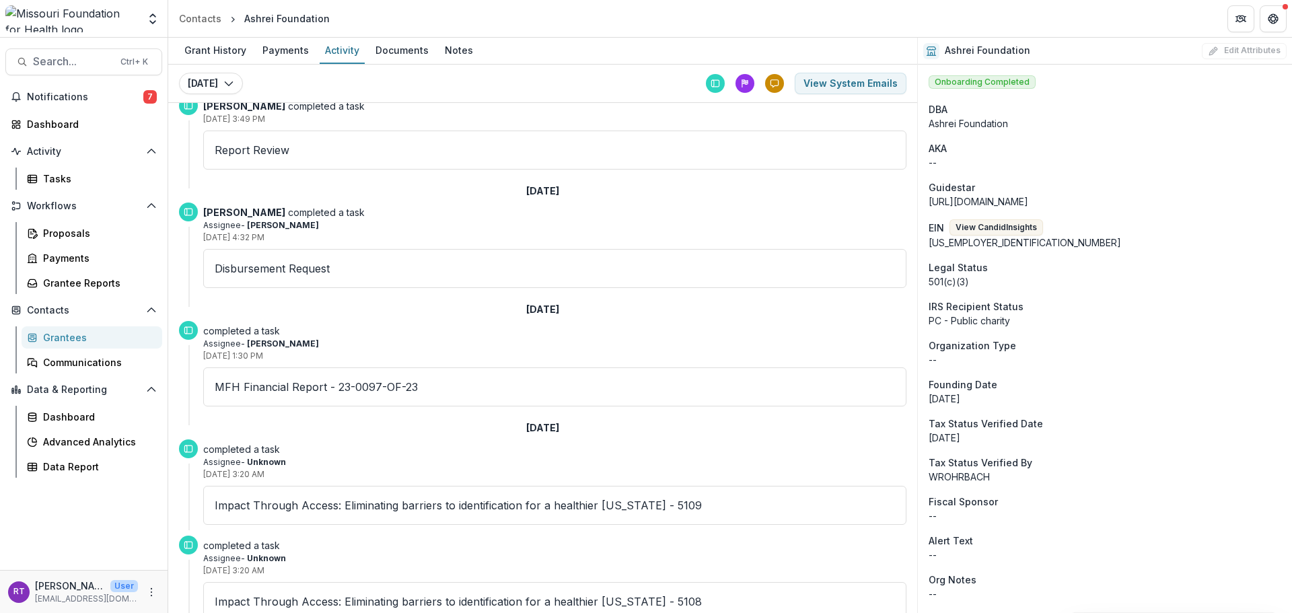
scroll to position [606, 0]
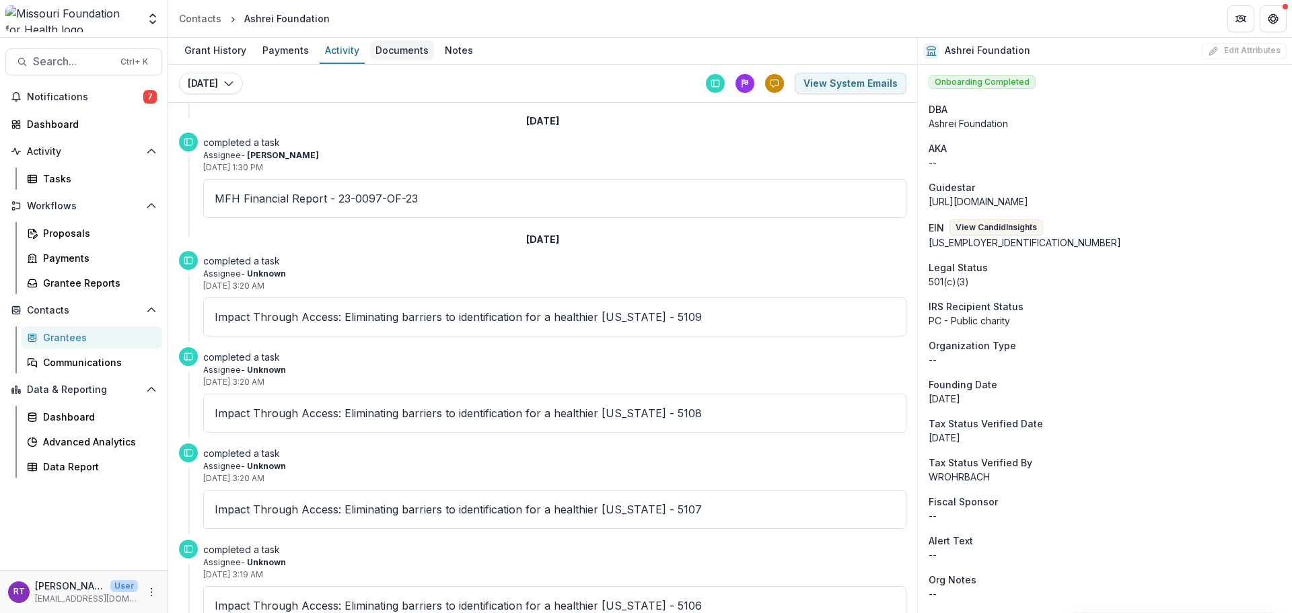
click at [391, 48] on div "Documents" at bounding box center [402, 50] width 64 height 20
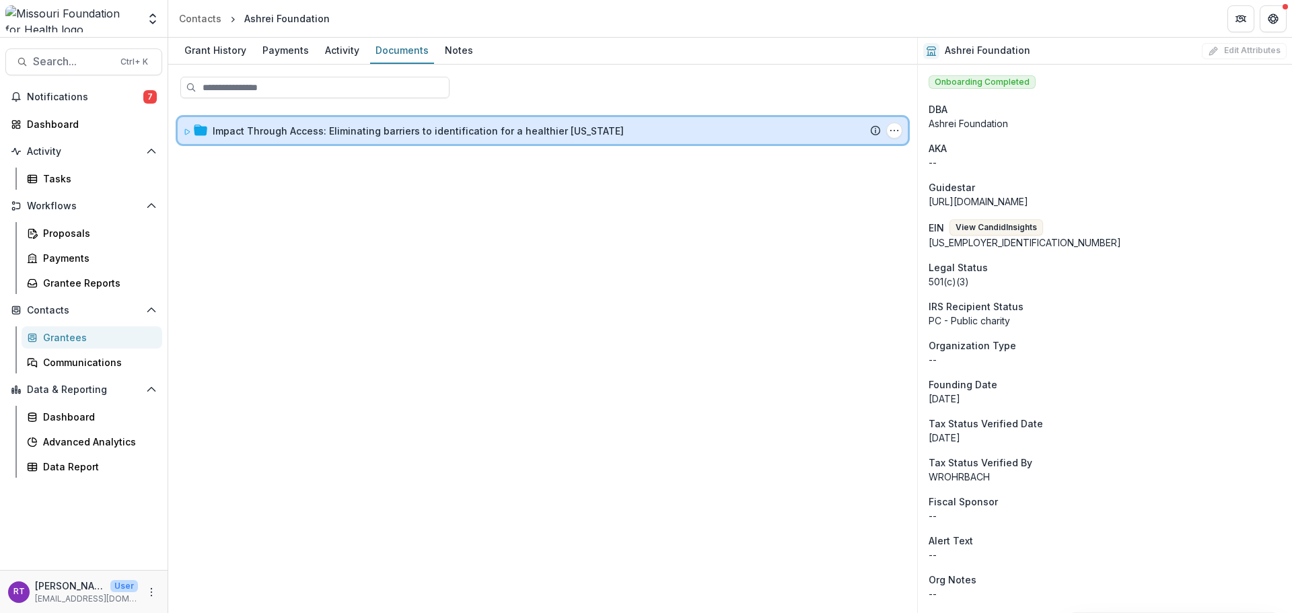
click at [189, 130] on icon at bounding box center [187, 132] width 8 height 8
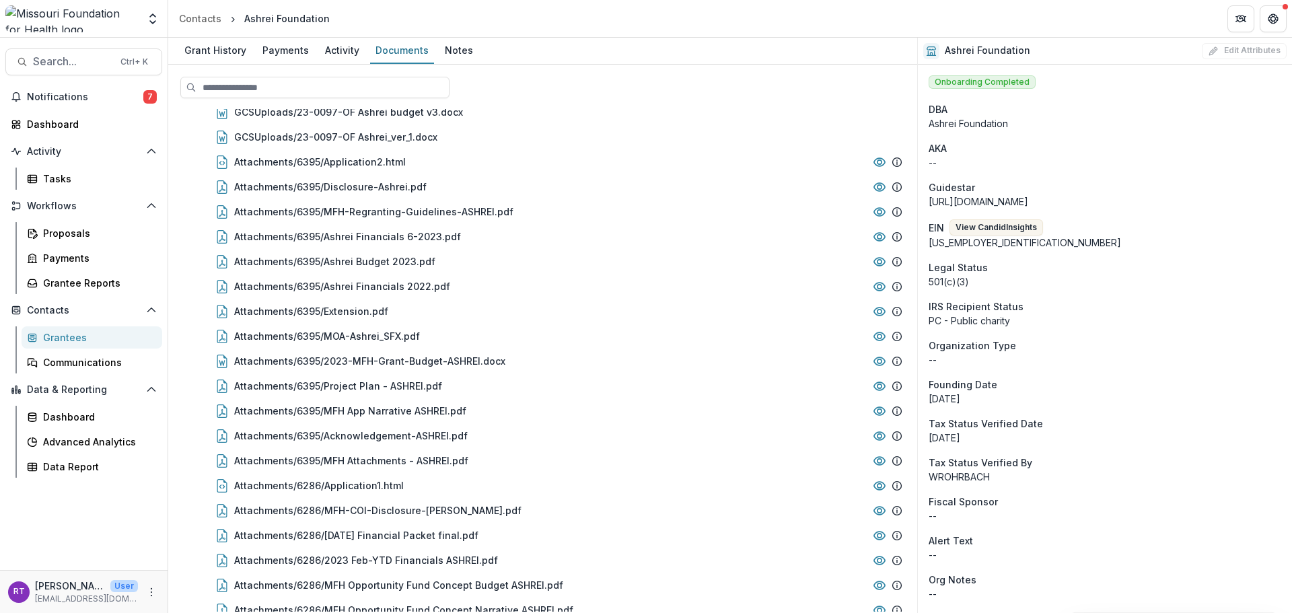
scroll to position [808, 0]
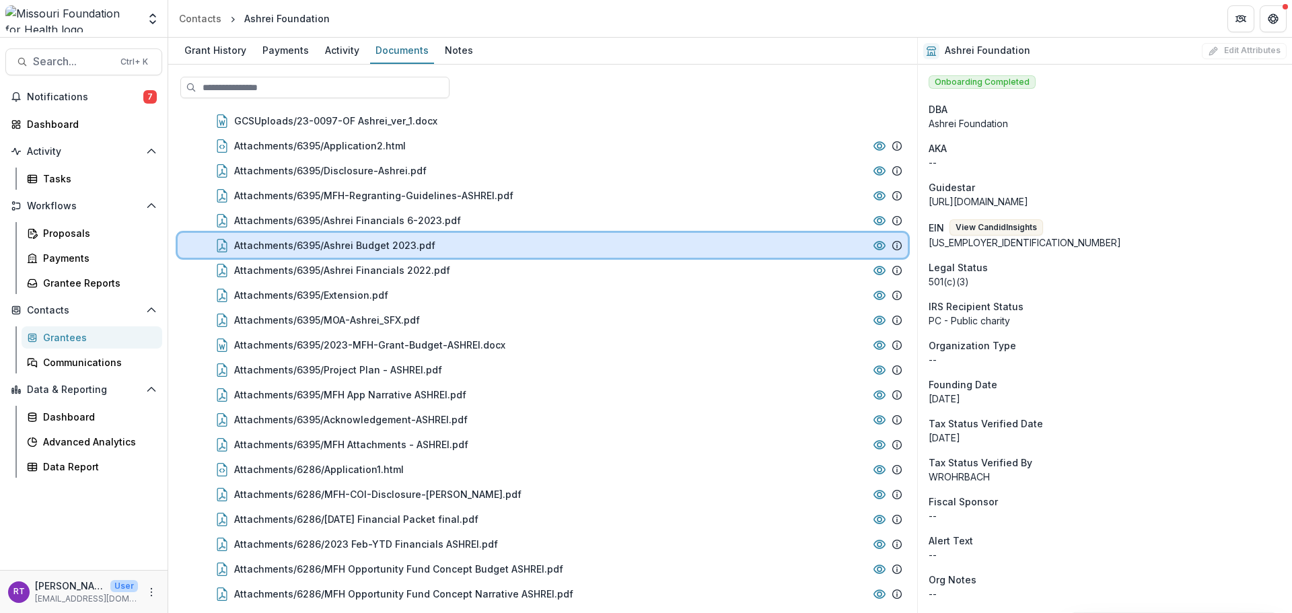
click at [510, 247] on div "Attachments/6395/Ashrei Budget 2023.pdf" at bounding box center [550, 245] width 633 height 14
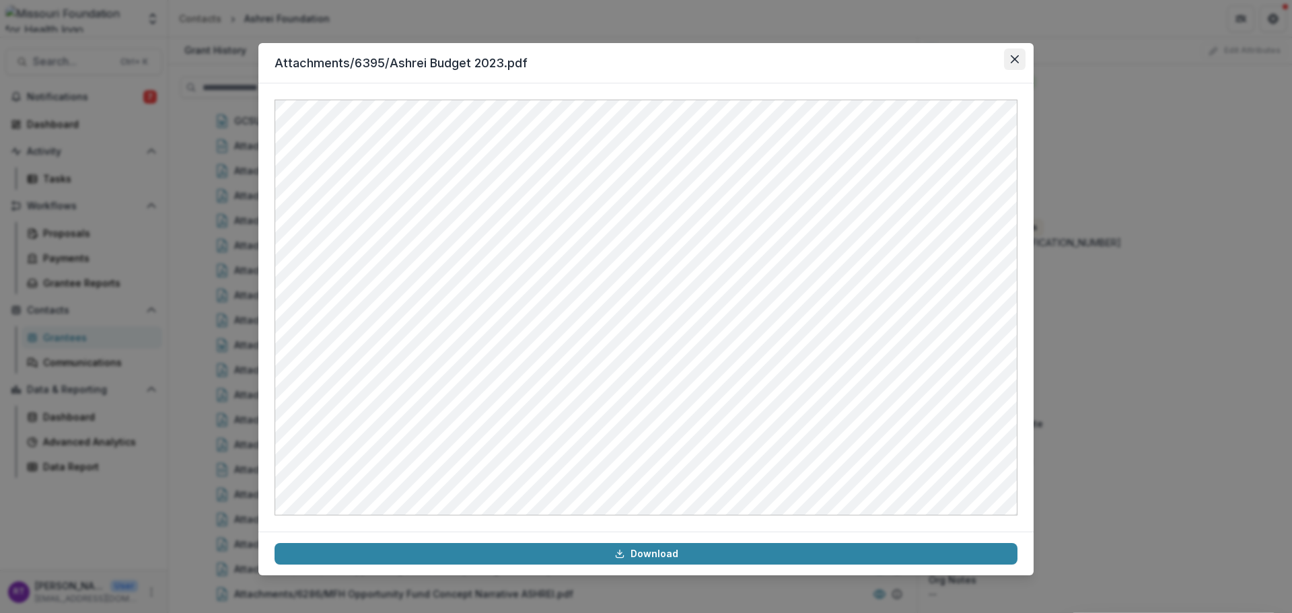
click at [1014, 52] on button "Close" at bounding box center [1015, 59] width 22 height 22
